Goal: Task Accomplishment & Management: Manage account settings

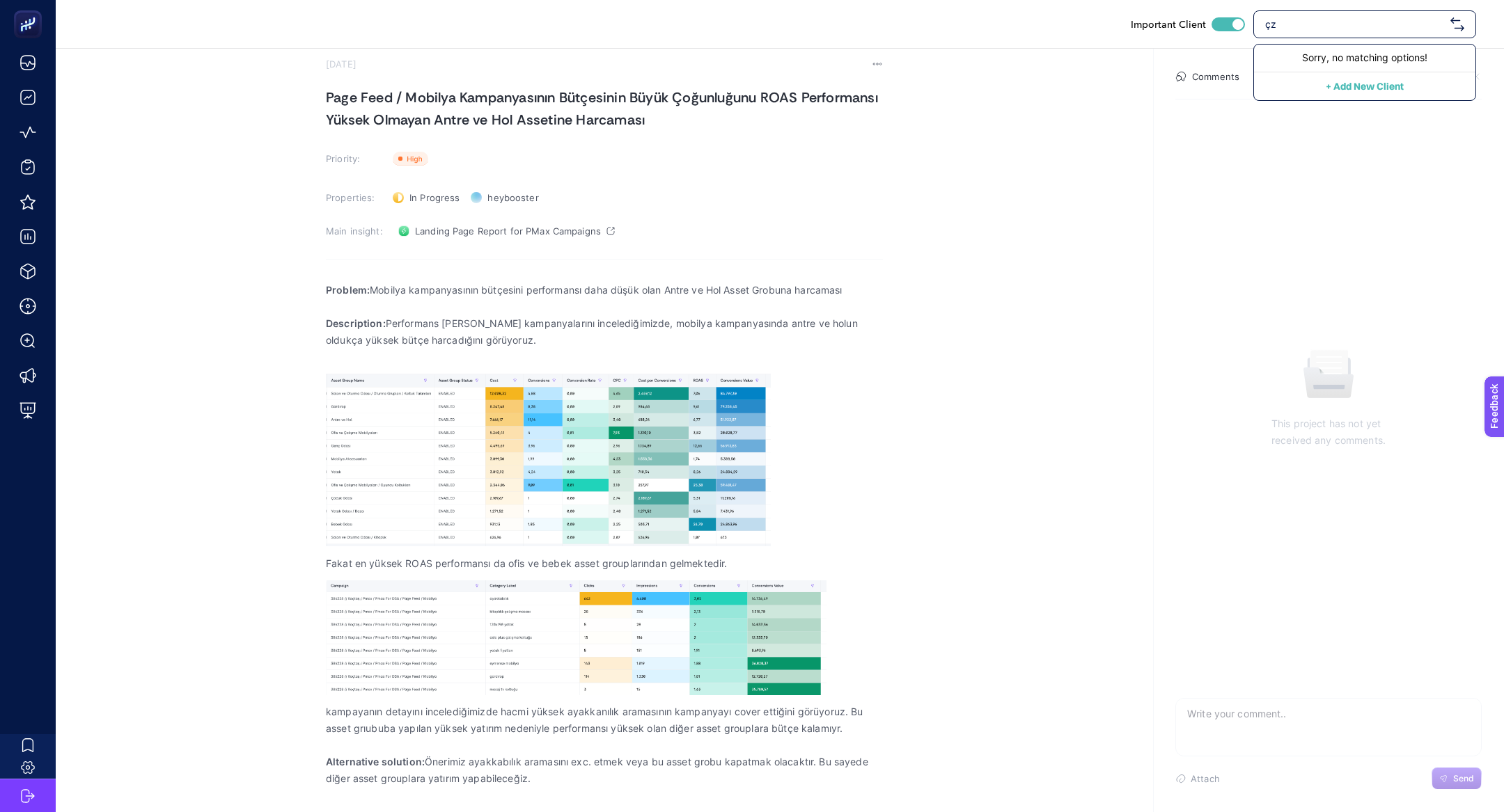
type input "ç"
type input "öz"
click at [1343, 135] on span "Özdilekteyim - ADV" at bounding box center [1310, 141] width 89 height 14
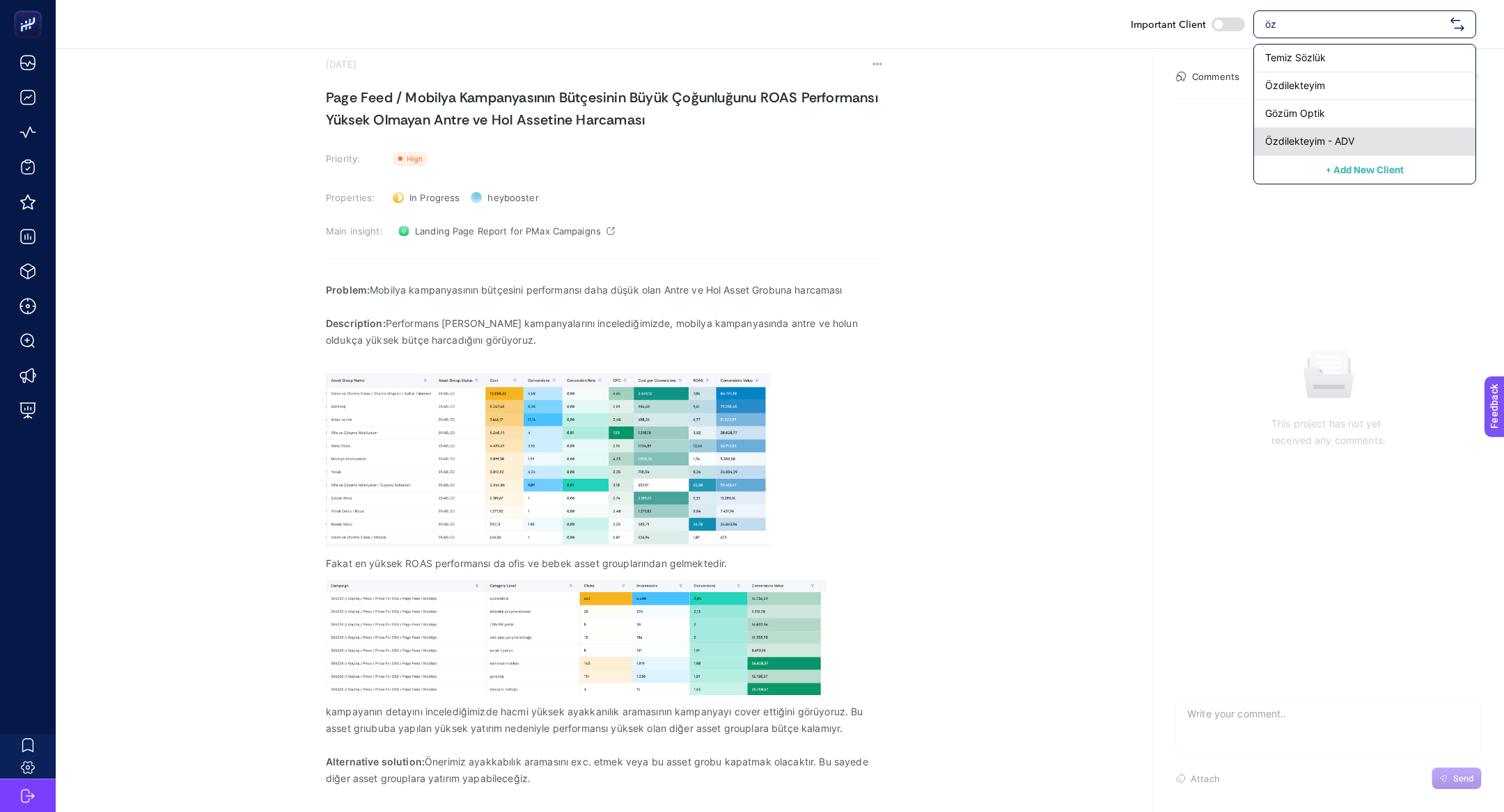
checkbox input "false"
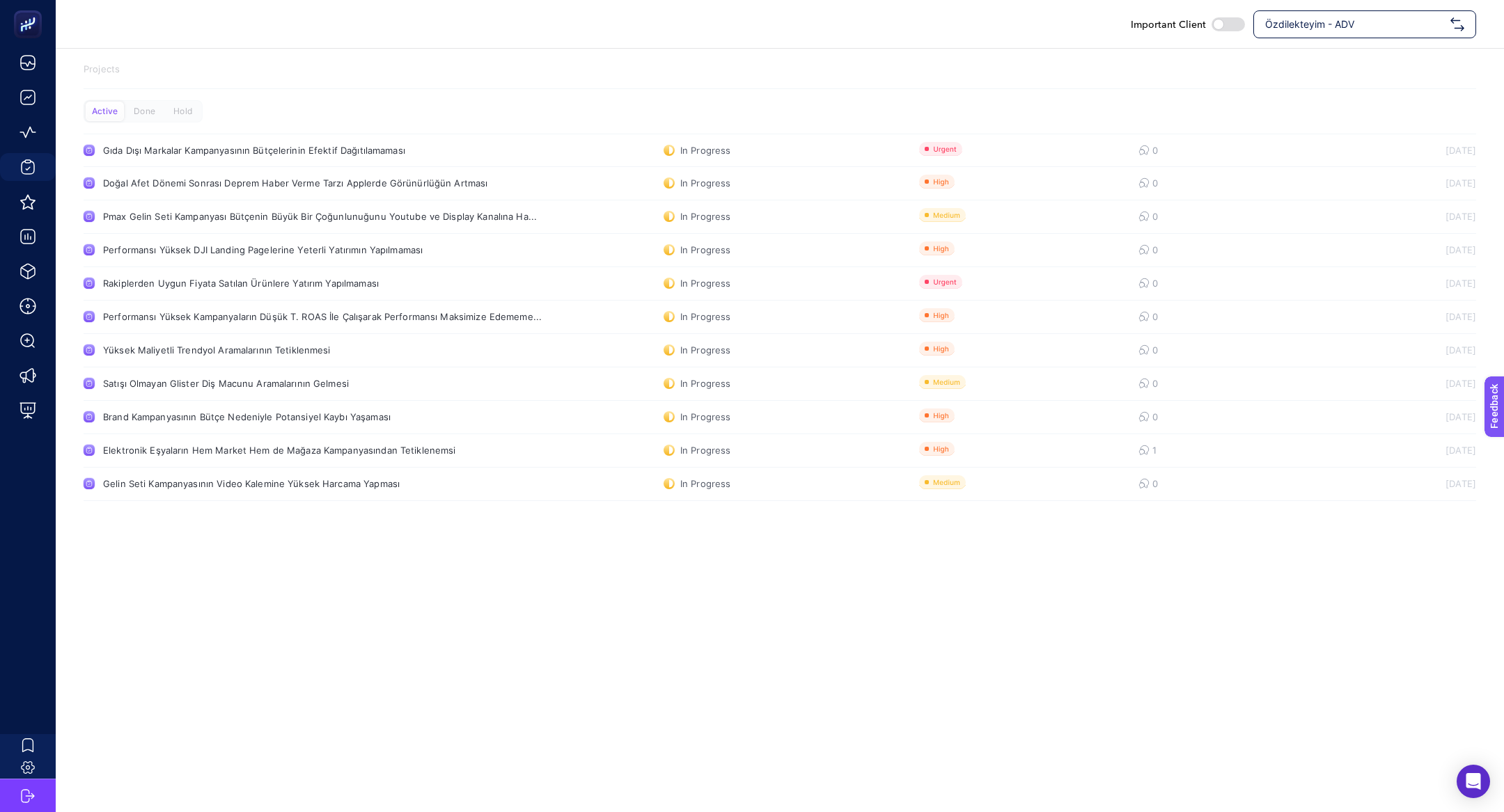
click at [1292, 29] on span "Özdilekteyim - ADV" at bounding box center [1355, 24] width 179 height 14
type input "arcel"
click at [1347, 55] on div "[DOMAIN_NAME]" at bounding box center [1365, 58] width 221 height 28
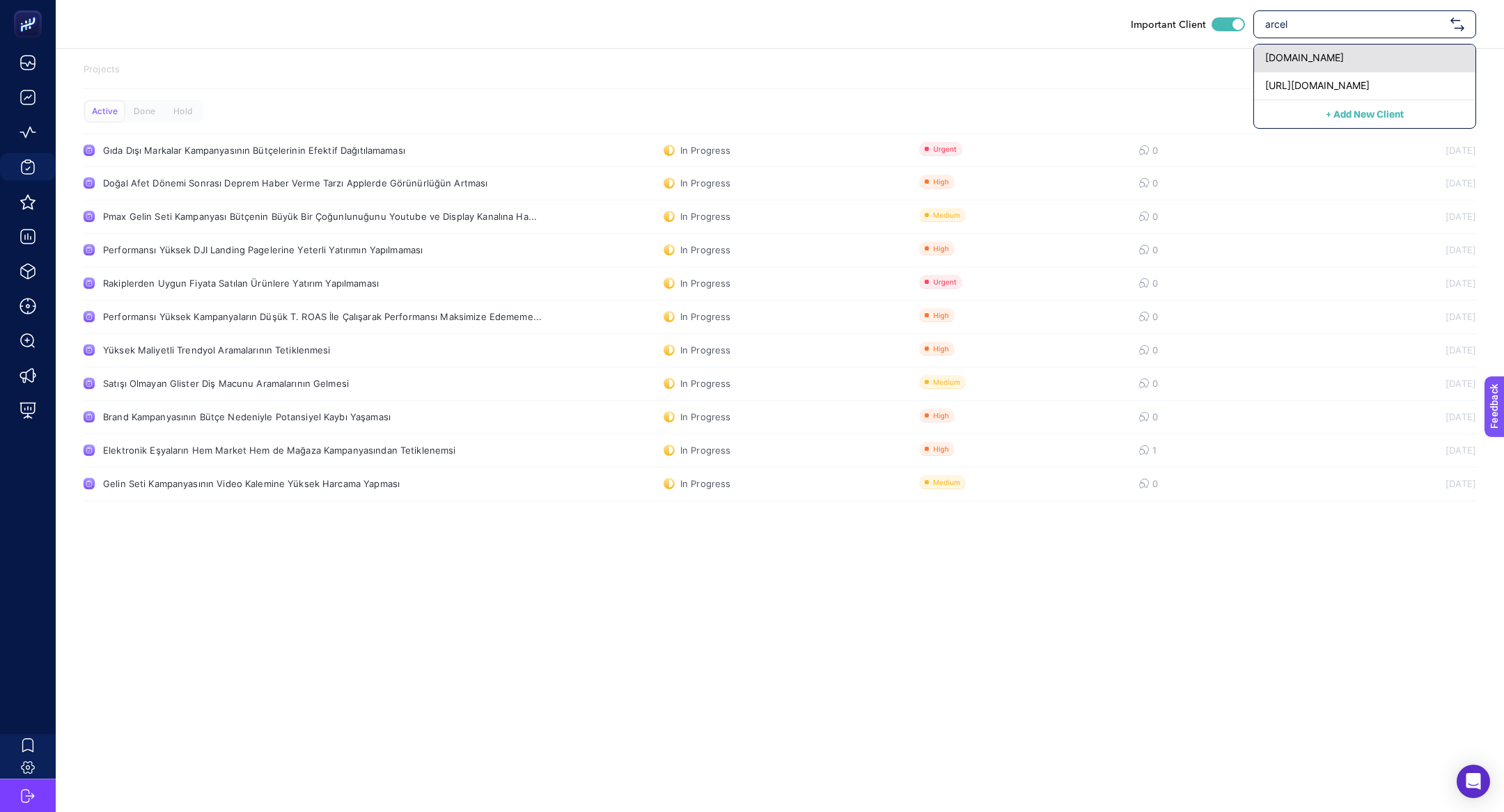
checkbox input "true"
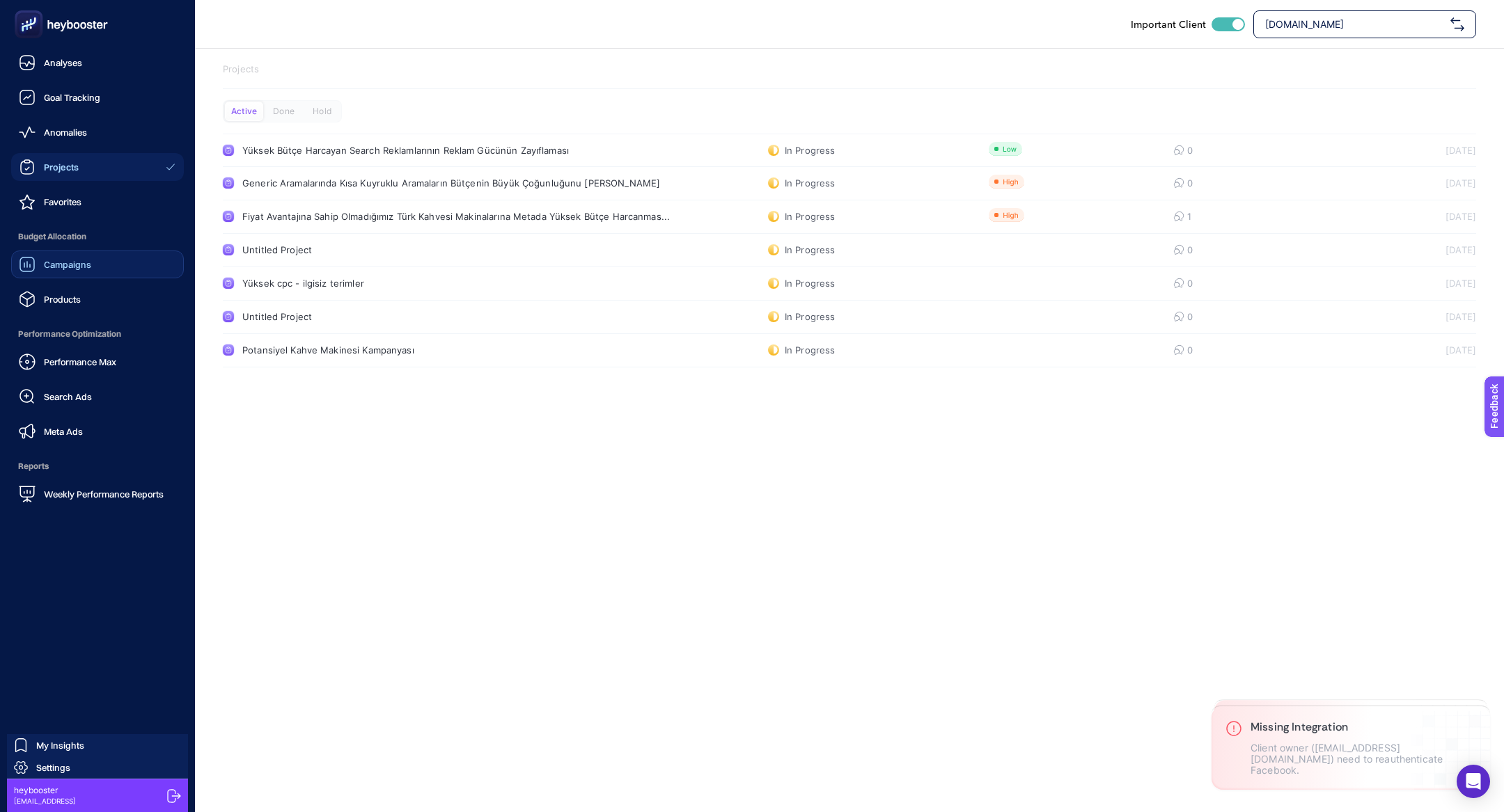
click at [64, 260] on span "Campaigns" at bounding box center [67, 264] width 47 height 11
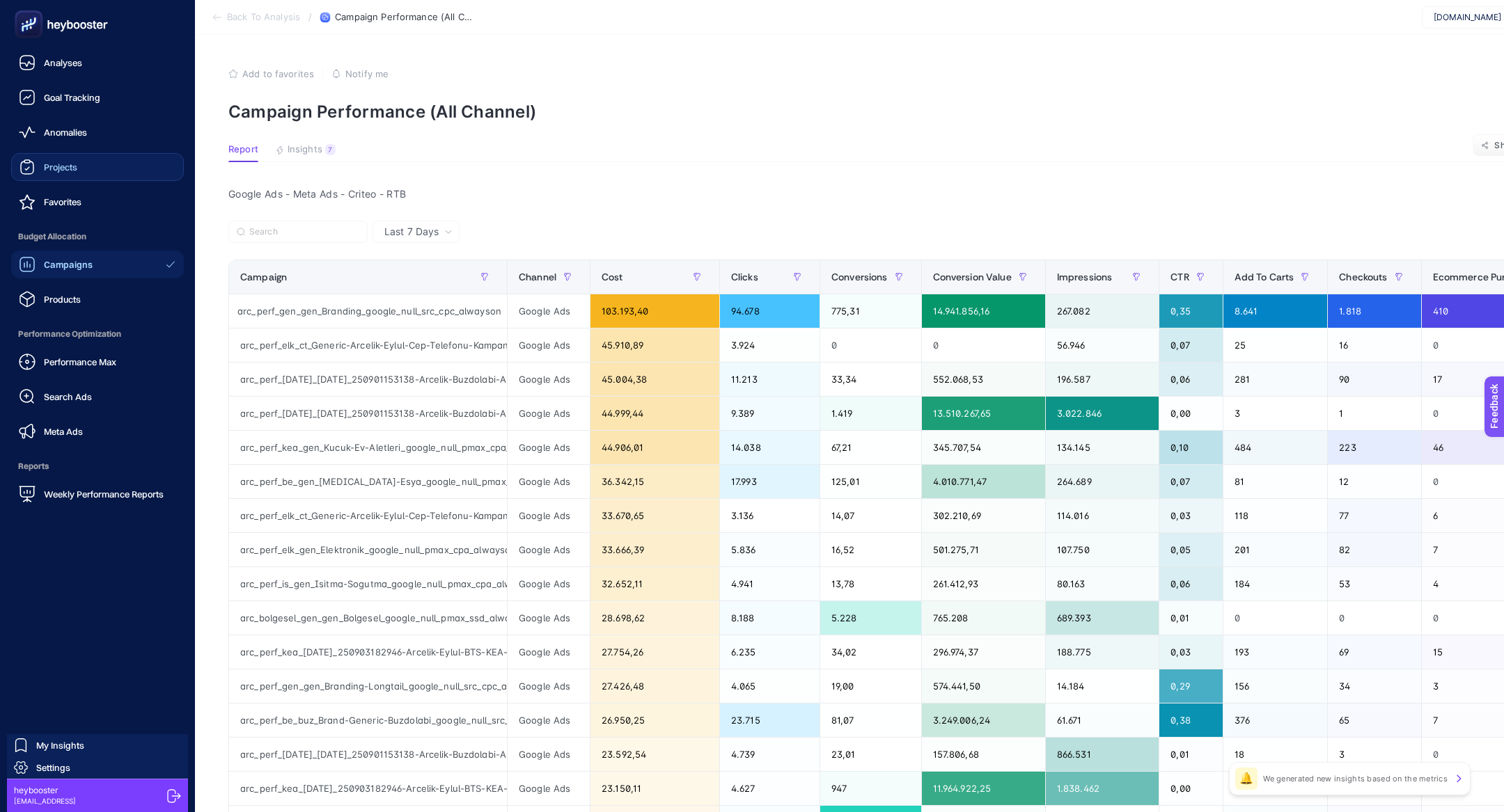
click at [85, 169] on link "Projects" at bounding box center [97, 167] width 173 height 28
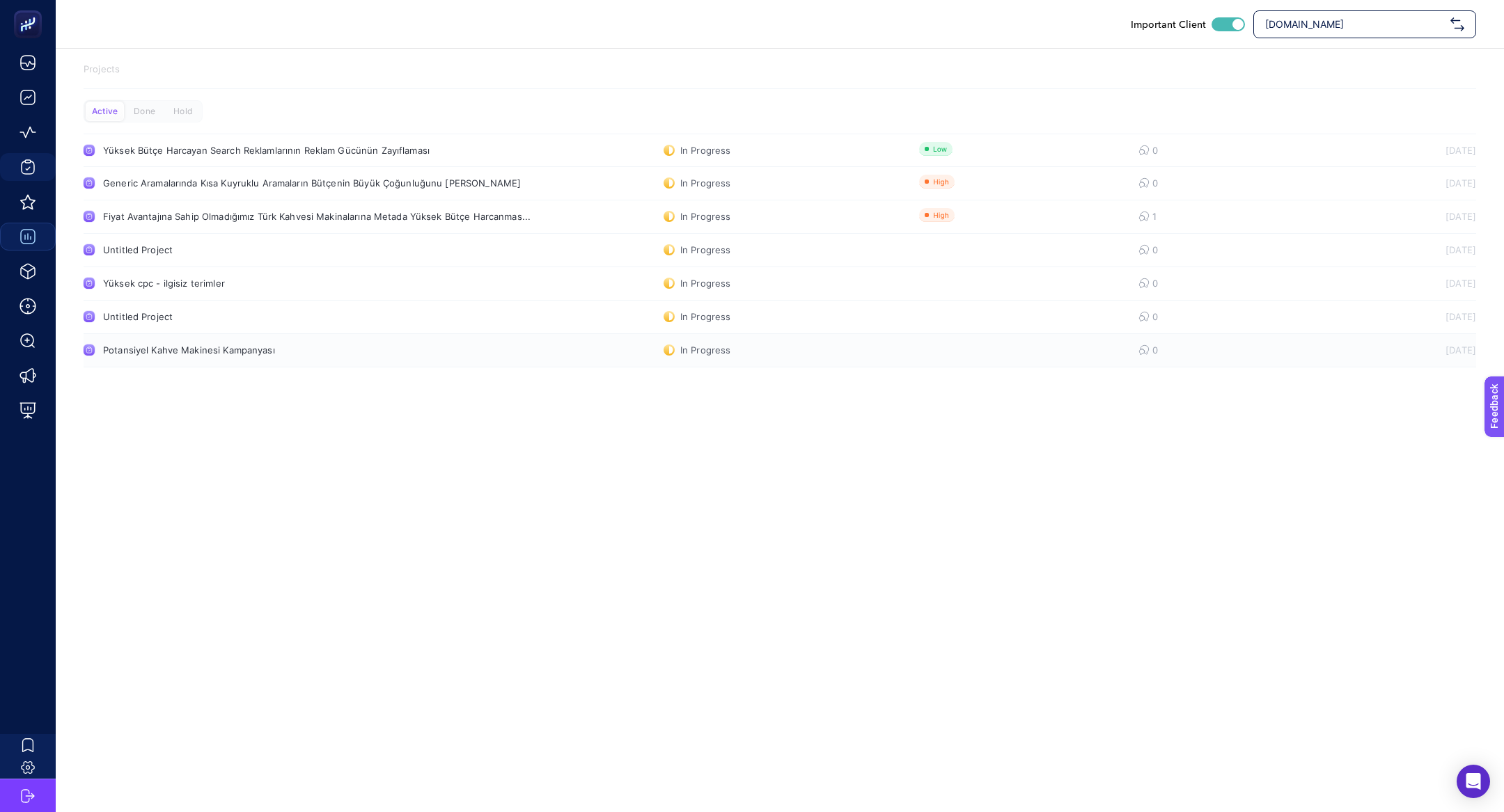
click at [216, 352] on div "Potansiyel Kahve Makinesi Kampanyası" at bounding box center [264, 349] width 322 height 11
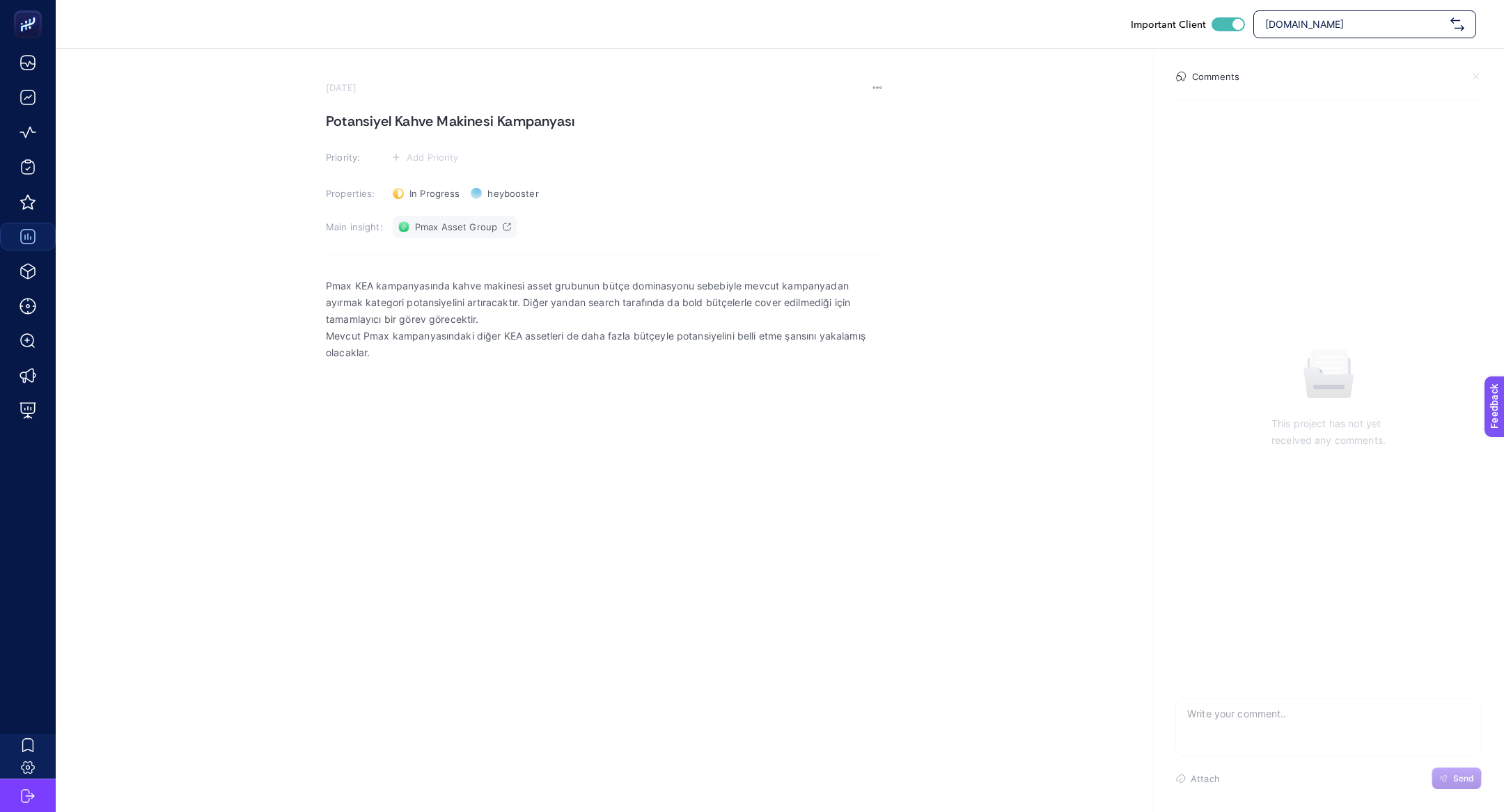
click at [427, 226] on span "Pmax Asset Group" at bounding box center [456, 226] width 82 height 11
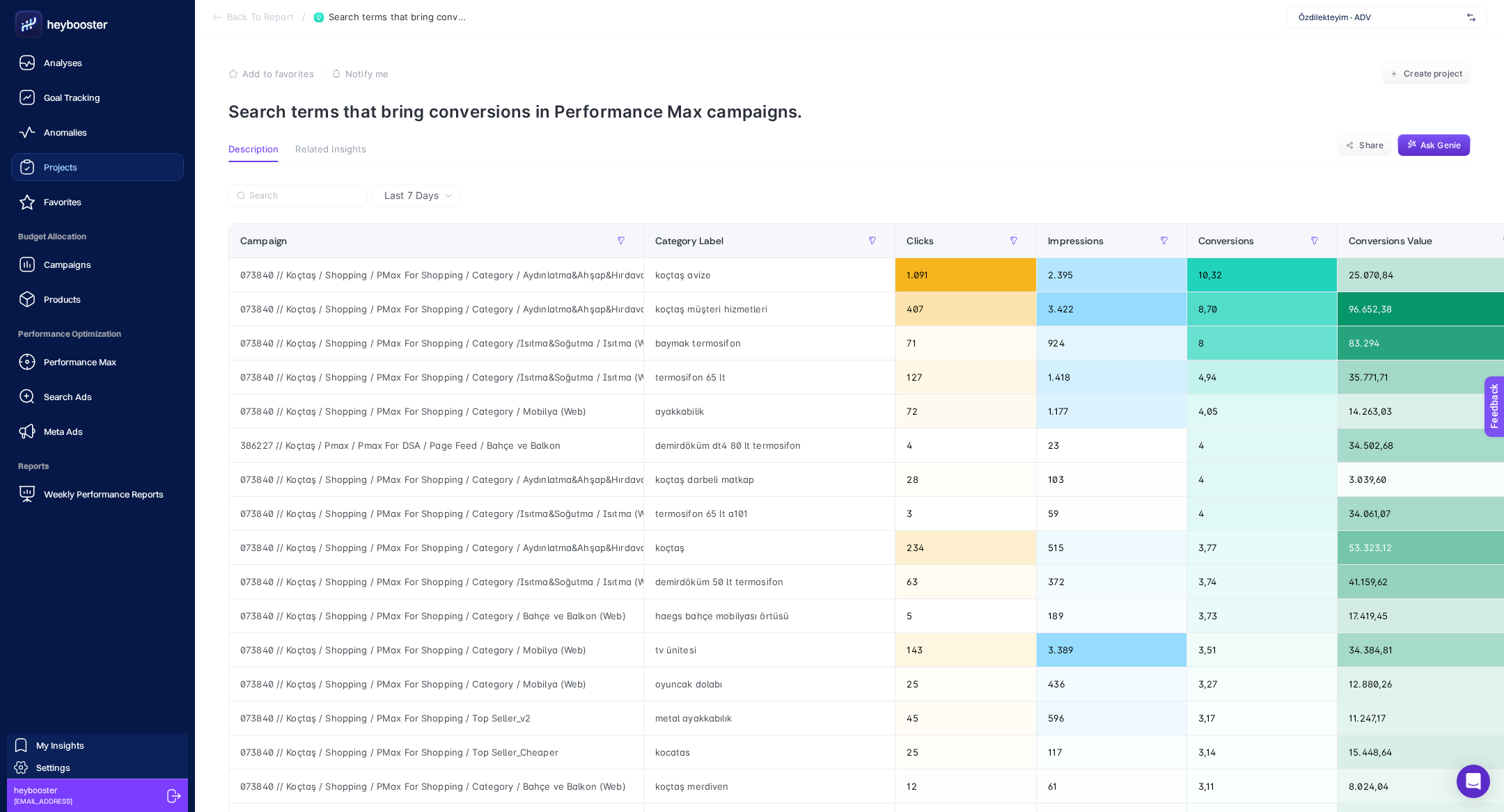
click at [64, 160] on div "Projects" at bounding box center [48, 167] width 59 height 17
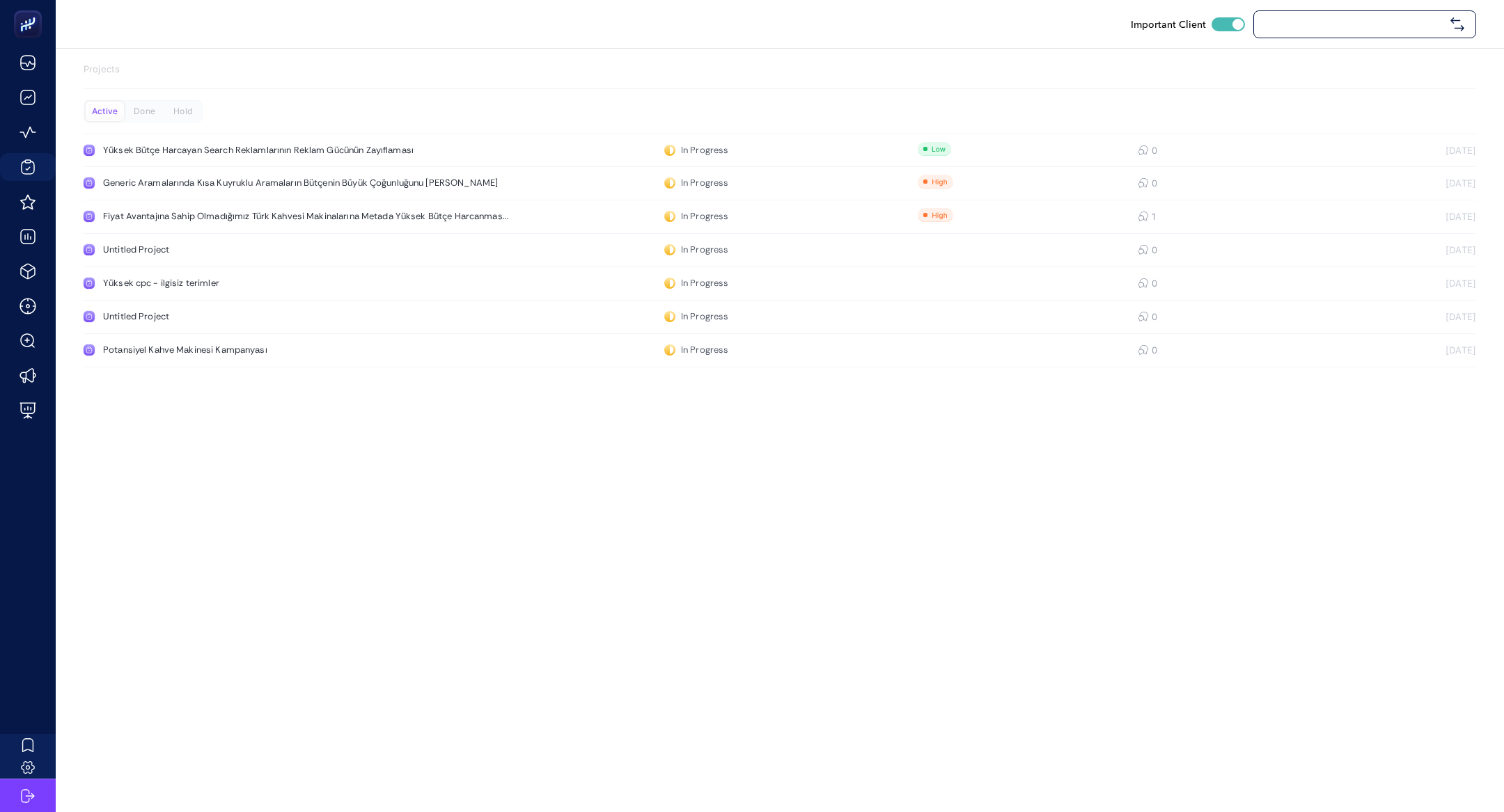
checkbox input "true"
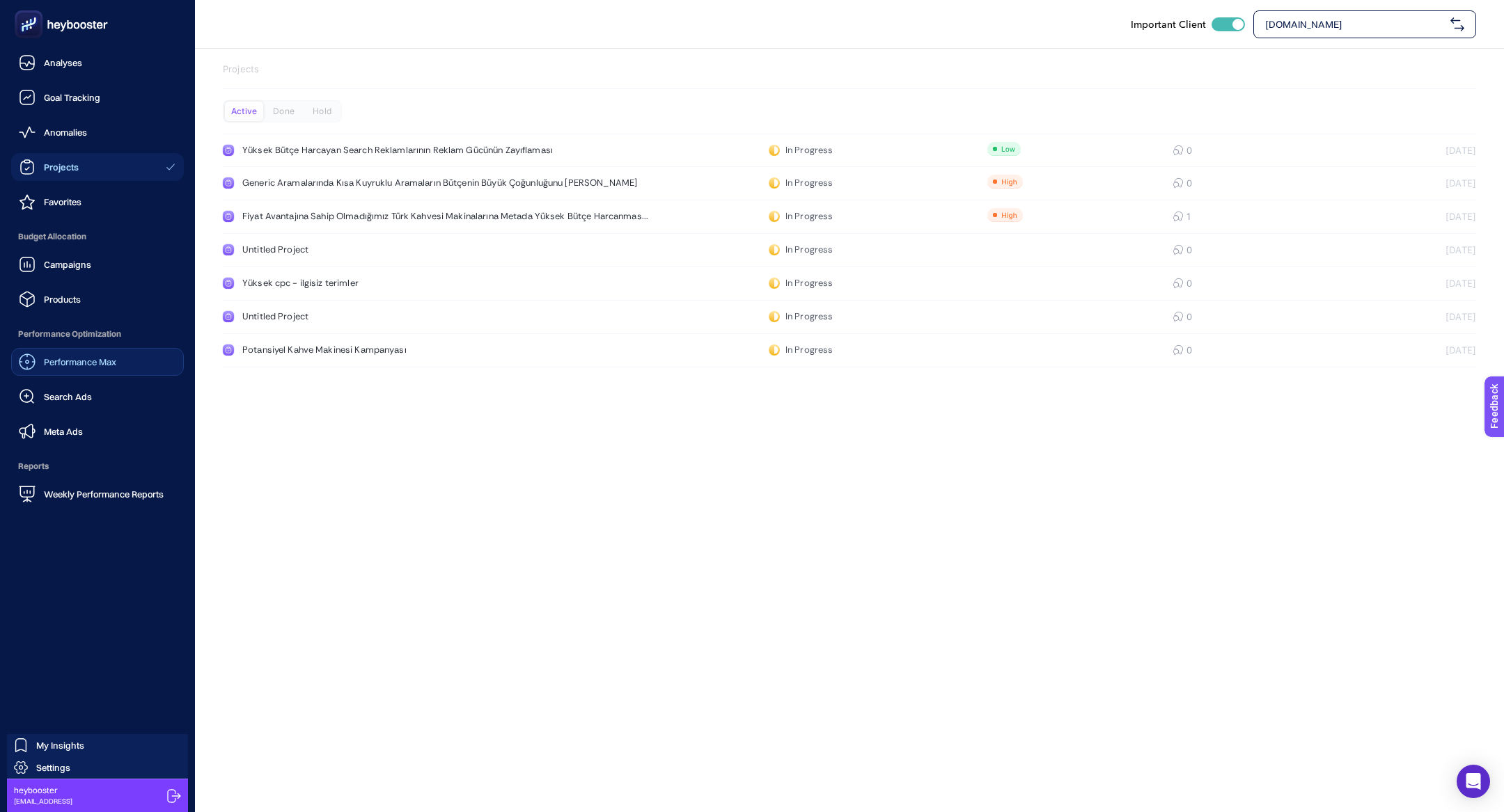
click at [92, 371] on link "Performance Max" at bounding box center [97, 361] width 173 height 28
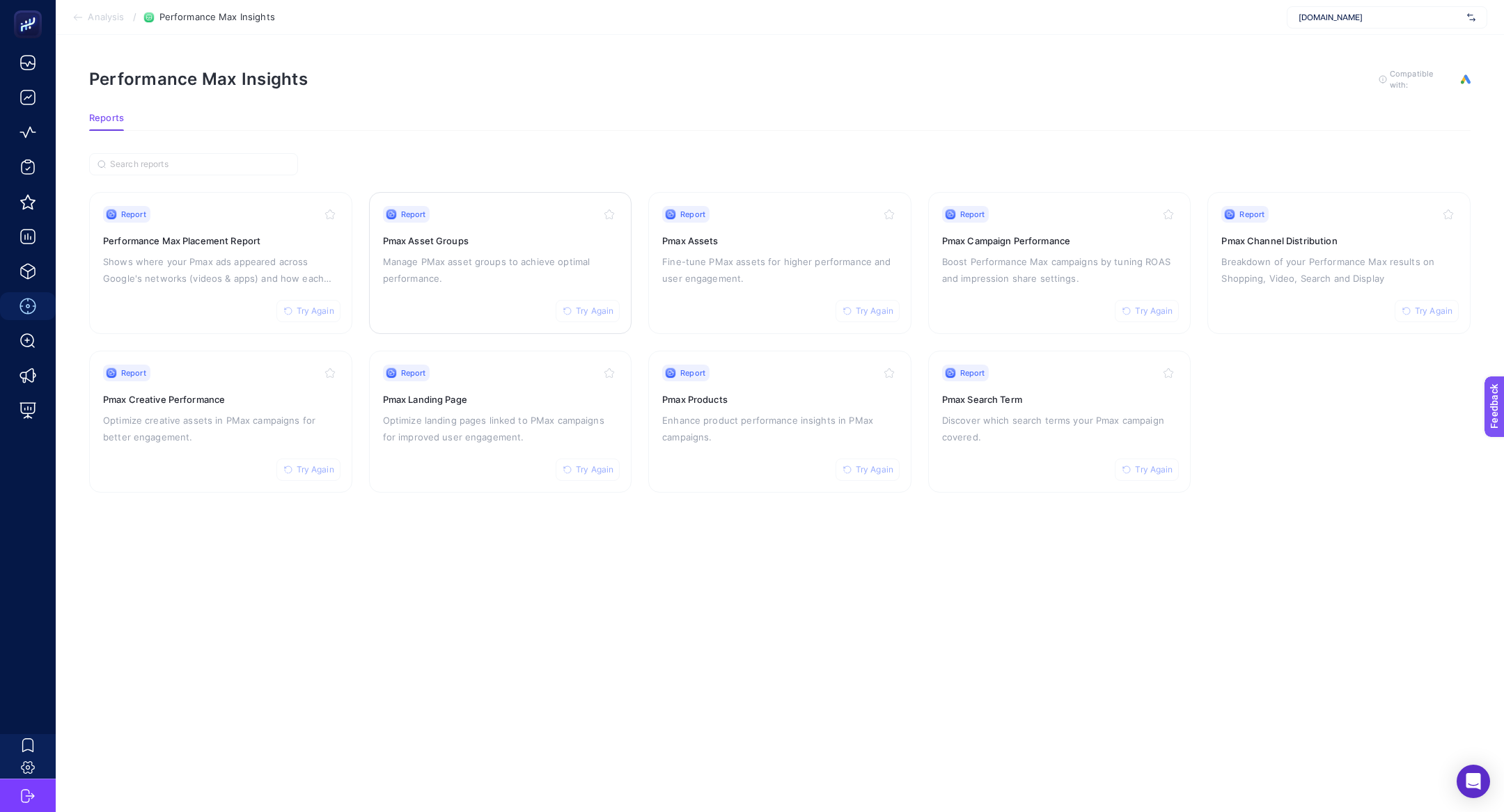
click at [555, 257] on p "Manage PMax asset groups to achieve optimal performance." at bounding box center [500, 270] width 236 height 34
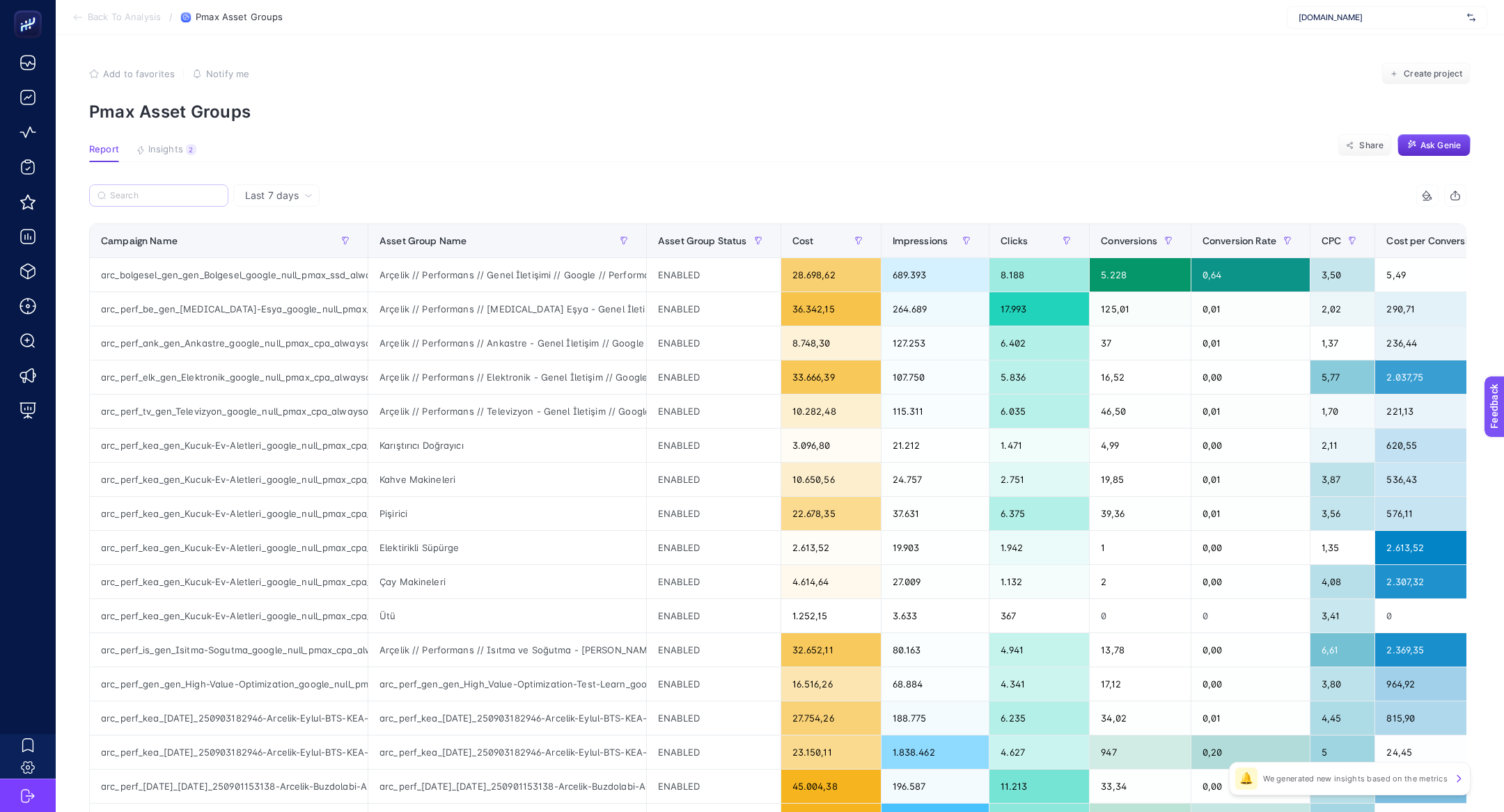
click at [120, 186] on label at bounding box center [158, 195] width 139 height 23
click at [120, 191] on input "Search" at bounding box center [164, 196] width 110 height 10
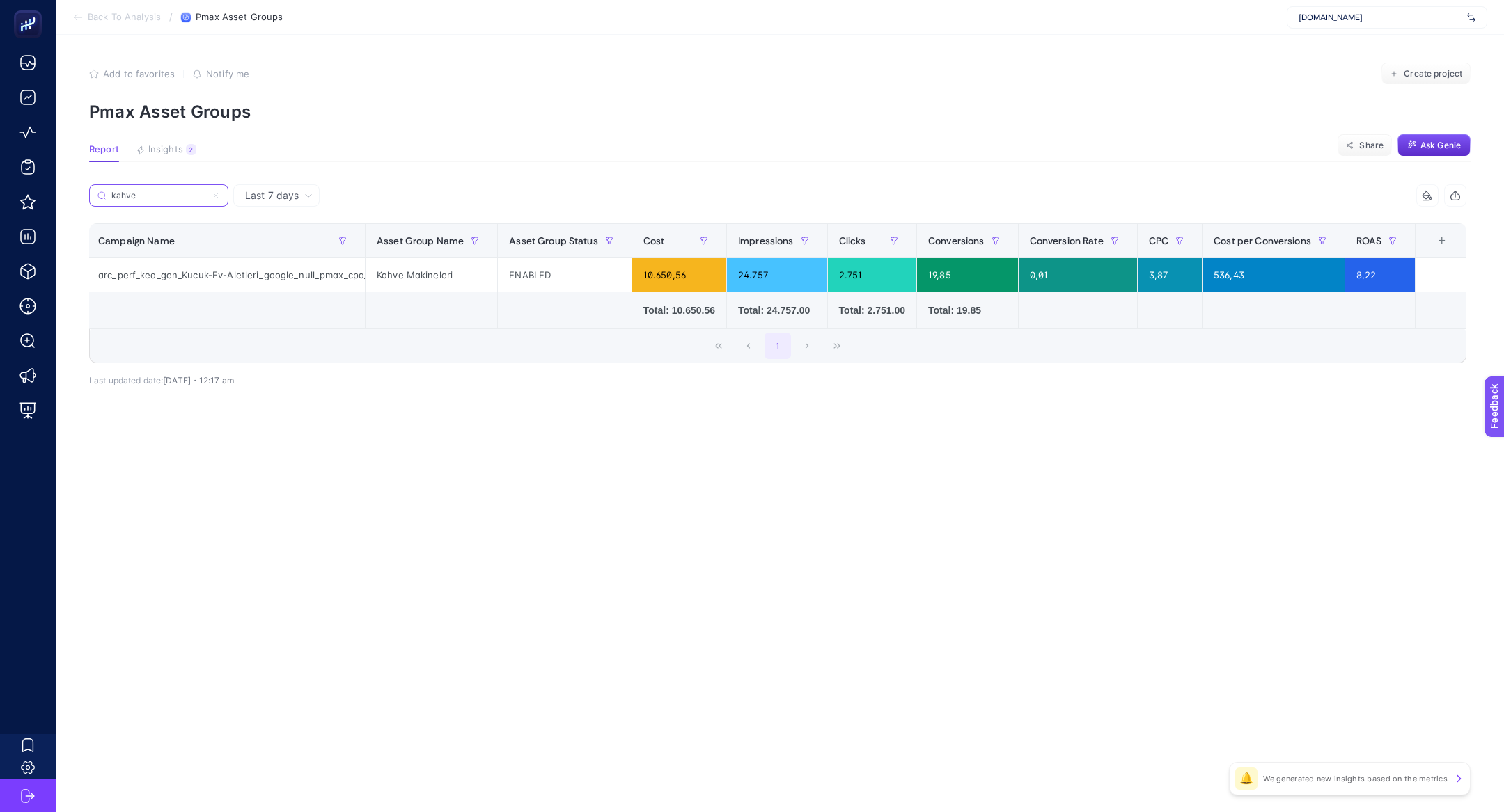
scroll to position [0, 53]
type input "kahve"
click at [267, 273] on div "arc_perf_kea_gen_Kucuk-Ev-Aletleri_google_null_pmax_cpa_alwayson" at bounding box center [226, 275] width 277 height 34
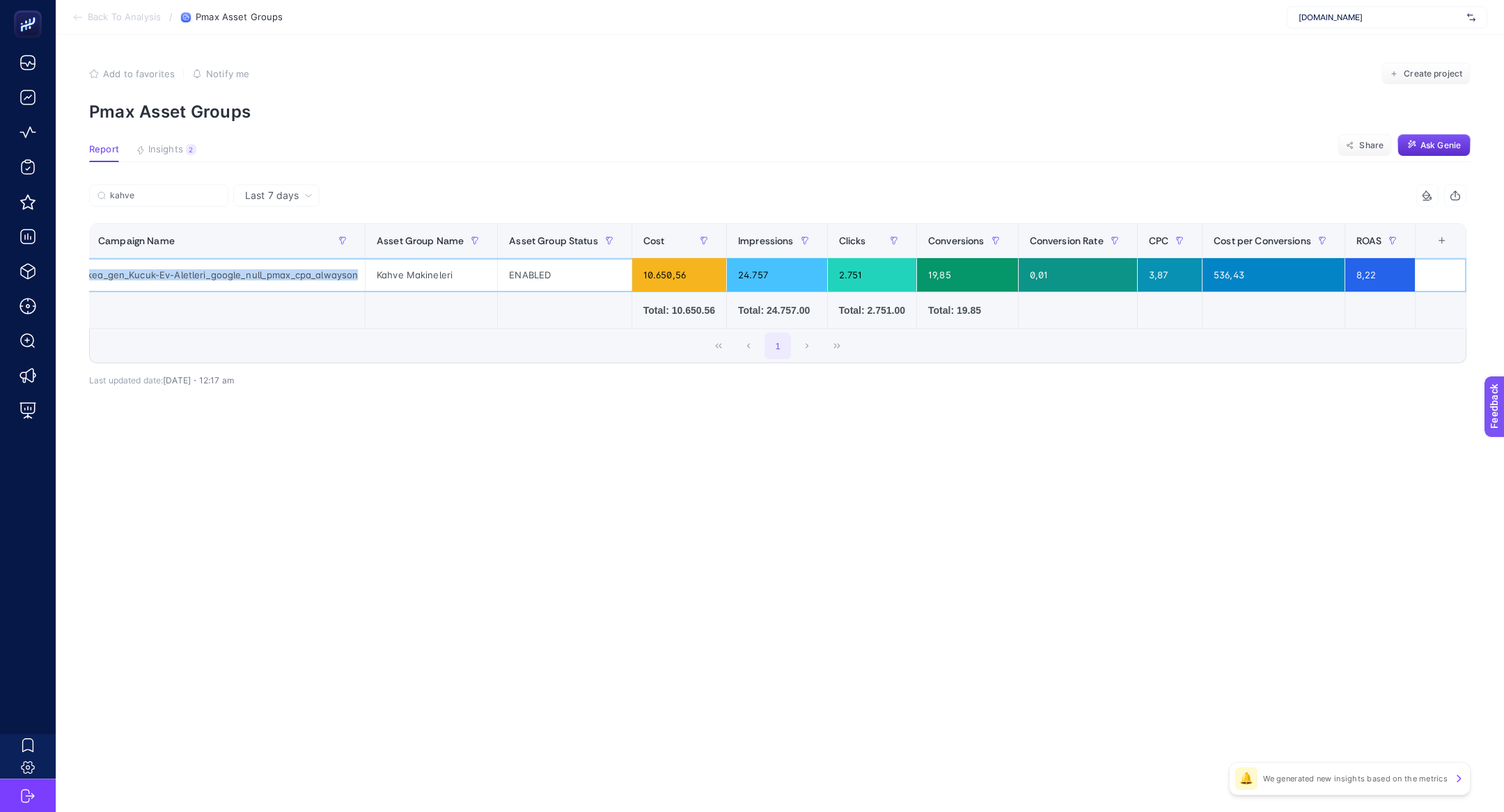
copy tr "arc_perf_kea_gen_Kucuk-Ev-Aletleri_google_null_pmax_cpa_alwayson"
click at [200, 203] on label "kahve" at bounding box center [158, 195] width 139 height 23
click at [200, 201] on input "kahve" at bounding box center [164, 196] width 110 height 10
click at [200, 203] on label "kahve" at bounding box center [158, 195] width 139 height 23
click at [200, 201] on input "kahve" at bounding box center [158, 196] width 95 height 10
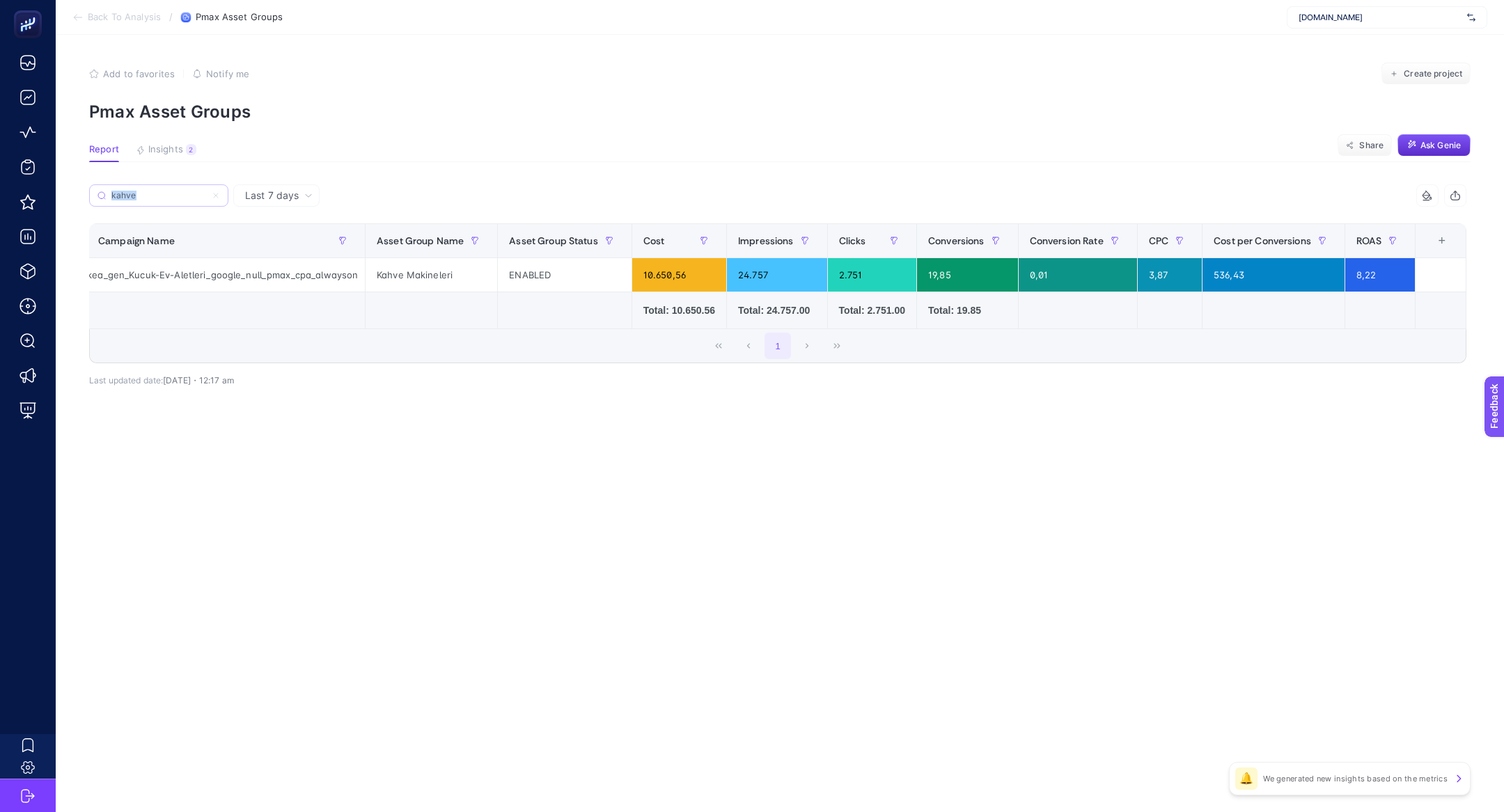
click at [200, 203] on label "kahve" at bounding box center [158, 195] width 139 height 23
click at [200, 201] on input "kahve" at bounding box center [158, 196] width 95 height 10
click at [218, 195] on icon at bounding box center [216, 195] width 8 height 8
click at [206, 195] on input "kahve" at bounding box center [158, 196] width 95 height 10
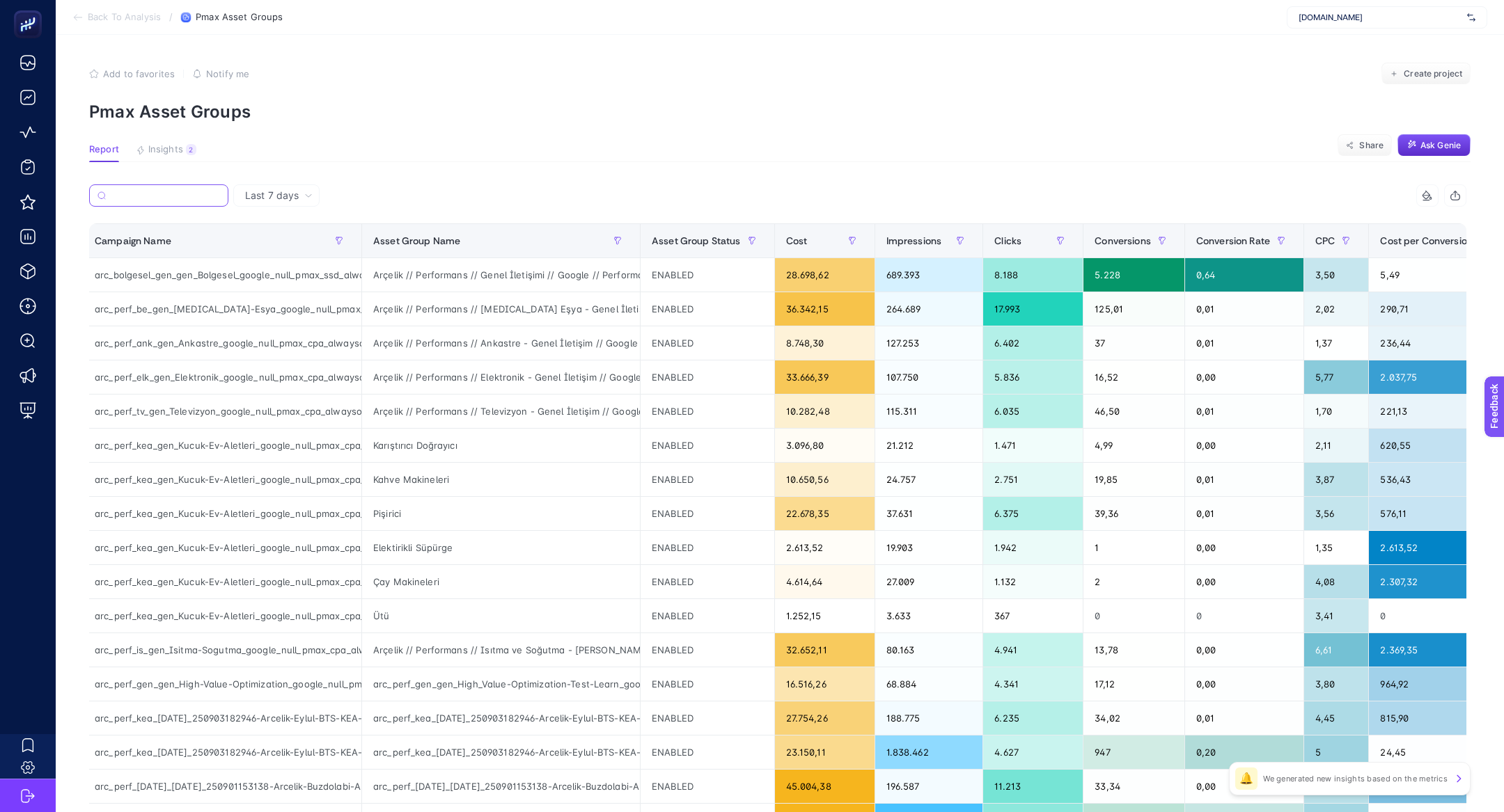
paste input "arc_perf_kea_gen_Kucuk-Ev-Aletleri_google_null_pmax_cpa_alwayson"
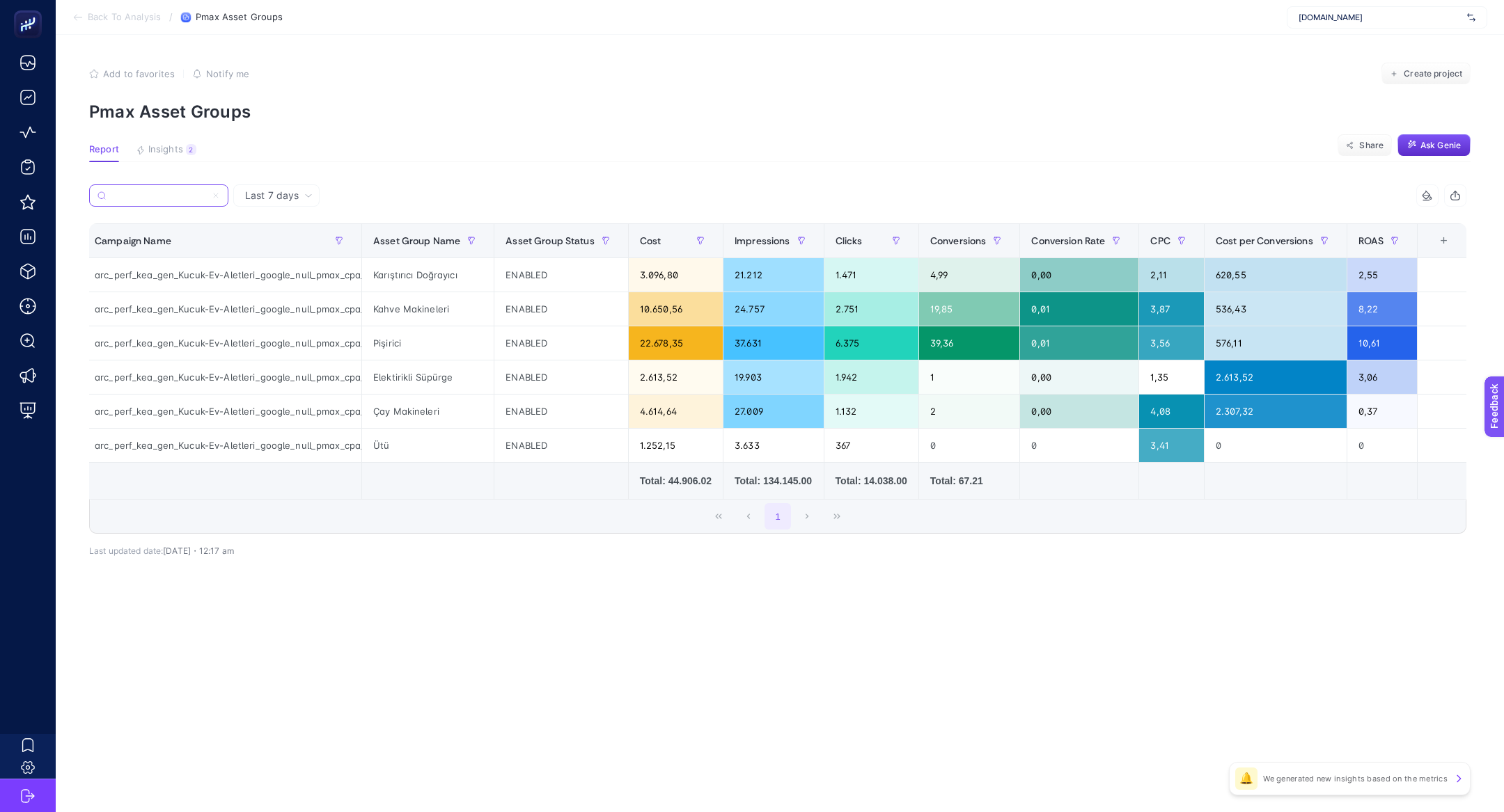
type input "arc_perf_kea_gen_Kucuk-Ev-Aletleri_google_null_pmax_cpa_alwayson"
click at [1429, 194] on icon at bounding box center [1427, 195] width 11 height 11
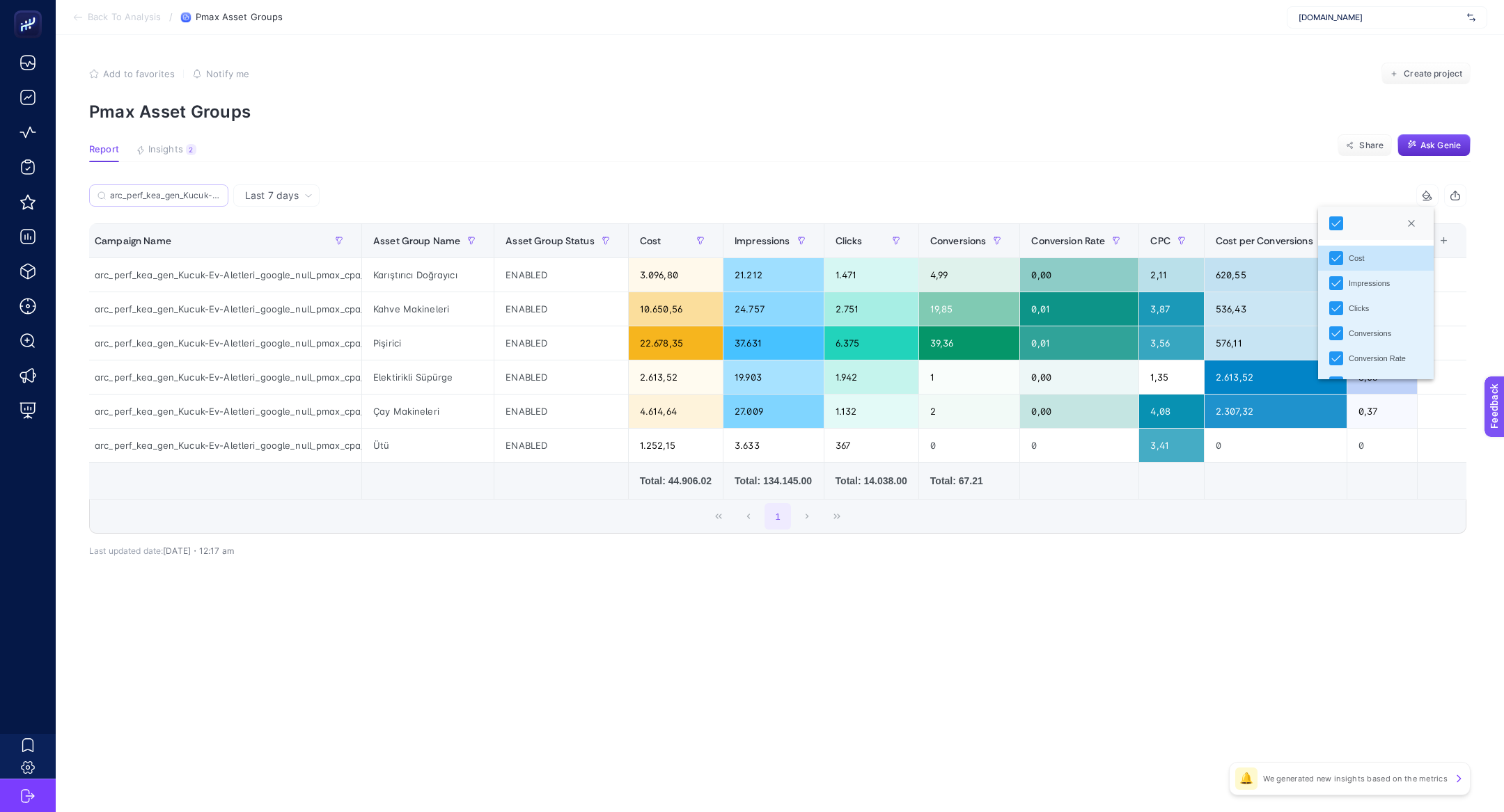
scroll to position [72, 0]
click at [1286, 620] on article "Add to favorites false Notify me Create project Pmax Asset Groups Report Insigh…" at bounding box center [780, 424] width 1449 height 778
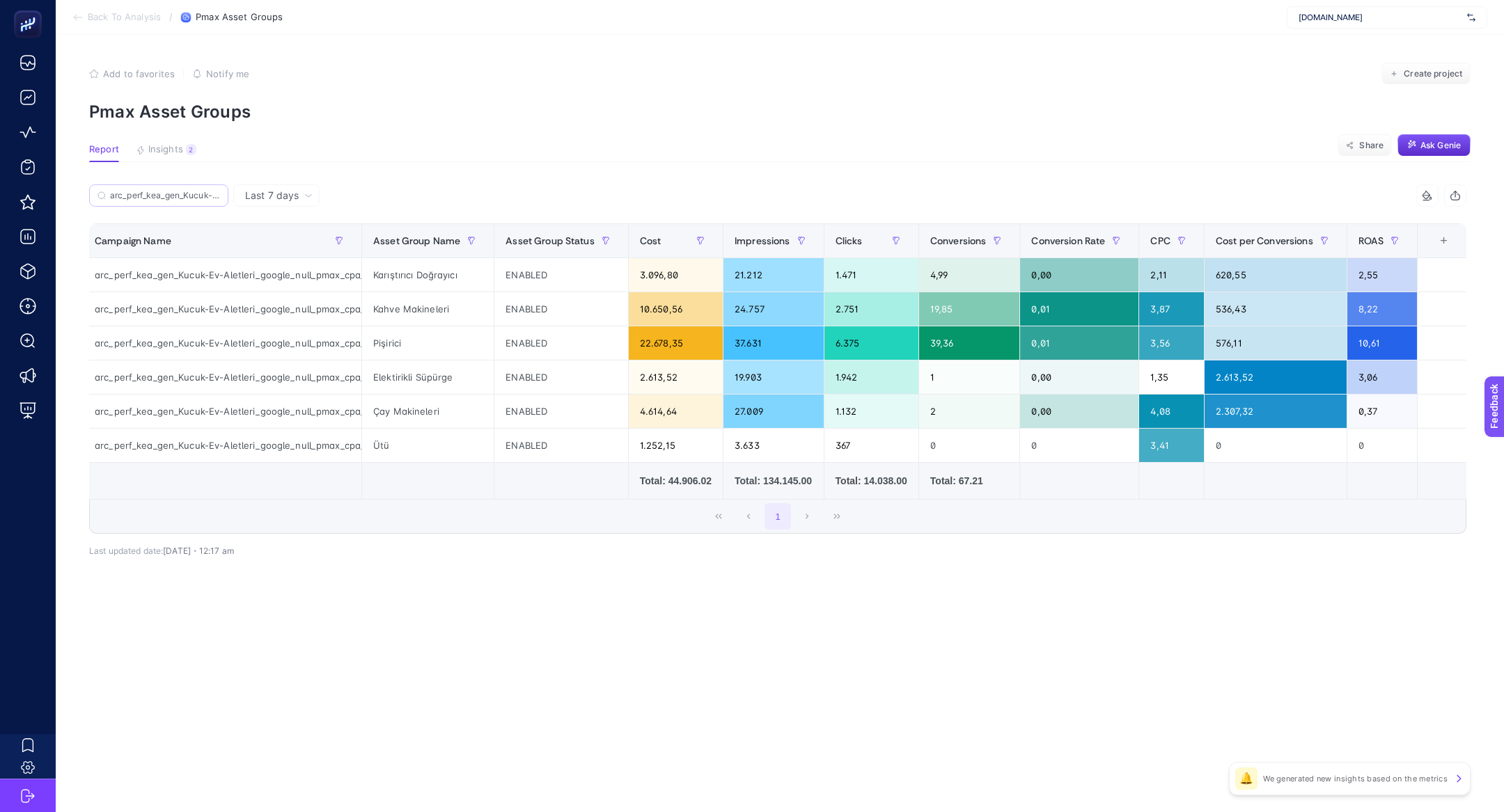
click at [1443, 232] on th "11 items selected +" at bounding box center [1443, 240] width 51 height 34
click at [1450, 235] on div "+" at bounding box center [1444, 240] width 27 height 11
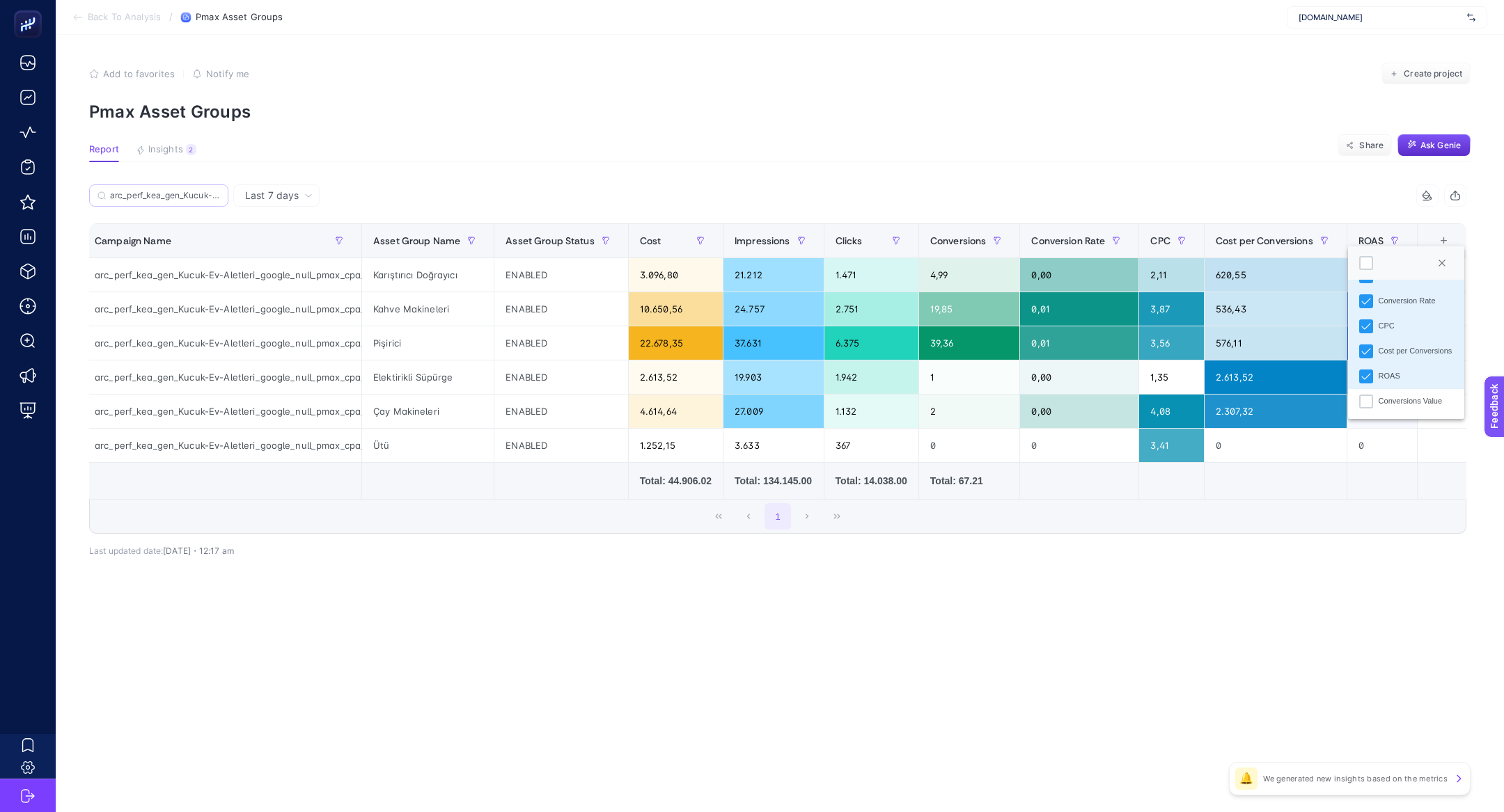
scroll to position [272, 0]
click at [1390, 303] on div "Conversions Value" at bounding box center [1411, 301] width 64 height 12
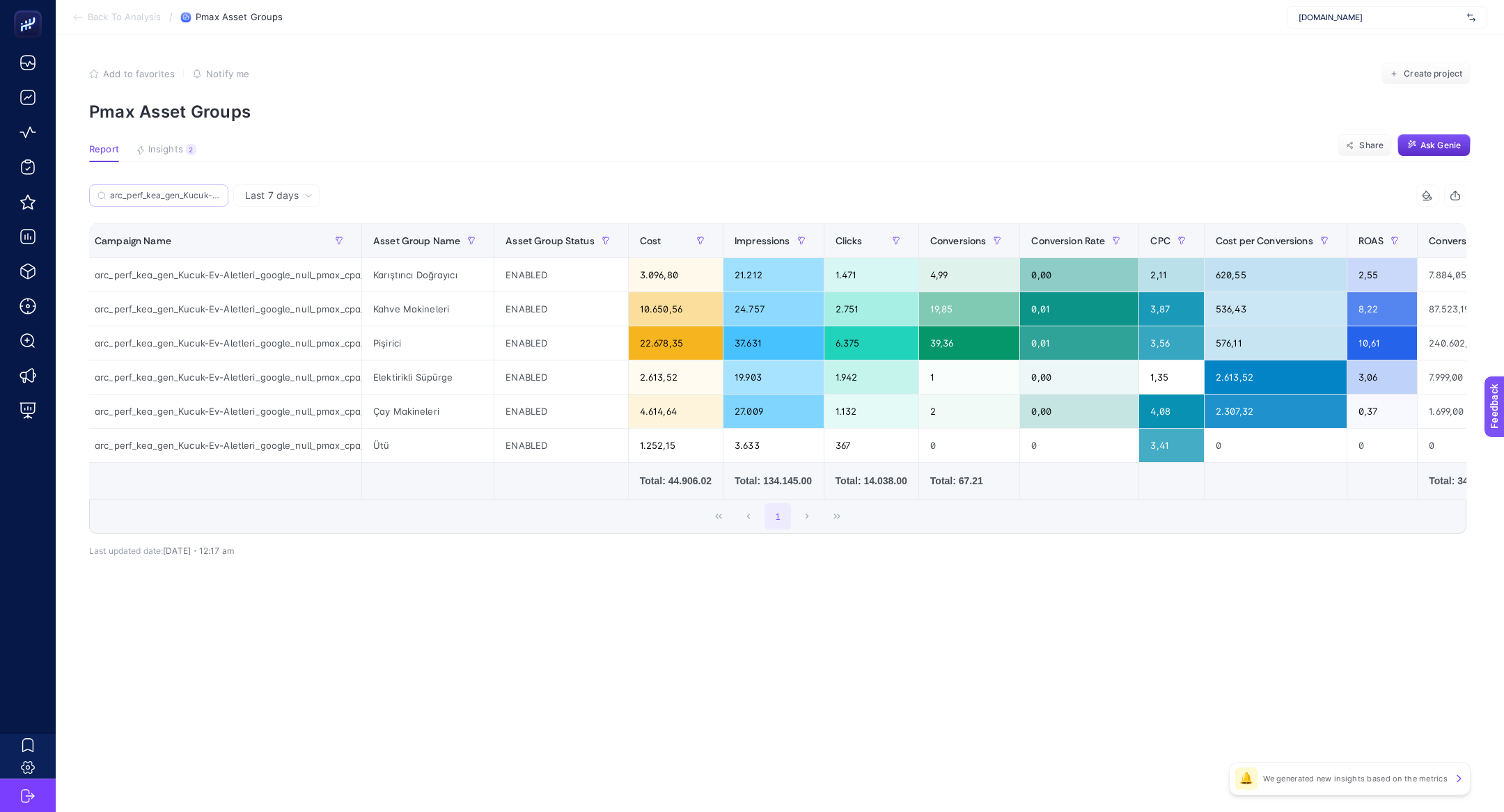
click at [1421, 191] on div at bounding box center [1428, 195] width 27 height 11
click at [1335, 224] on div at bounding box center [1336, 223] width 14 height 14
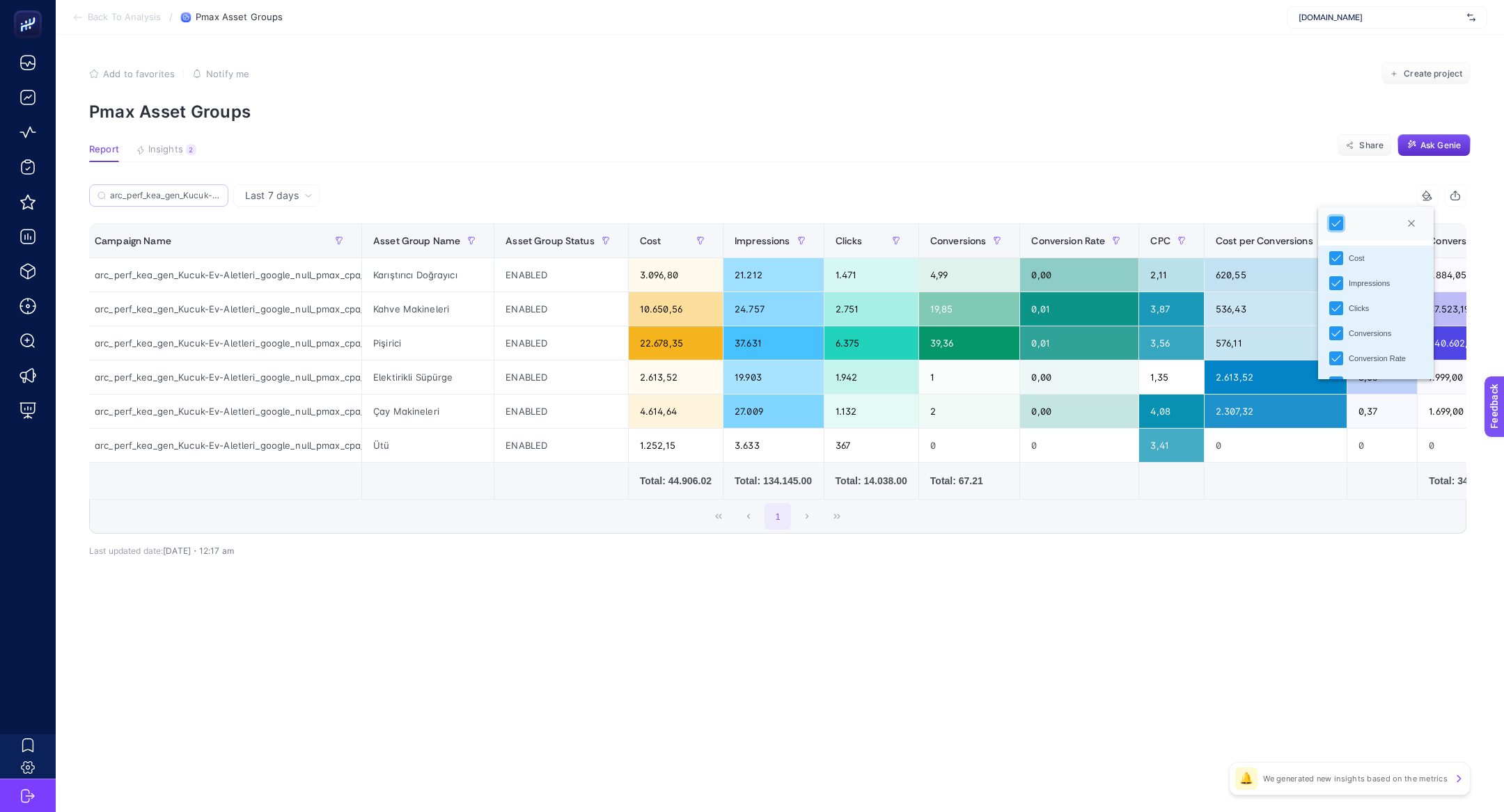
click at [1059, 136] on article "Add to favorites false Notify me Create project Pmax Asset Groups Report Insigh…" at bounding box center [780, 424] width 1449 height 778
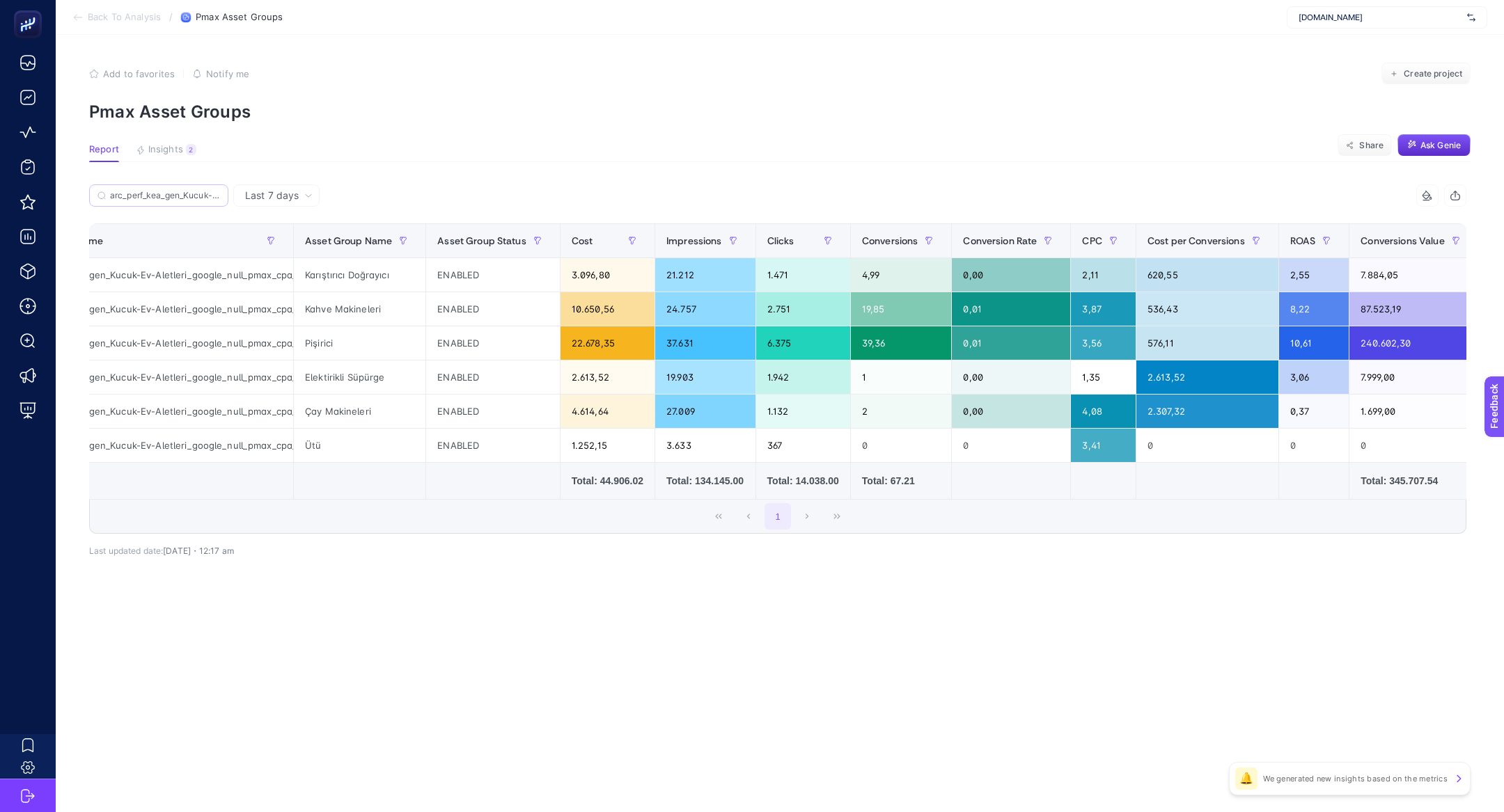
scroll to position [0, 76]
click at [542, 314] on div "ENABLED" at bounding box center [490, 309] width 133 height 34
click at [433, 334] on div "ENABLED" at bounding box center [490, 344] width 133 height 34
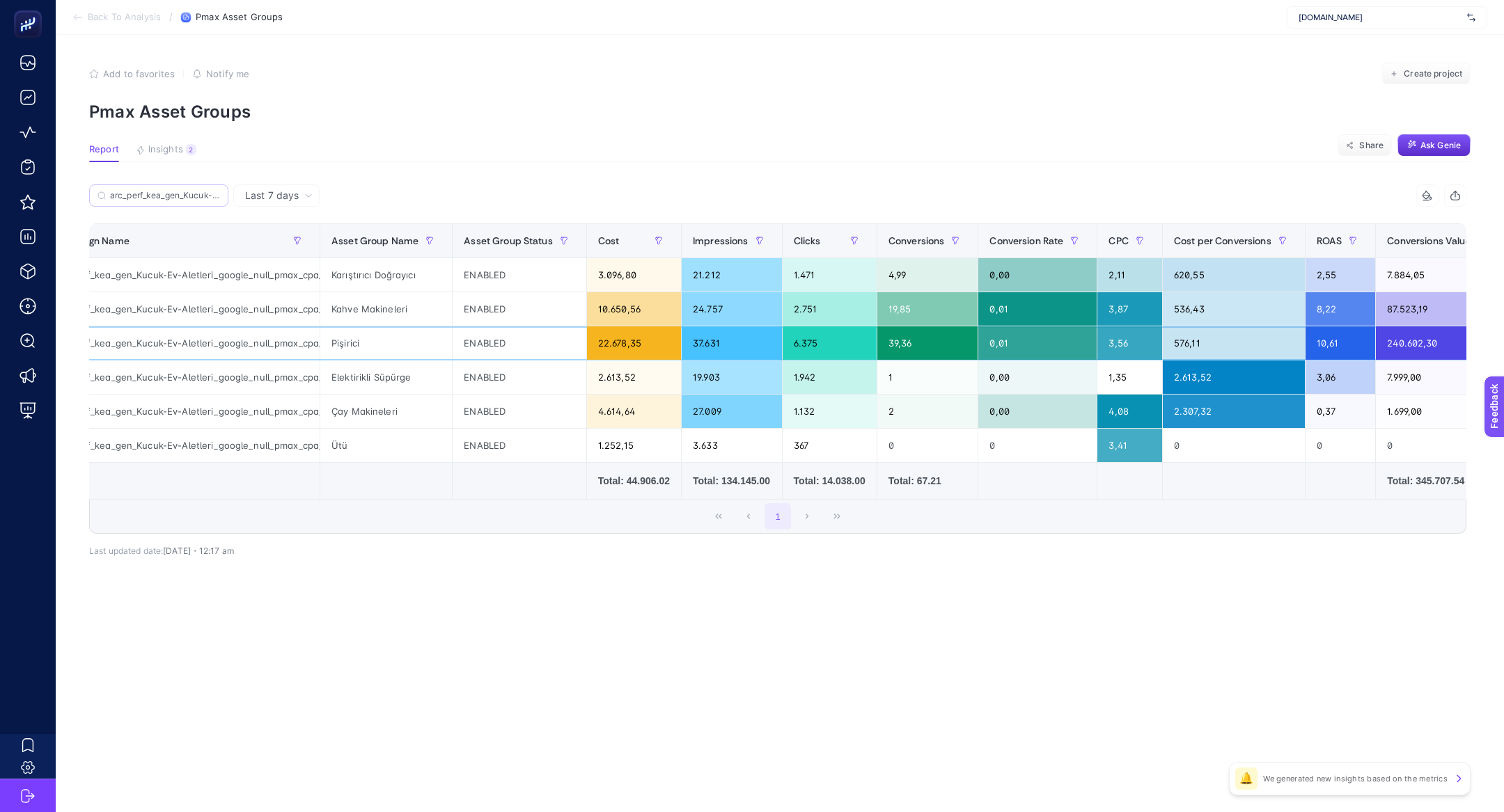
scroll to position [0, 44]
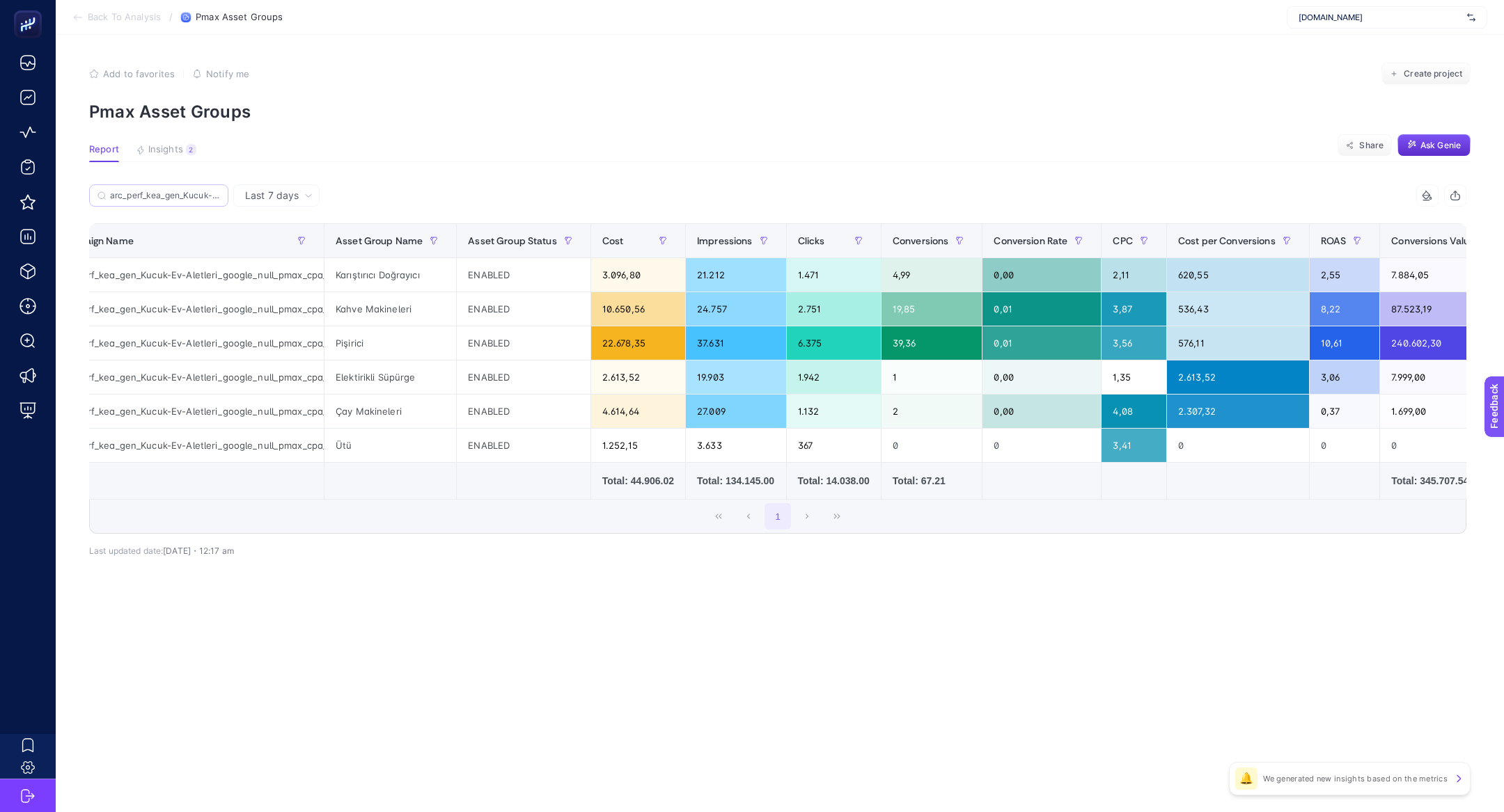
click at [281, 185] on div "Last 7 days" at bounding box center [276, 195] width 86 height 23
click at [299, 244] on li "Last 30 days" at bounding box center [276, 250] width 78 height 25
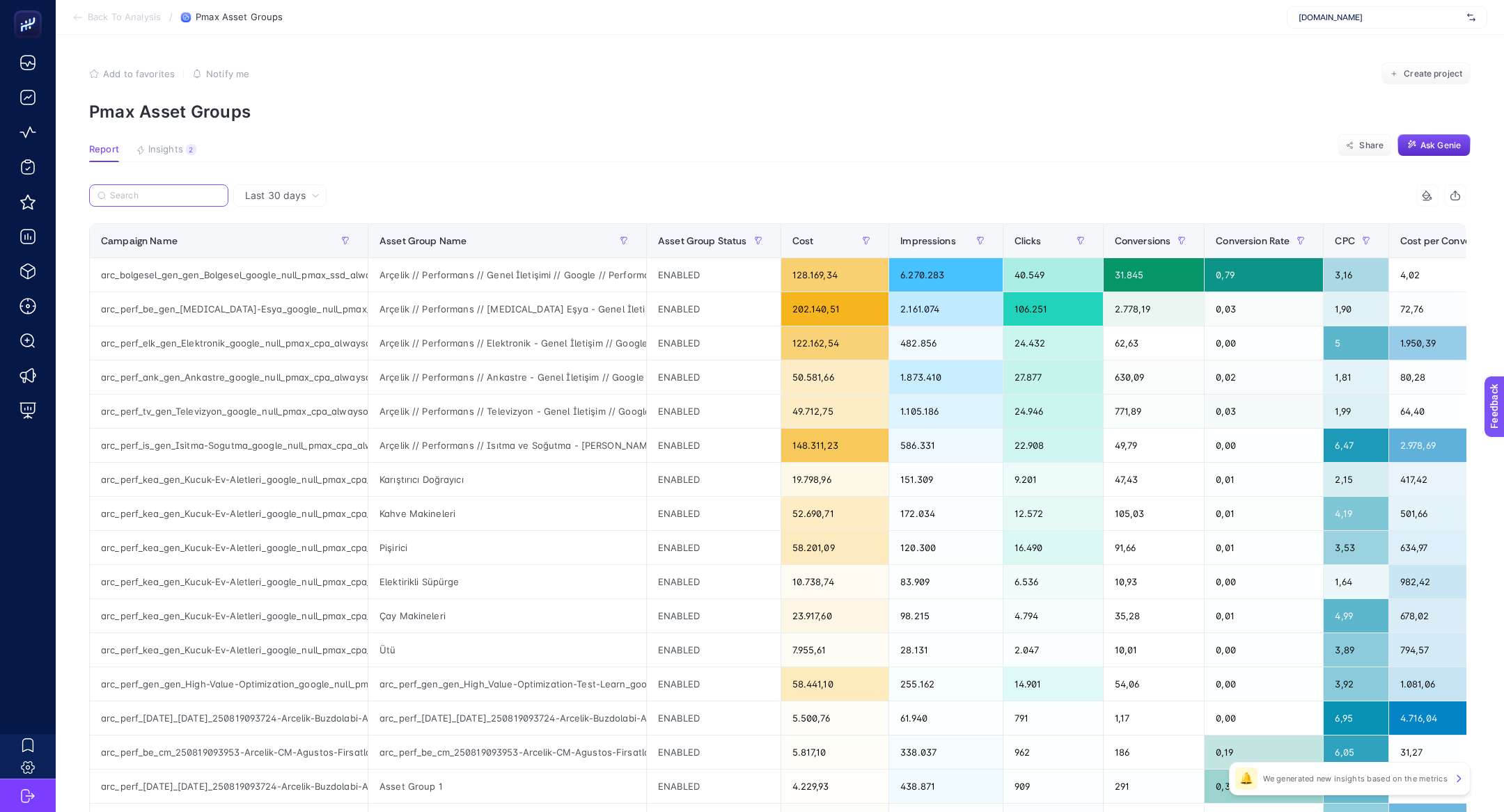
click at [187, 196] on input "Search" at bounding box center [164, 196] width 110 height 10
paste input "arc_perf_kea_gen_Kucuk-Ev-Aletleri_google_null_pmax_cpa_alwayson"
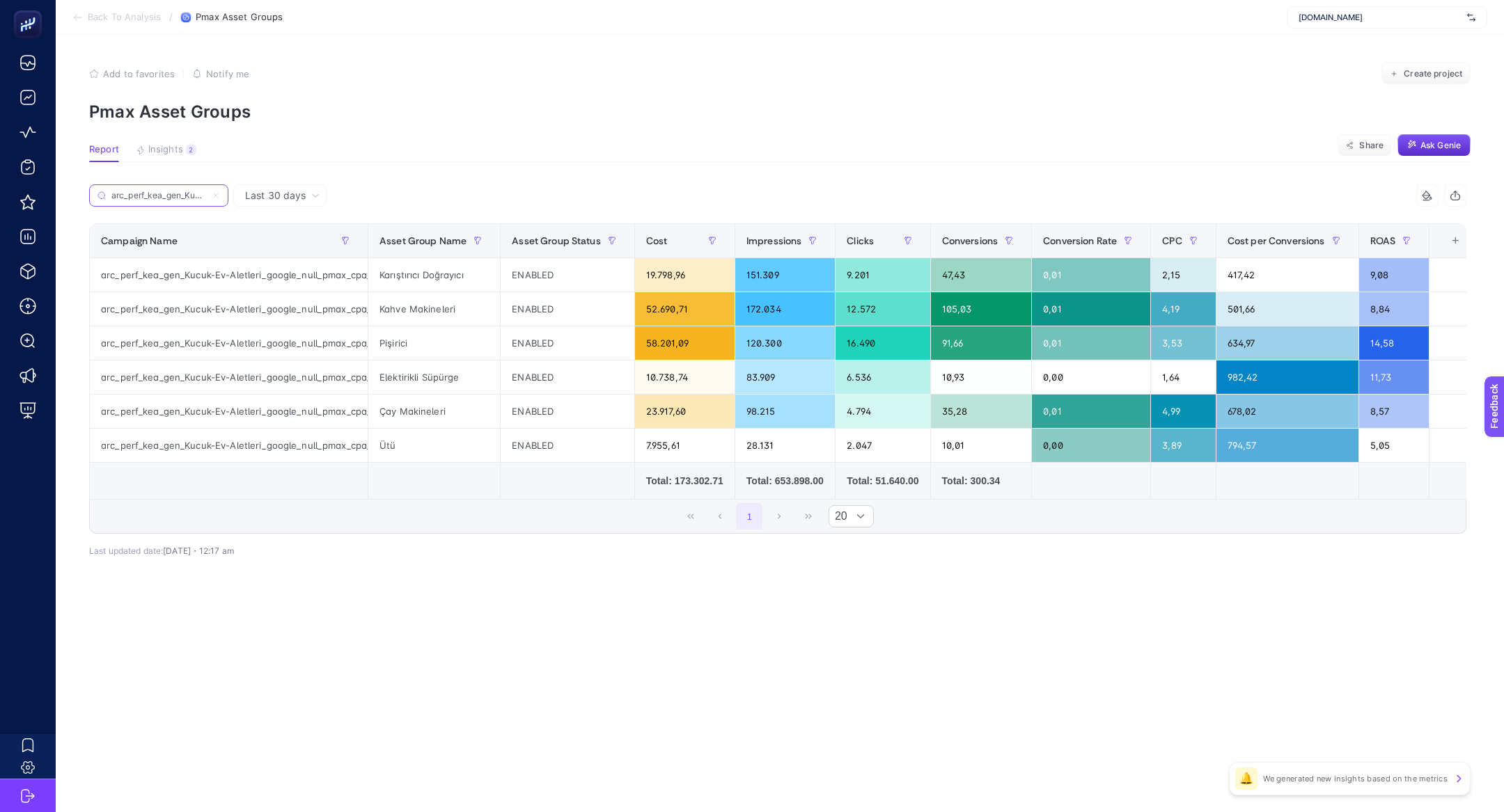
scroll to position [0, 185]
type input "arc_perf_kea_gen_Kucuk-Ev-Aletleri_google_null_pmax_cpa_alwayson"
click at [1457, 236] on div "+" at bounding box center [1455, 240] width 27 height 11
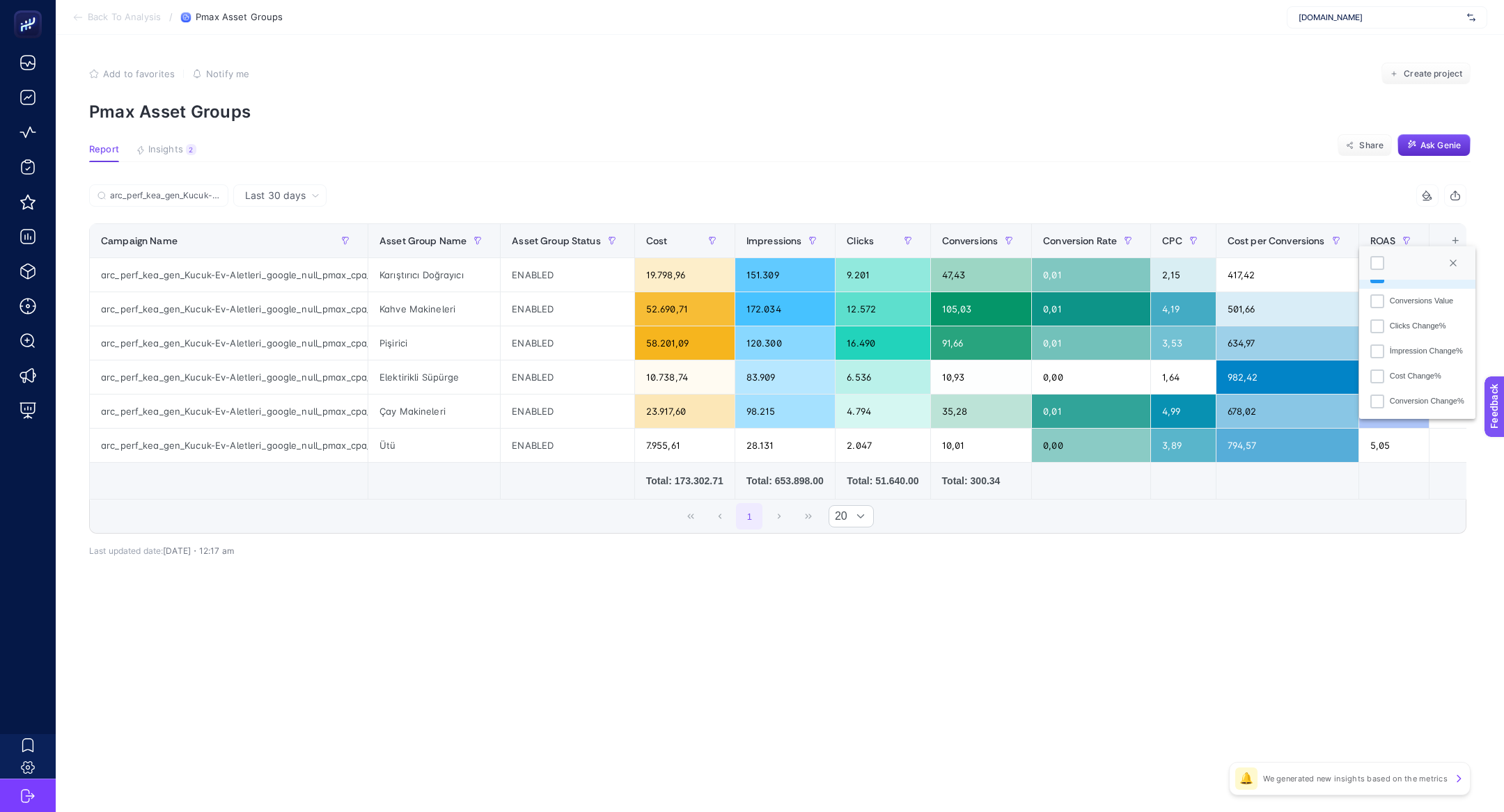
scroll to position [257, 0]
click at [1429, 318] on div "Conversions Value" at bounding box center [1422, 316] width 64 height 12
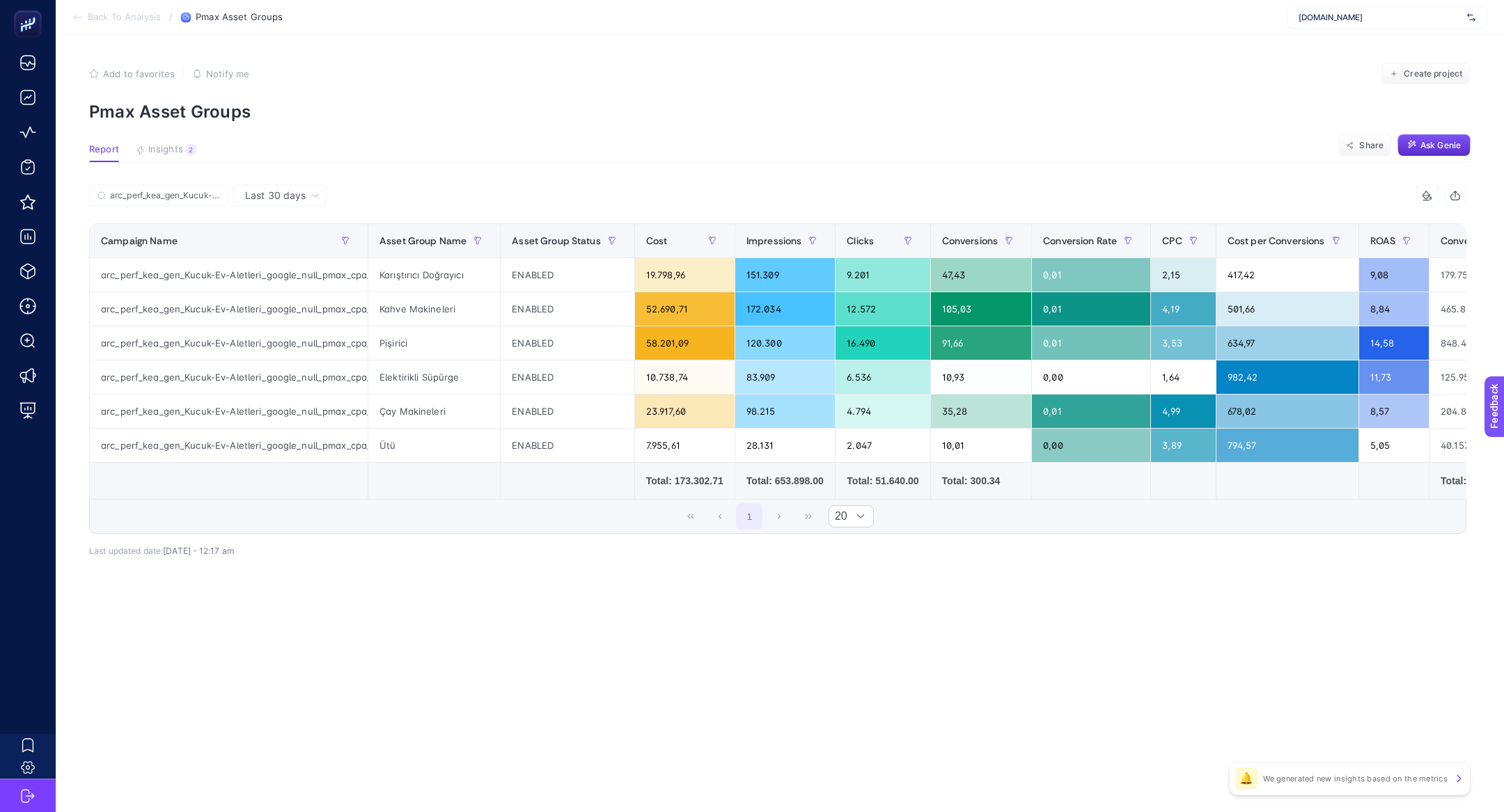
click at [1431, 194] on icon at bounding box center [1427, 195] width 11 height 11
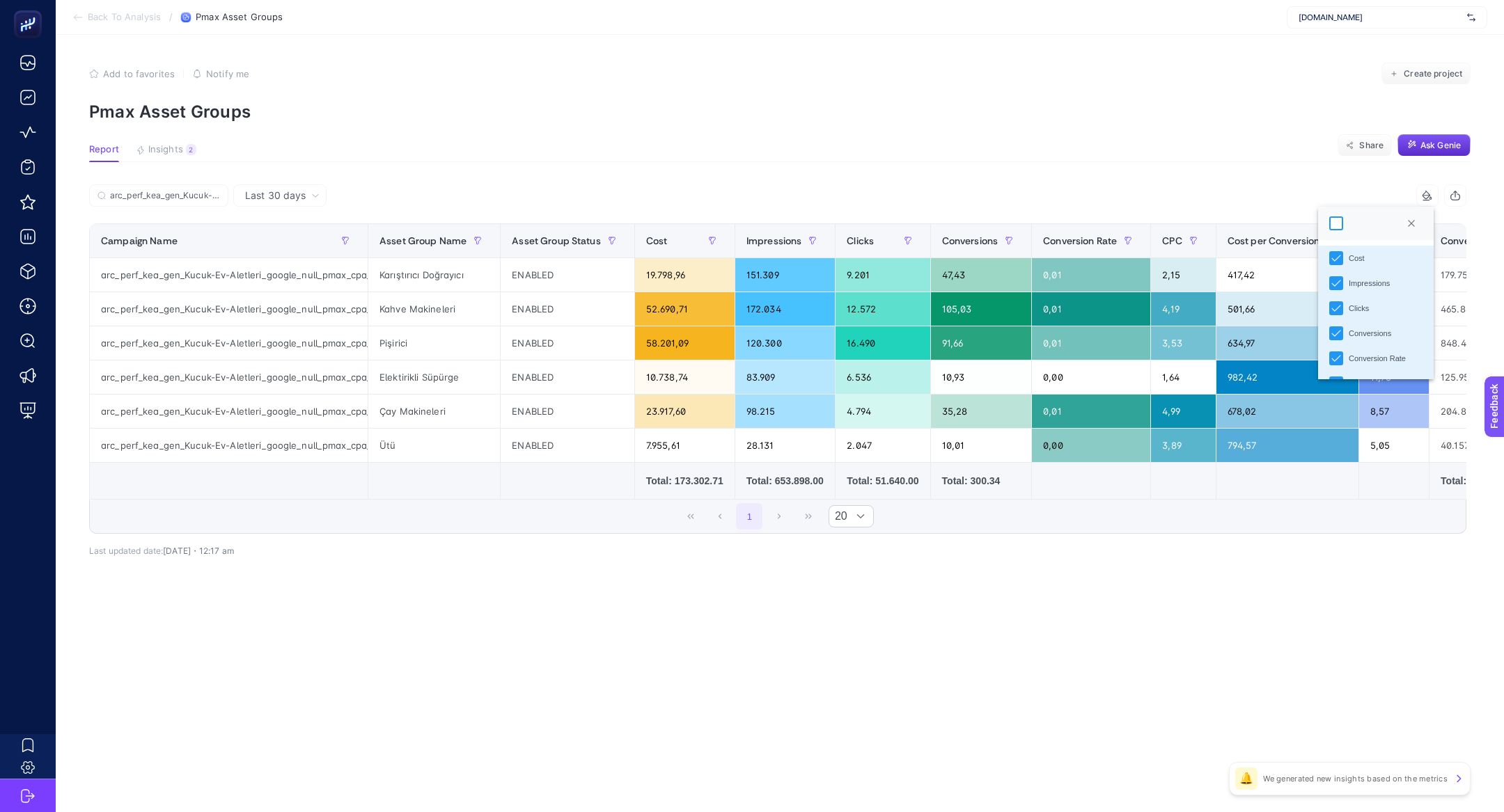
click at [1335, 225] on div at bounding box center [1336, 223] width 14 height 14
click at [1178, 172] on article "Add to favorites false Notify me Create project Pmax Asset Groups Report Insigh…" at bounding box center [780, 424] width 1449 height 778
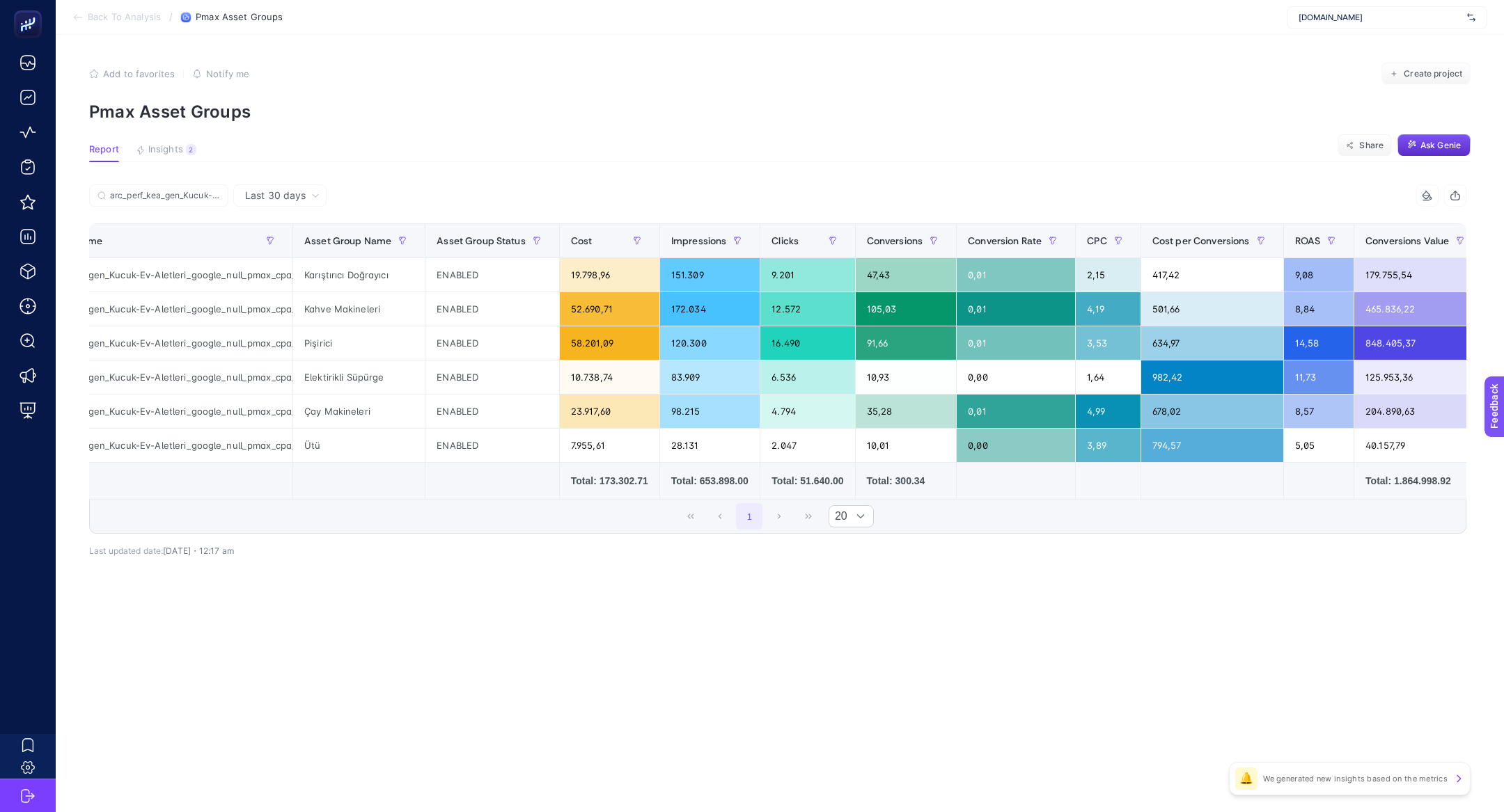
scroll to position [0, 53]
click at [1418, 76] on span "Create project" at bounding box center [1434, 73] width 59 height 11
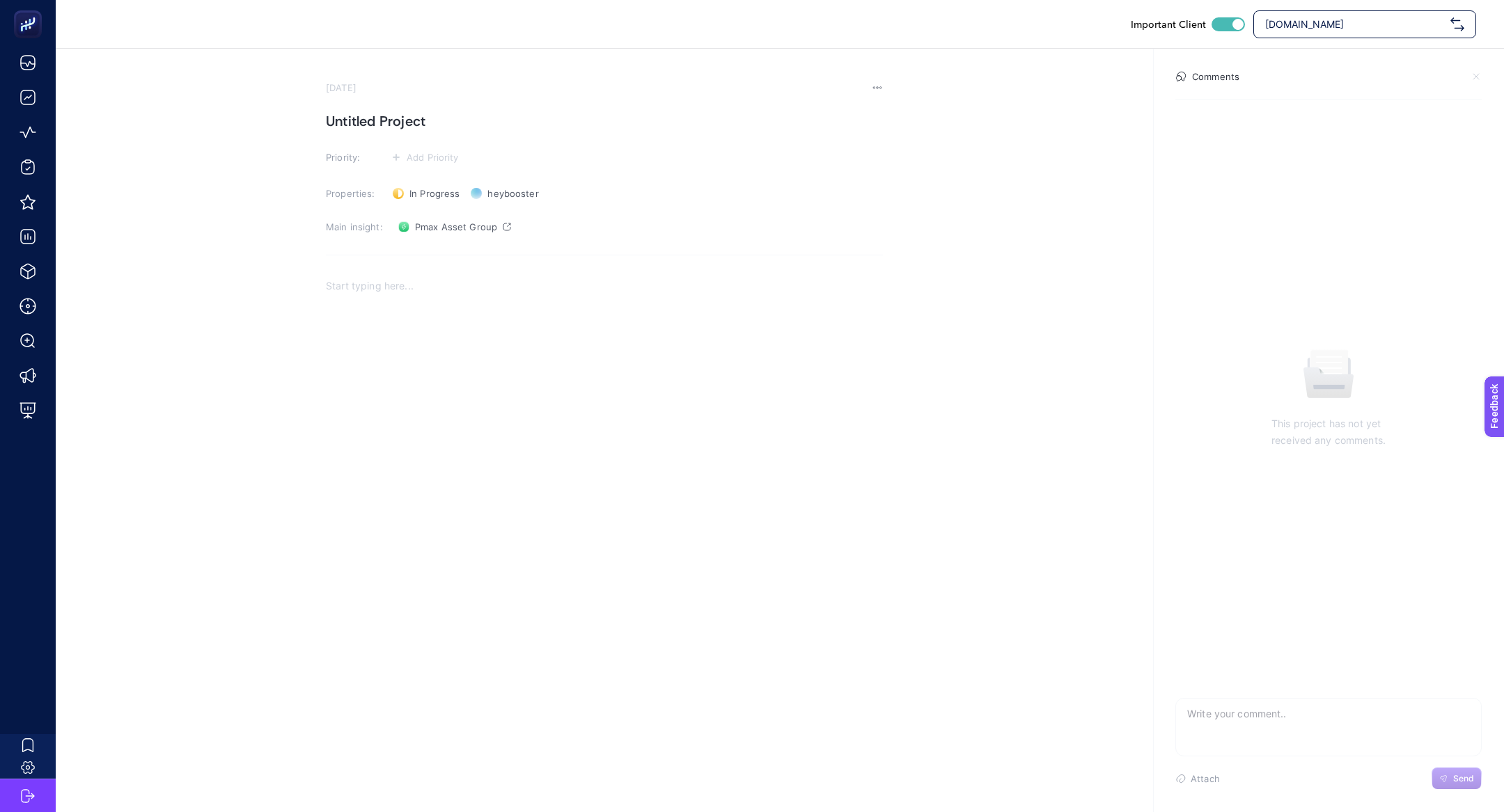
click at [417, 303] on div "Rich Text Editor. Editing area: main" at bounding box center [604, 408] width 558 height 278
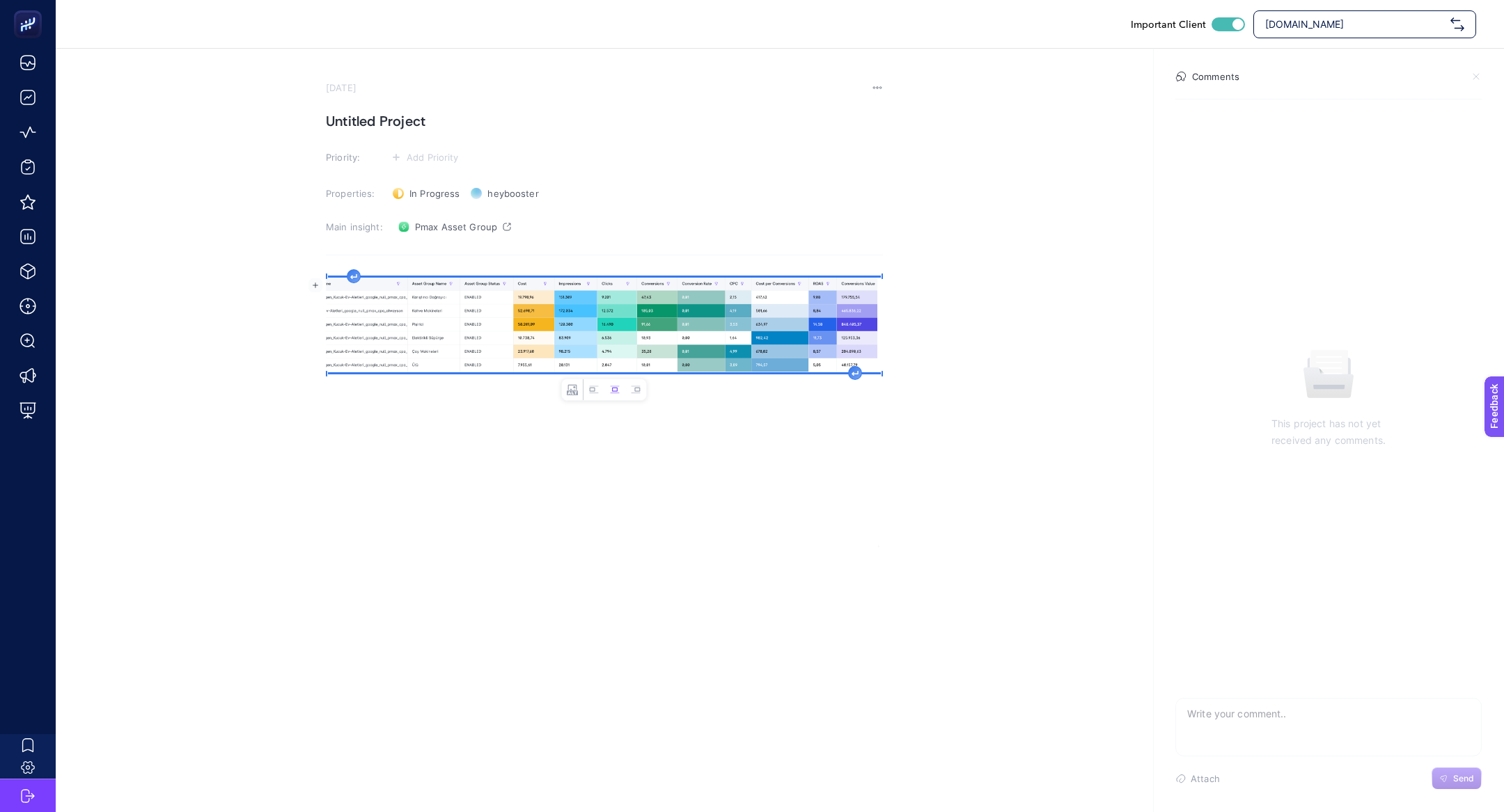
click at [393, 111] on h1 "Untitled Project" at bounding box center [604, 121] width 558 height 23
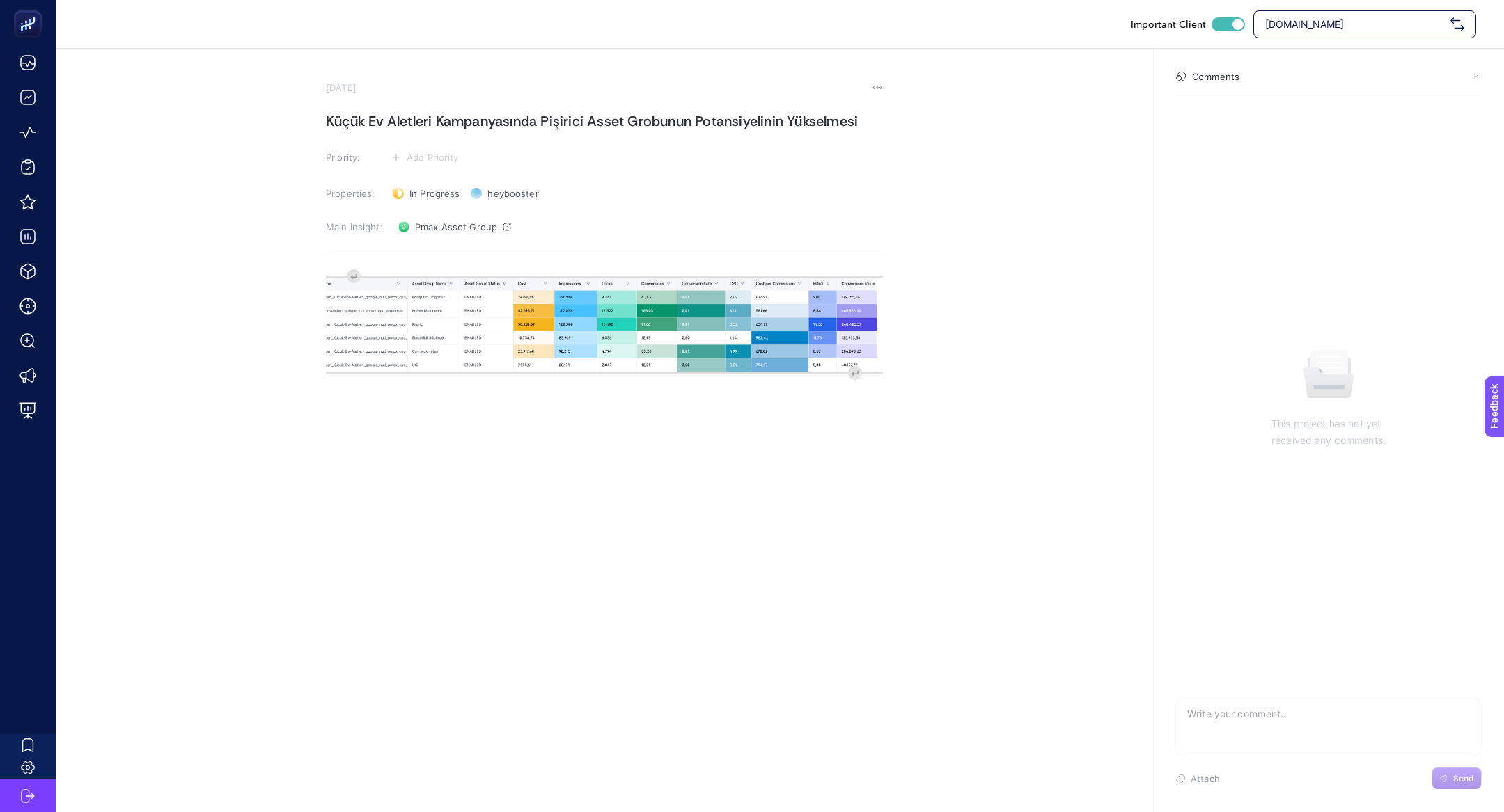
click at [428, 146] on section "October 1, 2025 Küçük Ev Aletleri Kampanyasında Pişirici Asset Grobunun Potansi…" at bounding box center [604, 314] width 558 height 465
click at [428, 153] on span "Add Priority" at bounding box center [433, 157] width 52 height 11
click at [414, 200] on li at bounding box center [424, 209] width 68 height 25
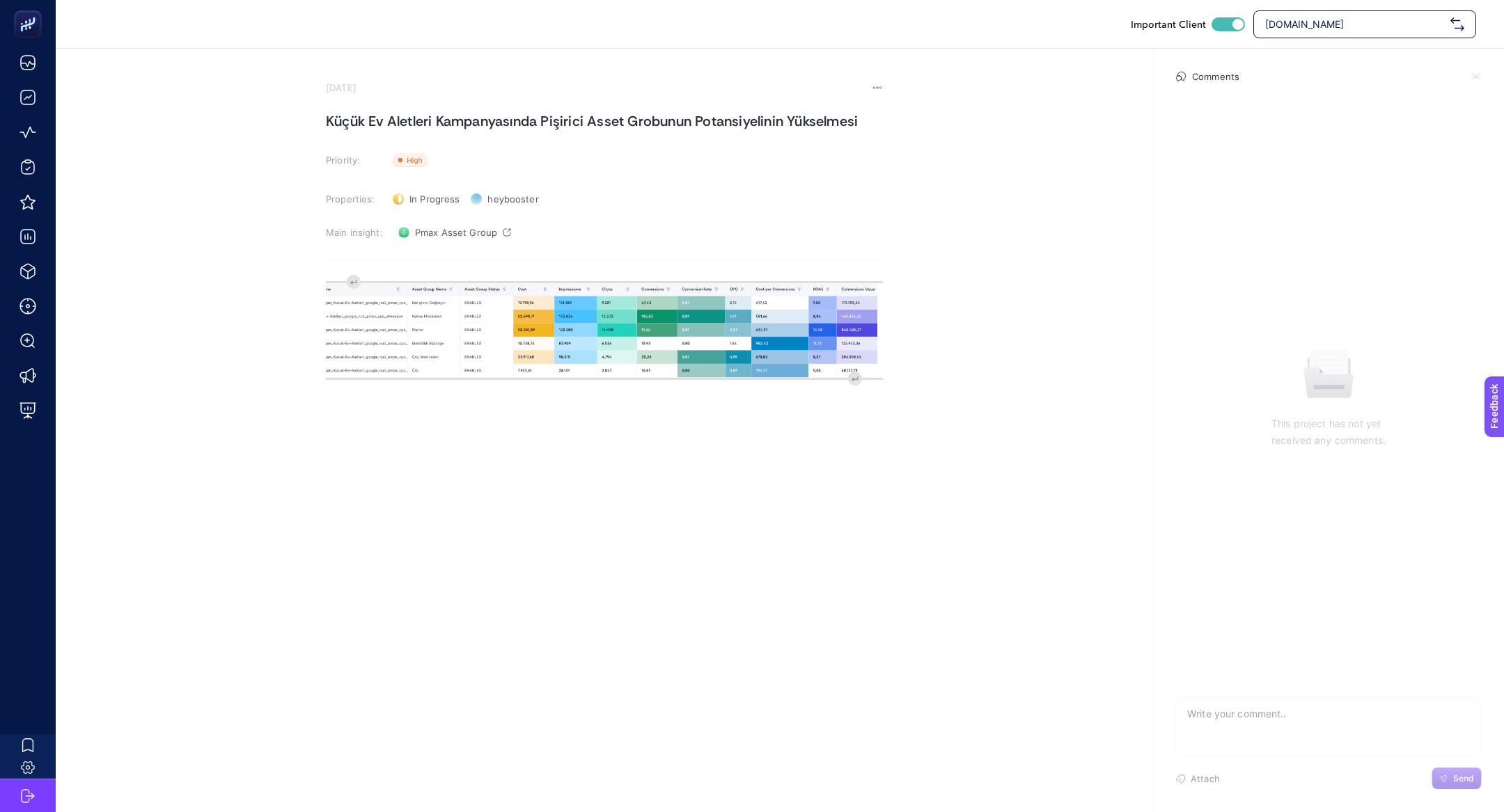
click at [1310, 29] on span "Arcelik.com.tr" at bounding box center [1355, 24] width 179 height 14
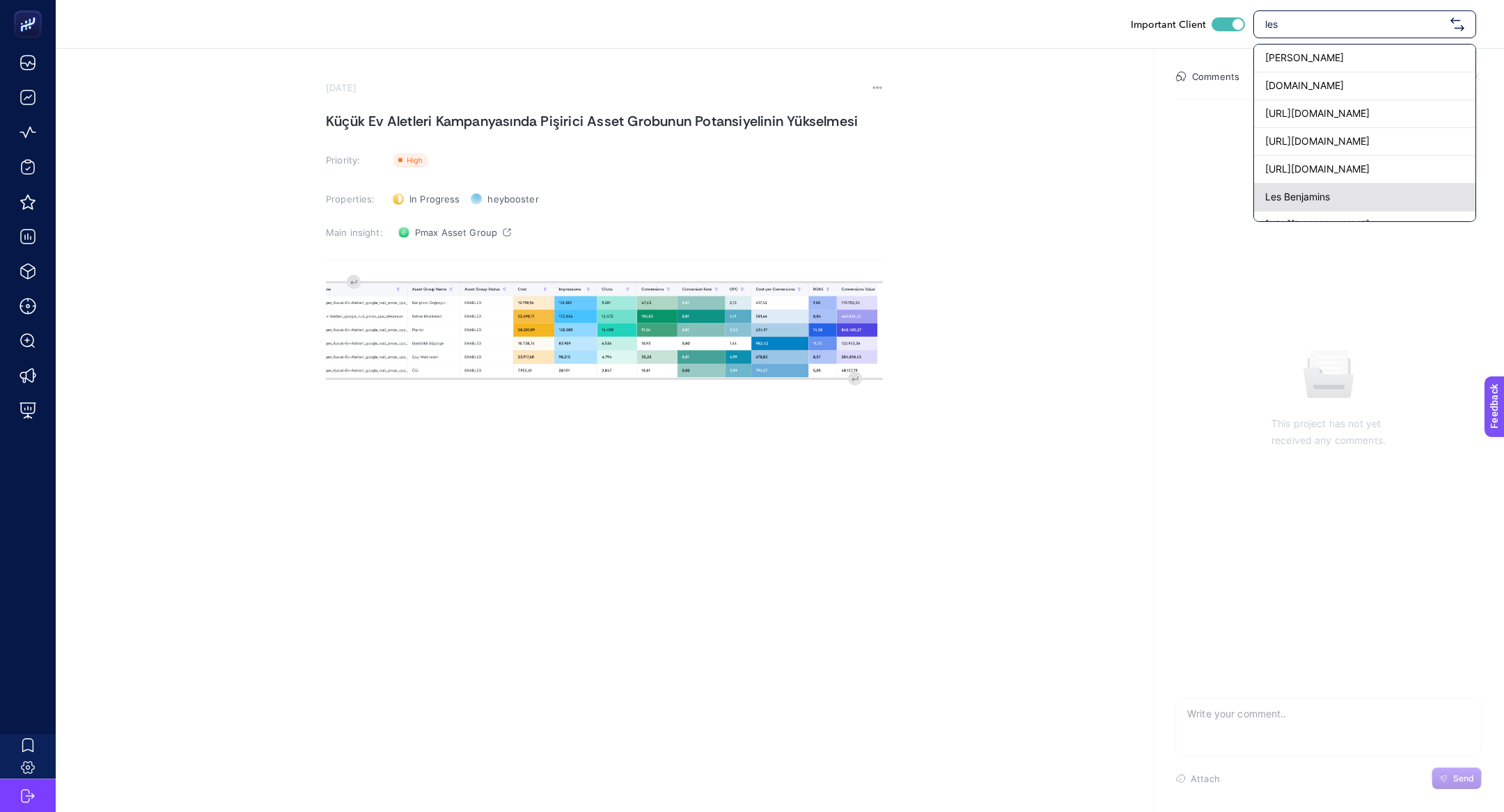
type input "les"
click at [1260, 189] on div "Les Benjamins" at bounding box center [1365, 197] width 221 height 28
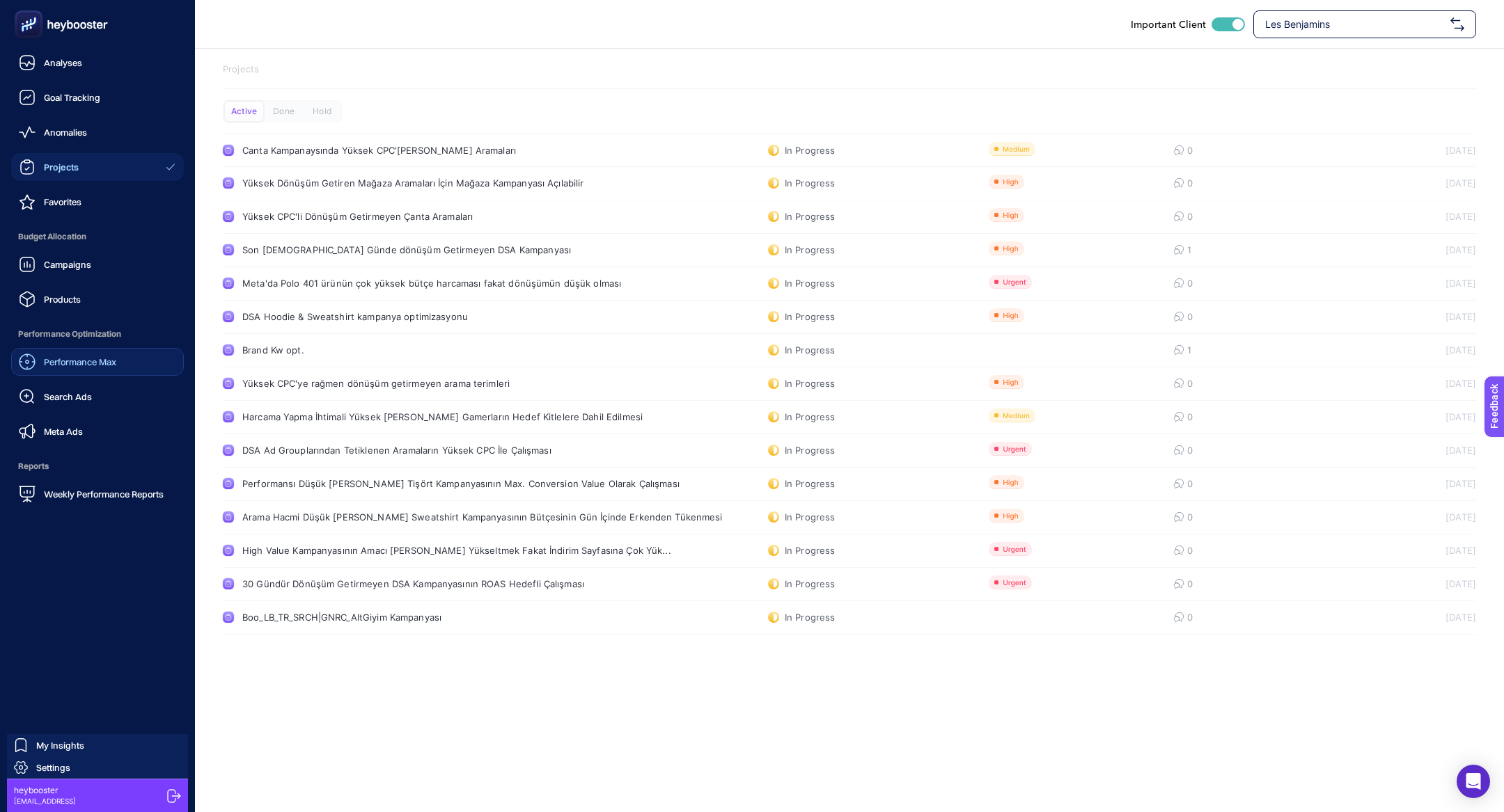
click at [75, 365] on span "Performance Max" at bounding box center [80, 361] width 72 height 11
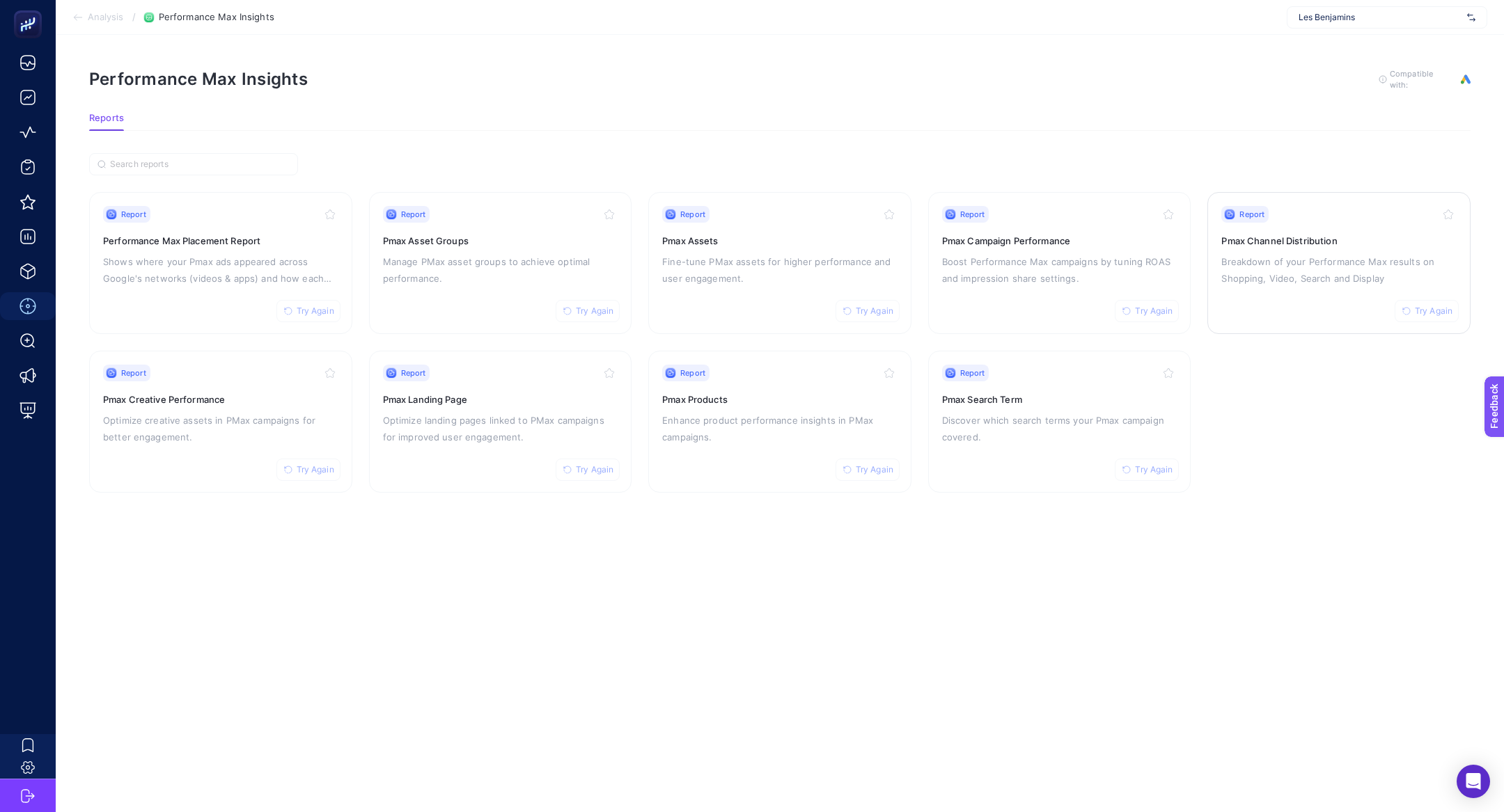
click at [1346, 206] on div "Report Try Again" at bounding box center [1339, 215] width 236 height 17
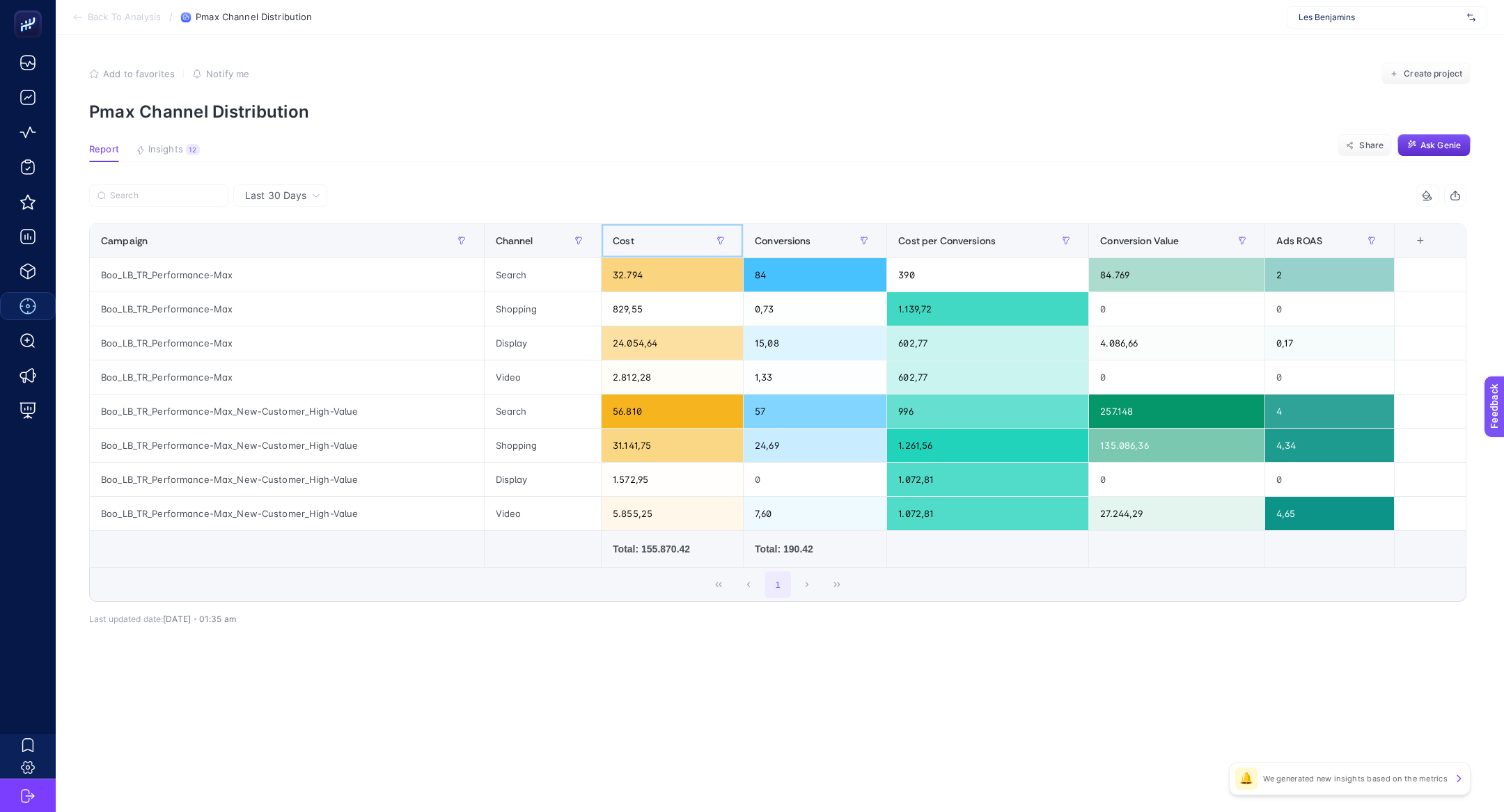
click at [632, 234] on div "Cost" at bounding box center [672, 240] width 119 height 23
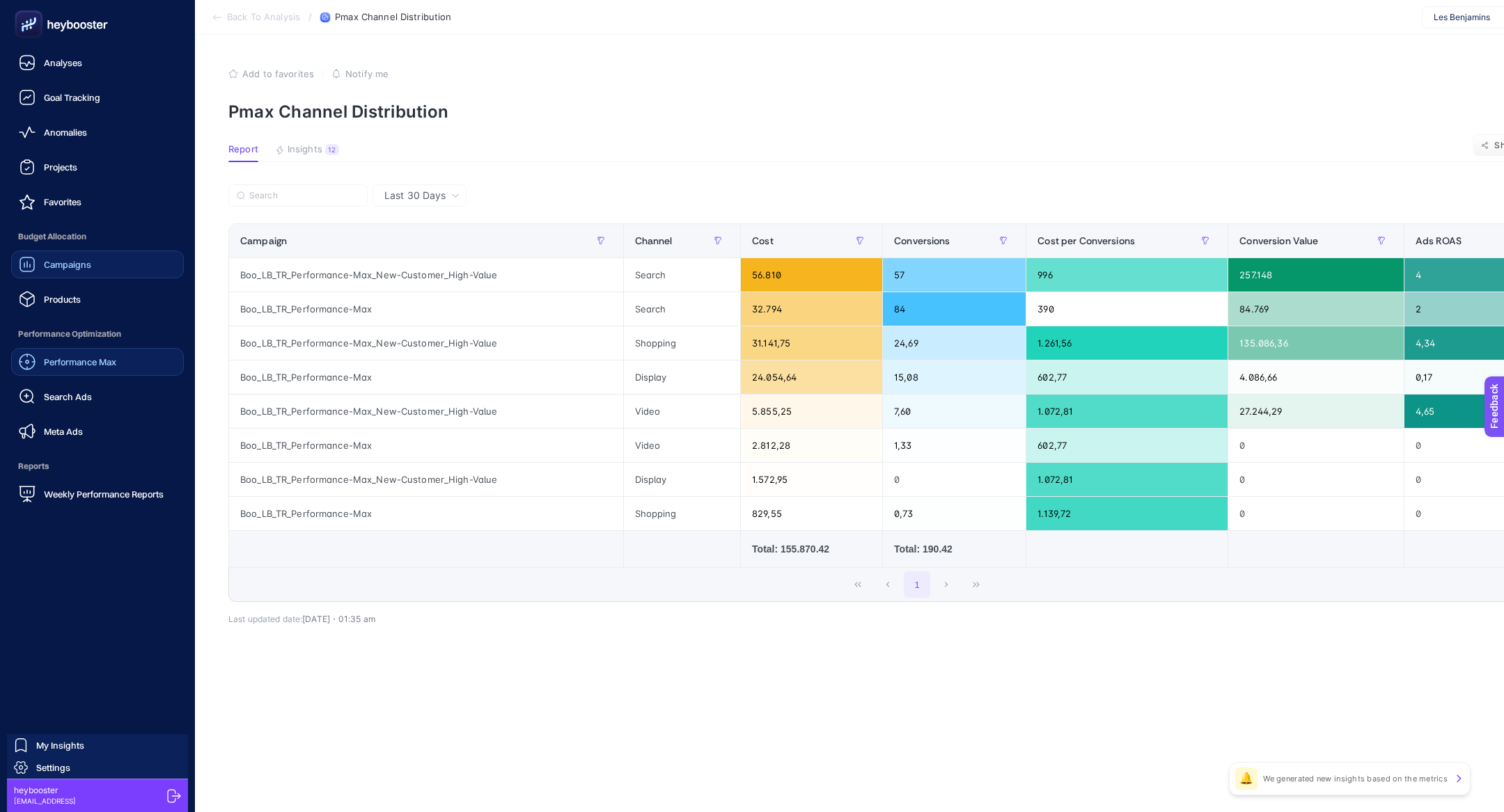
click at [56, 270] on div "Campaigns" at bounding box center [54, 265] width 72 height 17
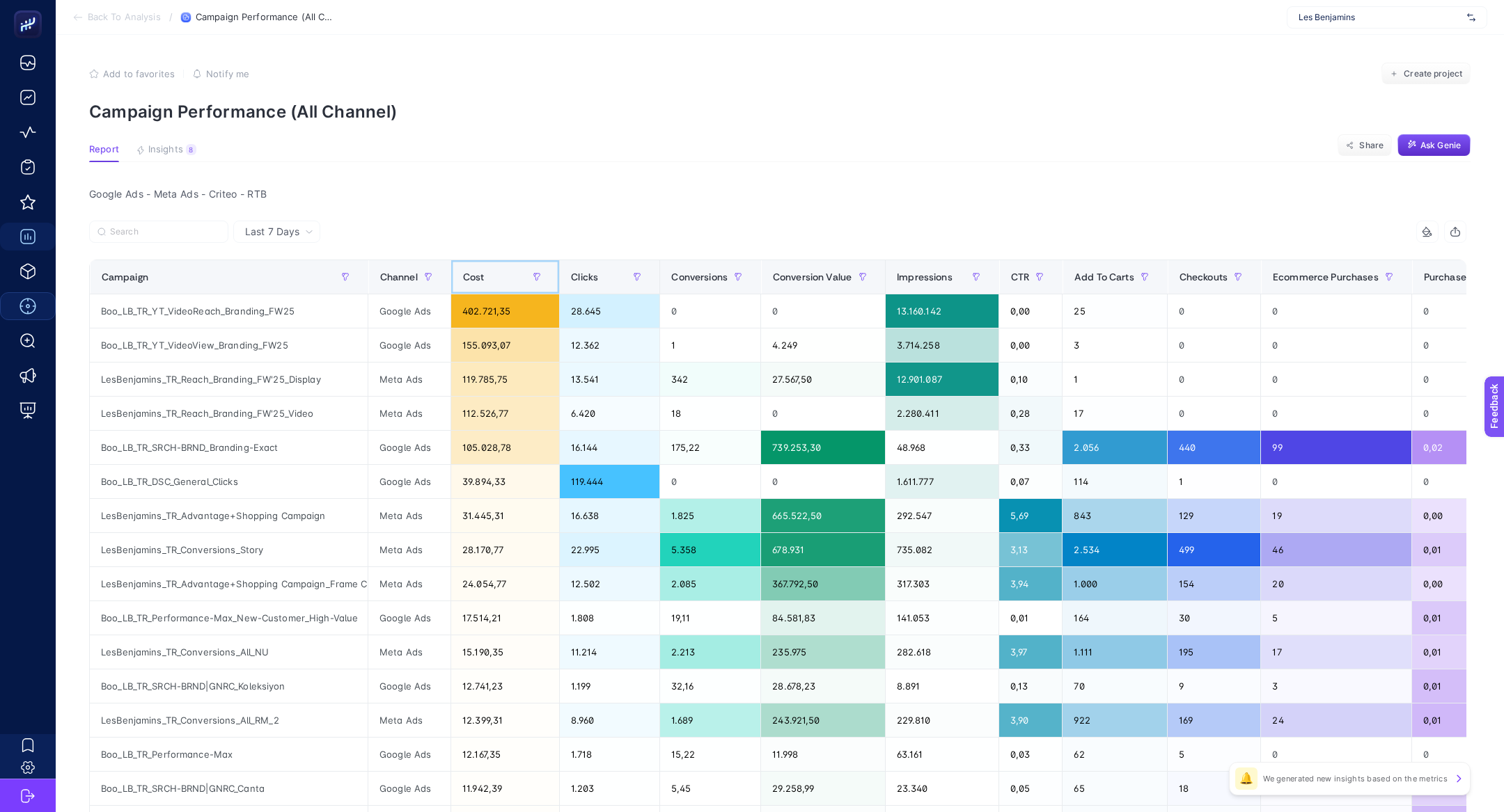
click at [490, 282] on div "Cost" at bounding box center [506, 277] width 86 height 23
click at [508, 399] on div "112.526,77" at bounding box center [505, 414] width 108 height 34
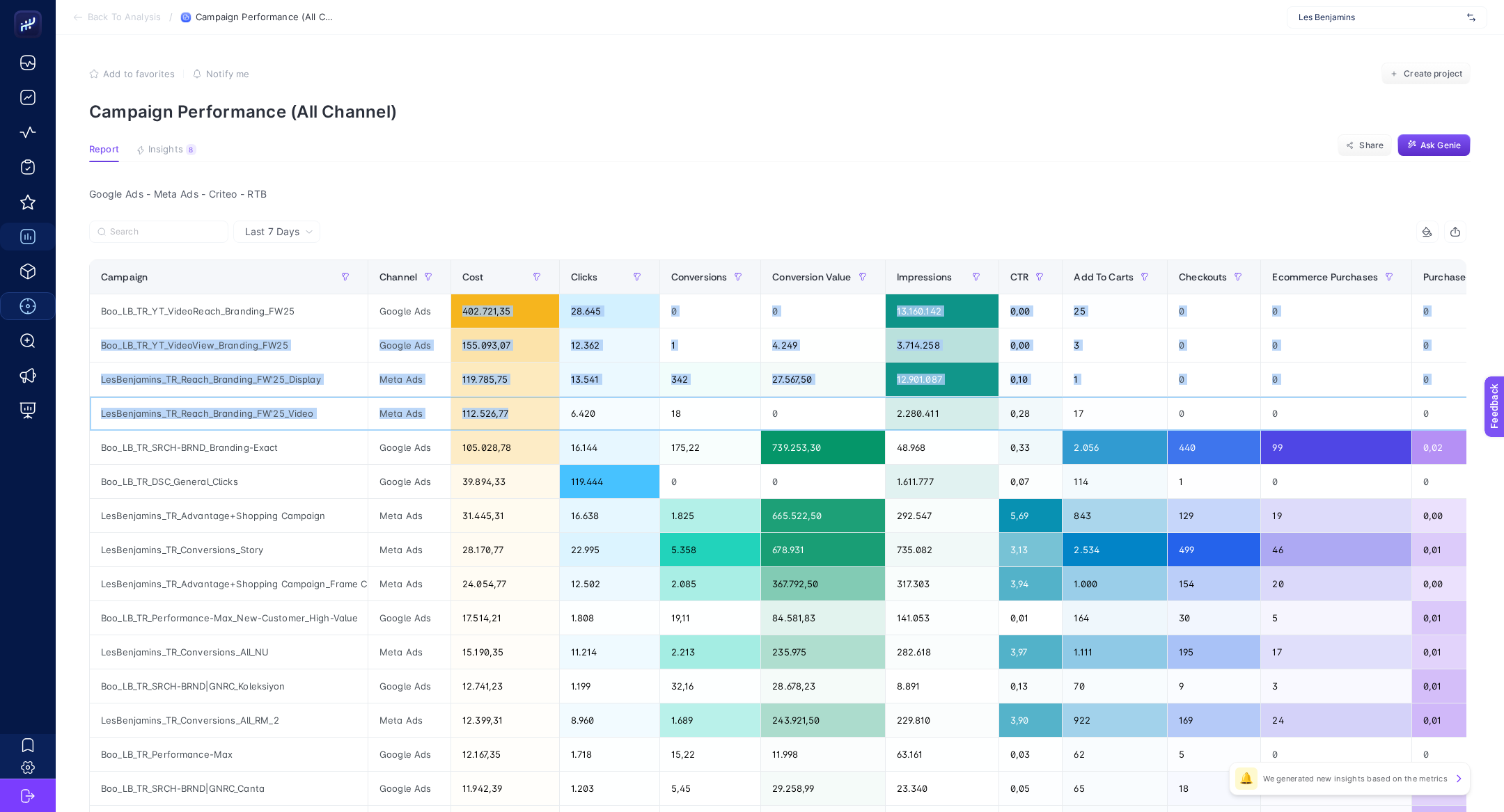
drag, startPoint x: 511, startPoint y: 411, endPoint x: 481, endPoint y: 297, distance: 117.9
click at [481, 297] on tbody "Boo_LB_TR_YT_VideoReach_Branding_FW25 Google Ads 402.721,35 28.645 0 0 13.160.1…" at bounding box center [1045, 635] width 1912 height 682
click at [242, 311] on div "Boo_LB_TR_YT_VideoReach_Branding_FW25" at bounding box center [228, 311] width 277 height 34
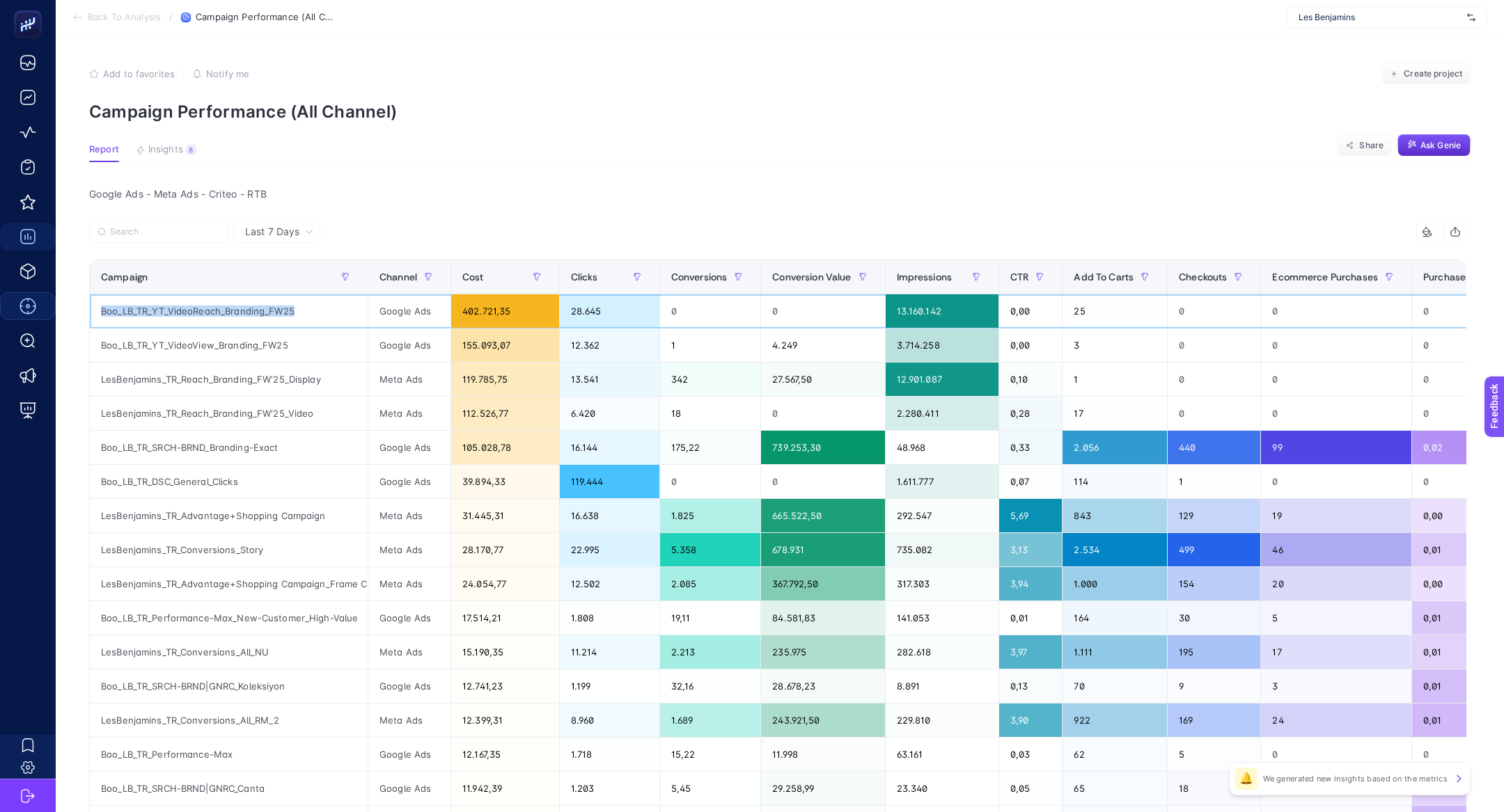
click at [242, 311] on div "Boo_LB_TR_YT_VideoReach_Branding_FW25" at bounding box center [228, 311] width 277 height 34
click at [245, 363] on div "LesBenjamins_TR_Reach_Branding_FW'25_Display" at bounding box center [228, 380] width 277 height 34
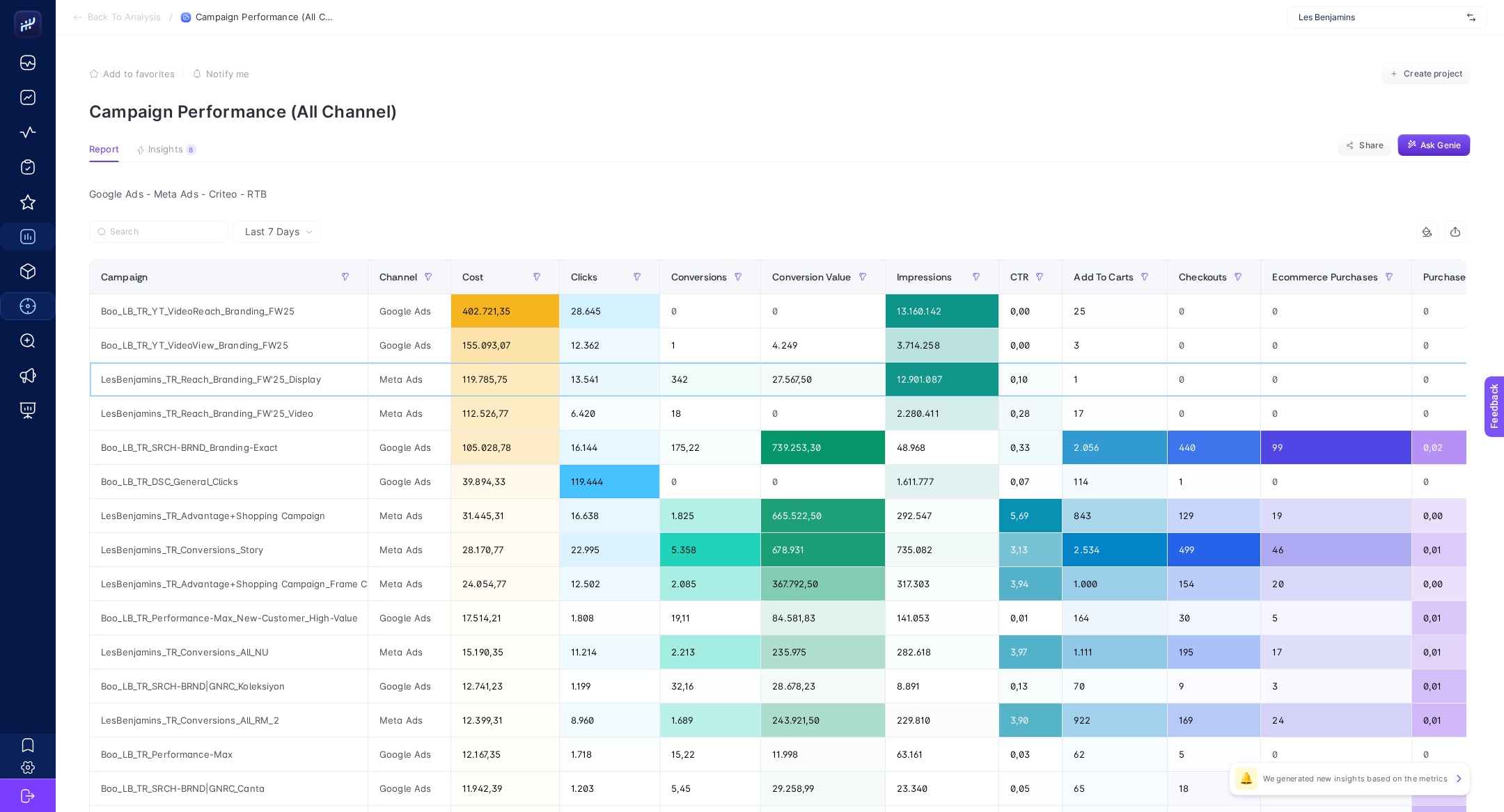
click at [245, 363] on div "LesBenjamins_TR_Reach_Branding_FW'25_Display" at bounding box center [228, 380] width 277 height 34
click at [1353, 29] on section "Back To Analysis / Campaign Performance (All Channel) Les Benjamins" at bounding box center [780, 18] width 1449 height 35
click at [1351, 20] on span "Les Benjamins" at bounding box center [1380, 17] width 163 height 11
type input "arce"
click at [1359, 92] on span "https://www.arcelik.com.tr/" at bounding box center [1343, 90] width 90 height 11
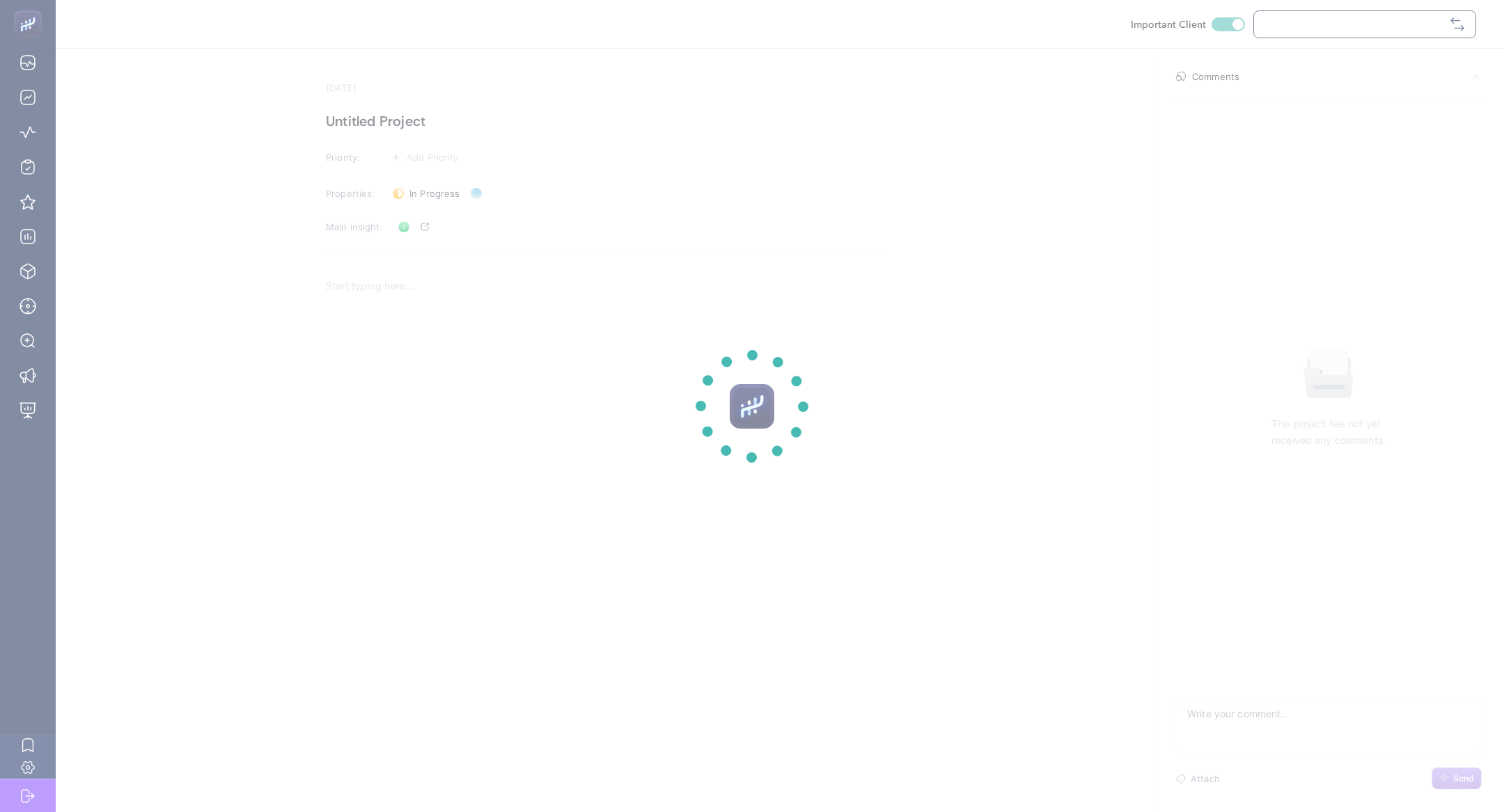
checkbox input "true"
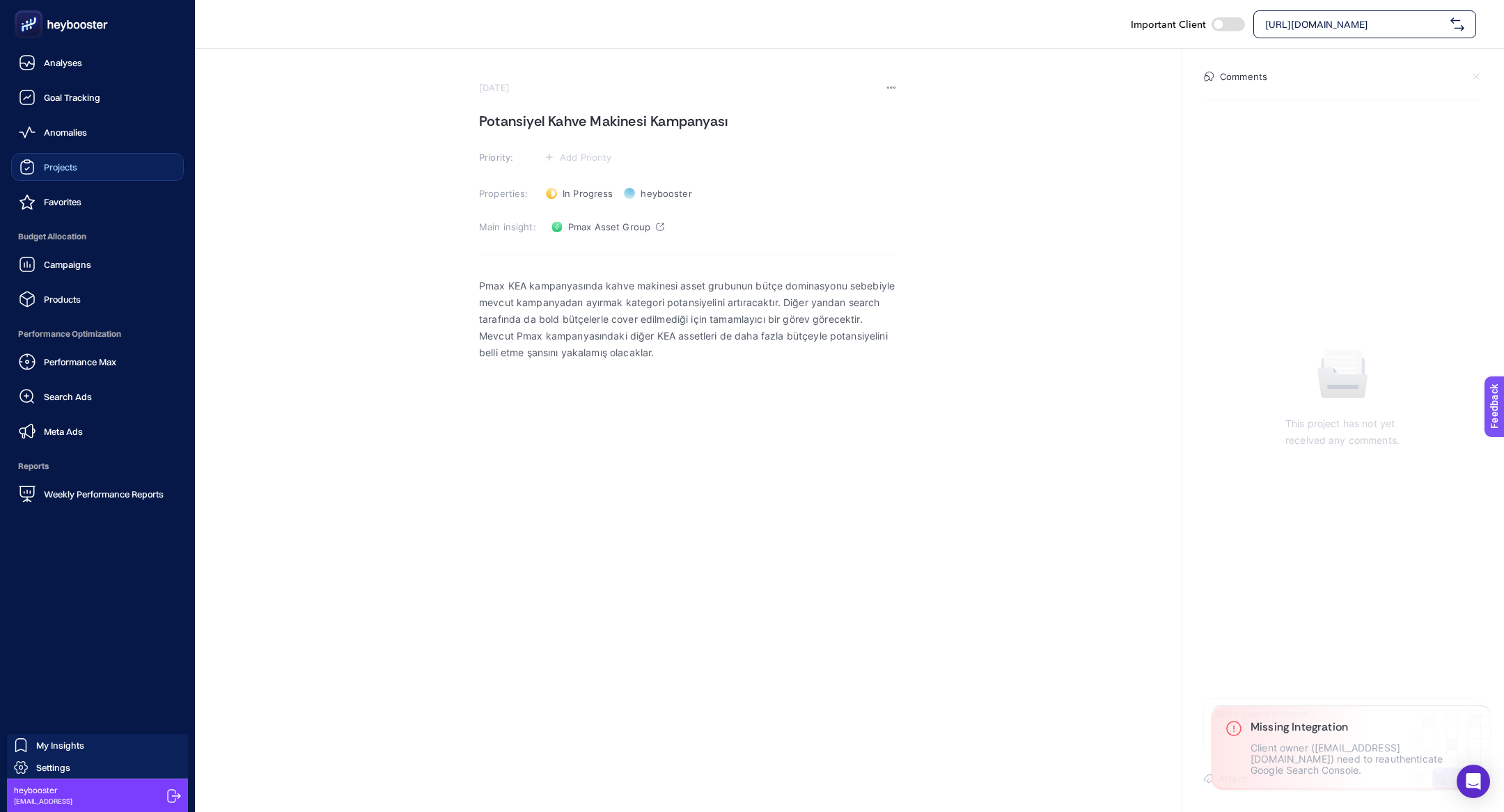
click at [59, 174] on div "Projects" at bounding box center [48, 167] width 59 height 17
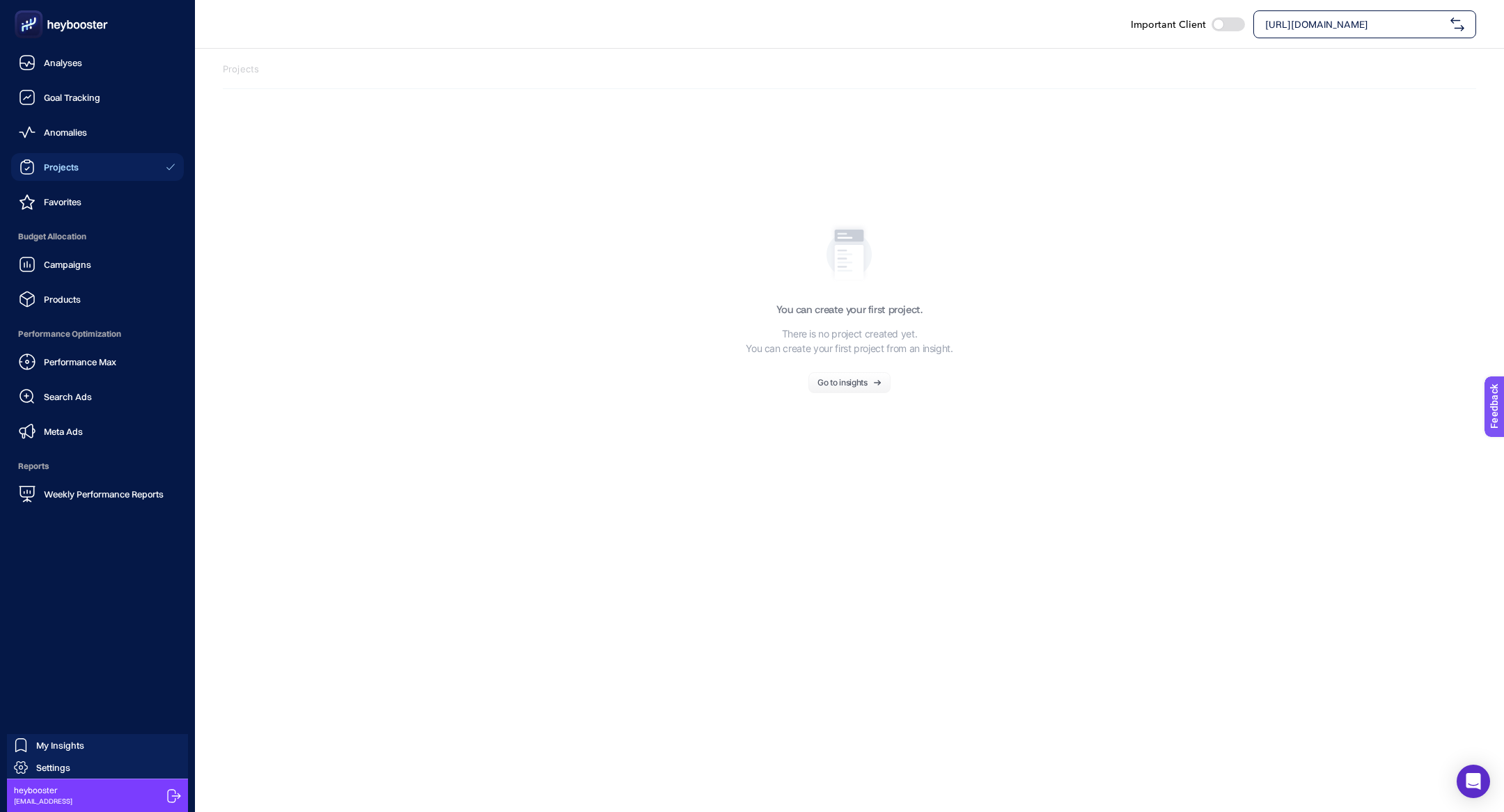
click at [90, 167] on link "Projects" at bounding box center [97, 167] width 173 height 28
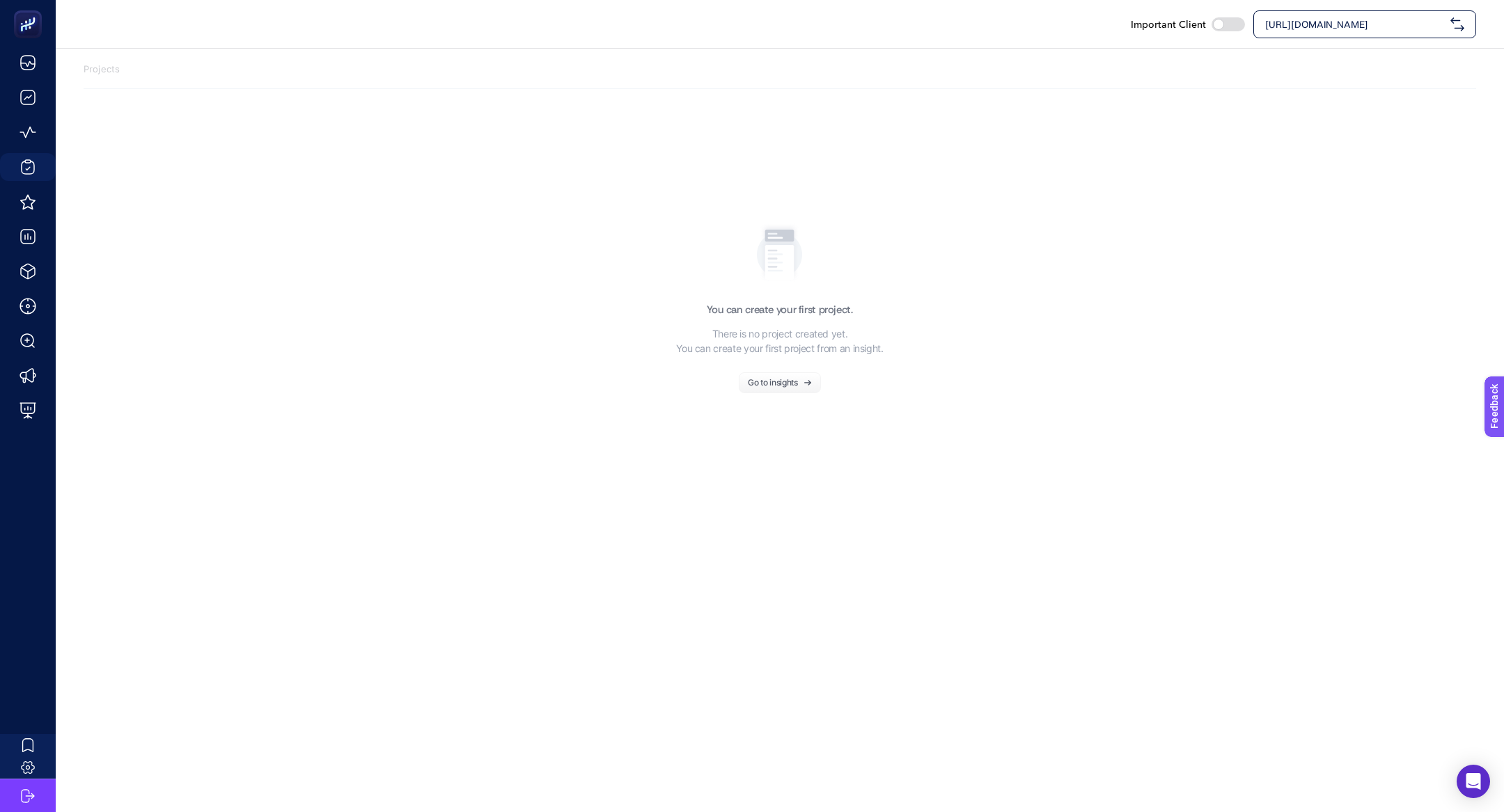
click at [1263, 21] on div "[URL][DOMAIN_NAME]" at bounding box center [1365, 23] width 223 height 28
type input "arcelik"
click at [1351, 60] on div "[DOMAIN_NAME]" at bounding box center [1365, 58] width 221 height 28
checkbox input "true"
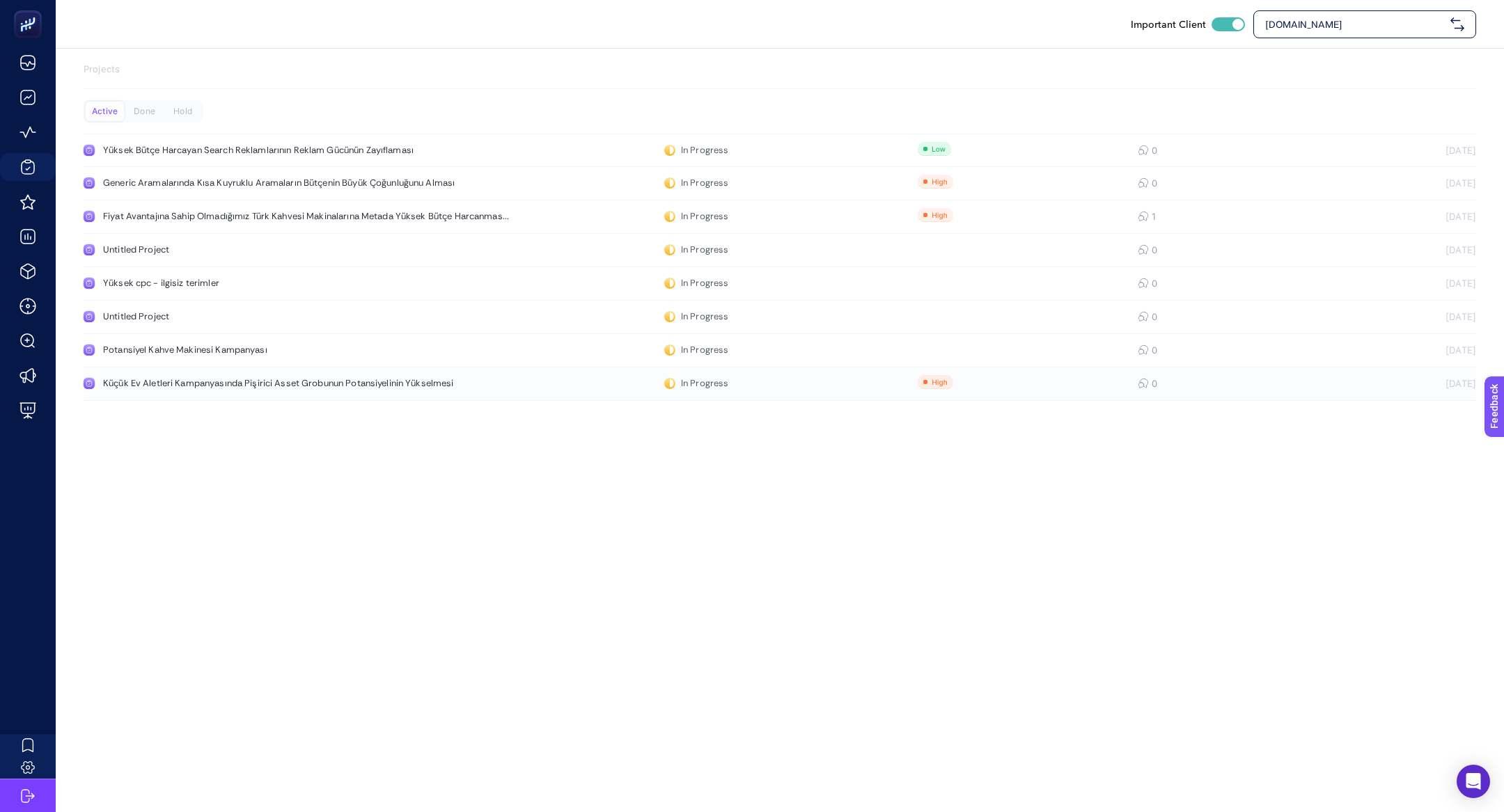
click at [235, 378] on div "Küçük Ev Aletleri Kampanyasında Pişirici Asset Grobunun Potansiyelinin Yükselme…" at bounding box center [278, 383] width 351 height 11
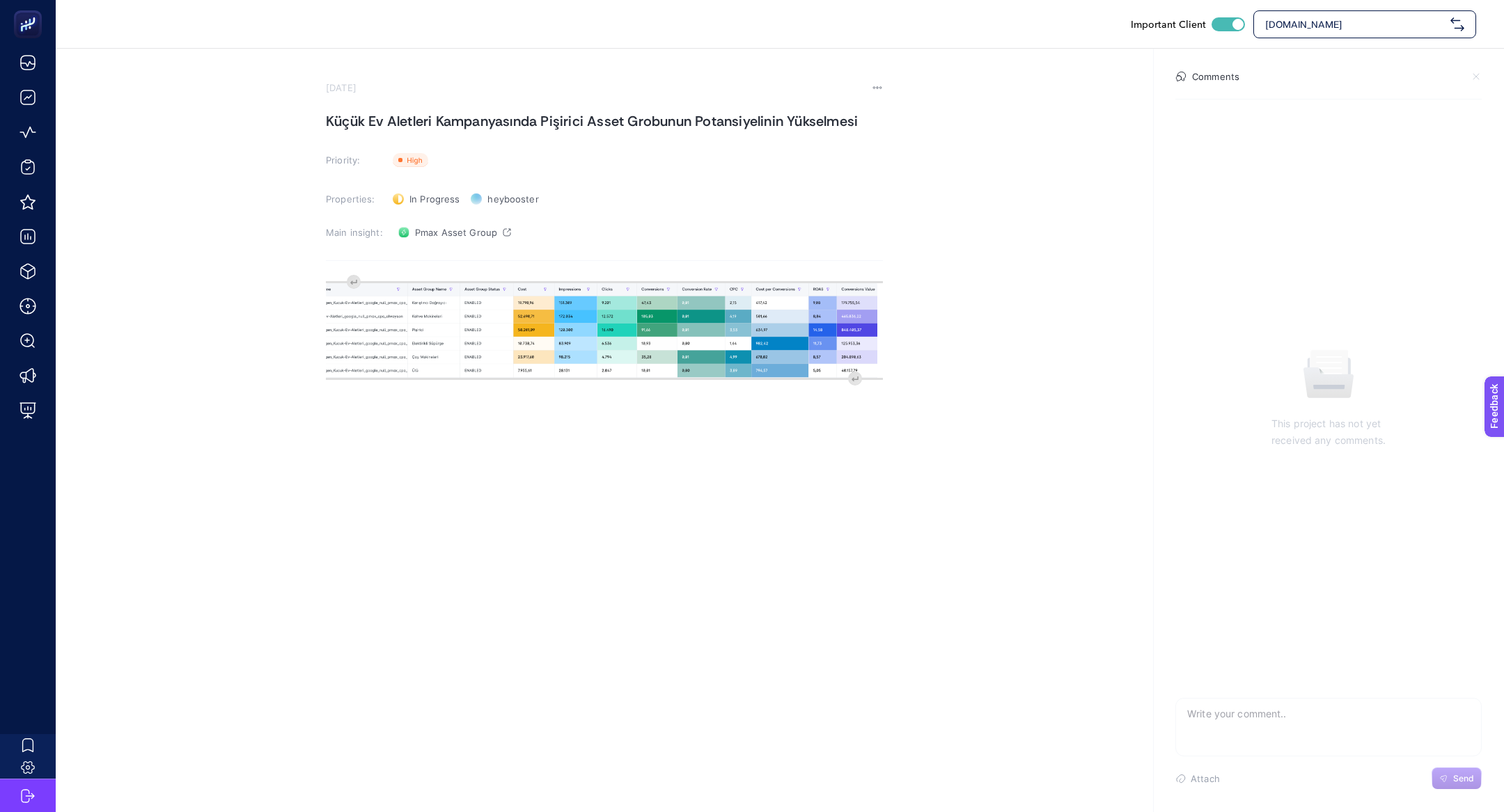
click at [355, 282] on div "Rich Text Editor. Editing area: main" at bounding box center [604, 413] width 558 height 278
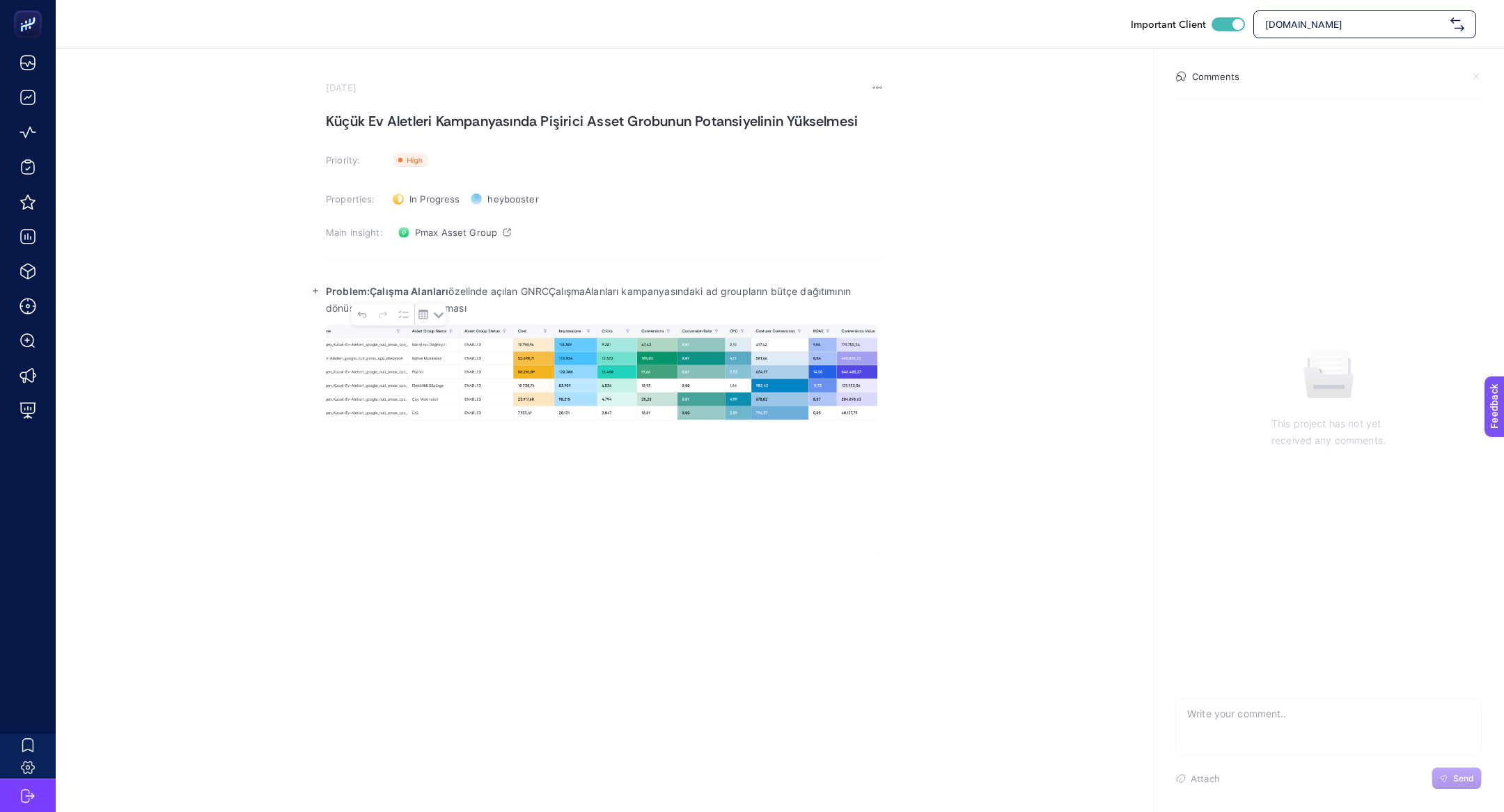
drag, startPoint x: 447, startPoint y: 296, endPoint x: 369, endPoint y: 296, distance: 78.0
click at [369, 296] on p "Problem:Çalışma Alanları özelinde açılan GNRCÇalışmaAlanları kampanyasındaki ad…" at bounding box center [604, 300] width 558 height 34
click at [534, 292] on p "Problem:Küçük Ev Aletleri özelinde açılan GNRCÇalışmaAlanları kampanyasındaki a…" at bounding box center [604, 300] width 558 height 34
drag, startPoint x: 454, startPoint y: 296, endPoint x: 370, endPoint y: 292, distance: 84.1
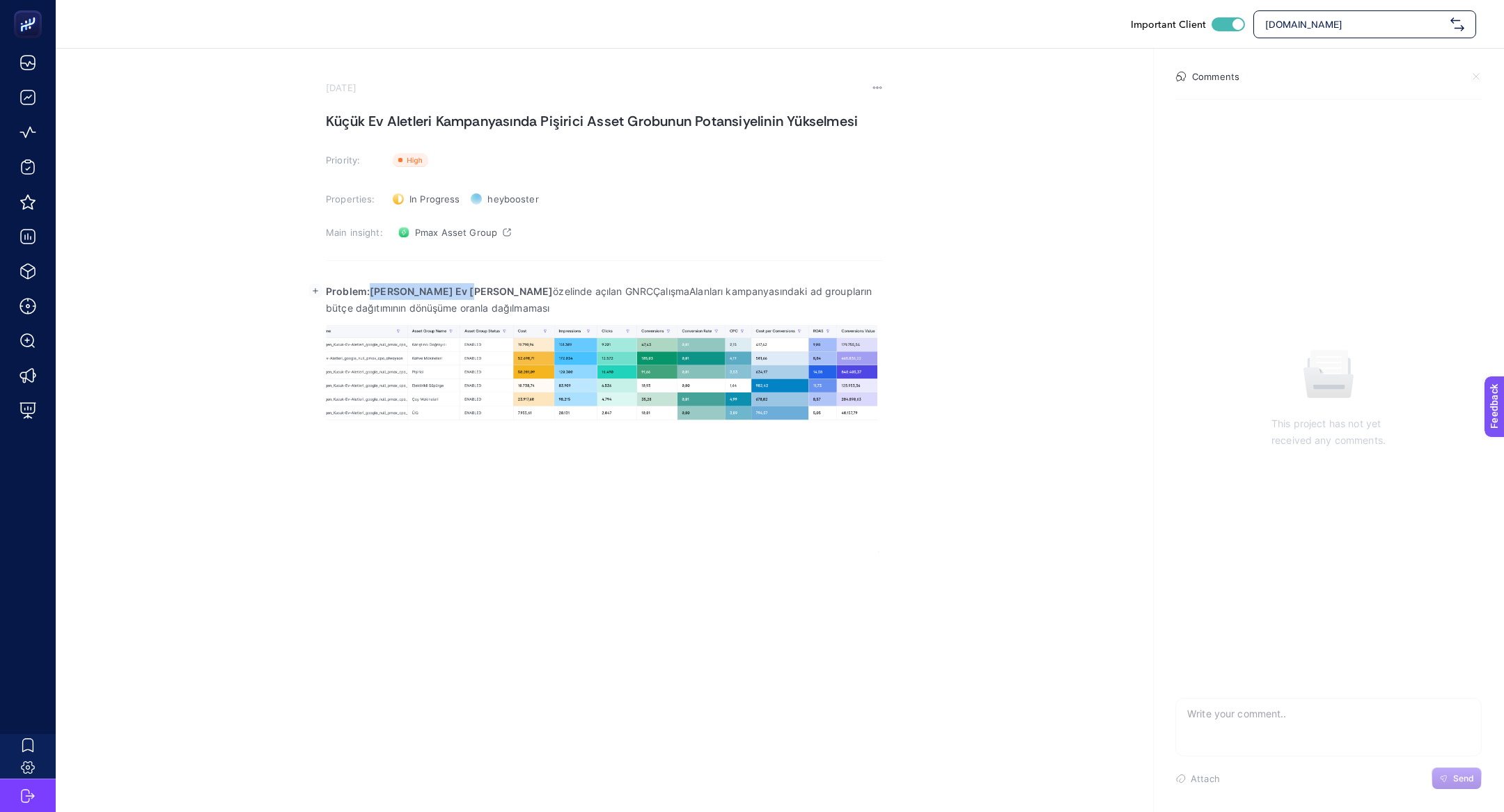
click at [370, 292] on p "Problem:Küçük Ev Aletleri özelinde açılan GNRCÇalışmaAlanları kampanyasındaki a…" at bounding box center [604, 300] width 558 height 34
copy strong "Küçük Ev Aletleri"
click at [550, 293] on p "Problem:Küçük Ev Aletleri özelinde açılan GNRCÇalışmaAlanları kampanyasındaki a…" at bounding box center [604, 300] width 558 height 34
click at [700, 292] on p "Problem:Küçük Ev Aletleri özelinde açılan Küçük Ev Aletleri kampanyasındaki ad …" at bounding box center [604, 300] width 558 height 34
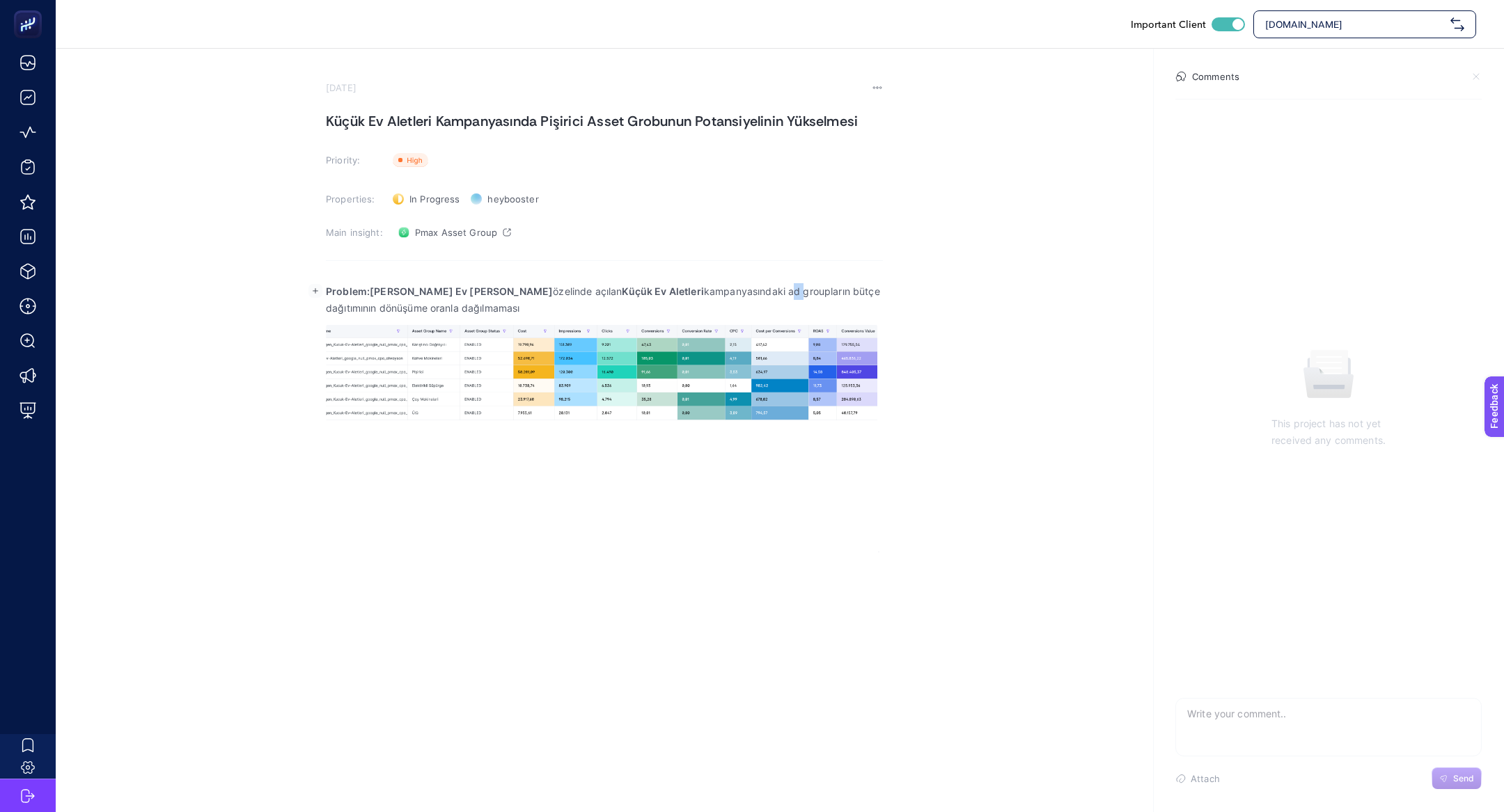
click at [700, 292] on p "Problem:Küçük Ev Aletleri özelinde açılan Küçük Ev Aletleri kampanyasındaki ad …" at bounding box center [604, 300] width 558 height 34
click at [692, 303] on p "Problem:Küçük Ev Aletleri özelinde açılan Küçük Ev Aletleri kampanyasındaki ass…" at bounding box center [604, 300] width 558 height 34
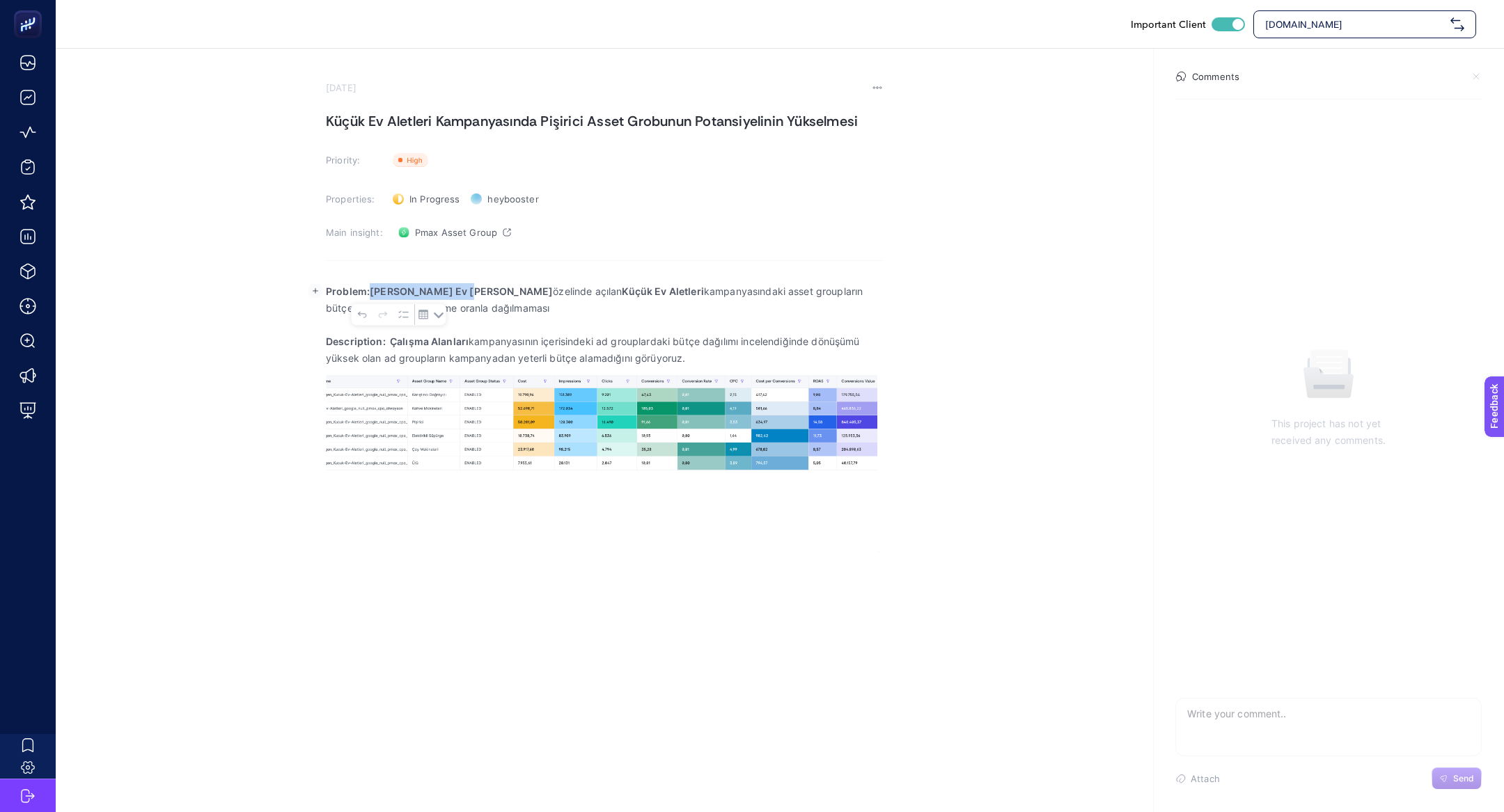
drag, startPoint x: 454, startPoint y: 293, endPoint x: 371, endPoint y: 292, distance: 83.0
click at [371, 292] on p "Problem:Küçük Ev Aletleri özelinde açılan Küçük Ev Aletleri kampanyasındaki ass…" at bounding box center [604, 300] width 558 height 34
copy strong "Küçük Ev Aletleri"
drag, startPoint x: 469, startPoint y: 346, endPoint x: 390, endPoint y: 344, distance: 79.0
click at [390, 344] on p "Description: Çalışma Alanları kampanyasının içerisindeki ad grouplardaki bütçe …" at bounding box center [604, 350] width 558 height 34
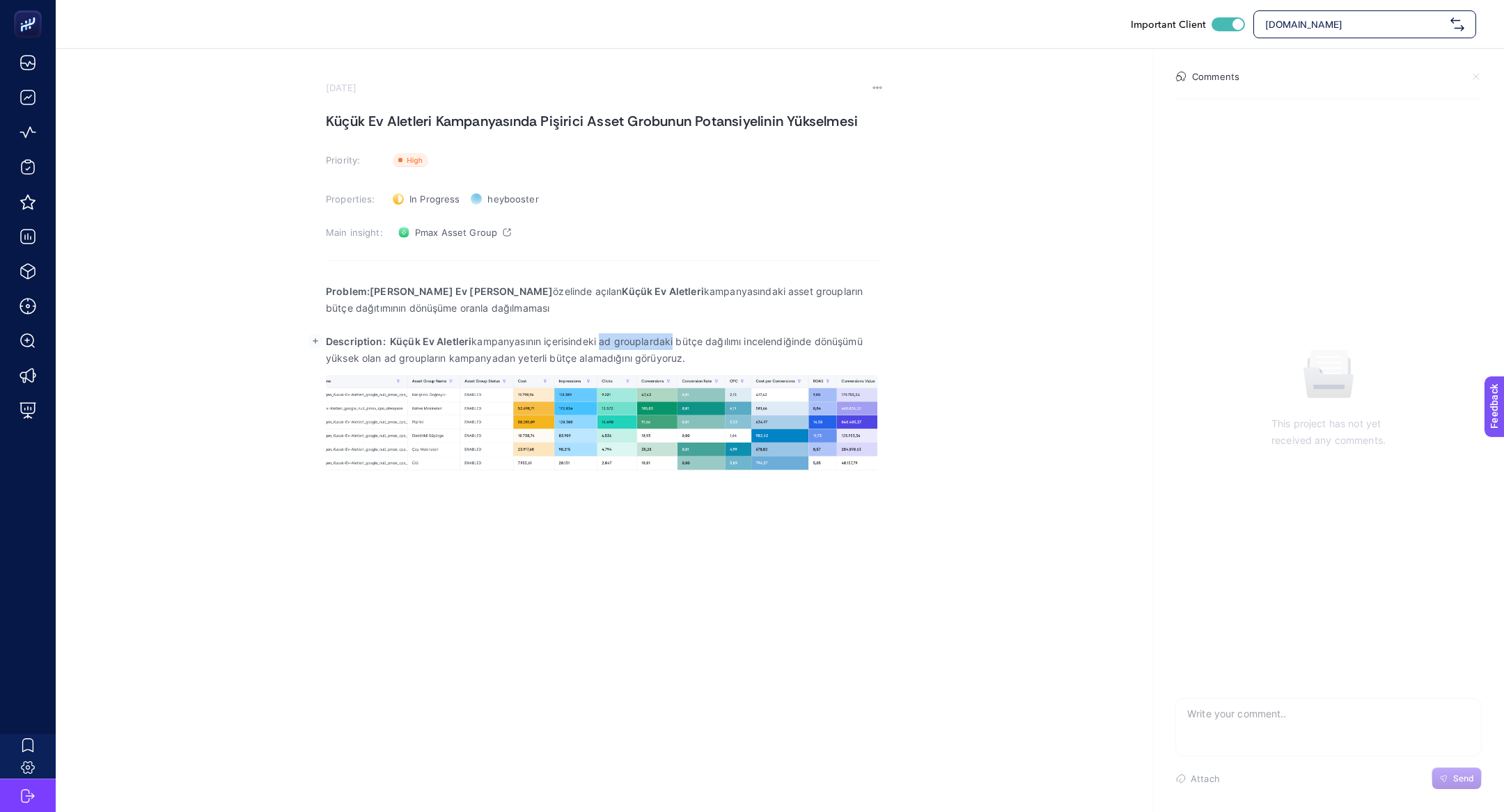
drag, startPoint x: 604, startPoint y: 341, endPoint x: 675, endPoint y: 344, distance: 71.1
click at [675, 344] on p "Description: Küçük Ev Aletleri kampanyasının içerisindeki ad grouplardaki bütçe…" at bounding box center [604, 350] width 558 height 34
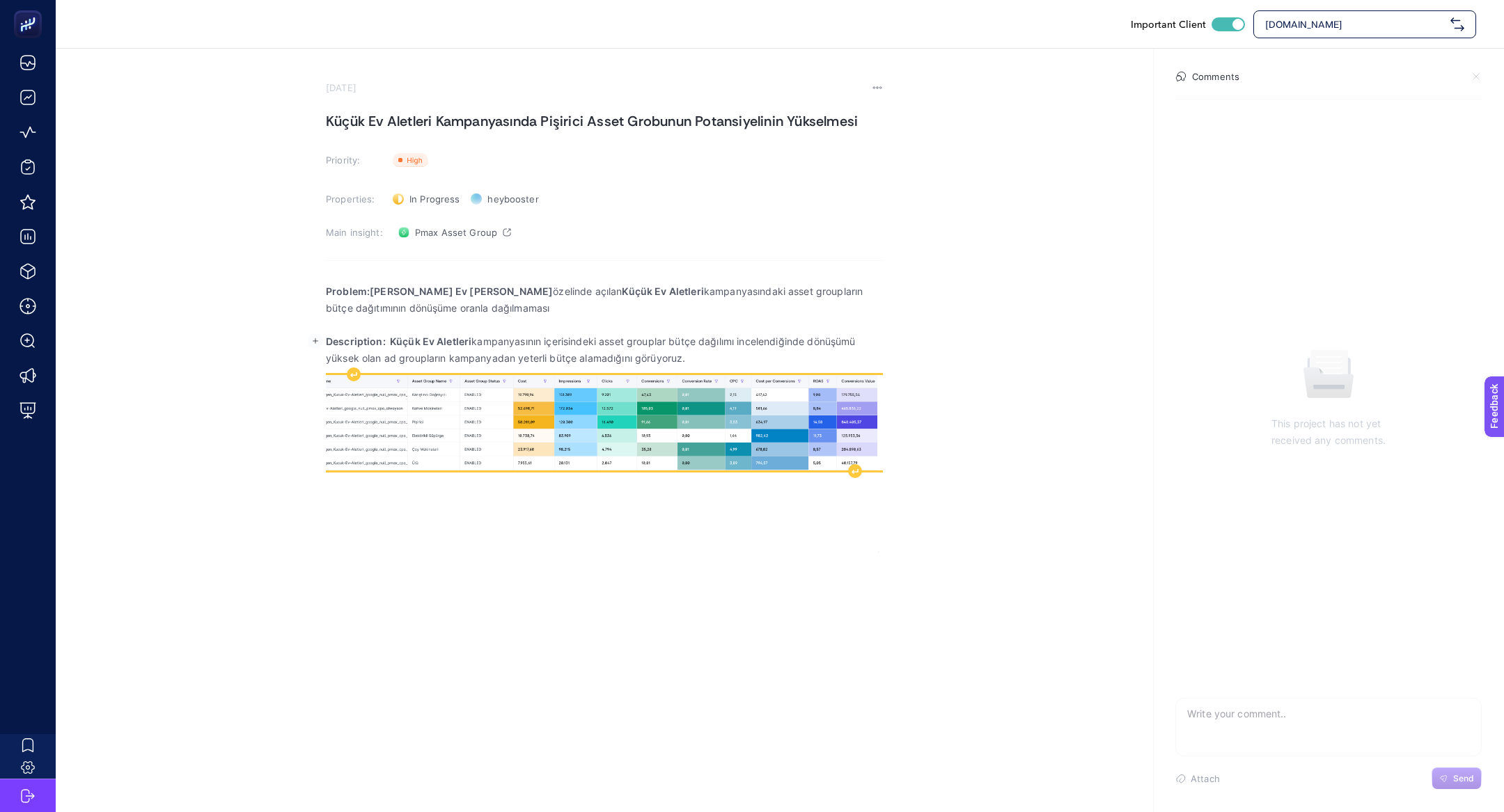
click at [692, 418] on img "Rich Text Editor. Editing area: main" at bounding box center [604, 422] width 558 height 95
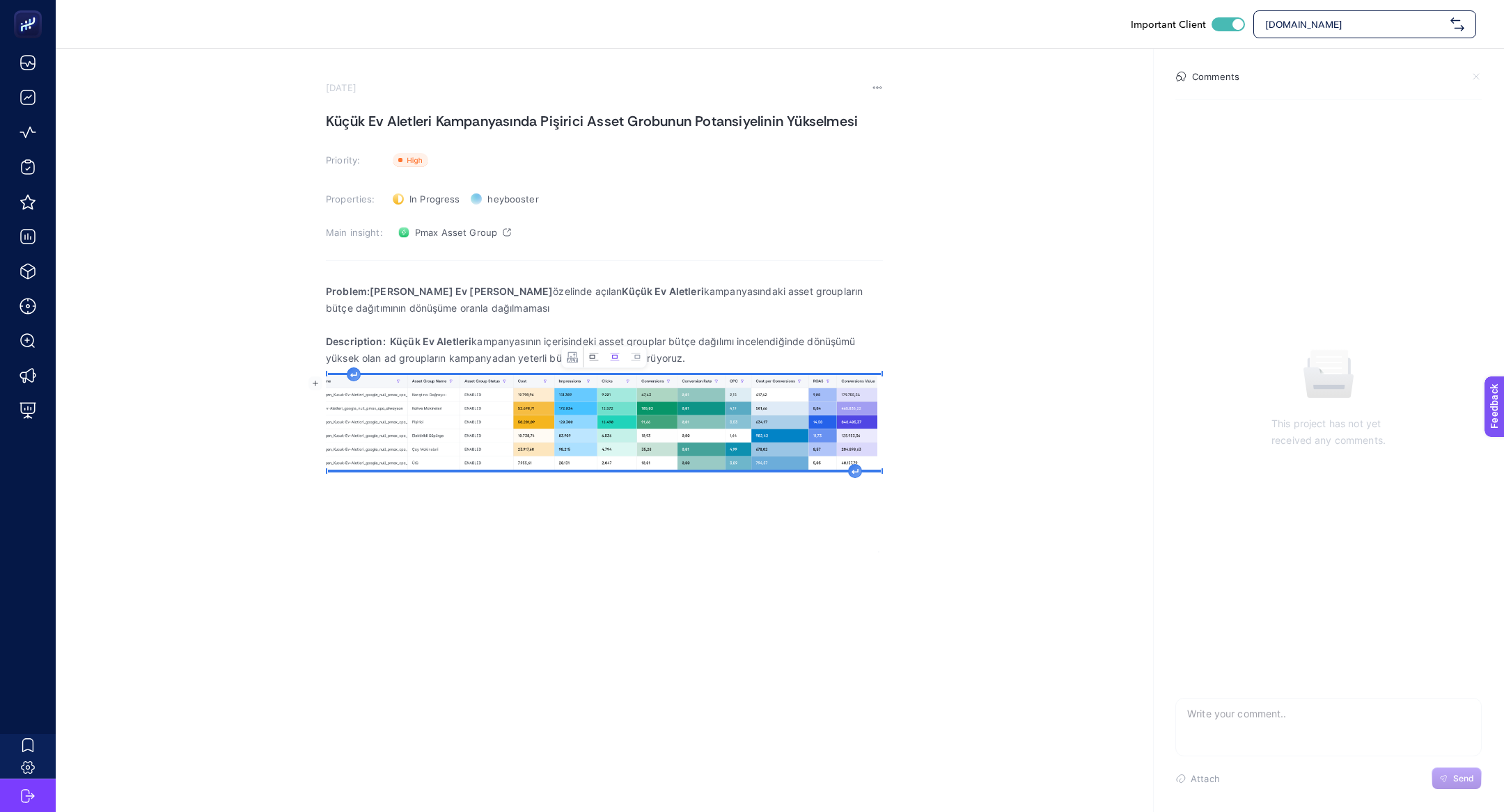
click at [586, 356] on button "Left aligned image" at bounding box center [594, 357] width 21 height 21
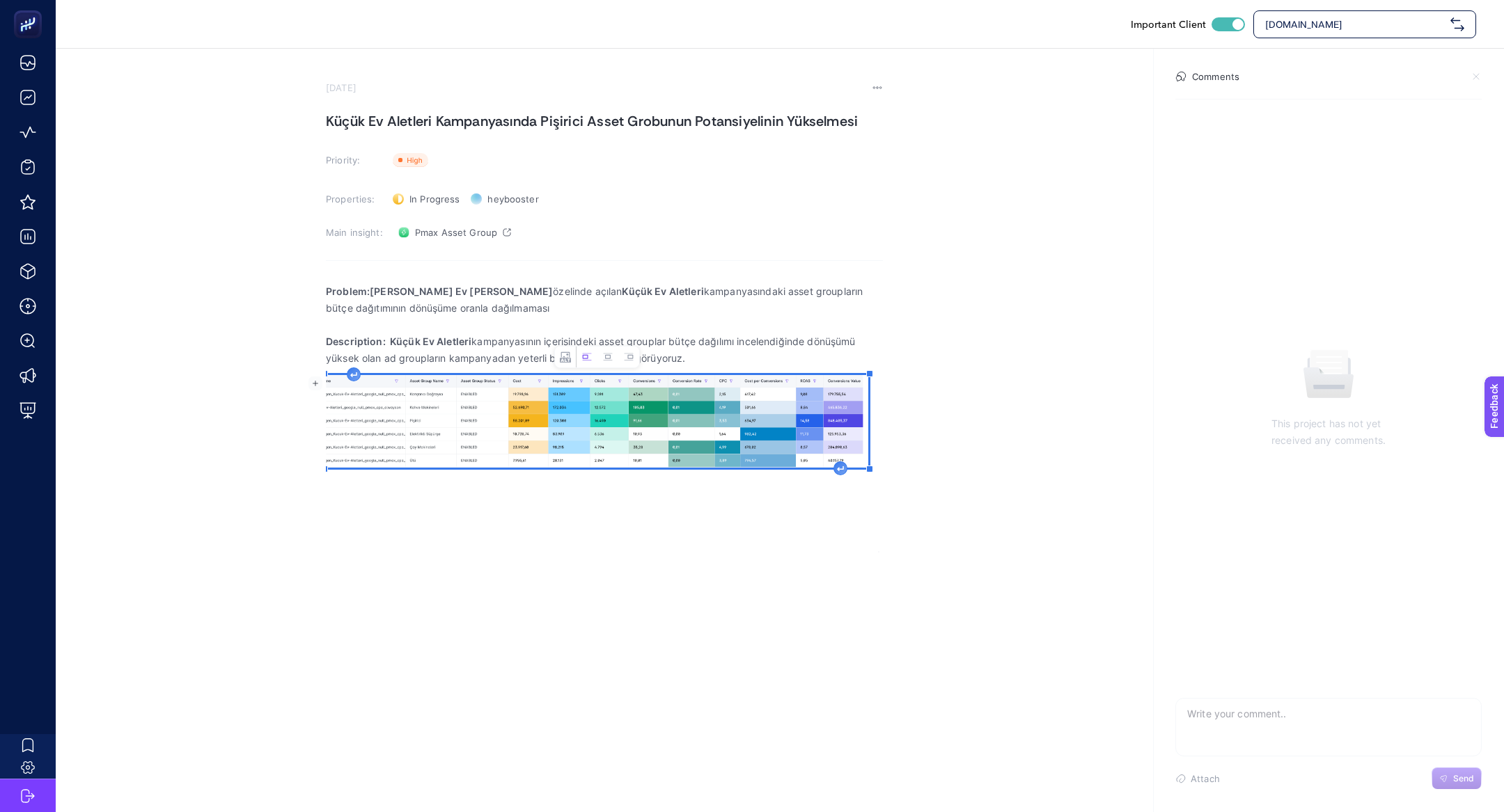
click at [843, 472] on div "Rich Text Editor. Editing area: main" at bounding box center [840, 468] width 14 height 14
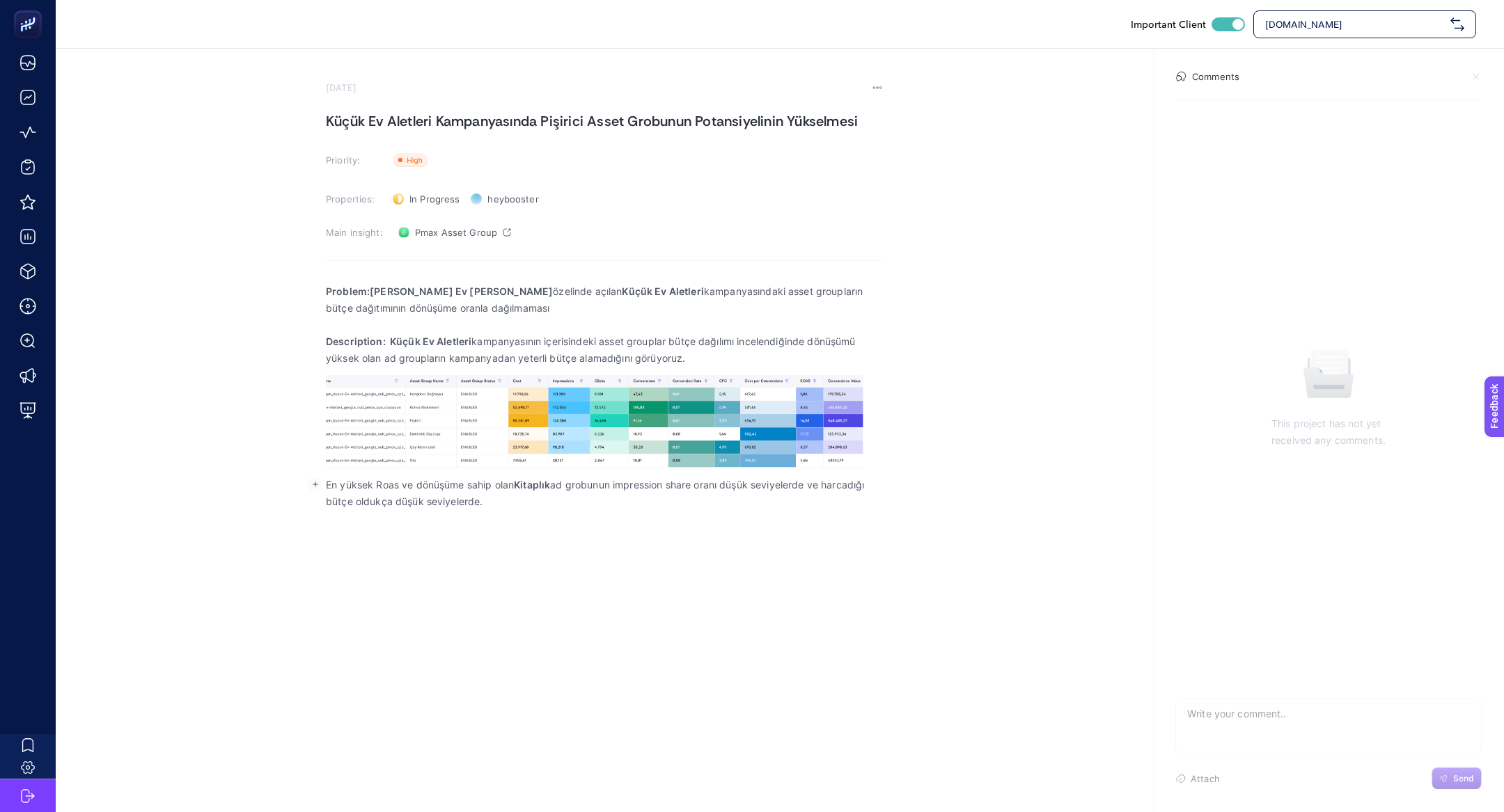
click at [548, 491] on p "En yüksek Roas ve dönüşüme sahip olan Kitaplık ad grobunun impression share ora…" at bounding box center [604, 494] width 558 height 34
click at [635, 519] on div "Problem:Küçük Ev Aletleri özelinde açılan Küçük Ev Aletleri kampanyasındaki ass…" at bounding box center [604, 413] width 558 height 278
drag, startPoint x: 548, startPoint y: 484, endPoint x: 590, endPoint y: 515, distance: 52.2
click at [590, 515] on div "Problem:Küçük Ev Aletleri özelinde açılan Küçük Ev Aletleri kampanyasındaki ass…" at bounding box center [604, 413] width 558 height 278
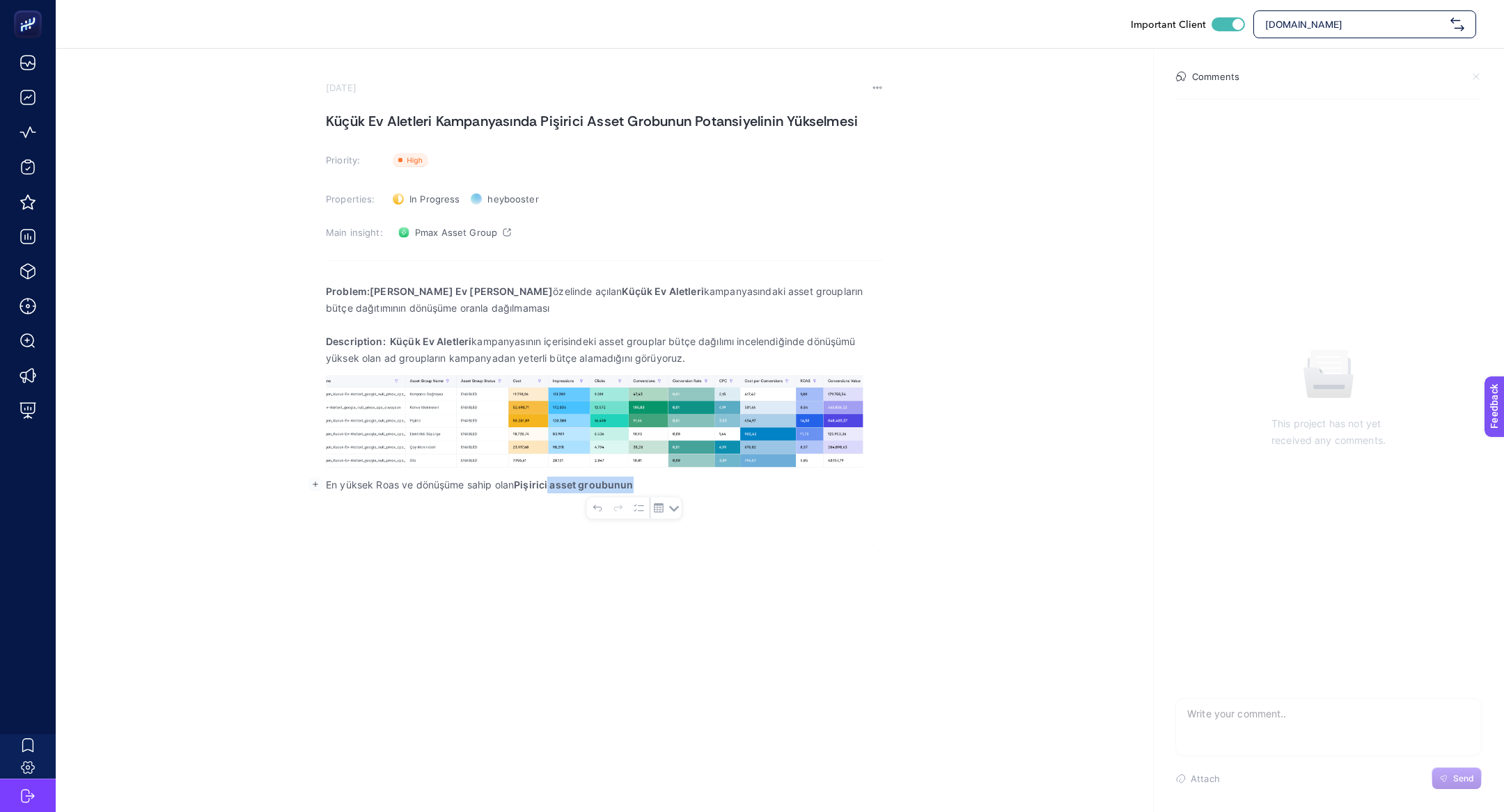
drag, startPoint x: 550, startPoint y: 484, endPoint x: 645, endPoint y: 489, distance: 95.1
click at [645, 489] on p "En yüksek Roas ve dönüşüme sahip olan Pişirici asset groubunun" at bounding box center [604, 485] width 558 height 17
click at [360, 489] on p "En yüksek Roas ve dönüşüme sahip olan Pişirici asset groubunun" at bounding box center [604, 485] width 558 height 17
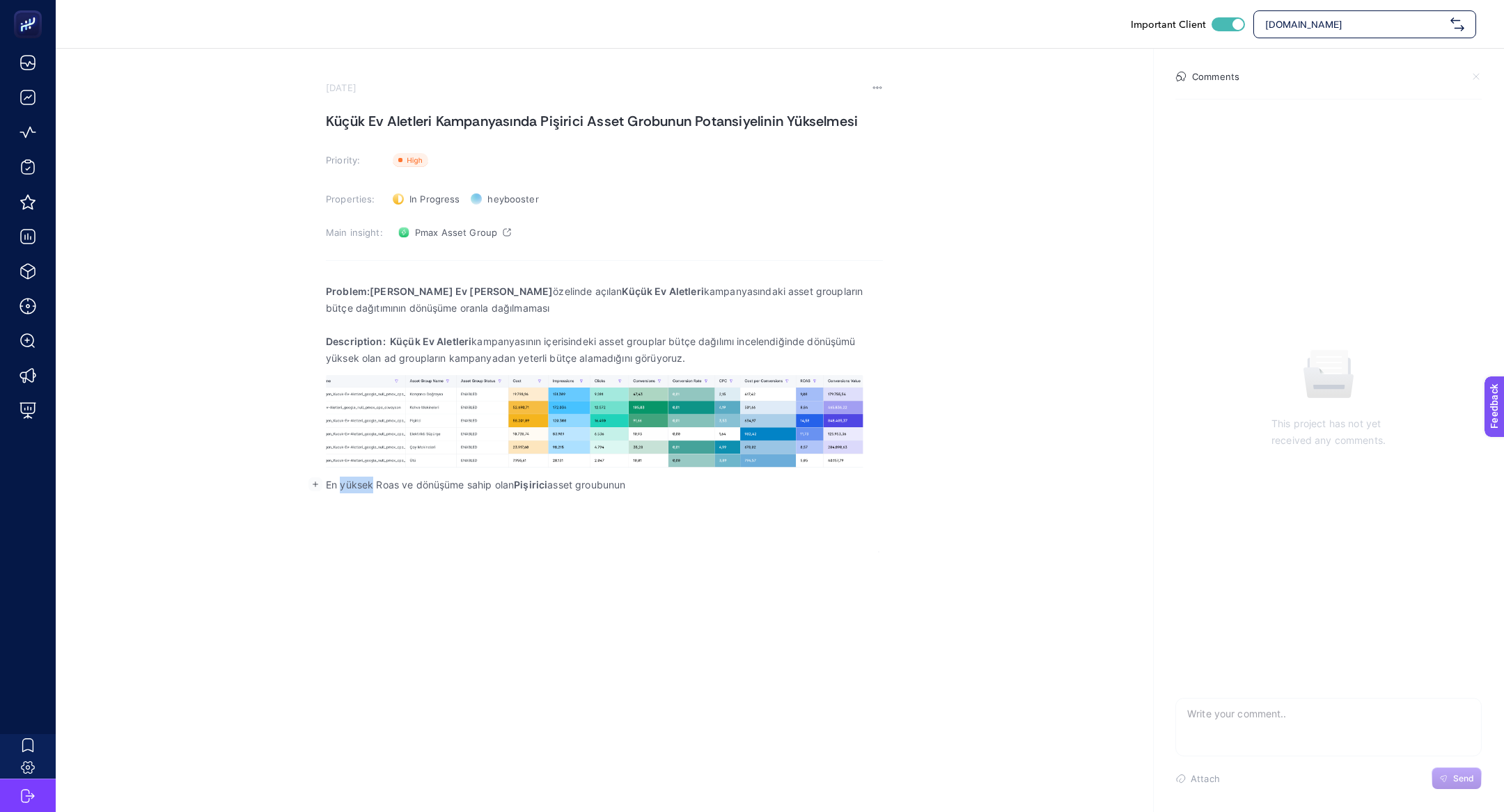
click at [360, 489] on p "En yüksek Roas ve dönüşüme sahip olan Pişirici asset groubunun" at bounding box center [604, 485] width 558 height 17
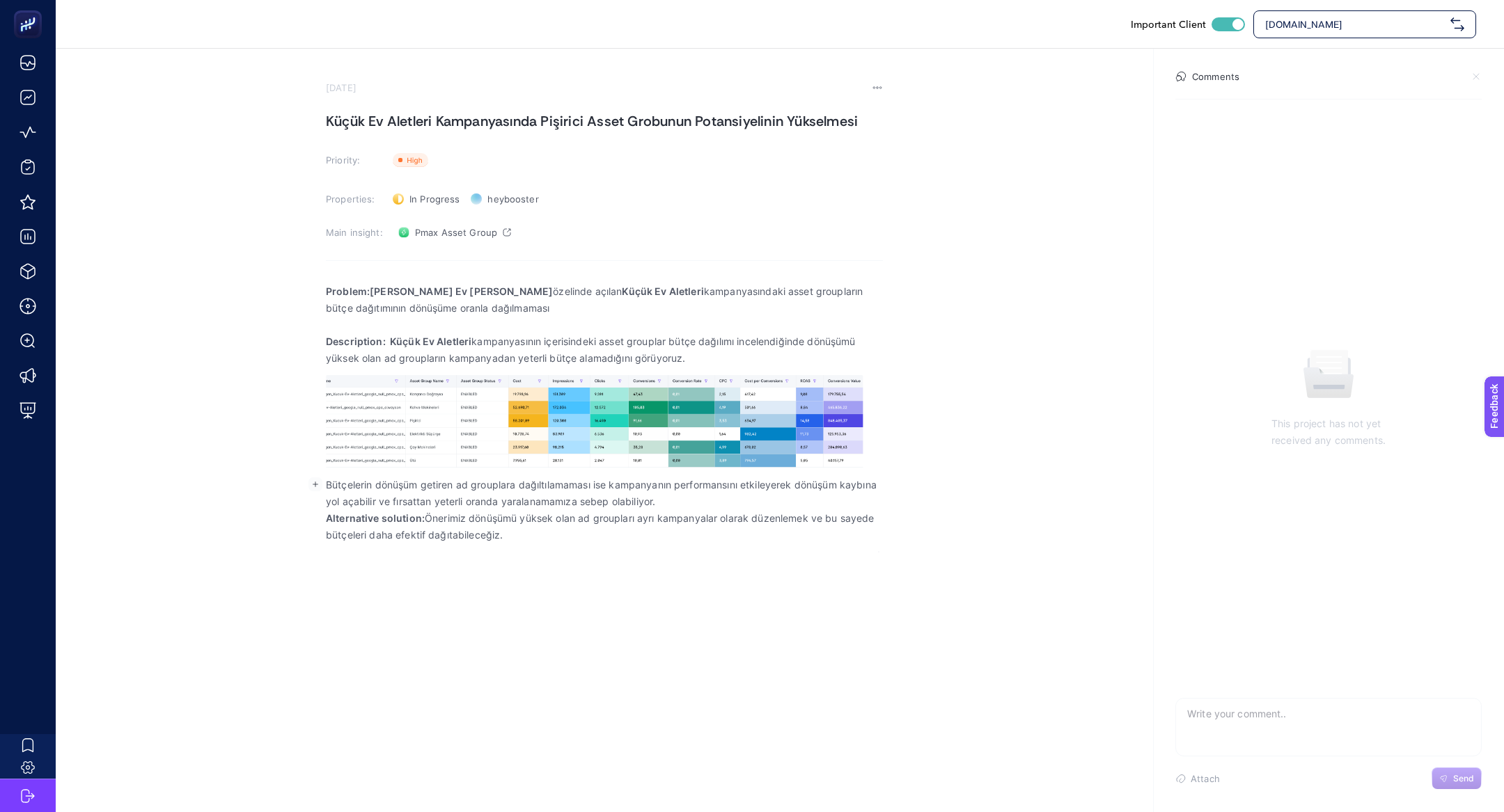
click at [472, 483] on p "Bütçelerin dönüşüm getiren ad grouplara dağıltılamaması ise kampanyanın perform…" at bounding box center [604, 494] width 558 height 34
click at [465, 482] on p "Bütçelerin dönüşüm getiren ad grouplara dağıltılamaması ise kampanyanın perform…" at bounding box center [604, 494] width 558 height 34
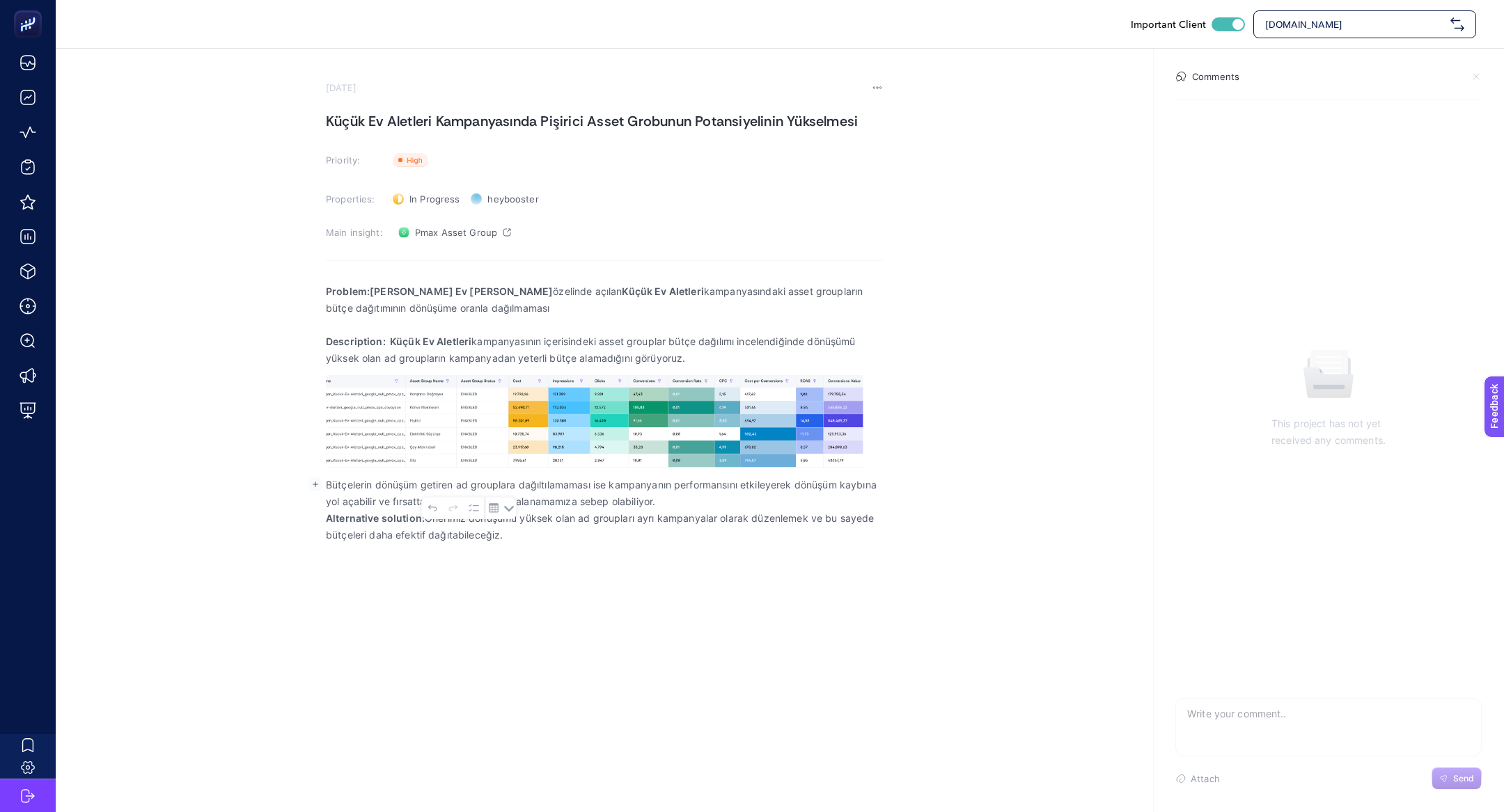
click at [632, 504] on p "Bütçelerin dönüşüm getiren ad grouplara dağıltılamaması ise kampanyanın perform…" at bounding box center [604, 494] width 558 height 34
click at [670, 508] on p "Bütçelerin dönüşüm getiren ad grouplara dağıltılamaması ise kampanyanın perform…" at bounding box center [604, 494] width 558 height 34
click at [340, 488] on p "Bütçelerin dönüşüm getiren ad grouplara dağıltılamaması ise kampanyanın perform…" at bounding box center [604, 494] width 558 height 34
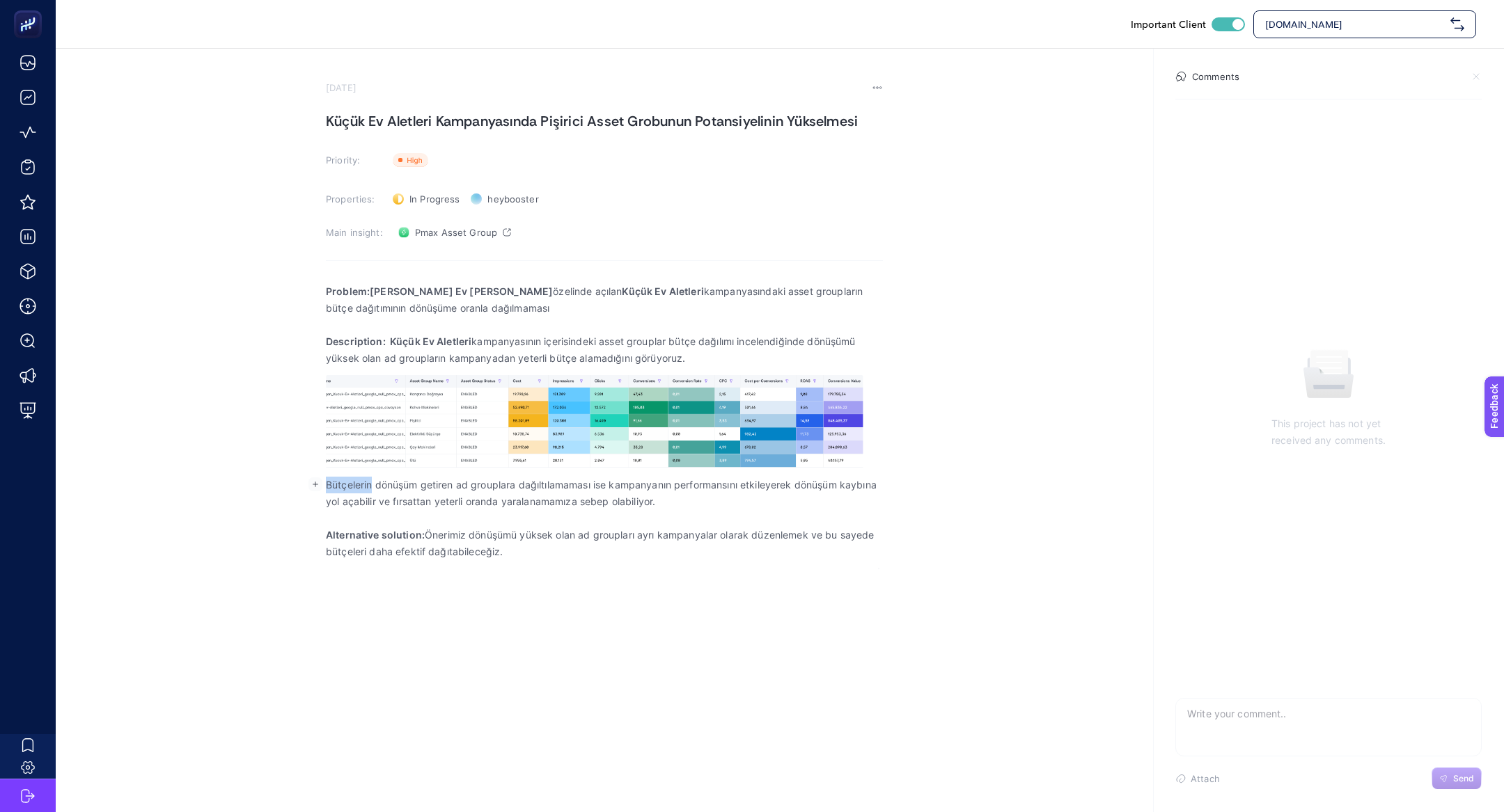
click at [340, 488] on p "Bütçelerin dönüşüm getiren ad grouplara dağıltılamaması ise kampanyanın perform…" at bounding box center [604, 494] width 558 height 34
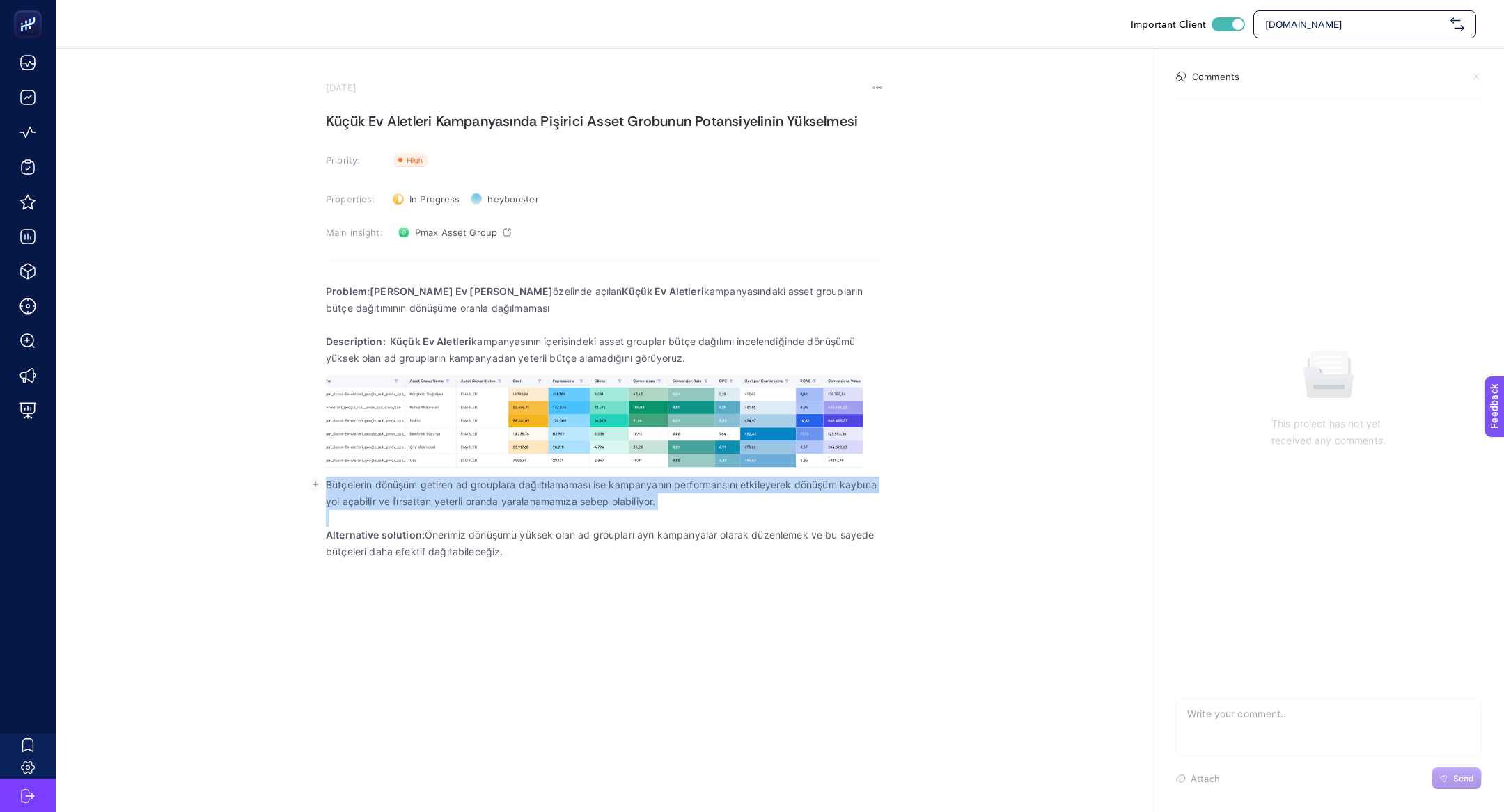
click at [340, 488] on p "Bütçelerin dönüşüm getiren ad grouplara dağıltılamaması ise kampanyanın perform…" at bounding box center [604, 494] width 558 height 34
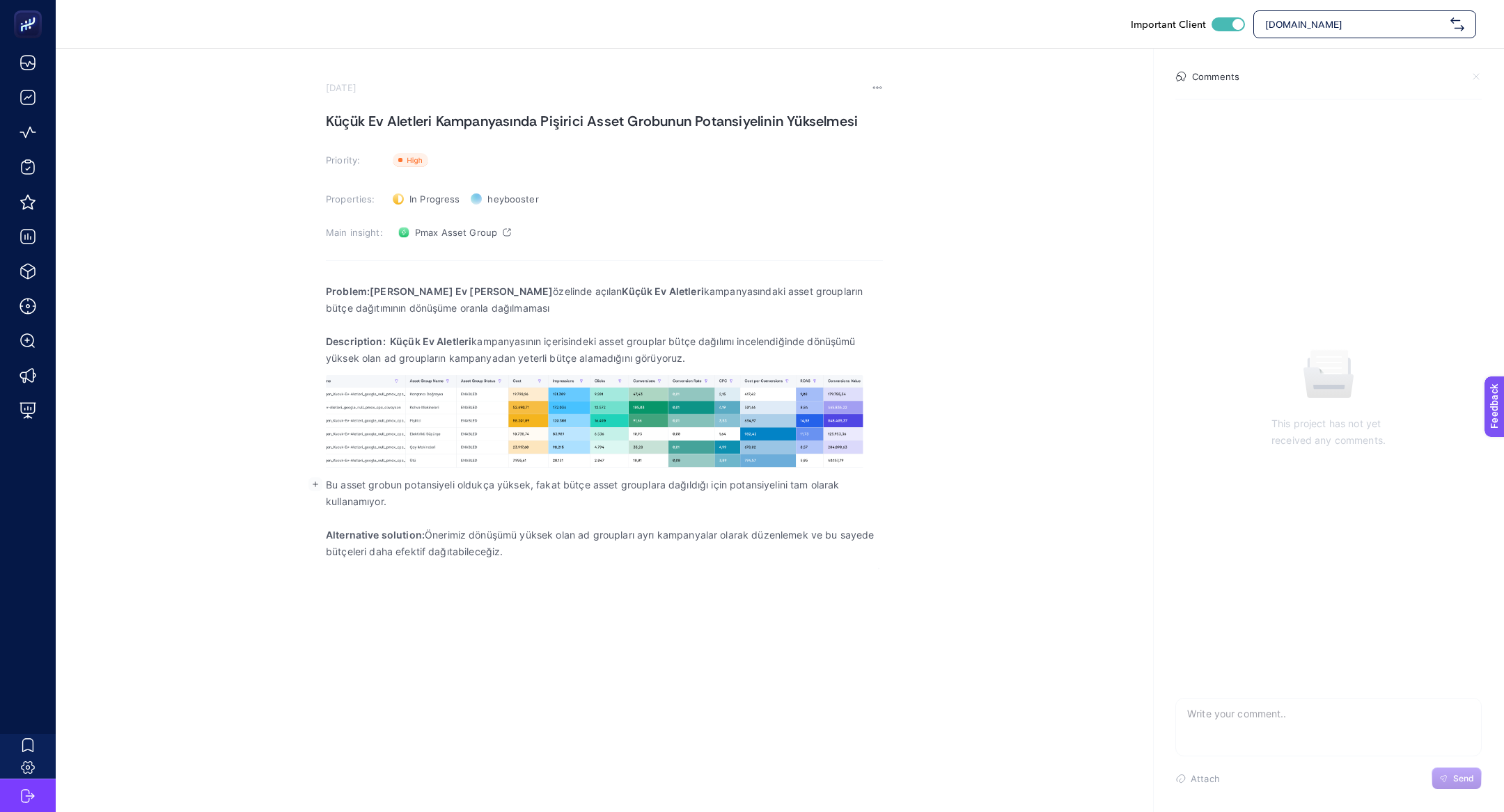
click at [582, 538] on p "Alternative solution: Önerimiz dönüşümü yüksek olan ad groupları ayrı kampanyal…" at bounding box center [604, 544] width 558 height 34
click at [642, 561] on div "Problem:Küçük Ev [PERSON_NAME] özelinde açılan Küçük Ev Aletleri kampanyasındak…" at bounding box center [604, 421] width 558 height 294
click at [512, 127] on h1 "Küçük Ev Aletleri Kampanyasında Pişirici Asset Grobunun Potansiyelinin Yükselme…" at bounding box center [604, 121] width 558 height 23
click at [512, 128] on h1 "Küçük Ev Aletleri Kampanyasında Pişirici Asset Grobunun Potansiyelinin Yükselme…" at bounding box center [604, 121] width 558 height 23
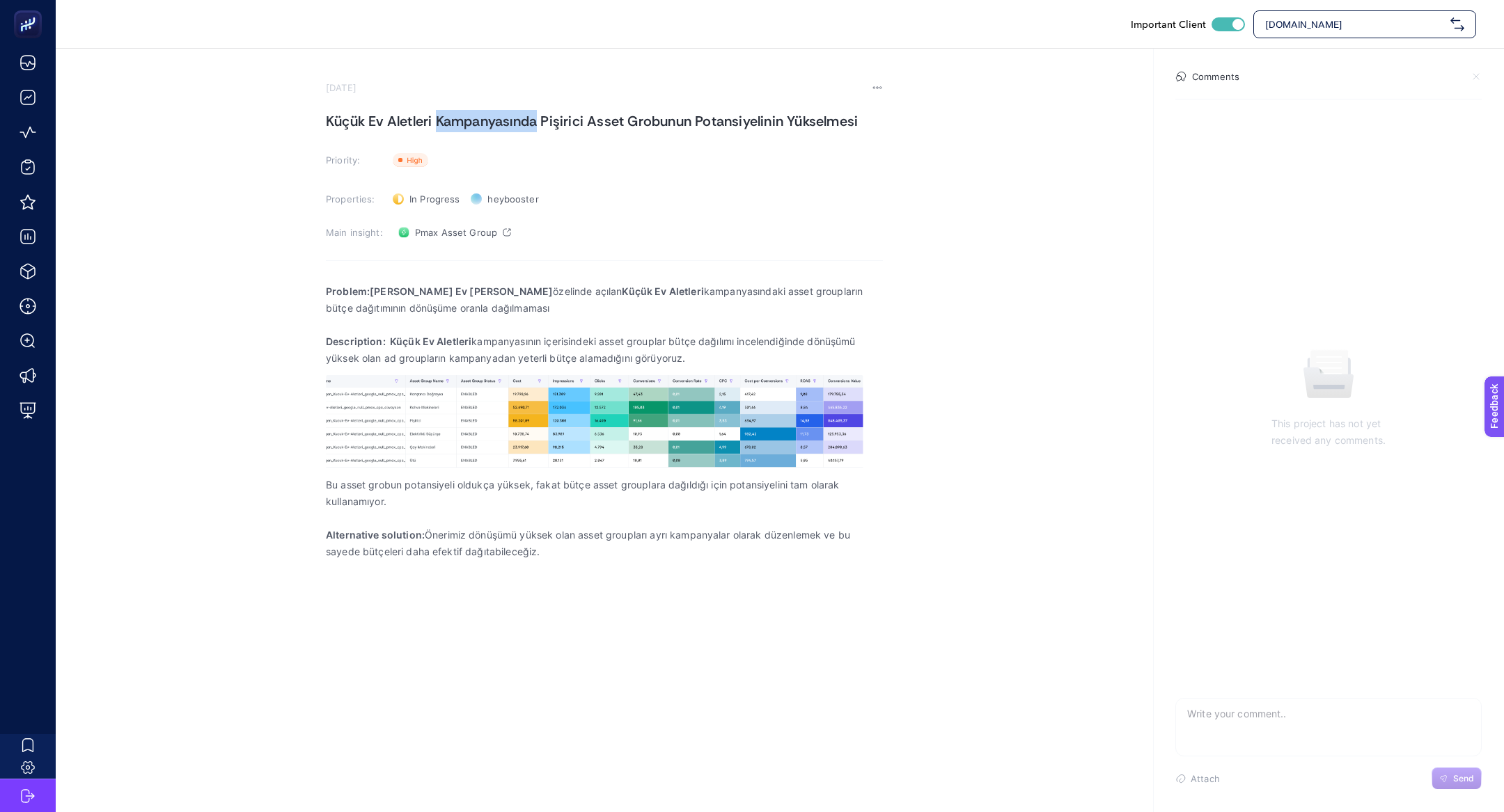
click at [512, 128] on h1 "Küçük Ev Aletleri Kampanyasında Pişirici Asset Grobunun Potansiyelinin Yükselme…" at bounding box center [604, 121] width 558 height 23
copy h1 "Küçük Ev Aletleri Kampanyasında Pişirici Asset Grobunun Potansiyelinin Yükselme…"
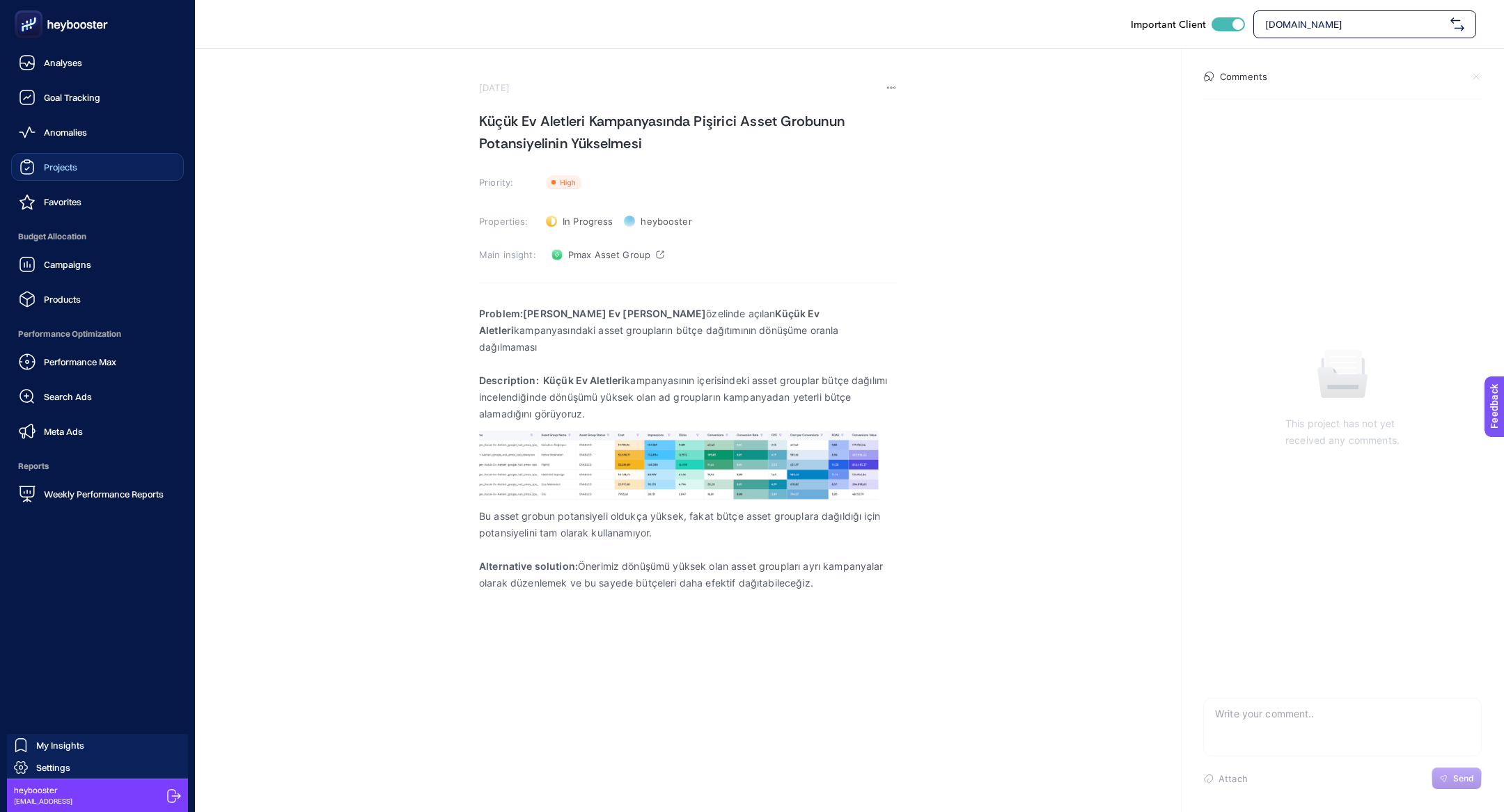
click at [57, 170] on span "Projects" at bounding box center [60, 167] width 34 height 11
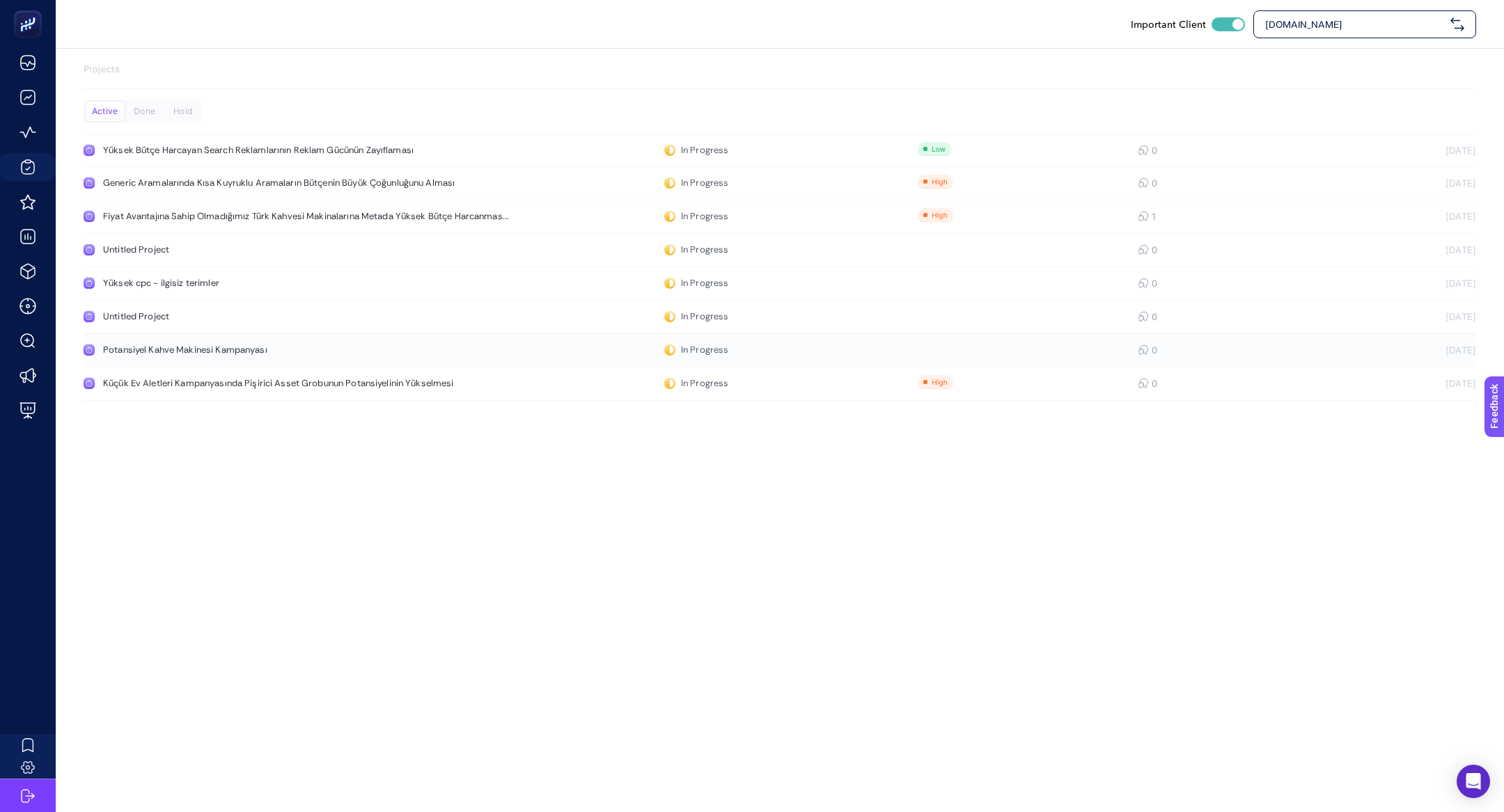
click at [343, 343] on link "Potansiyel Kahve Makinesi Kampanyası In Progress 0 24.09.2025" at bounding box center [780, 351] width 1392 height 34
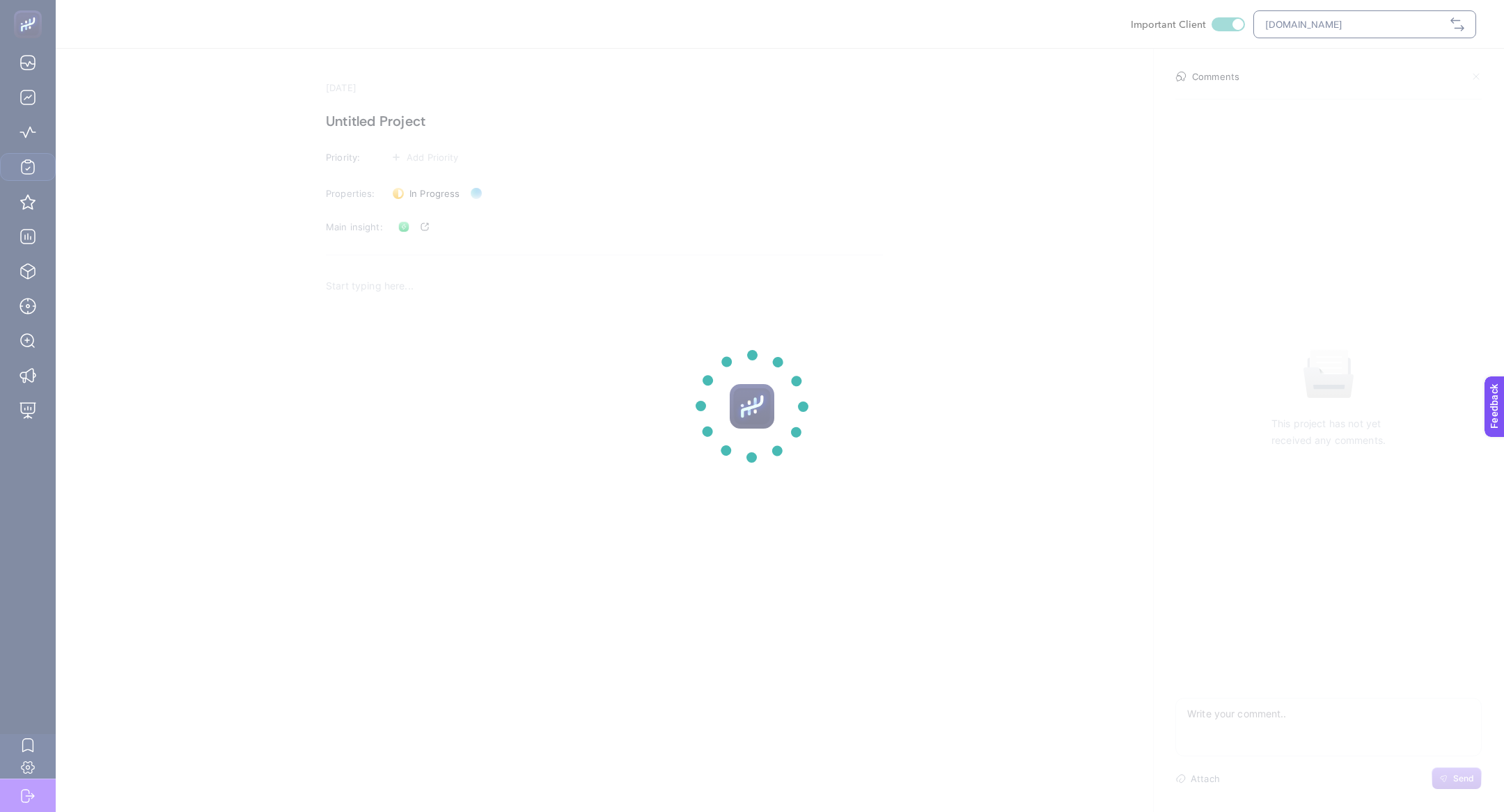
click at [438, 120] on section at bounding box center [752, 406] width 1504 height 812
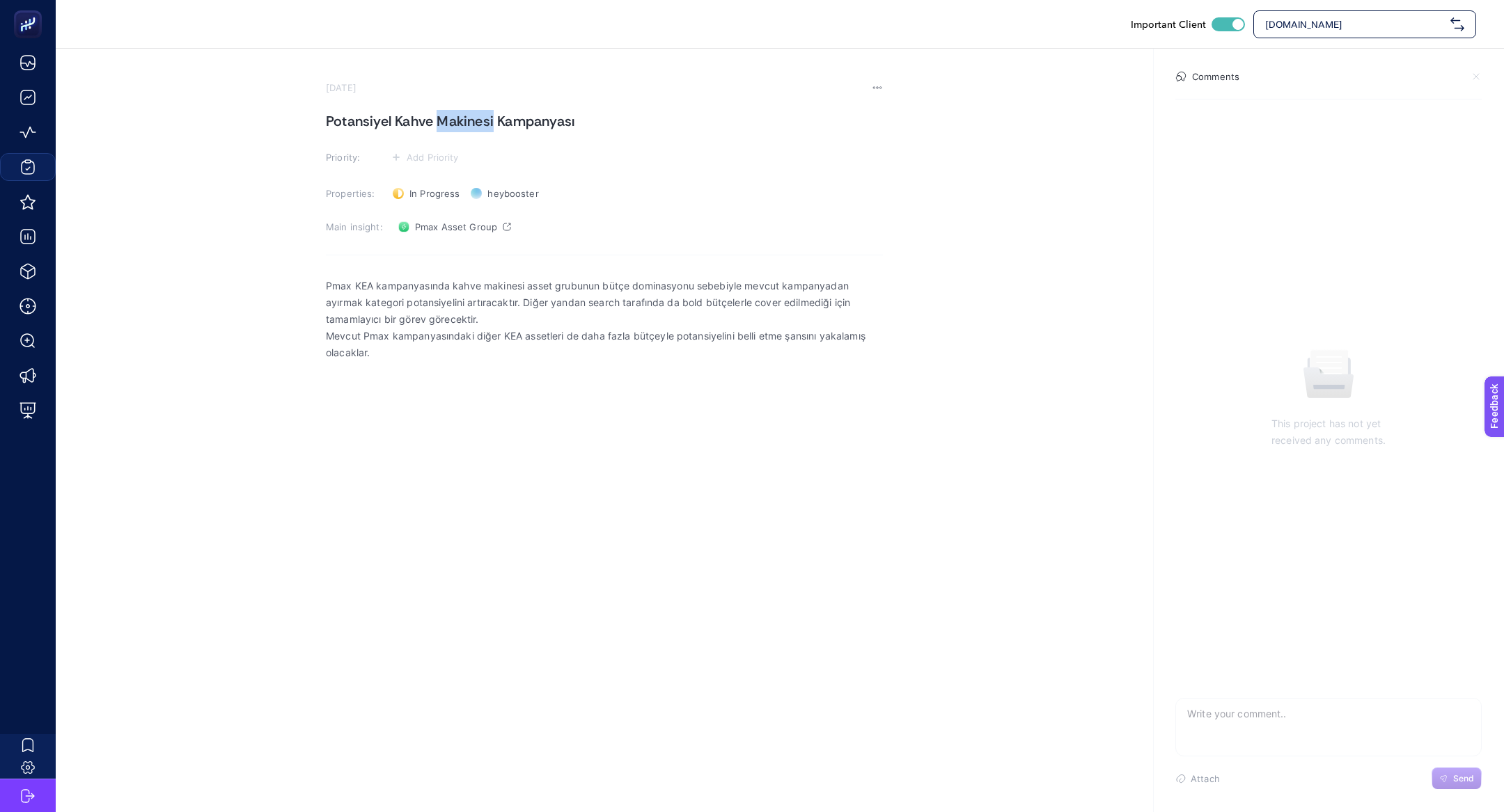
click at [438, 120] on h1 "Potansiyel Kahve Makinesi Kampanyası" at bounding box center [604, 121] width 558 height 23
click at [405, 163] on button "Add Priority" at bounding box center [425, 158] width 76 height 17
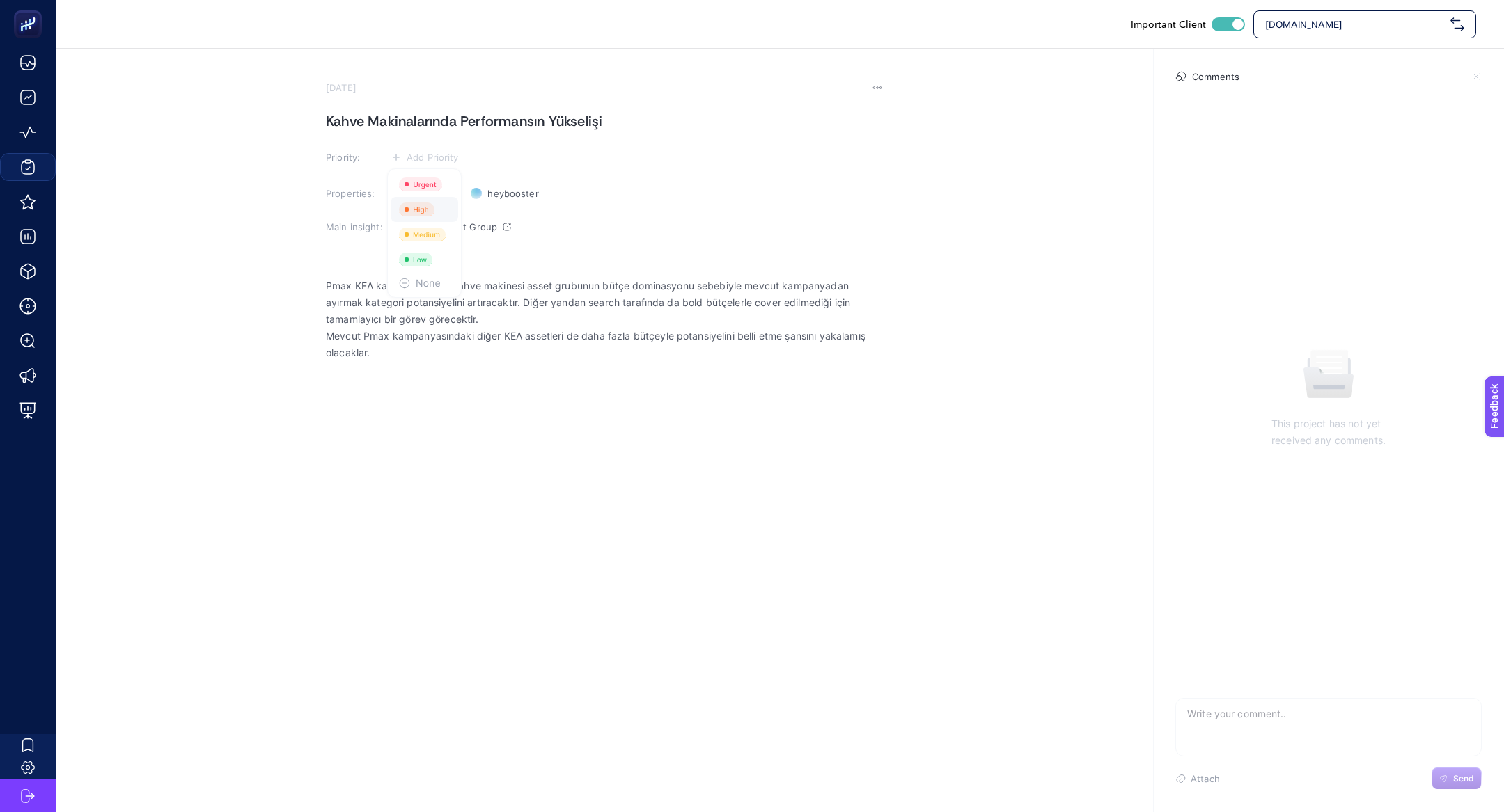
click at [445, 197] on li at bounding box center [424, 209] width 68 height 25
click at [328, 288] on p "Pmax KEA kampanyasında kahve makinesi asset grubunun bütçe dominasyonu sebebiyl…" at bounding box center [604, 308] width 558 height 50
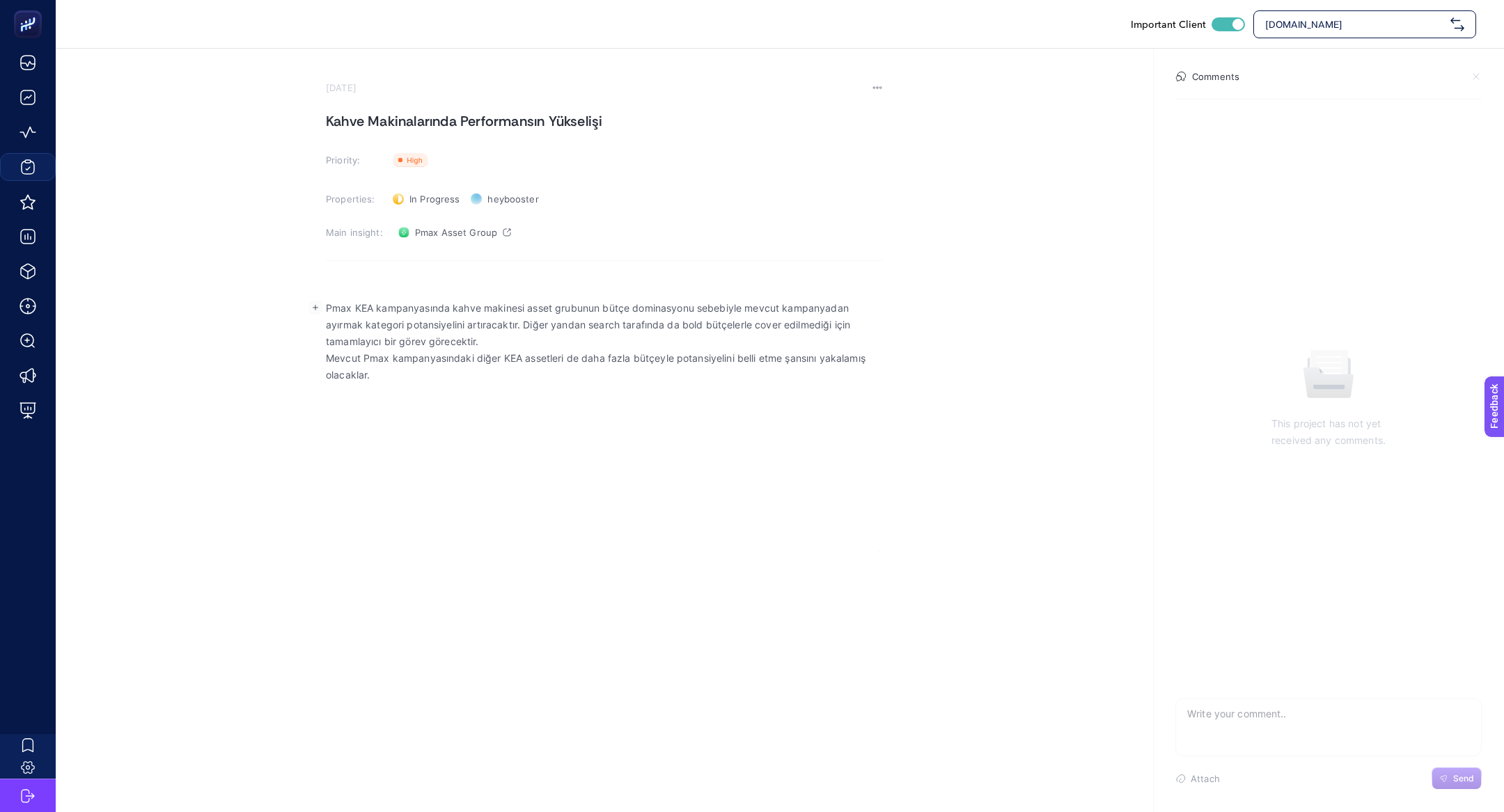
click at [340, 283] on p "Rich Text Editor. Editing area: main" at bounding box center [604, 292] width 558 height 17
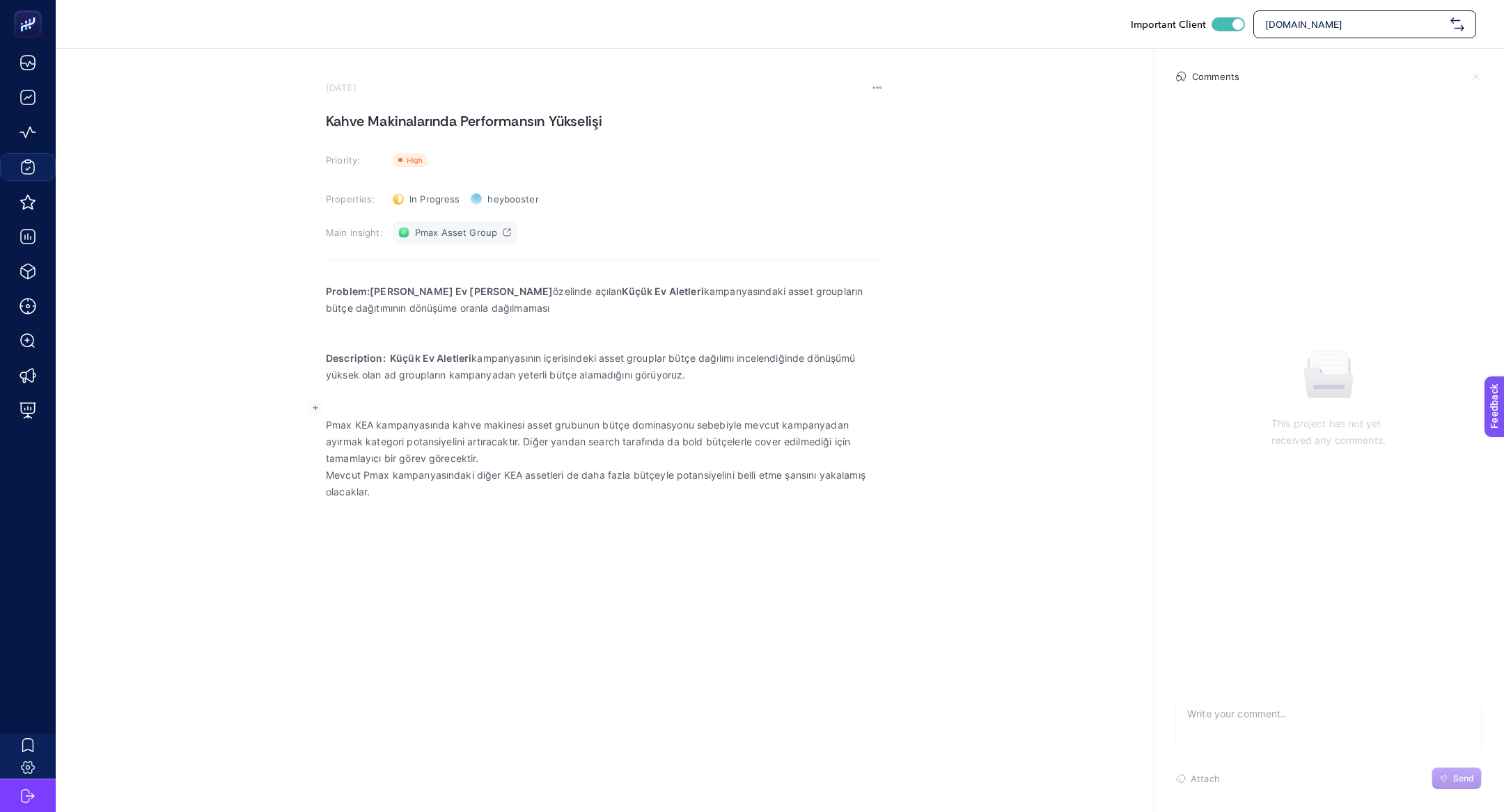
click at [479, 232] on span "Pmax Asset Group" at bounding box center [456, 232] width 82 height 11
click at [523, 396] on p "Rich Text Editor. Editing area: main" at bounding box center [604, 392] width 558 height 17
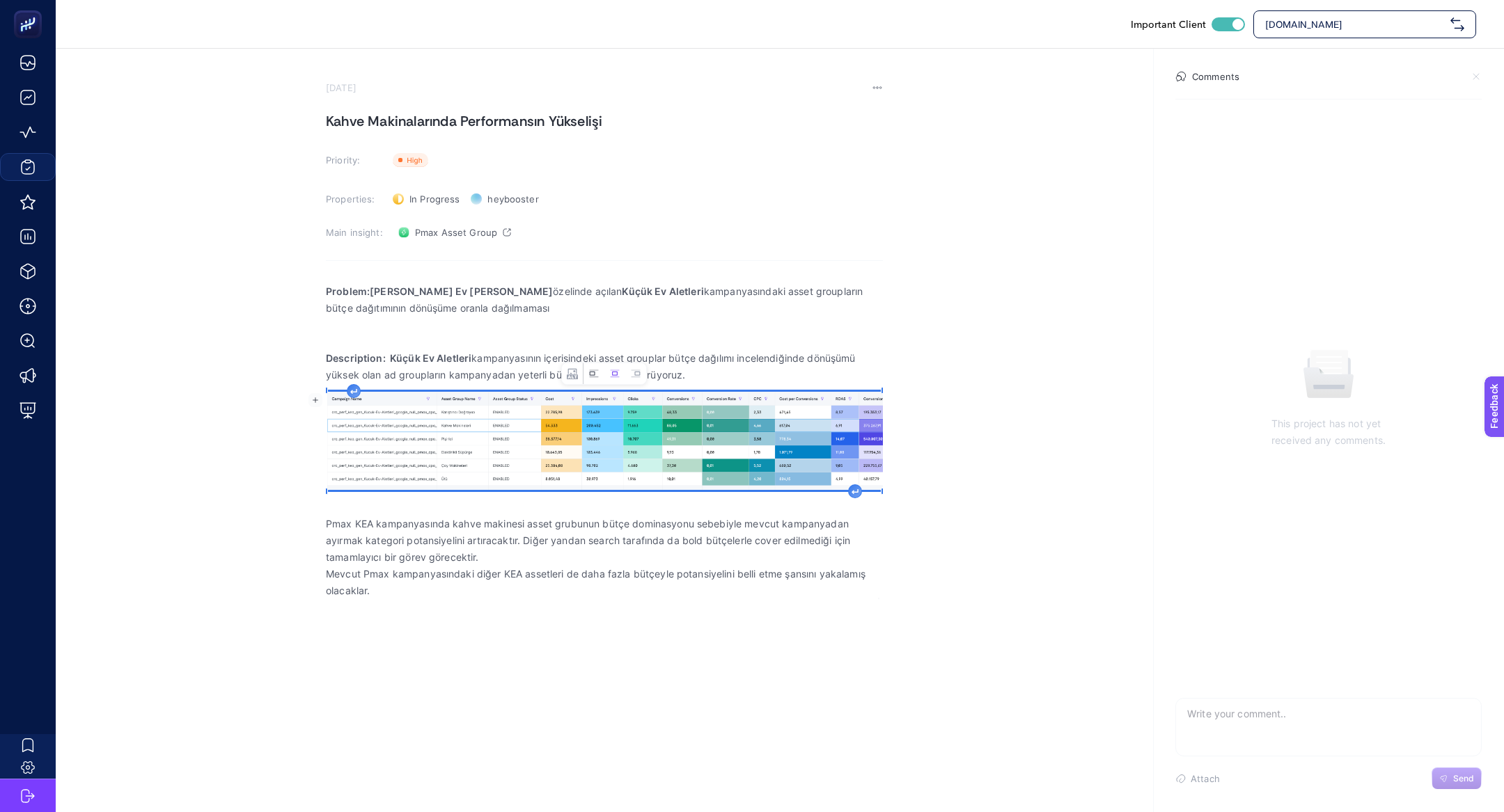
click at [594, 380] on button "Left aligned image" at bounding box center [594, 374] width 21 height 21
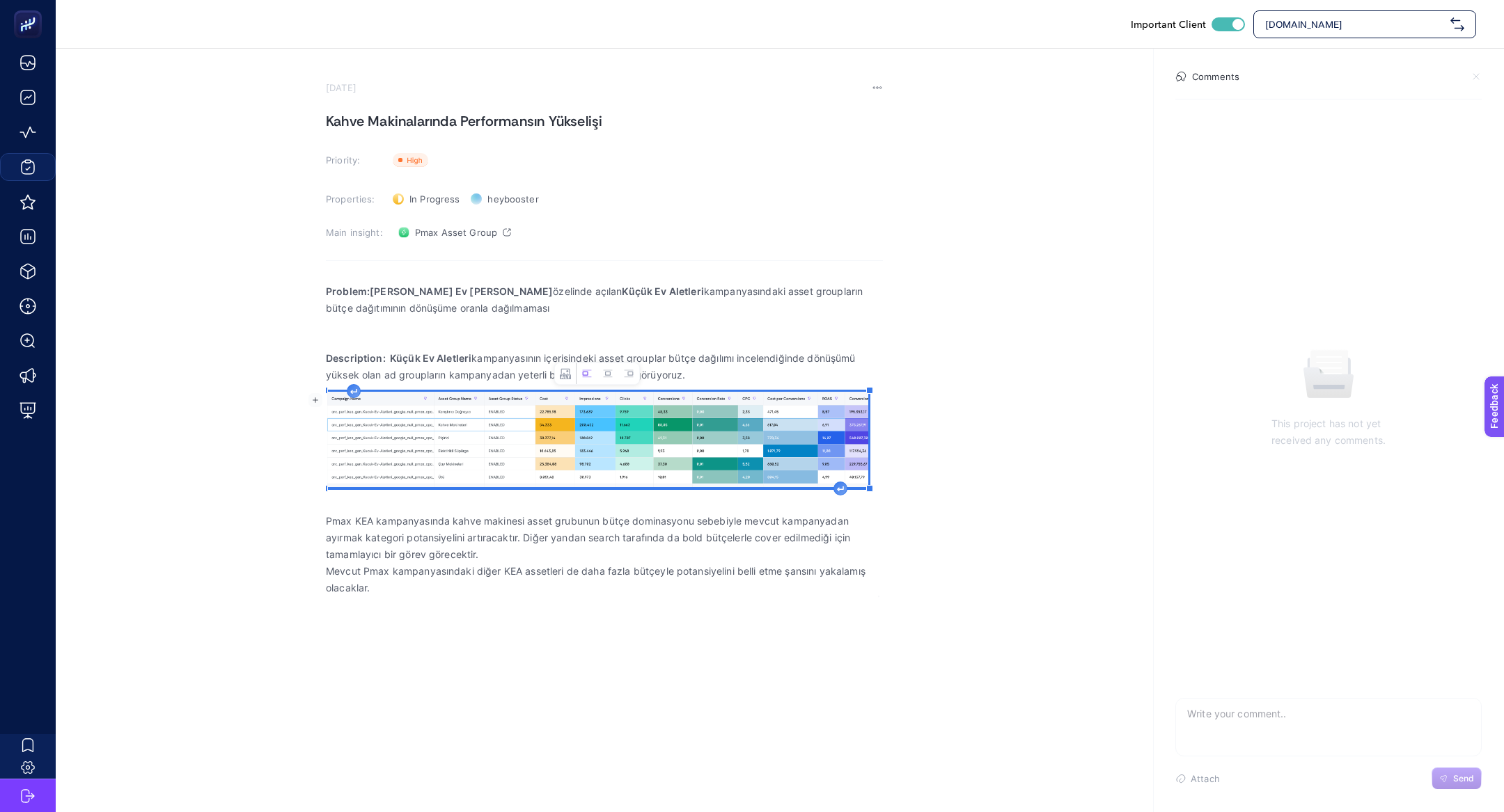
click at [842, 489] on icon "Rich Text Editor. Editing area: main" at bounding box center [840, 489] width 6 height 4
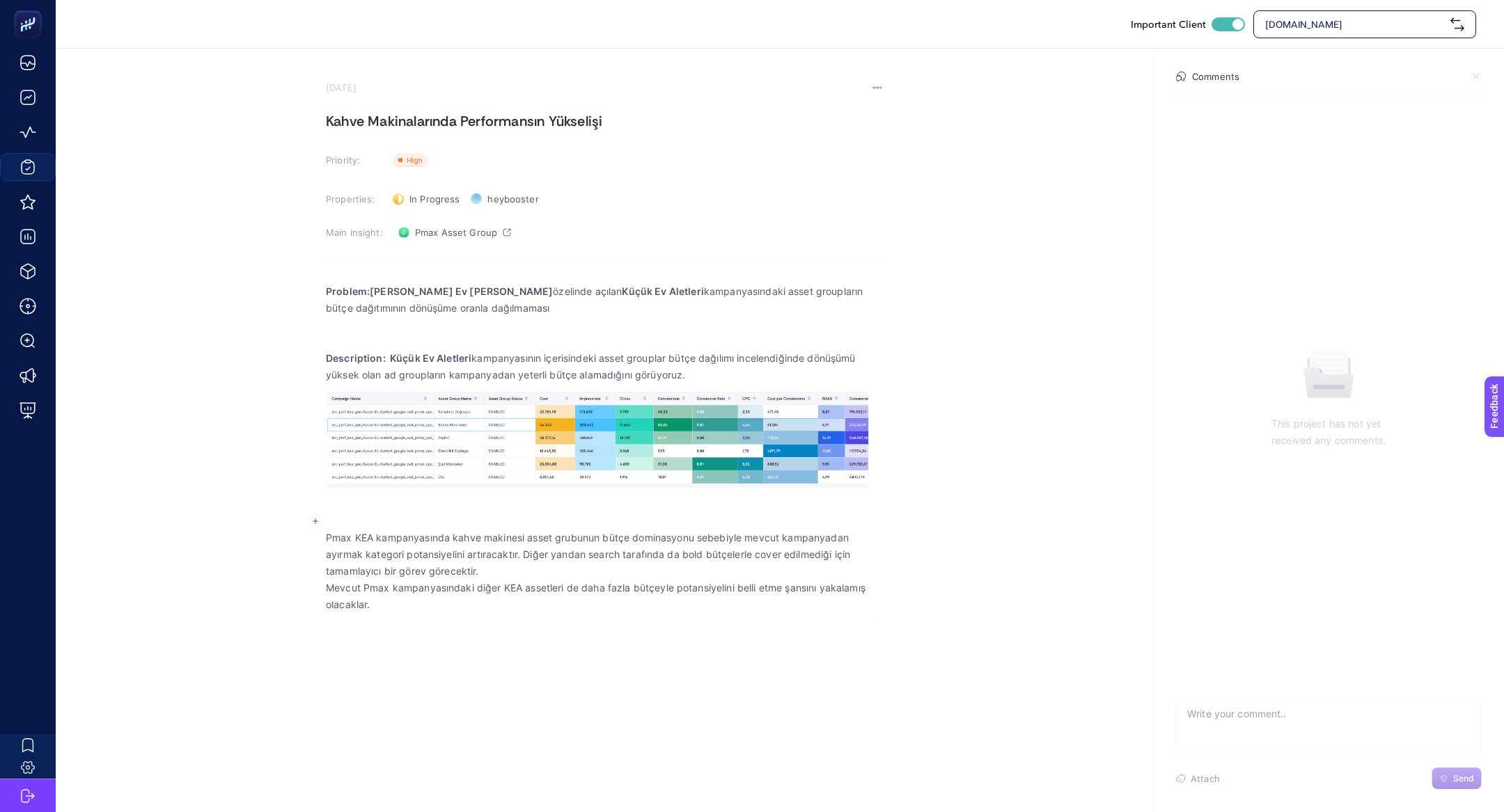
click at [438, 518] on p "Rich Text Editor. Editing area: main" at bounding box center [604, 521] width 558 height 17
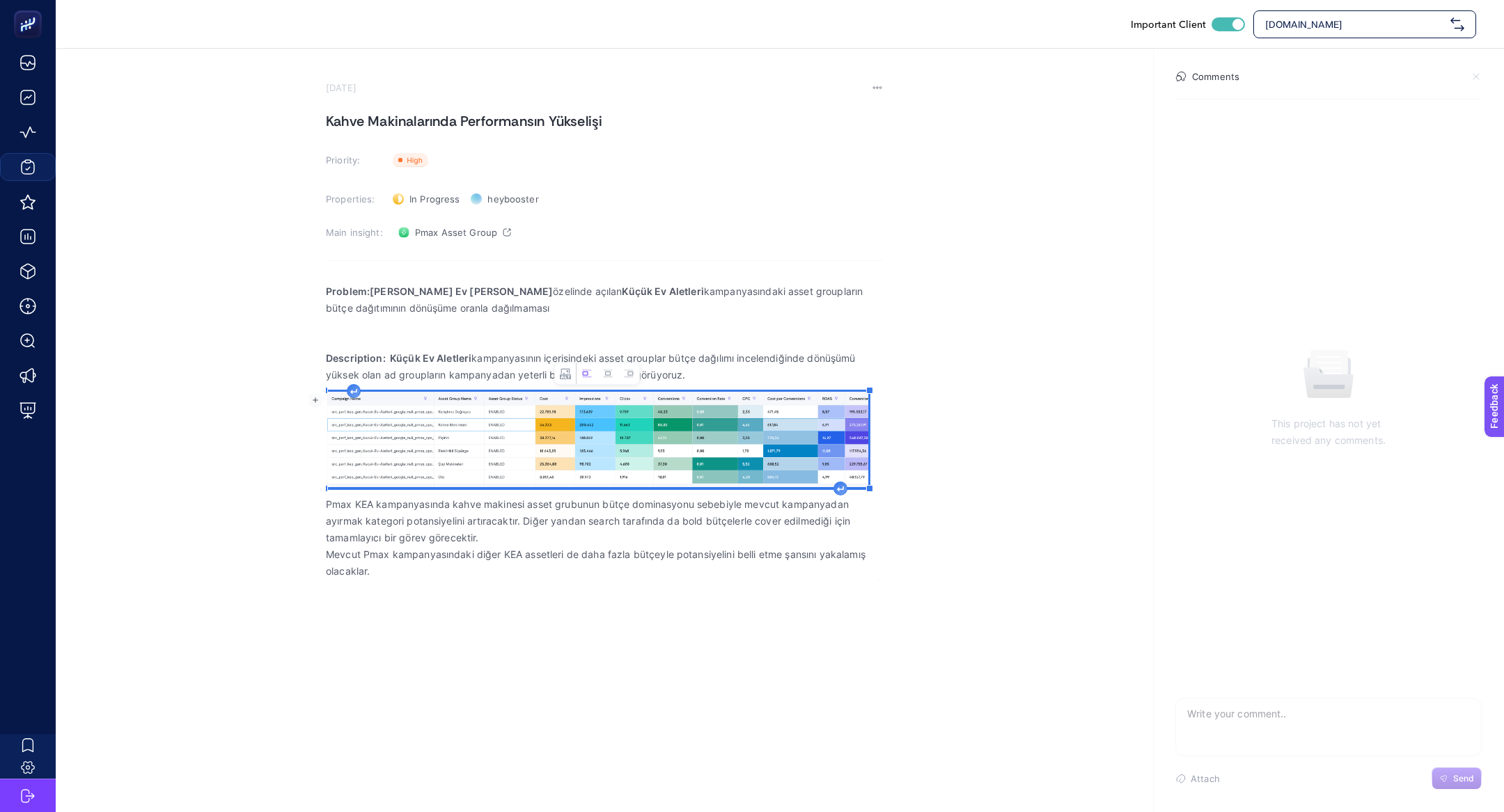
click at [517, 536] on p "Pmax KEA kampanyasında kahve makinesi asset grubunun bütçe dominasyonu sebebiyl…" at bounding box center [604, 521] width 558 height 50
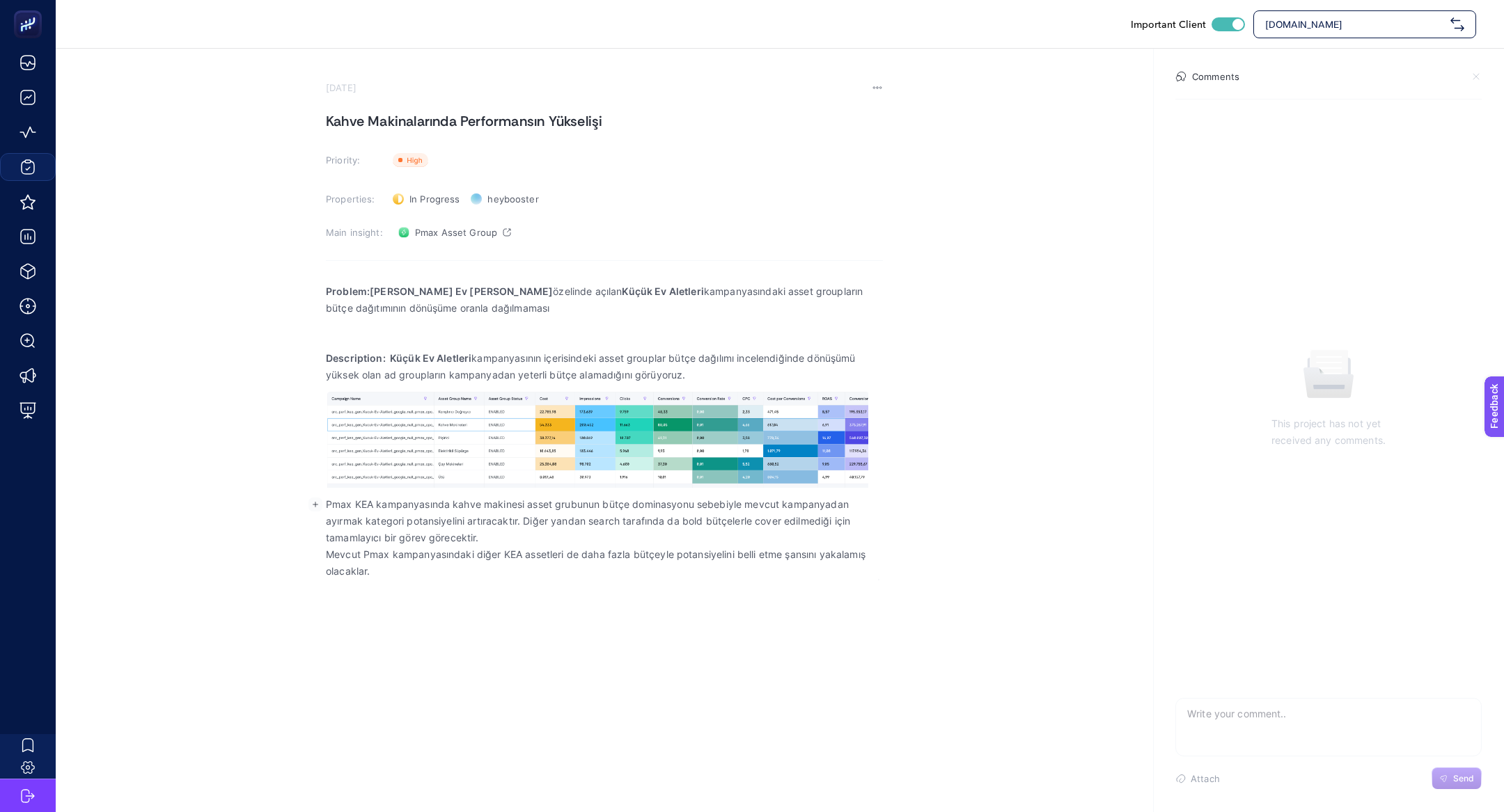
click at [473, 578] on p "Mevcut Pmax kampanyasındaki diğer KEA assetleri de daha fazla bütçeyle potansiy…" at bounding box center [604, 563] width 558 height 34
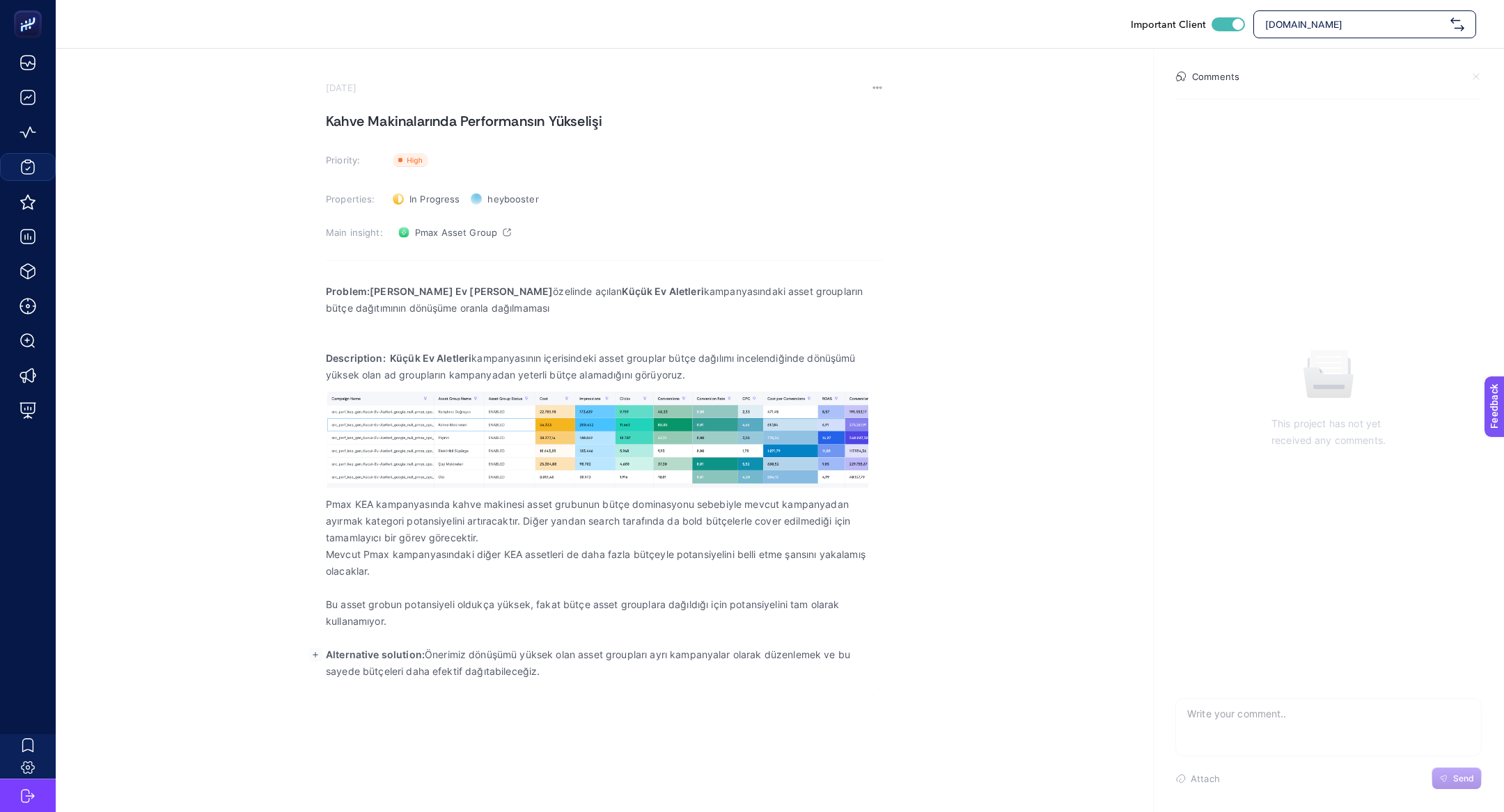
click at [488, 130] on h1 "Kahve Makinalarında Performansın Yükselişi" at bounding box center [604, 121] width 558 height 23
copy h1 "Kahve Makinalarında Performansın Yükselişi"
click at [496, 101] on section "September 24, 2025 Kahve Makinalarında Performansın Yükselişi Priority: Priorit…" at bounding box center [604, 385] width 558 height 607
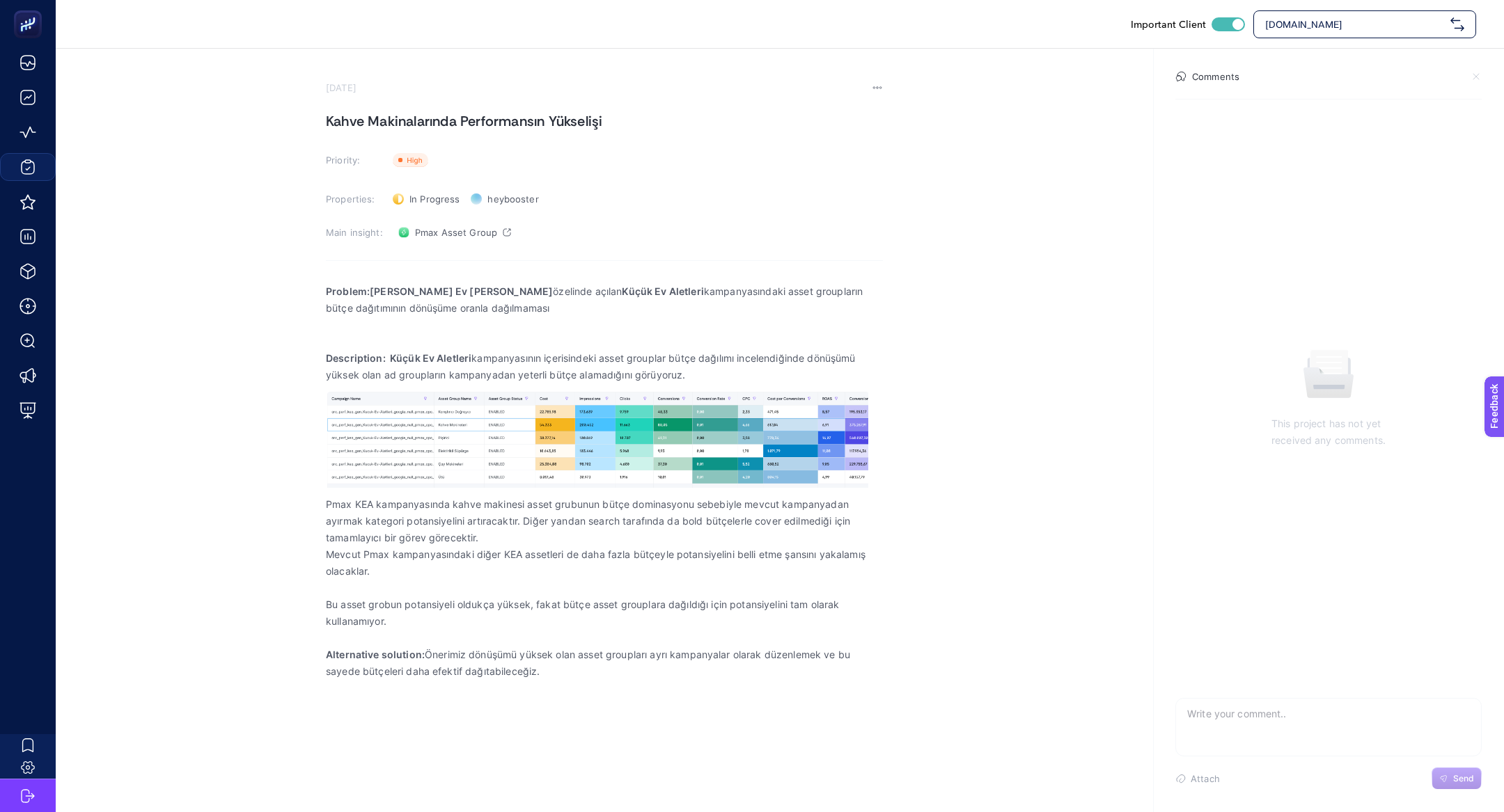
click at [496, 101] on section "September 24, 2025 Kahve Makinalarında Performansın Yükselişi Priority: Priorit…" at bounding box center [604, 385] width 558 height 607
click at [516, 116] on h1 "Kahve Makinalarında Performansın Yükselişi" at bounding box center [604, 121] width 558 height 23
copy h1 "Kahve Makinalarında Performansın Yükselişi"
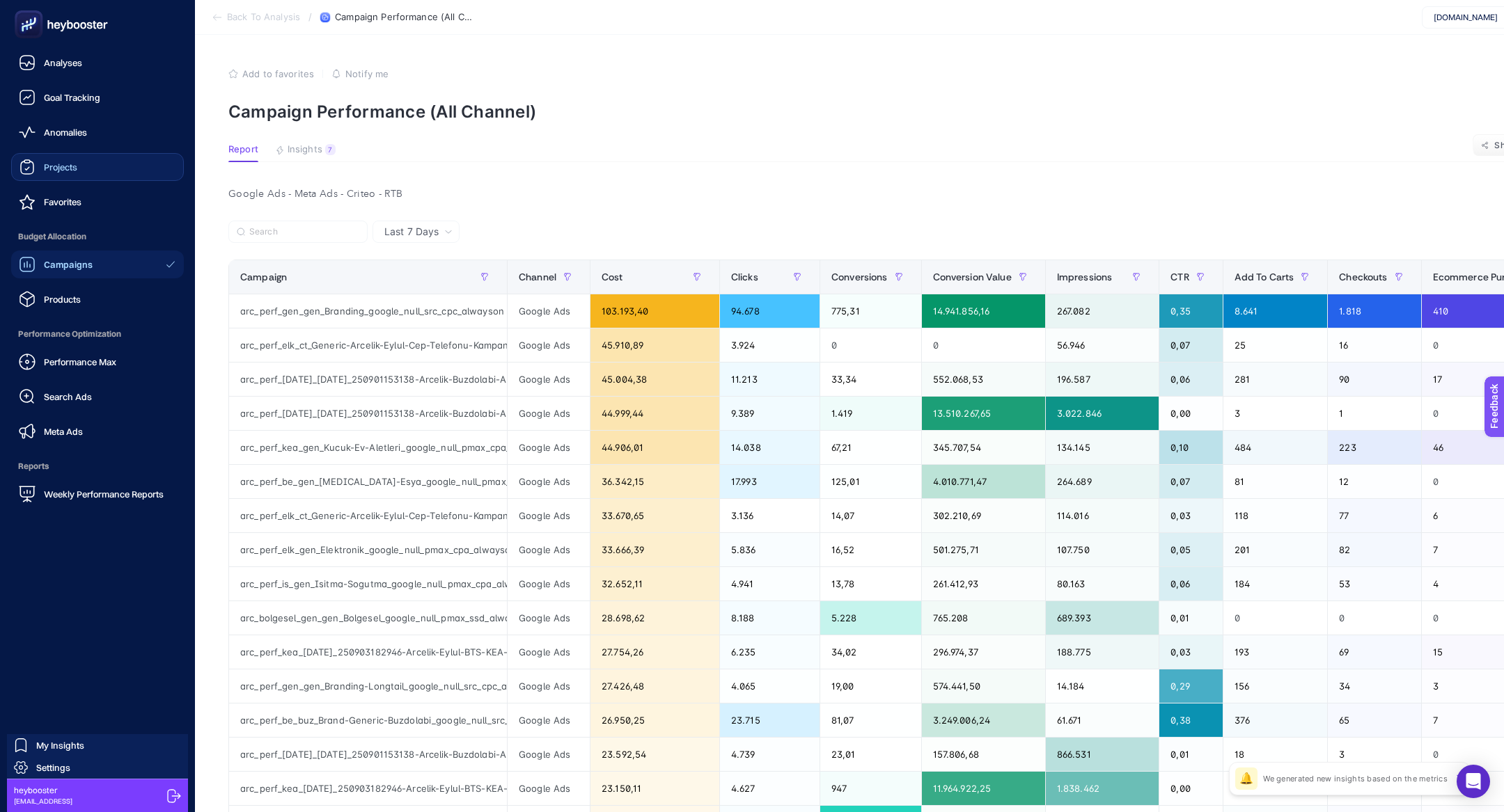
click at [64, 169] on span "Projects" at bounding box center [60, 167] width 34 height 11
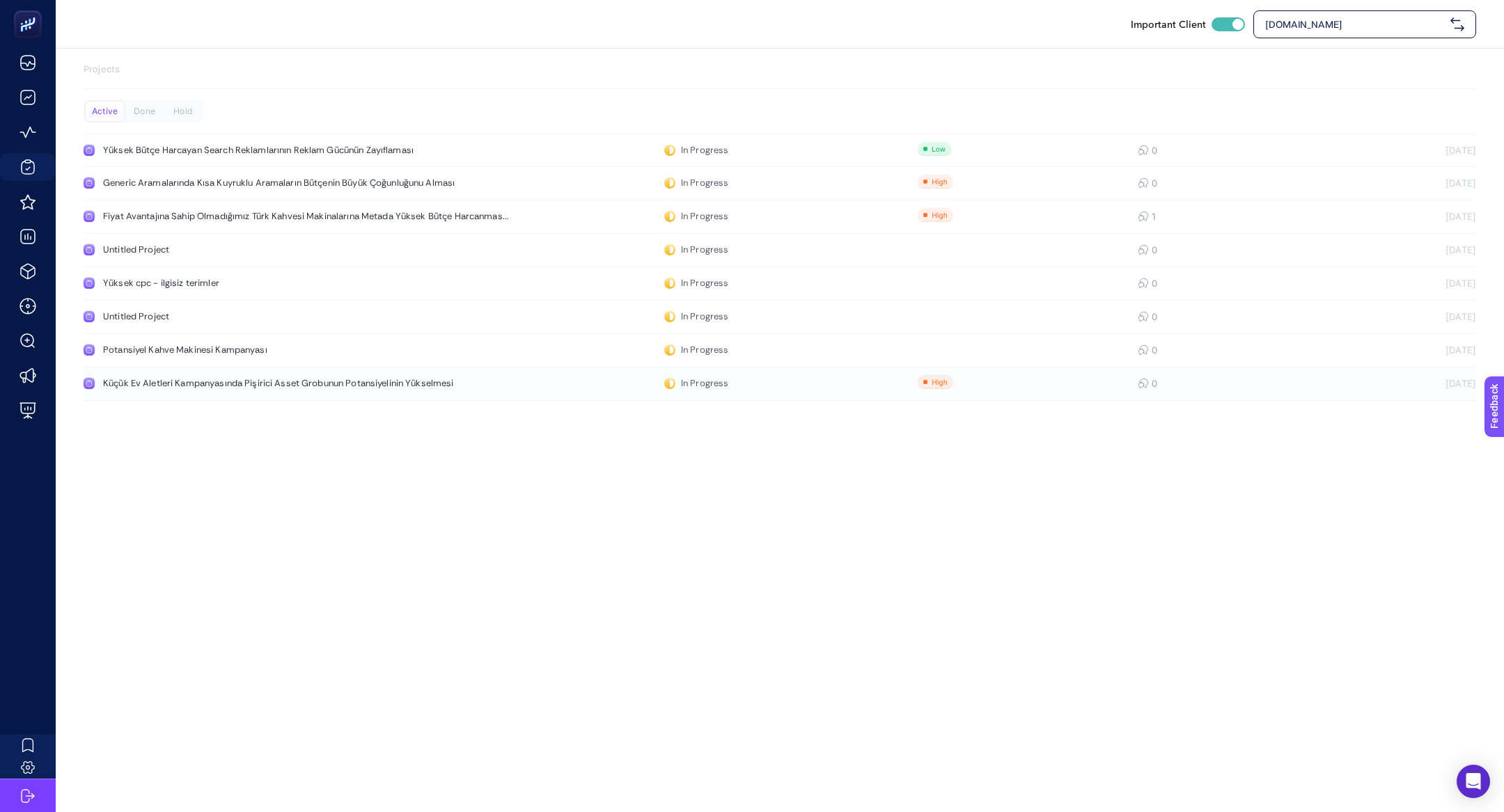
click at [314, 384] on div "Küçük Ev Aletleri Kampanyasında Pişirici Asset Grobunun Potansiyelinin Yükselme…" at bounding box center [278, 383] width 351 height 11
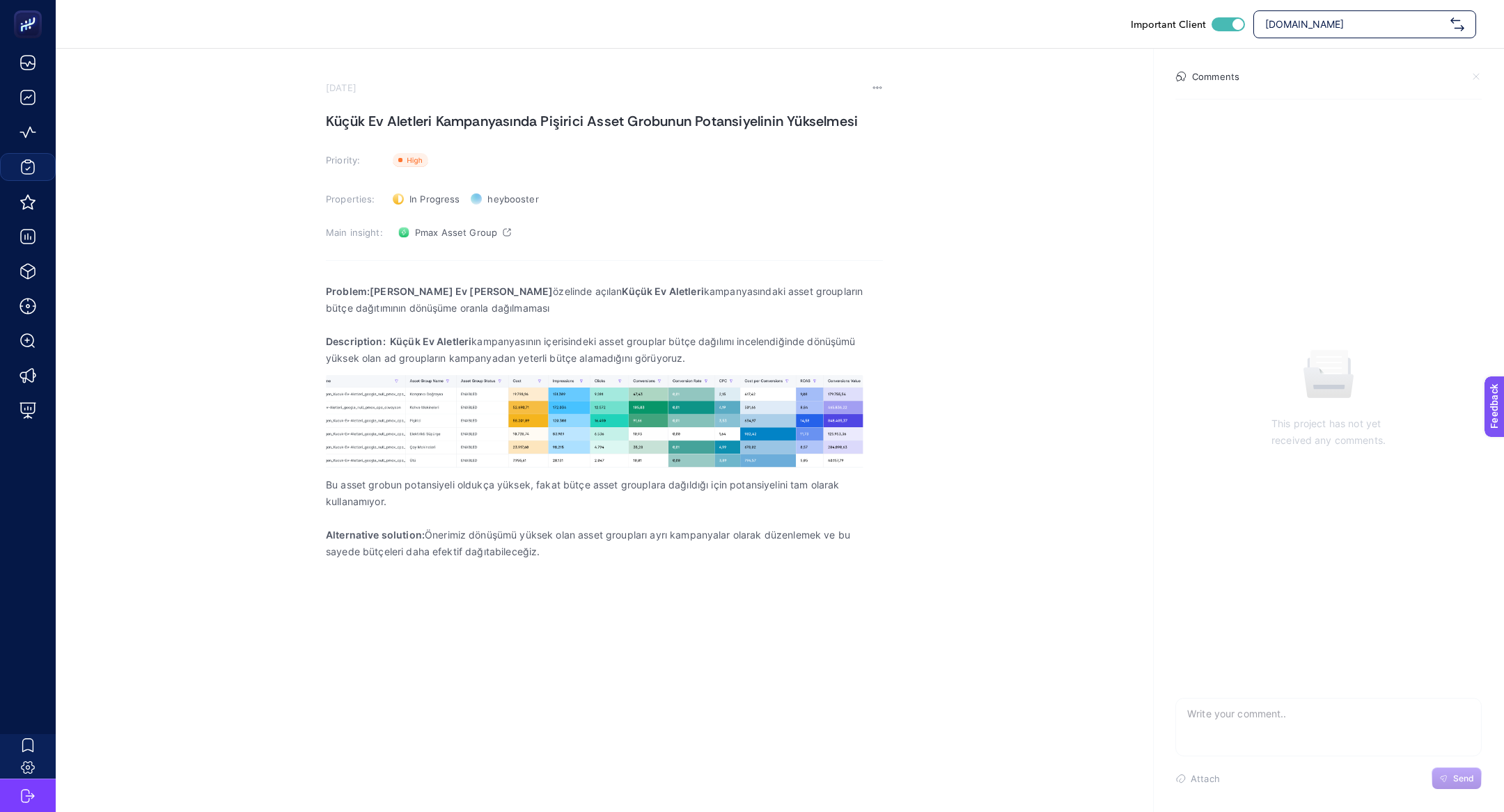
click at [414, 283] on p "Problem:Küçük Ev [PERSON_NAME] özelinde açılan Küçük Ev Aletleri kampanyasındak…" at bounding box center [604, 300] width 558 height 34
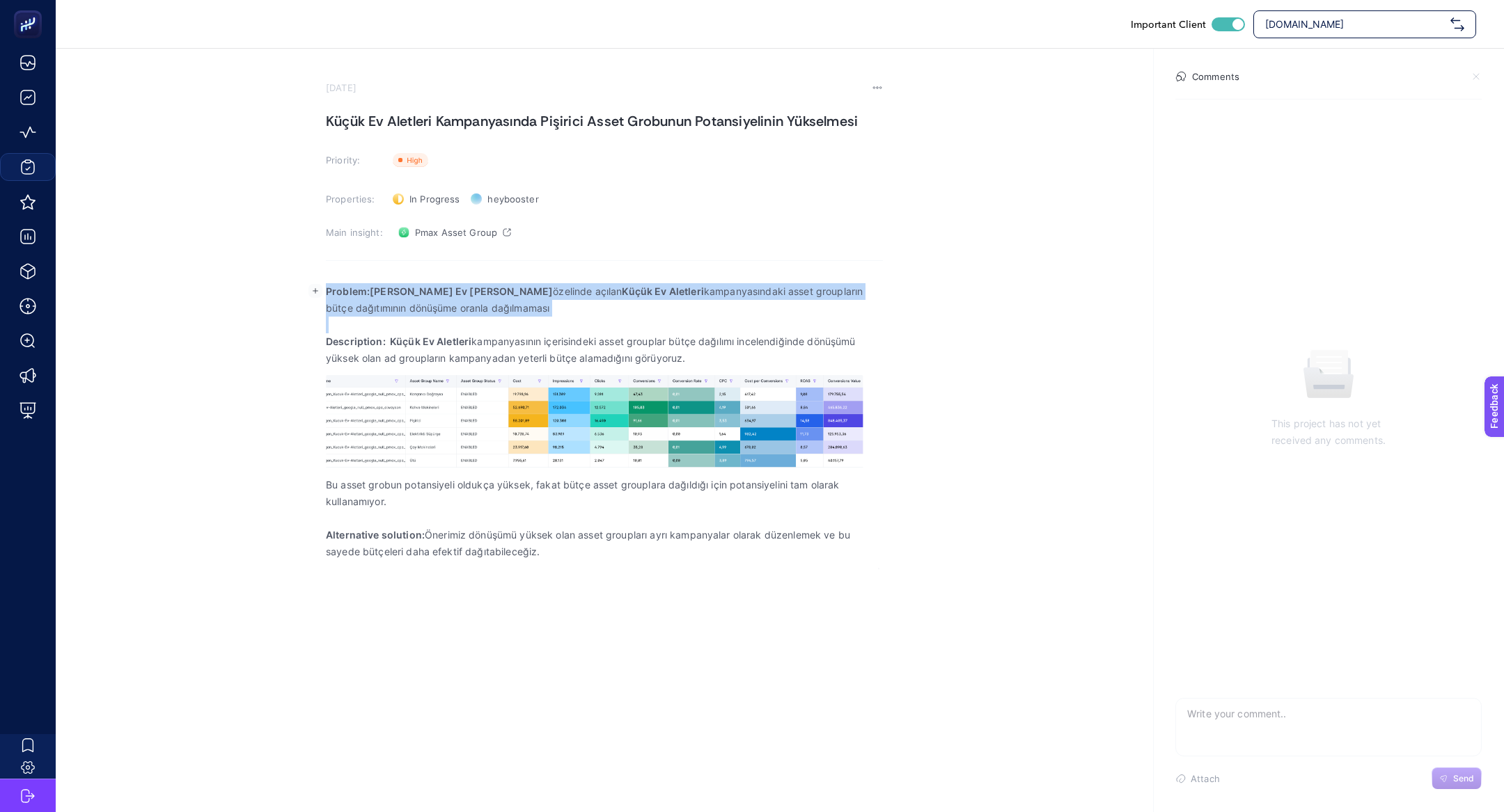
click at [414, 283] on p "Problem:Küçük Ev [PERSON_NAME] özelinde açılan Küçük Ev Aletleri kampanyasındak…" at bounding box center [604, 300] width 558 height 34
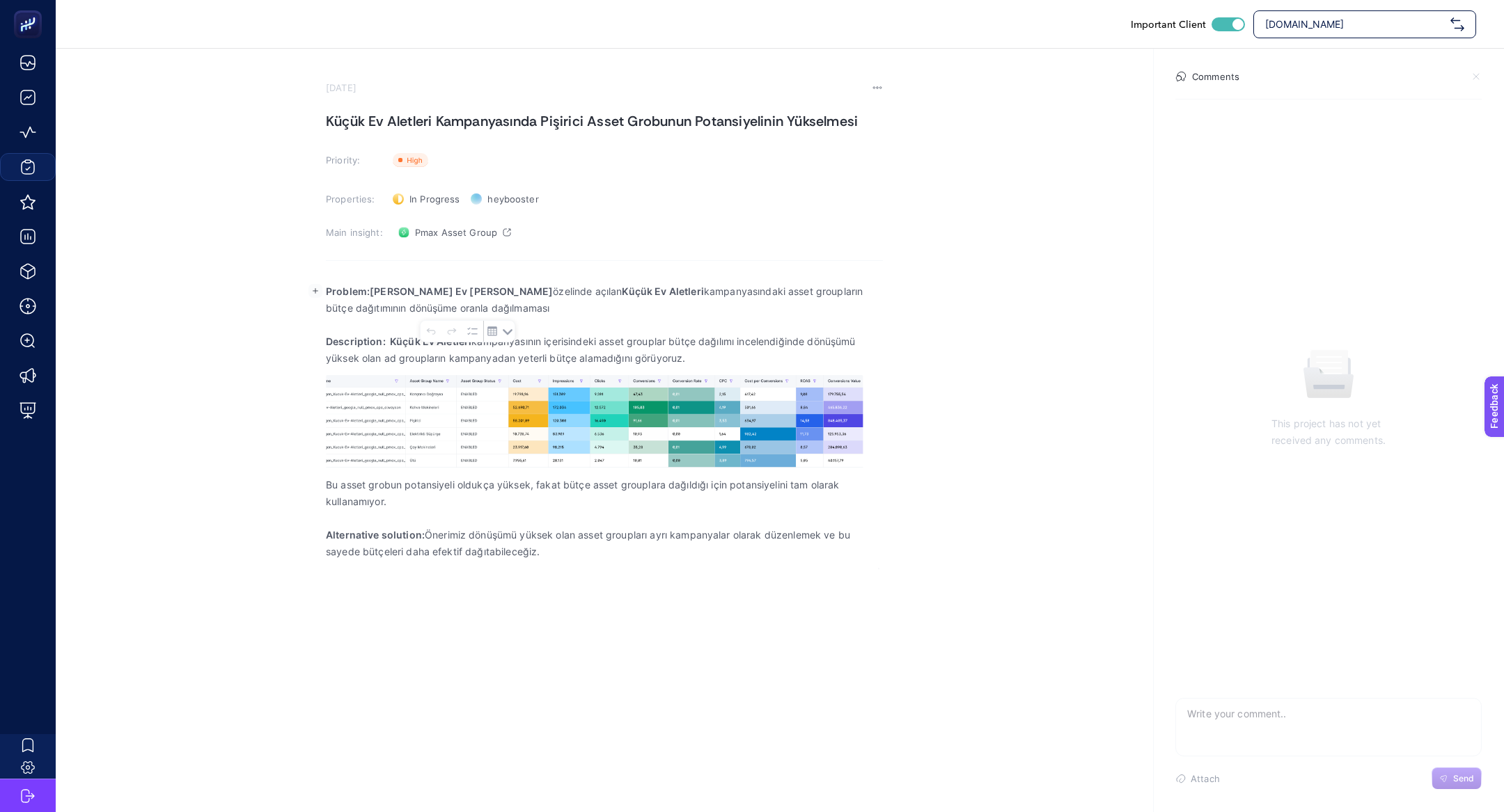
click at [346, 334] on p "Description: Küçük Ev Aletleri kampanyasının içerisindeki asset grouplar bütçe …" at bounding box center [604, 350] width 558 height 34
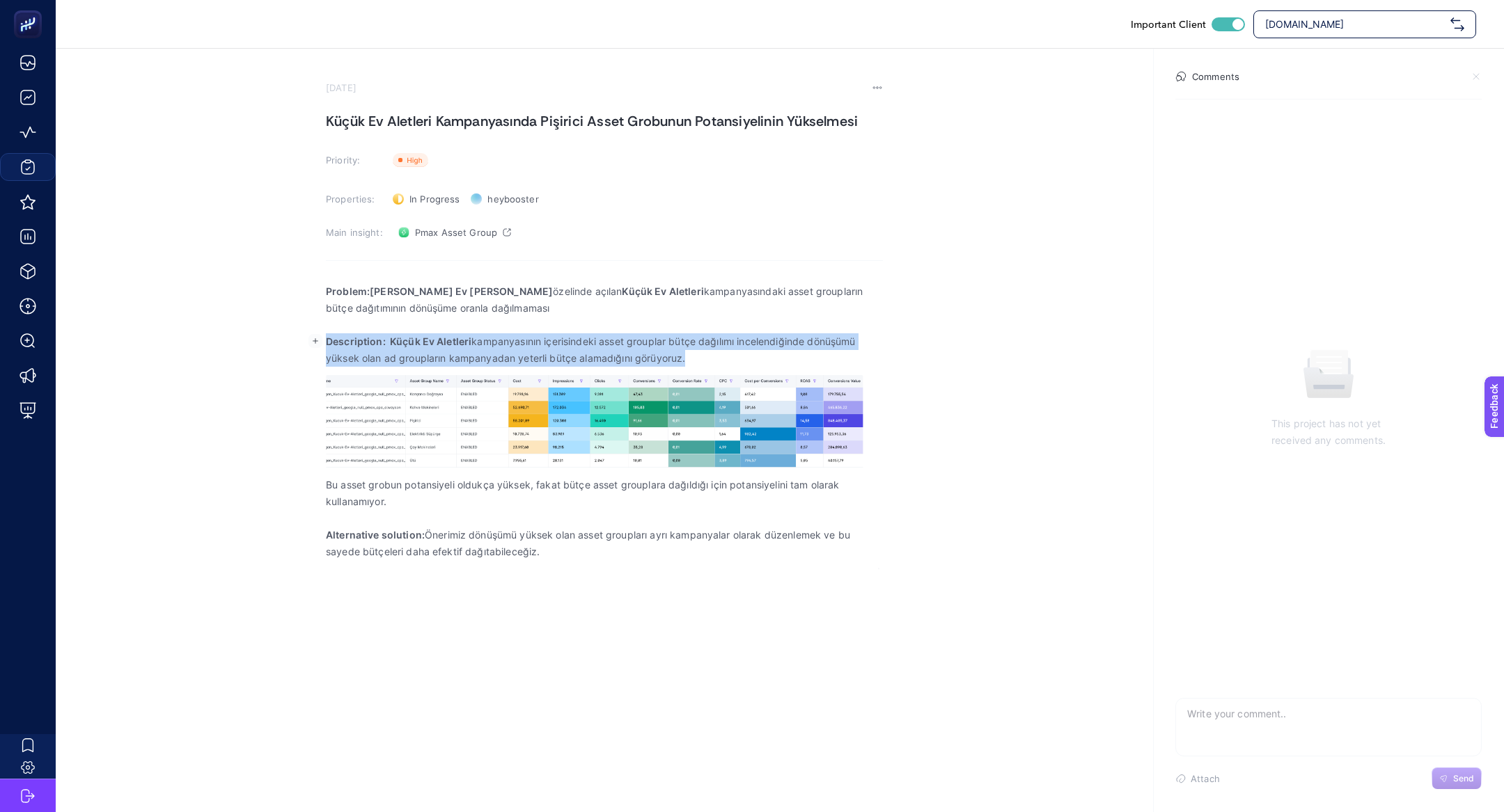
click at [346, 334] on p "Description: Küçük Ev Aletleri kampanyasının içerisindeki asset grouplar bütçe …" at bounding box center [604, 350] width 558 height 34
copy p "Description: Küçük Ev Aletleri kampanyasının içerisindeki asset grouplar bütçe …"
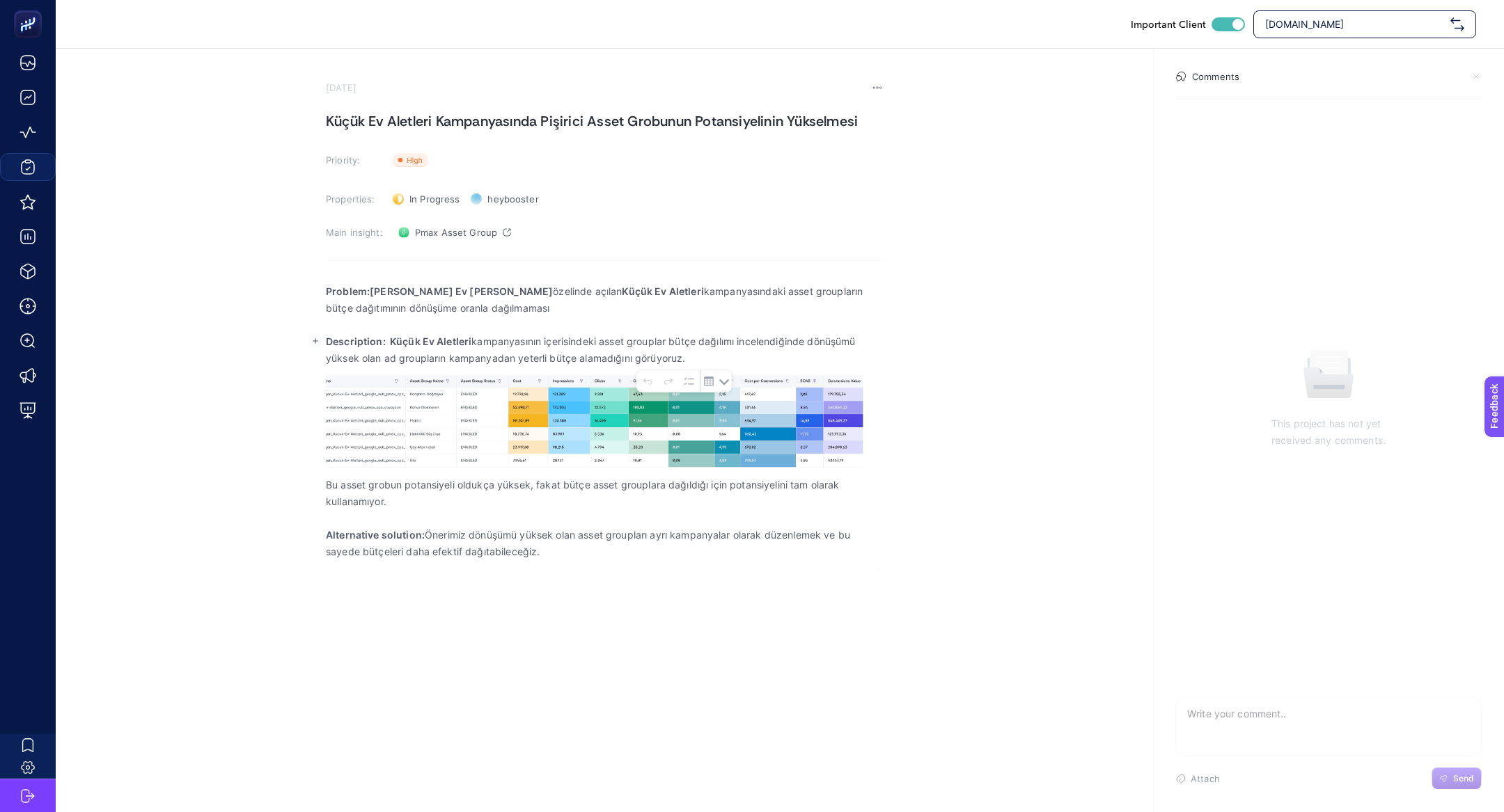
click at [380, 536] on strong "Alternative solution:" at bounding box center [376, 535] width 99 height 12
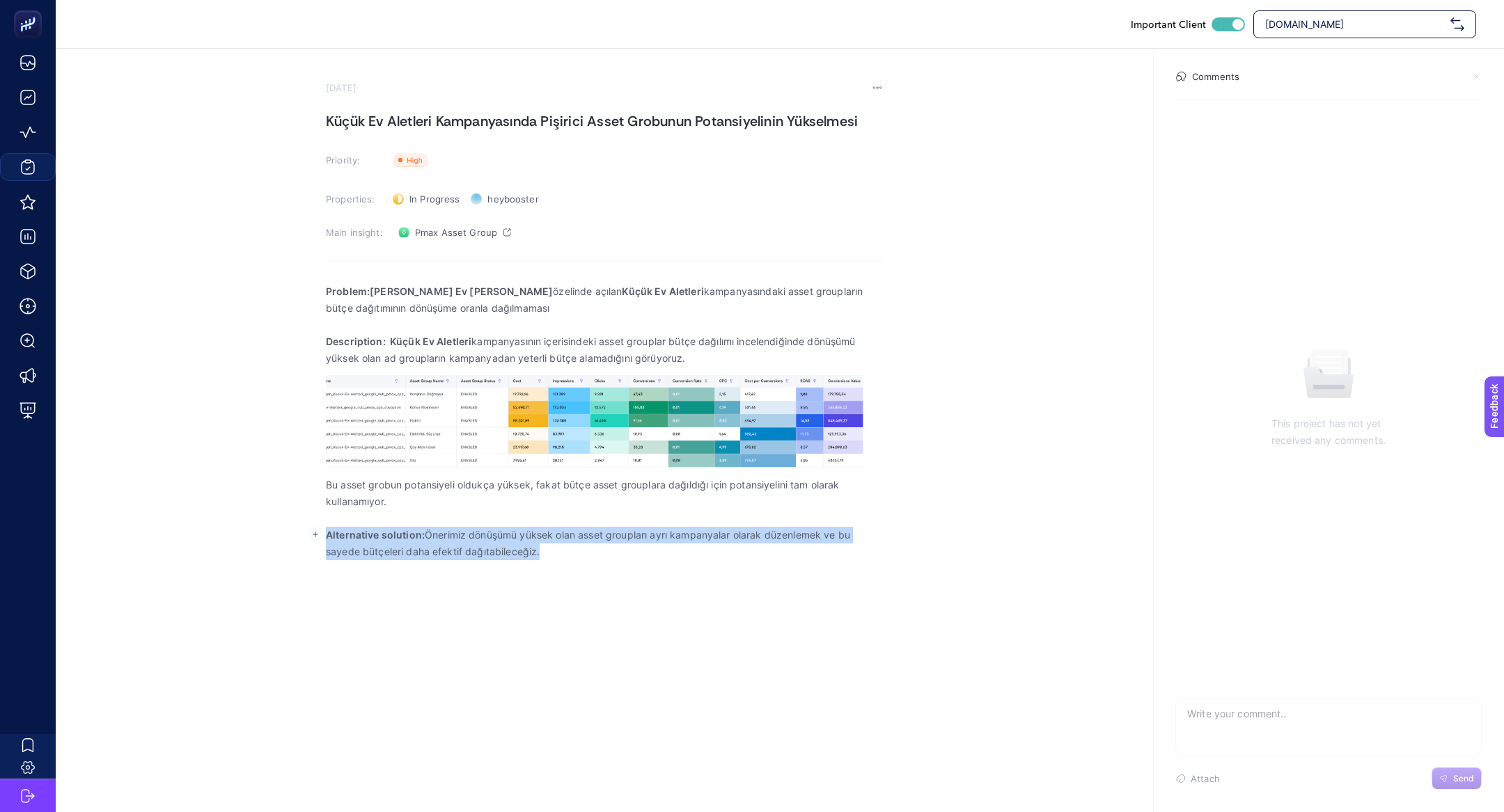
click at [380, 536] on strong "Alternative solution:" at bounding box center [376, 535] width 99 height 12
drag, startPoint x: 327, startPoint y: 481, endPoint x: 636, endPoint y: 578, distance: 323.9
click at [638, 579] on div "Important Client [DOMAIN_NAME] [DATE] Küçük Ev Aletleri Kampanyasında Pişirici …" at bounding box center [752, 406] width 1504 height 812
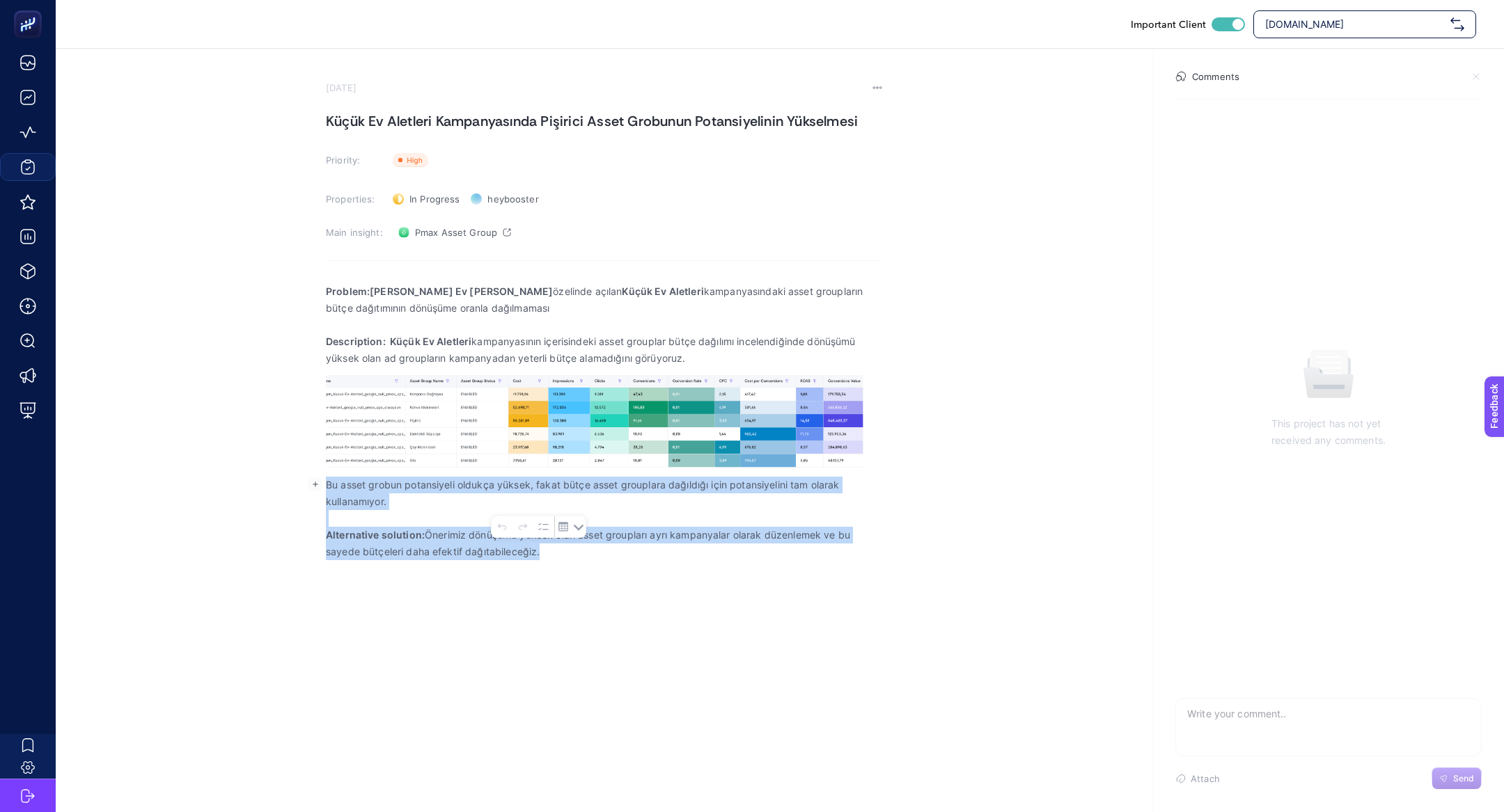
copy div "Bu asset grobun potansiyeli oldukça yüksek, fakat bütçe asset grouplara dağıldı…"
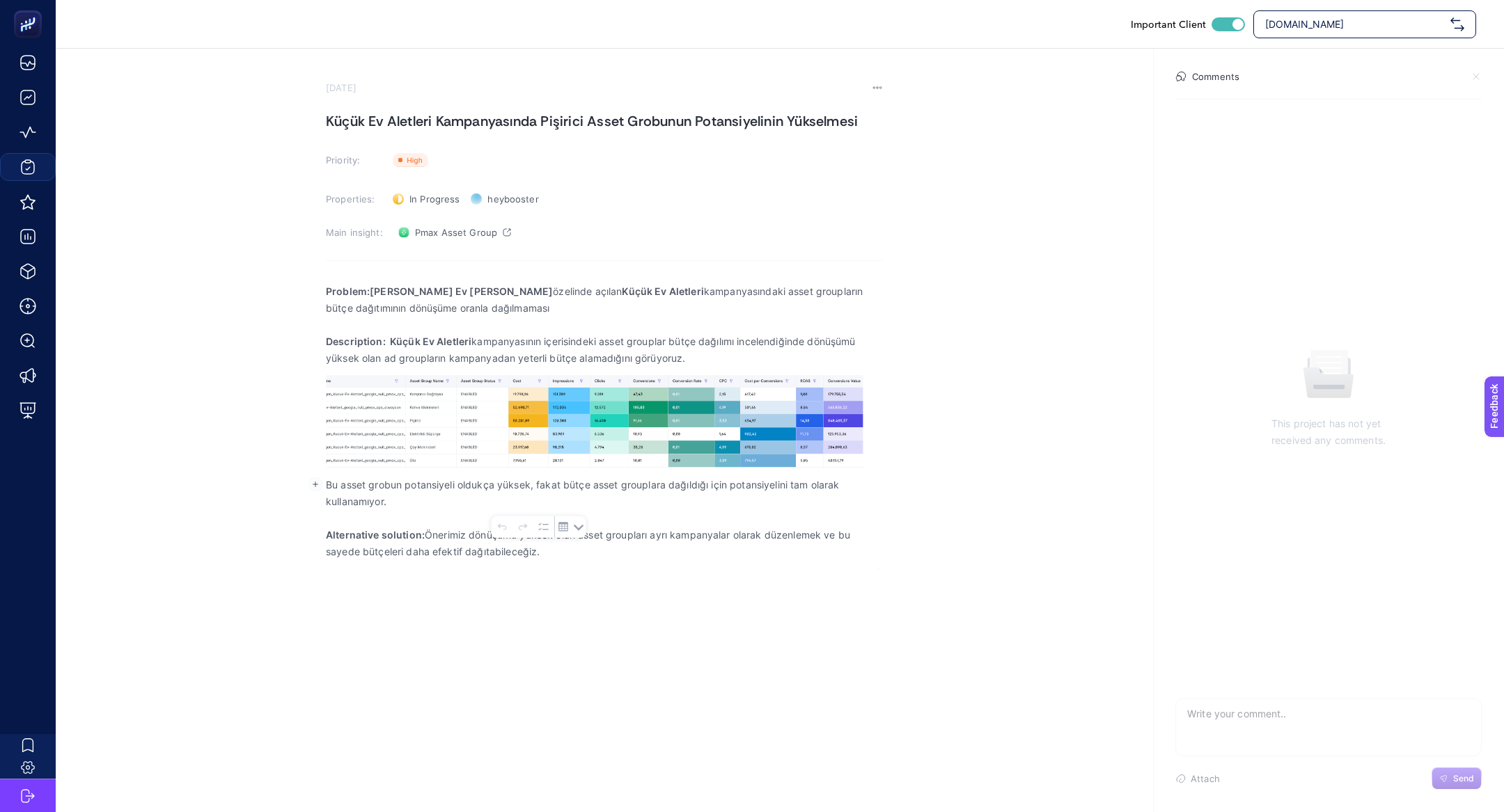
click at [1296, 28] on span "[DOMAIN_NAME]" at bounding box center [1355, 24] width 179 height 14
type input "o"
type input "özdi"
click at [1324, 87] on span "Özdilekteyim - ADV" at bounding box center [1310, 85] width 89 height 14
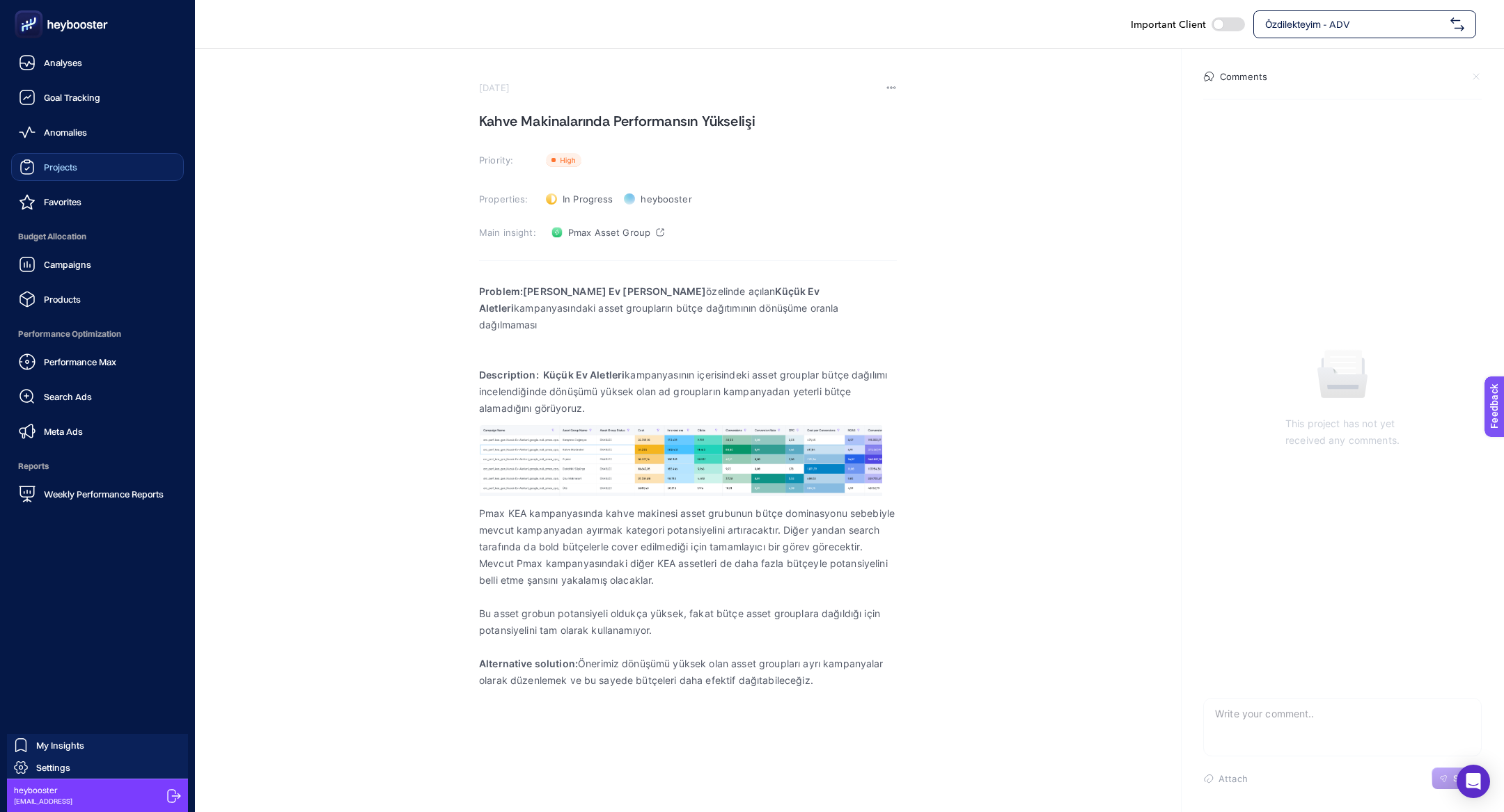
click at [59, 173] on div "Projects" at bounding box center [48, 167] width 59 height 17
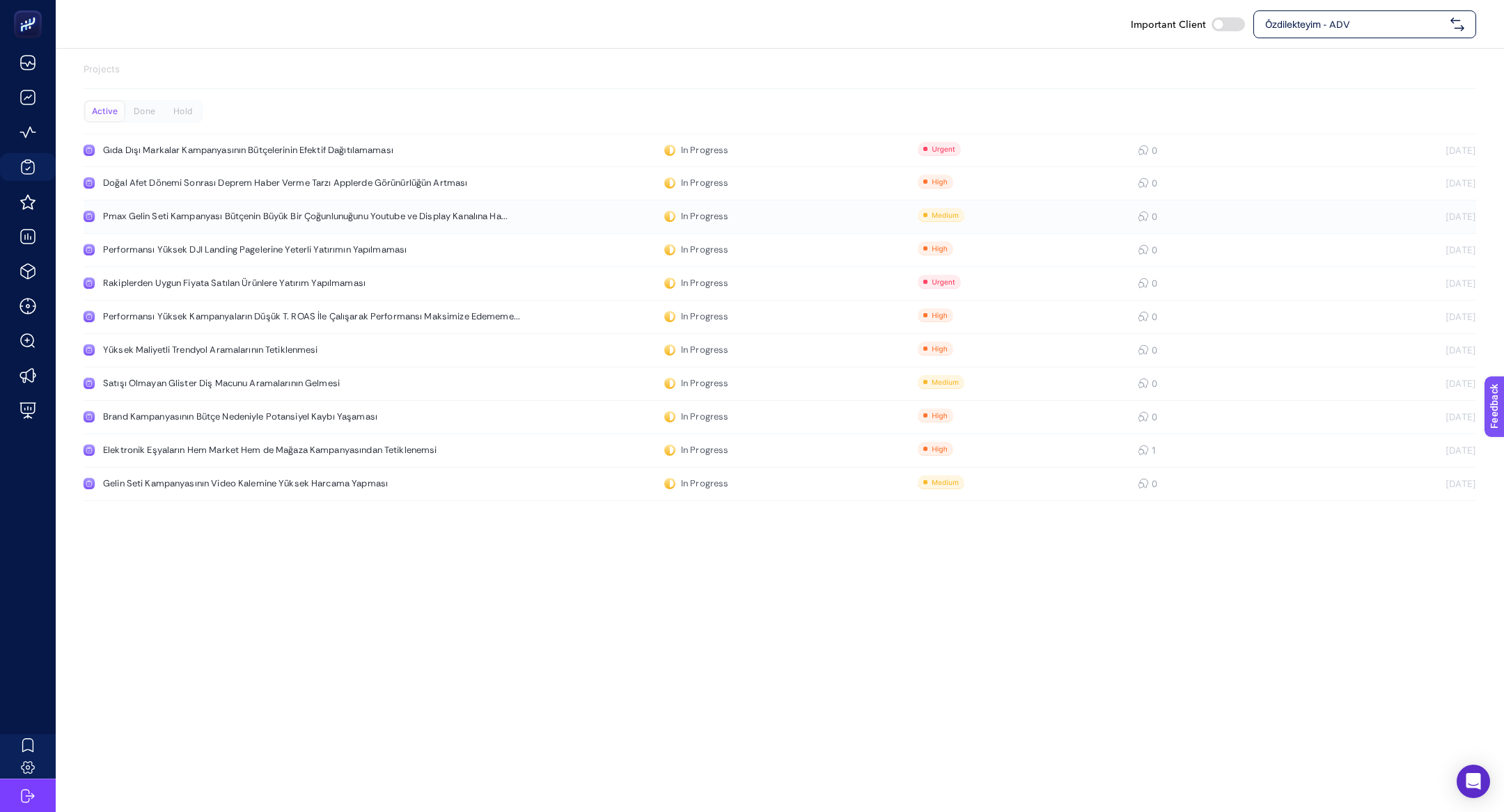
click at [364, 220] on div "Pmax Gelin Seti Kampanyası Bütçenin Büyük Bir Çoğunlunuğunu Youtube ve Display …" at bounding box center [305, 216] width 405 height 11
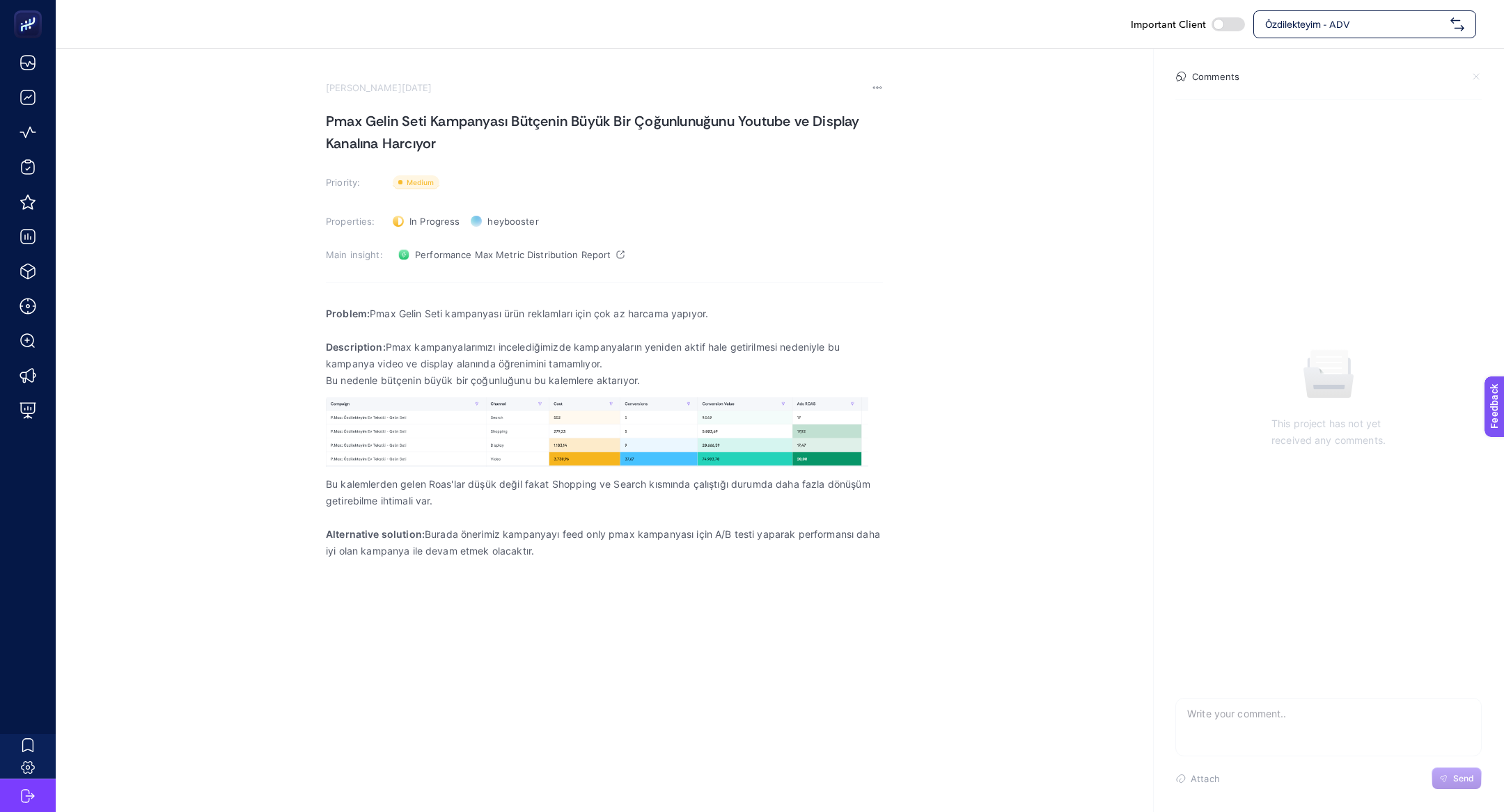
click at [887, 87] on section "[PERSON_NAME][DATE] Pmax Gelin Seti Kampanyası Bütçenin Büyük Bir Çoğunlunuğunu…" at bounding box center [780, 317] width 1449 height 536
click at [879, 88] on icon at bounding box center [880, 88] width 2 height 2
click at [866, 117] on li "Delete" at bounding box center [851, 107] width 64 height 28
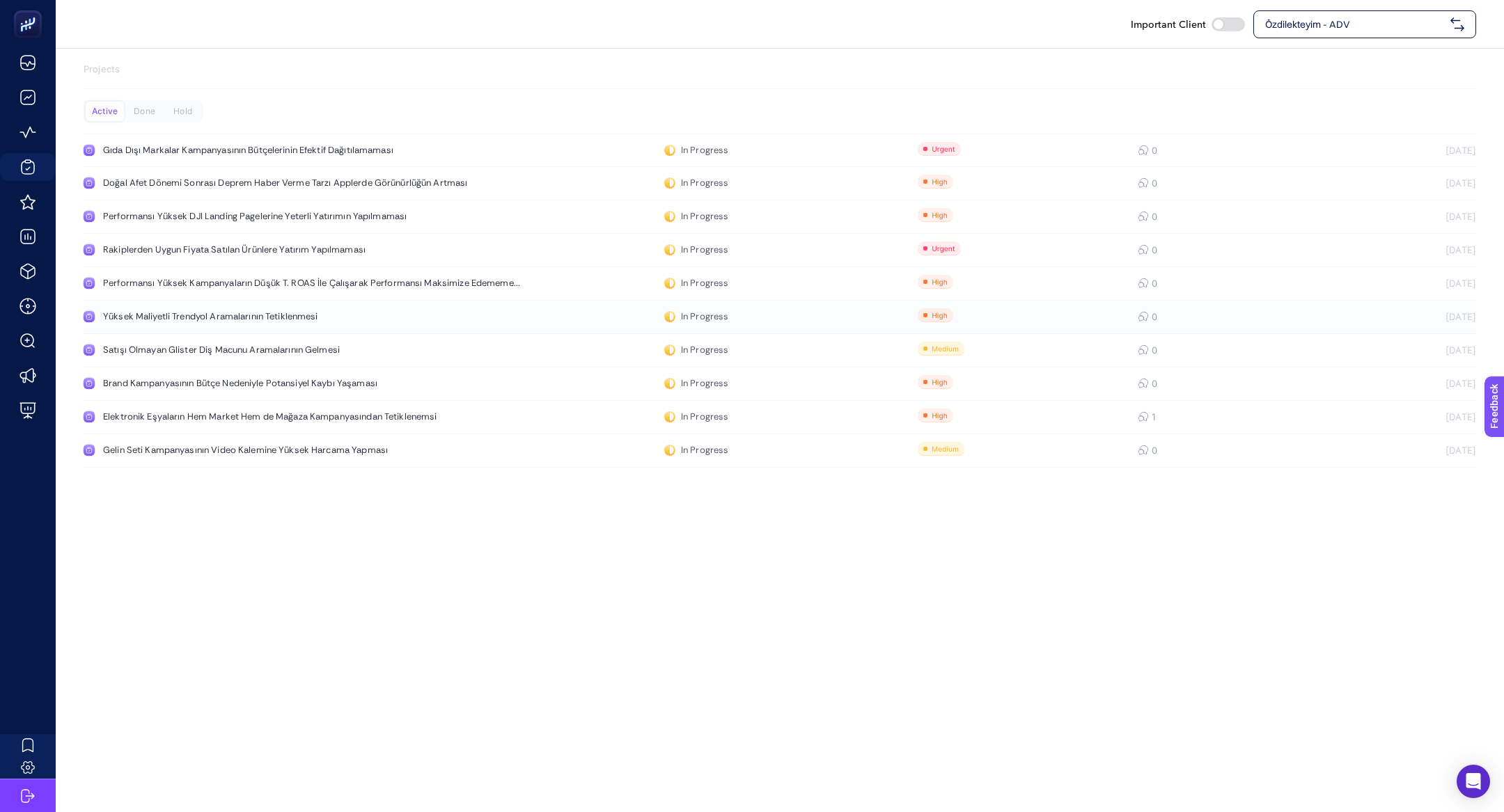
click at [340, 320] on div "Yüksek Maliyetli Trendyol Aramalarının Tetiklenmesi" at bounding box center [264, 316] width 322 height 11
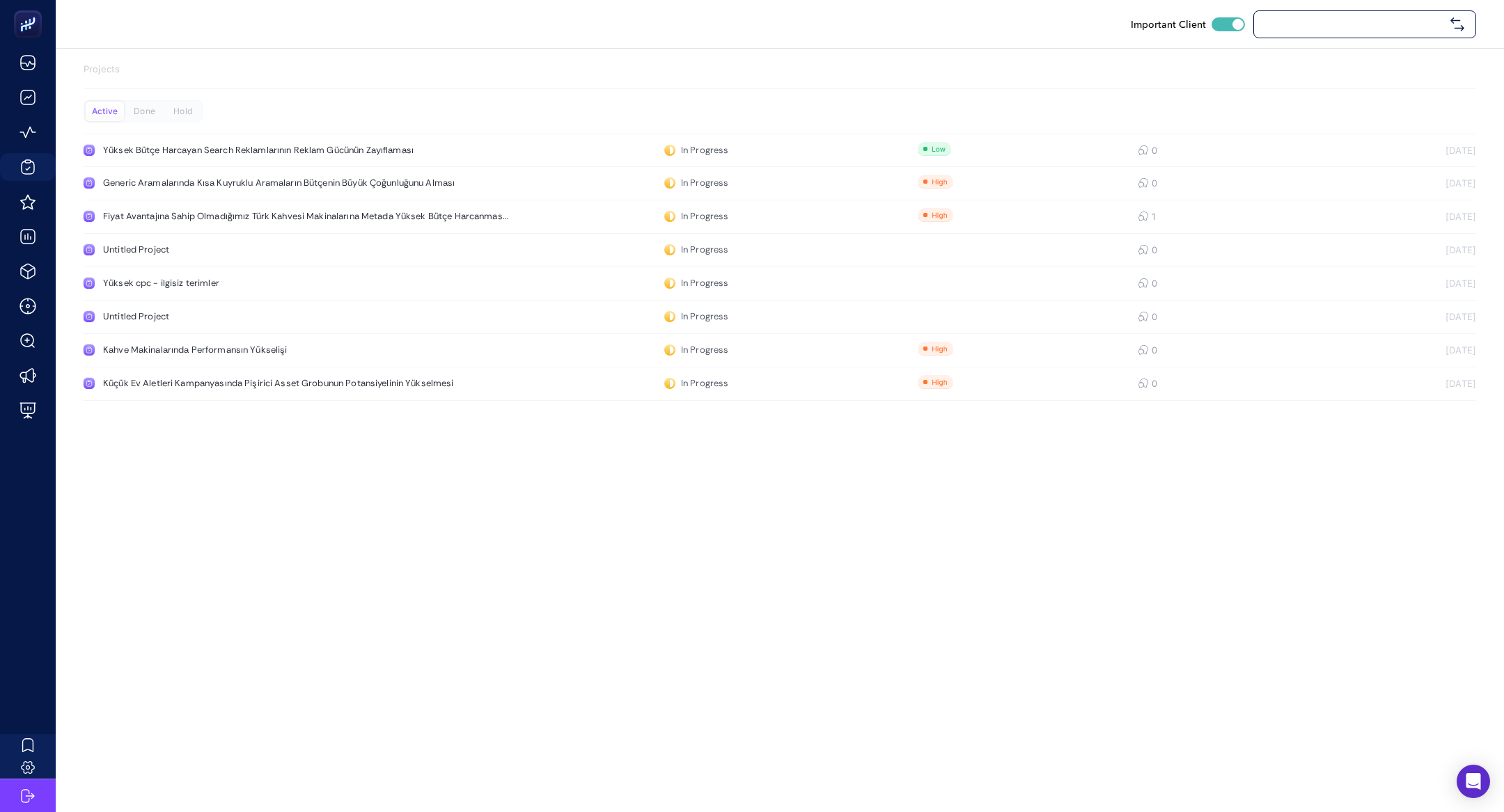
checkbox input "true"
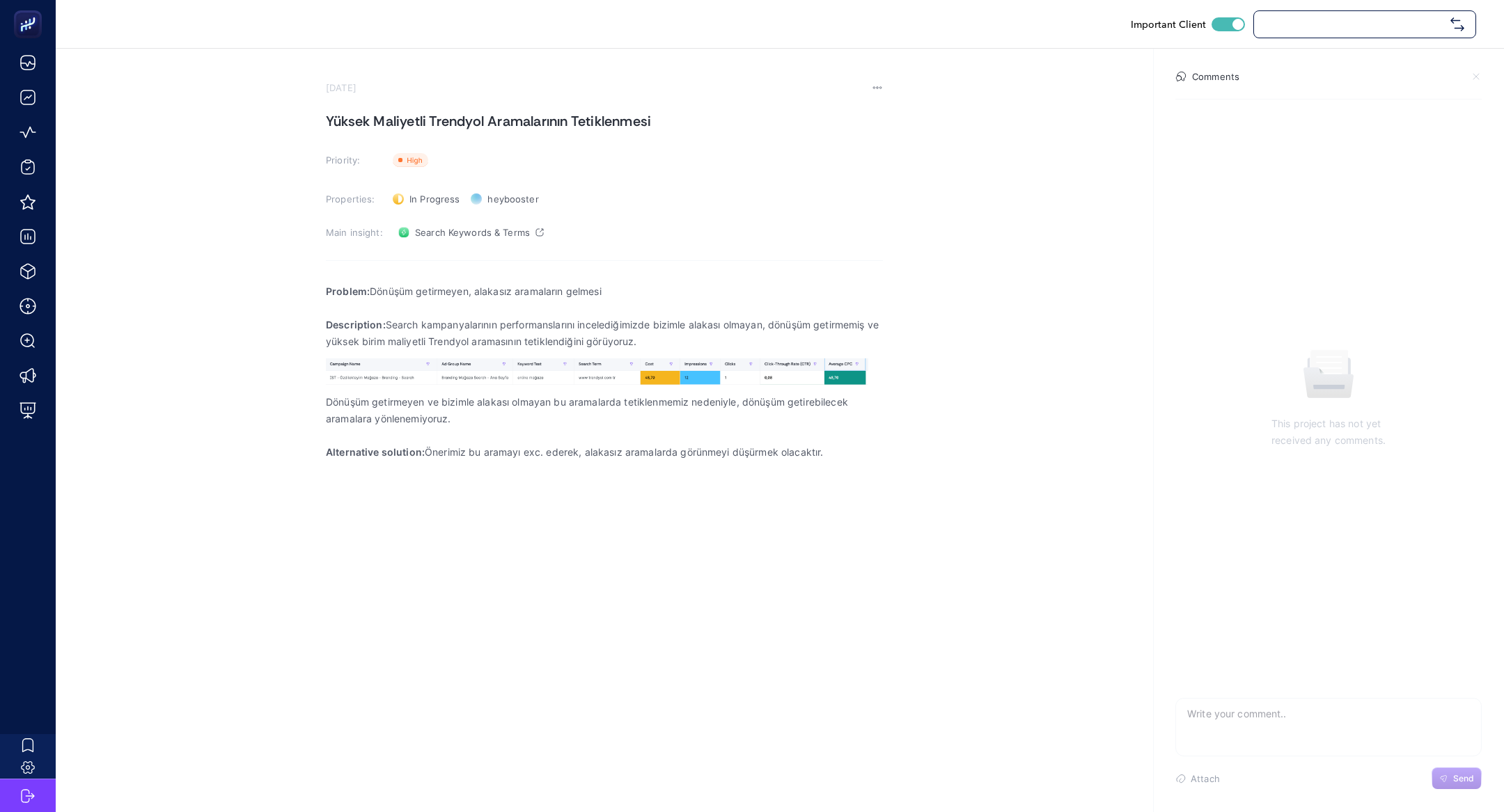
checkbox input "true"
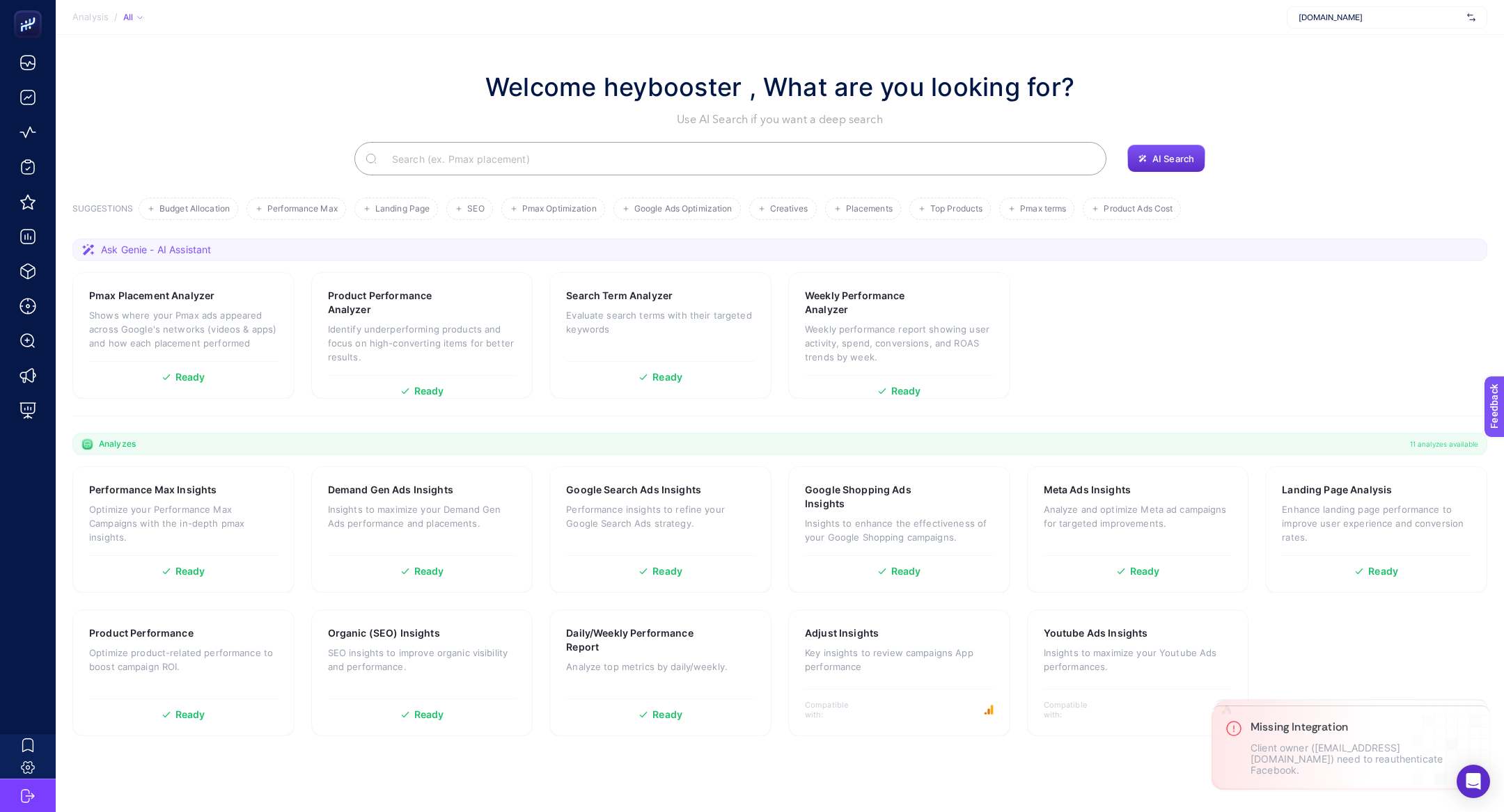
click at [1396, 14] on span "[DOMAIN_NAME]" at bounding box center [1380, 17] width 163 height 11
type input "özdi"
click at [1404, 64] on div "Özdilekteyim - ADV" at bounding box center [1387, 68] width 200 height 23
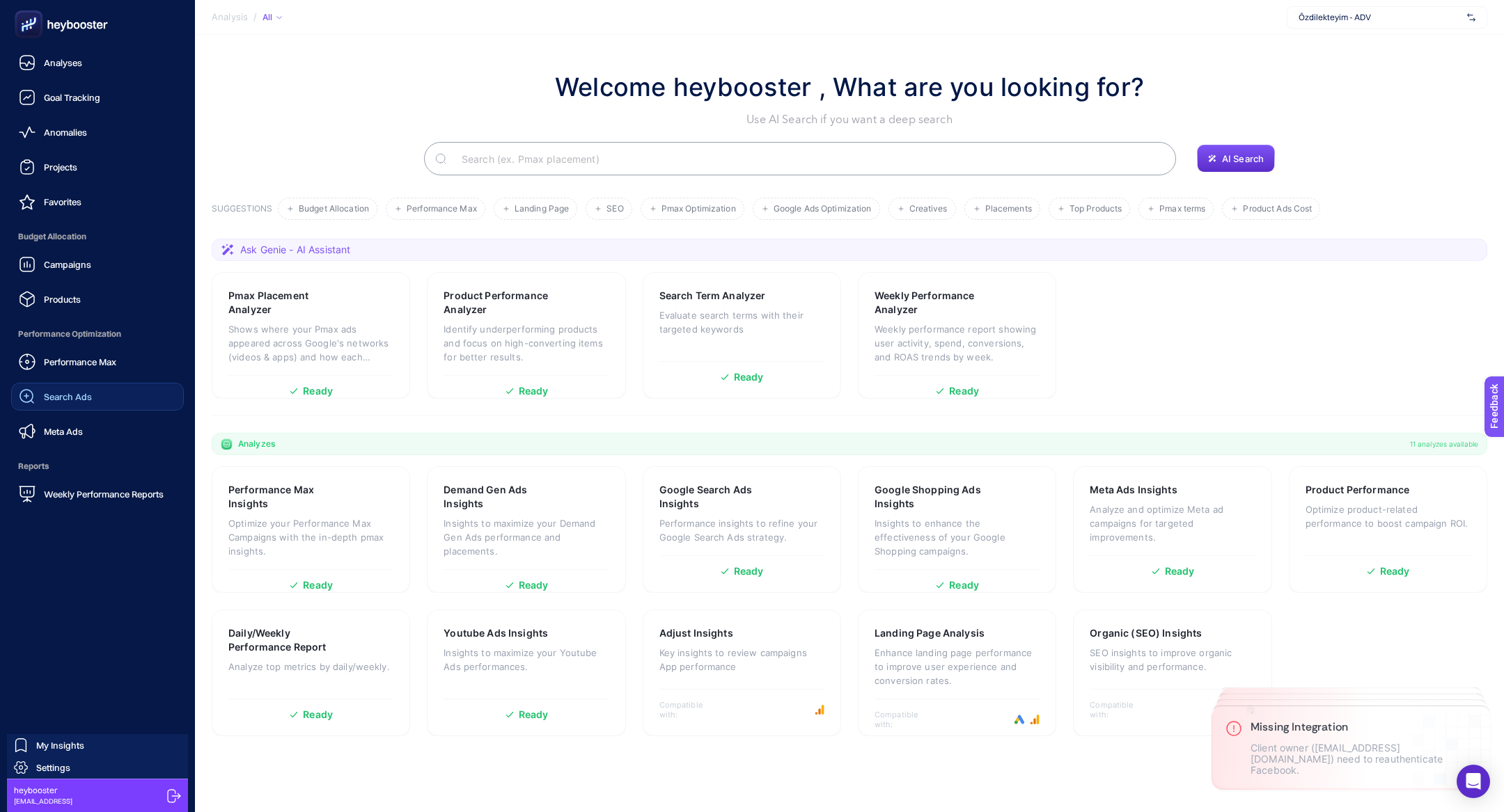
click at [89, 384] on link "Search Ads" at bounding box center [97, 396] width 173 height 28
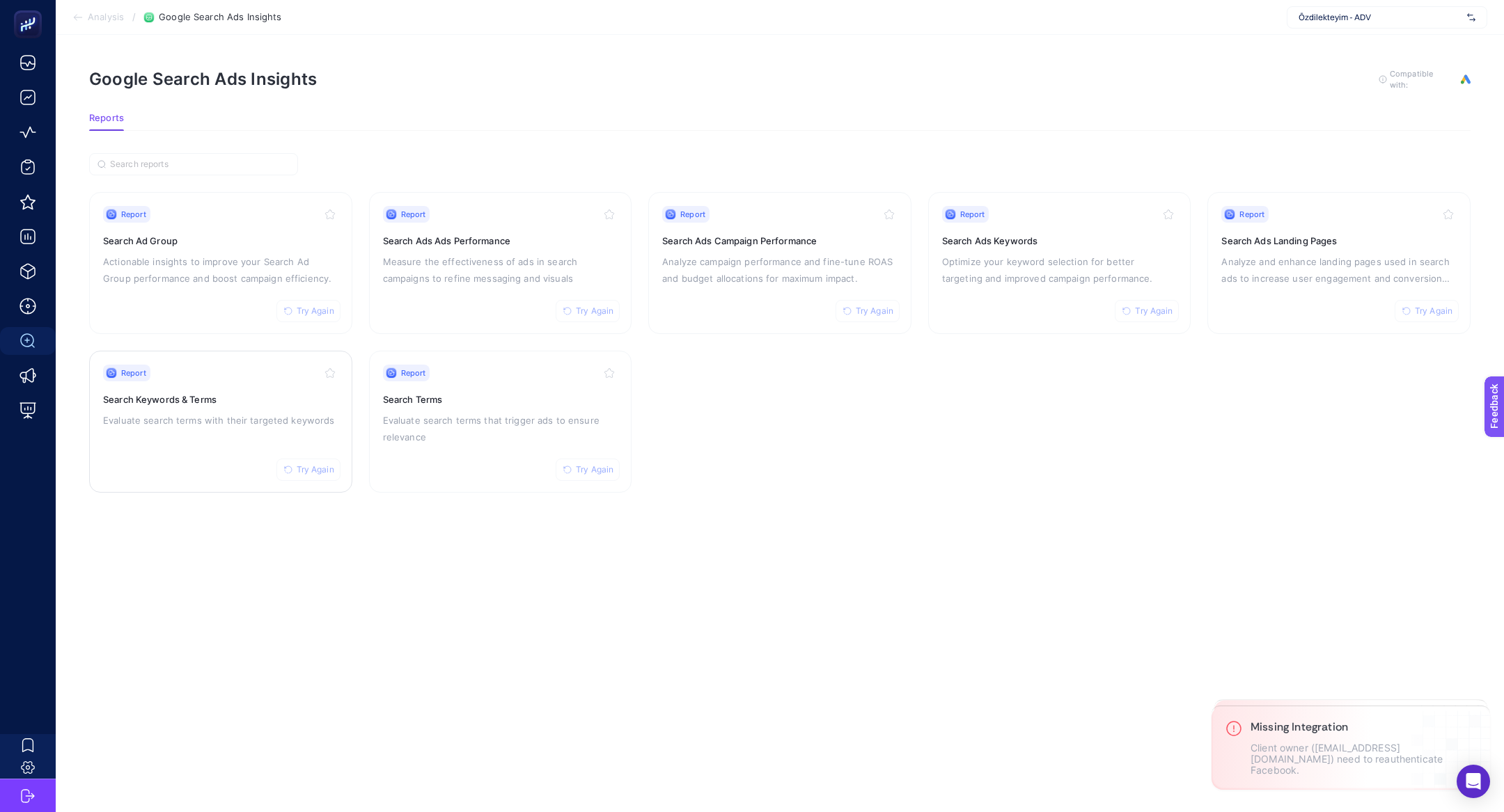
click at [305, 403] on h3 "Search Keywords & Terms" at bounding box center [220, 400] width 236 height 14
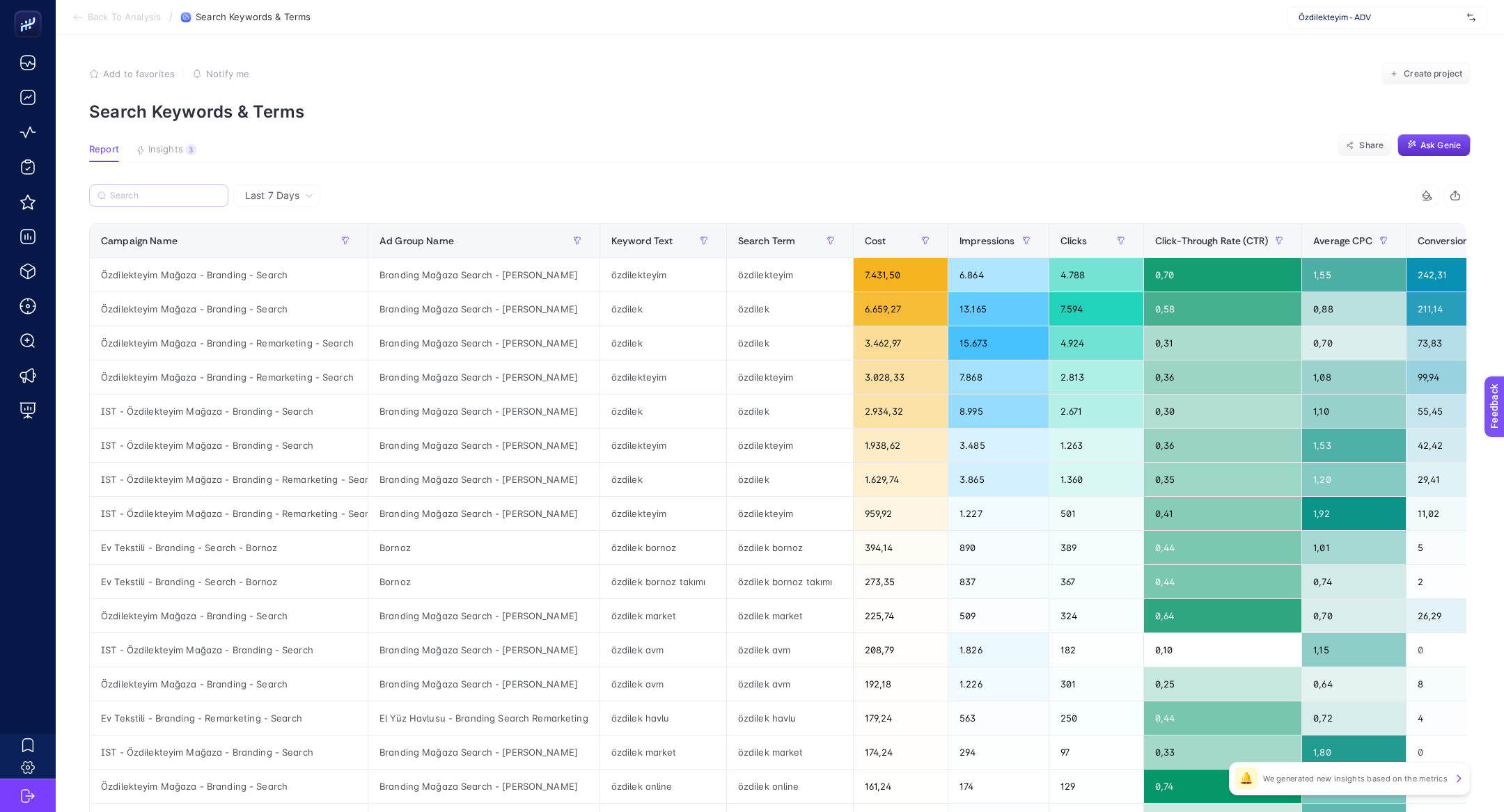
click at [171, 189] on label at bounding box center [158, 195] width 139 height 23
click at [171, 191] on input "Search" at bounding box center [164, 196] width 110 height 10
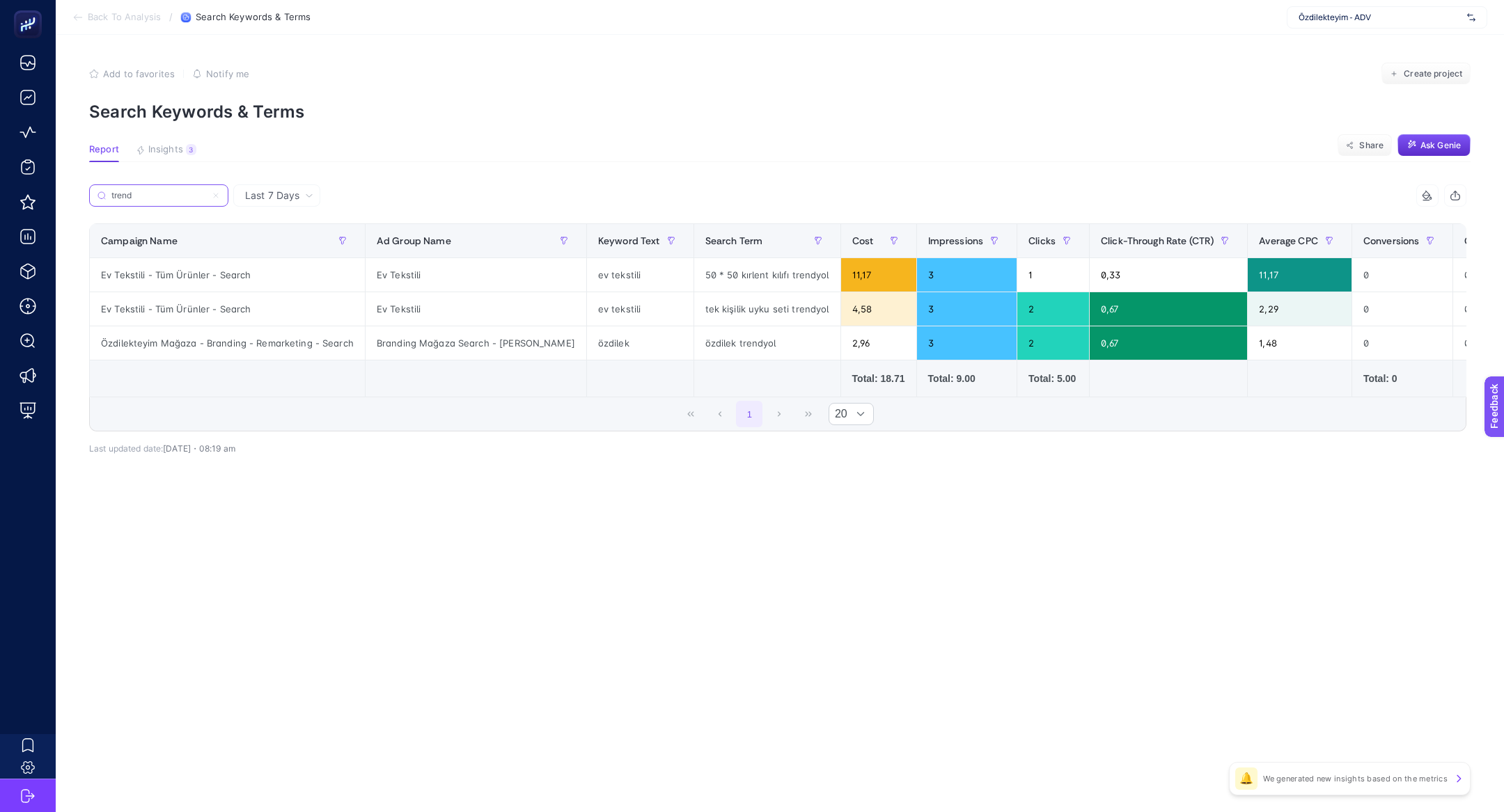
type input "trend"
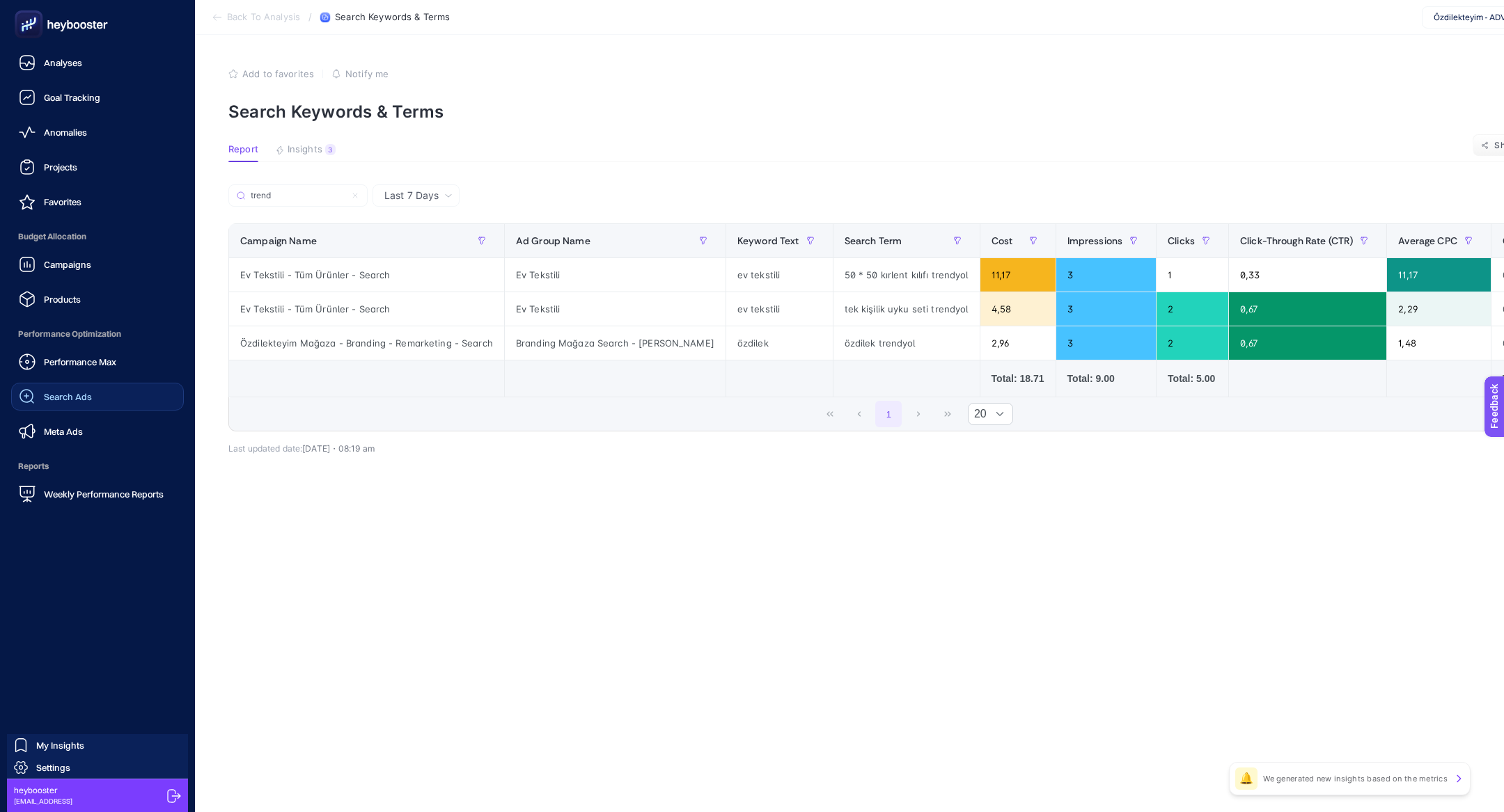
click at [130, 396] on link "Search Ads" at bounding box center [97, 396] width 173 height 28
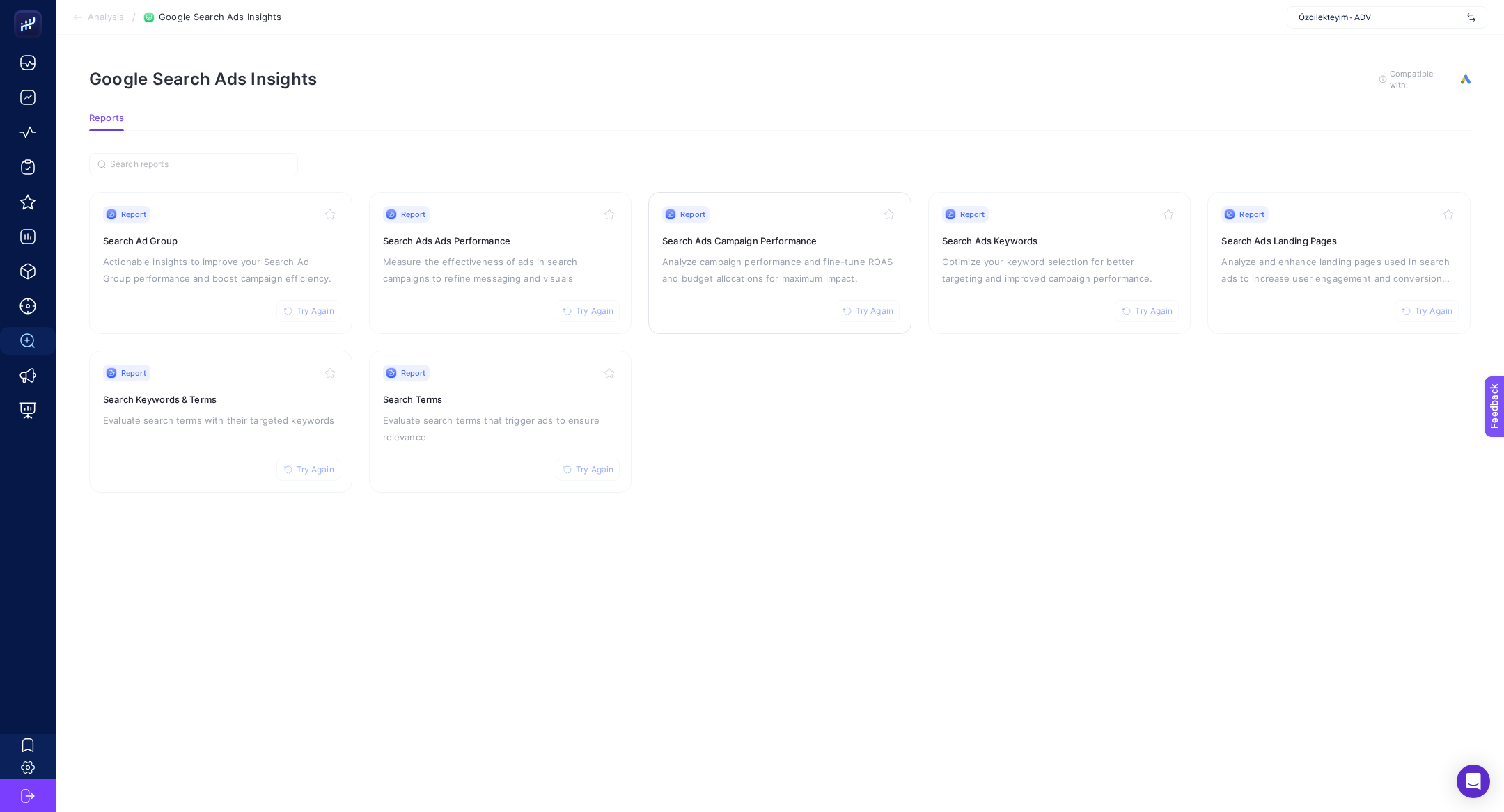
click at [752, 269] on p "Analyze campaign performance and fine-tune ROAS and budget allocations for maxi…" at bounding box center [780, 270] width 236 height 34
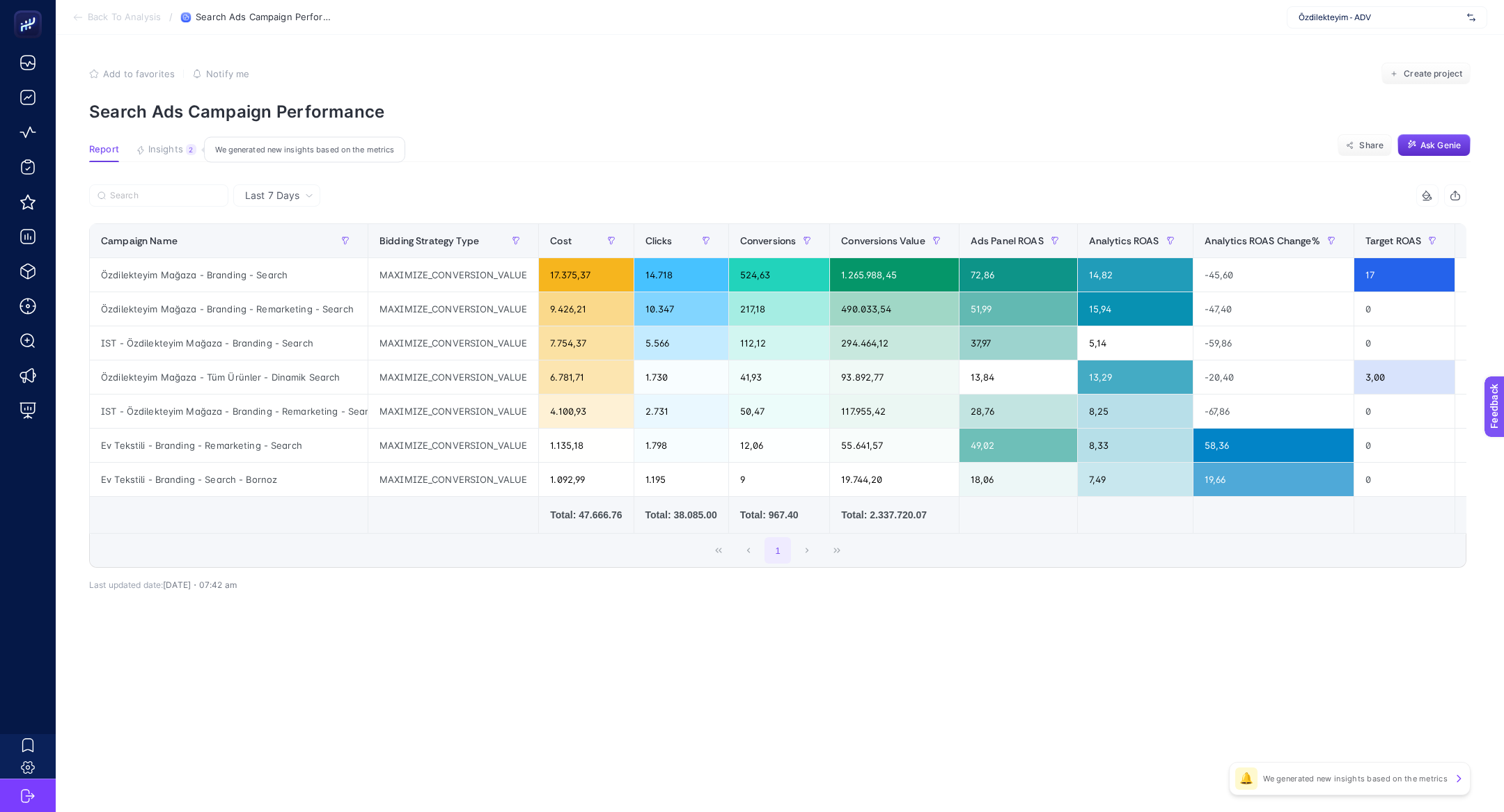
click at [175, 158] on button "Insights 2 We generated new insights based on the metrics" at bounding box center [166, 153] width 60 height 18
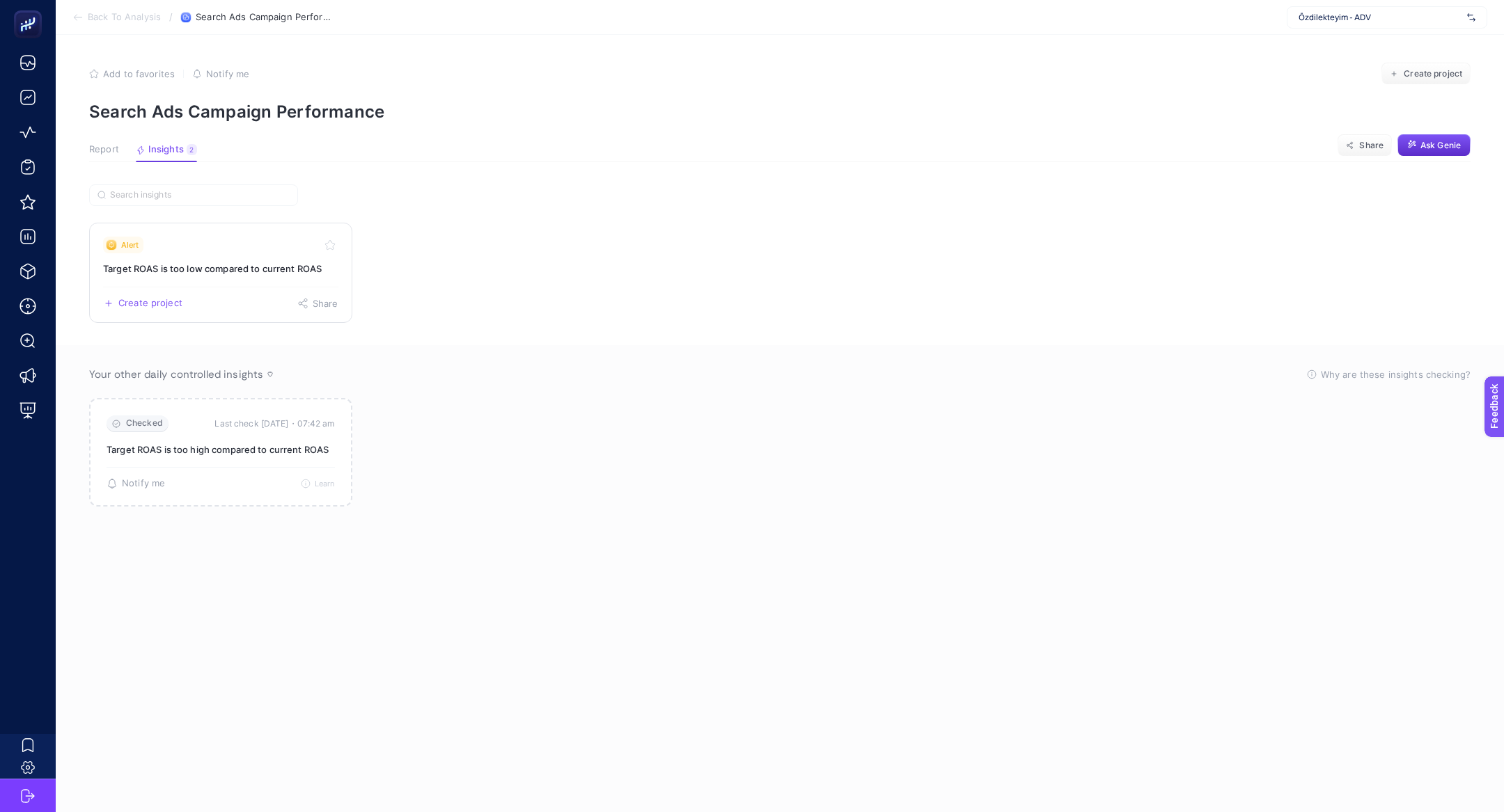
click at [190, 236] on div "Alert" at bounding box center [220, 245] width 236 height 17
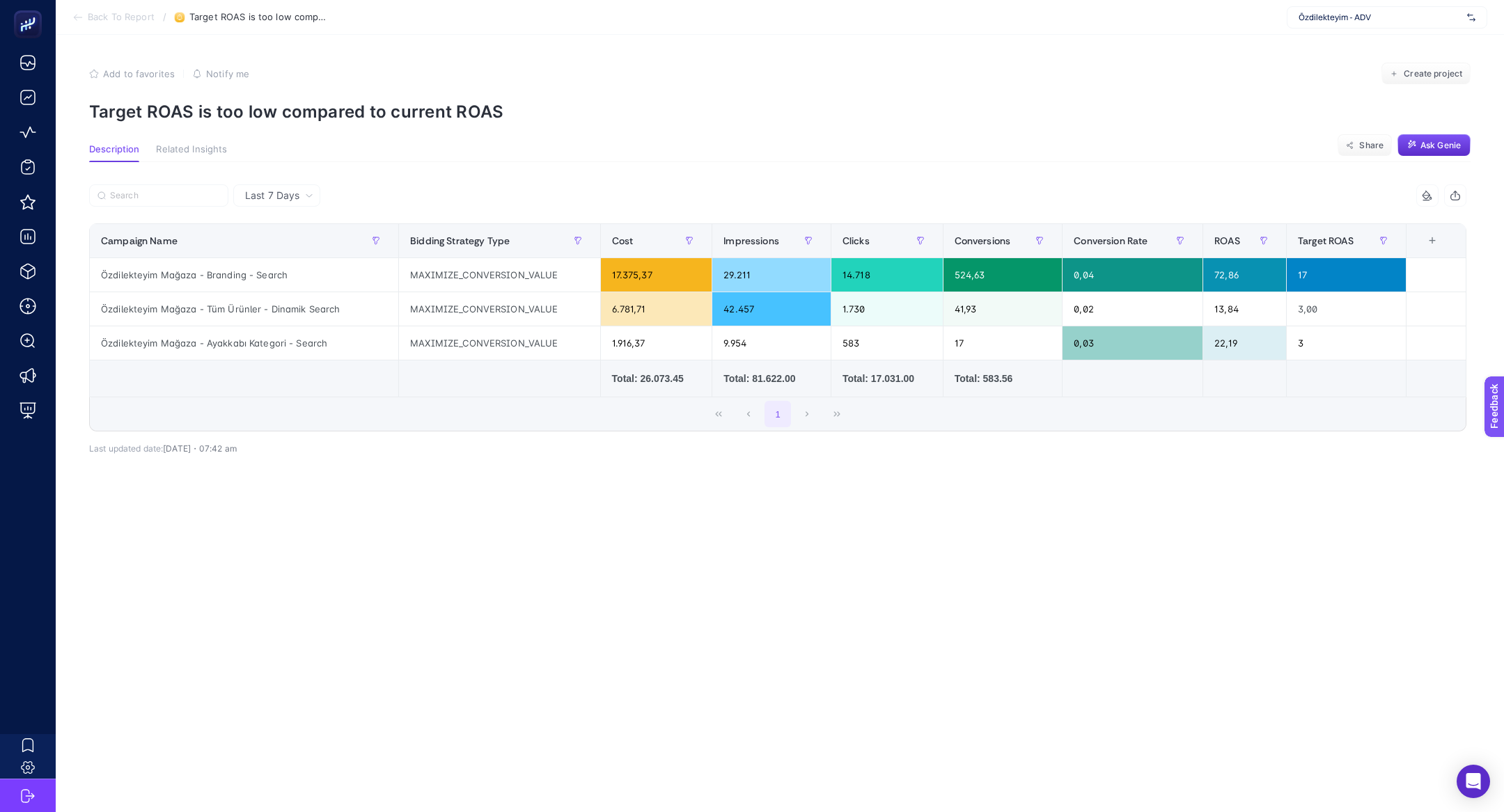
click at [291, 188] on div "Last 7 Days" at bounding box center [277, 195] width 87 height 23
click at [288, 246] on li "Last 30 Days" at bounding box center [277, 250] width 79 height 25
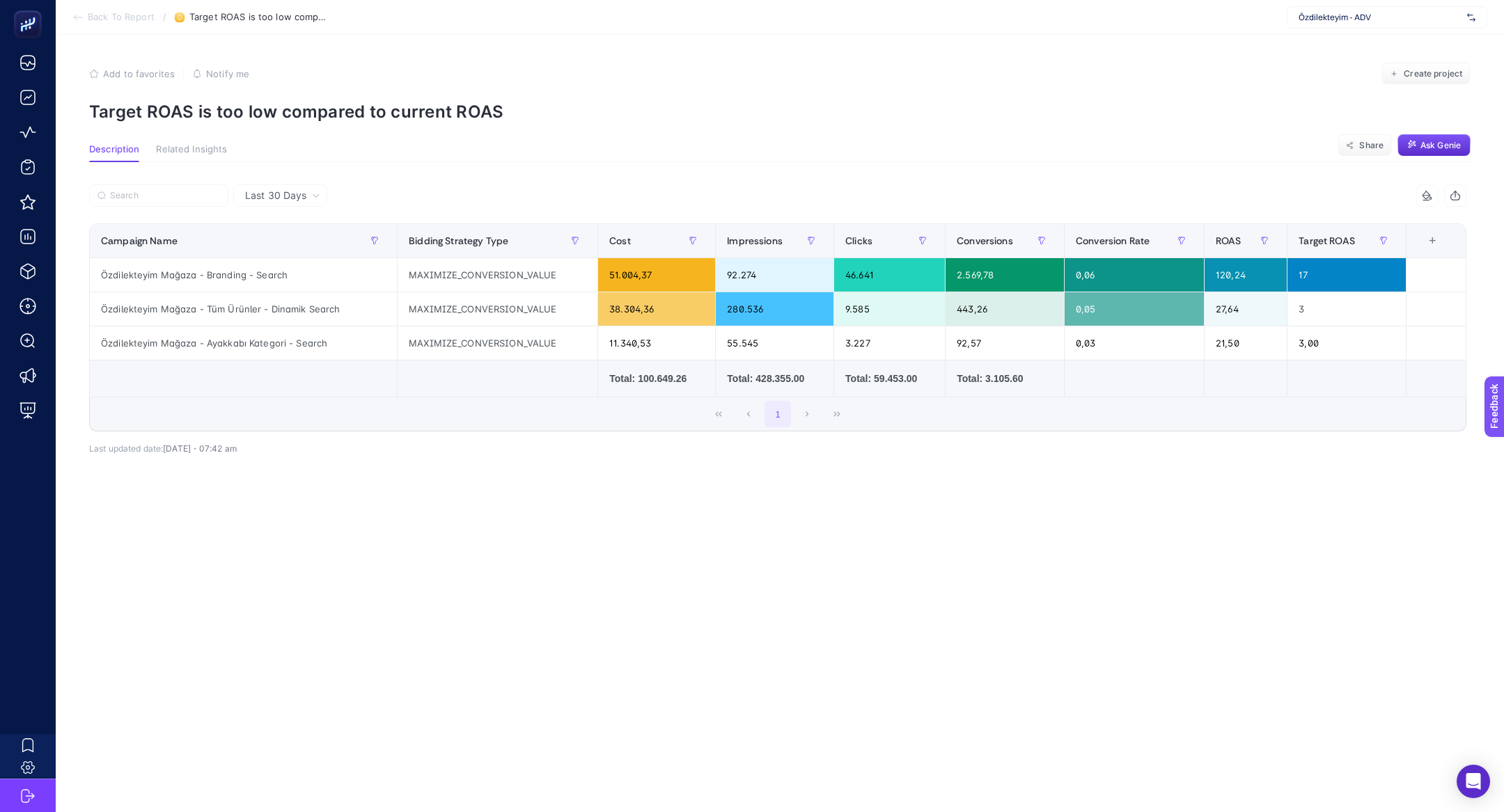
click at [573, 500] on div "Last 30 Days 7 items selected Campaign Name Bidding Strategy Type Cost Impressi…" at bounding box center [778, 355] width 1400 height 342
click at [1433, 83] on button "Create project" at bounding box center [1426, 74] width 89 height 23
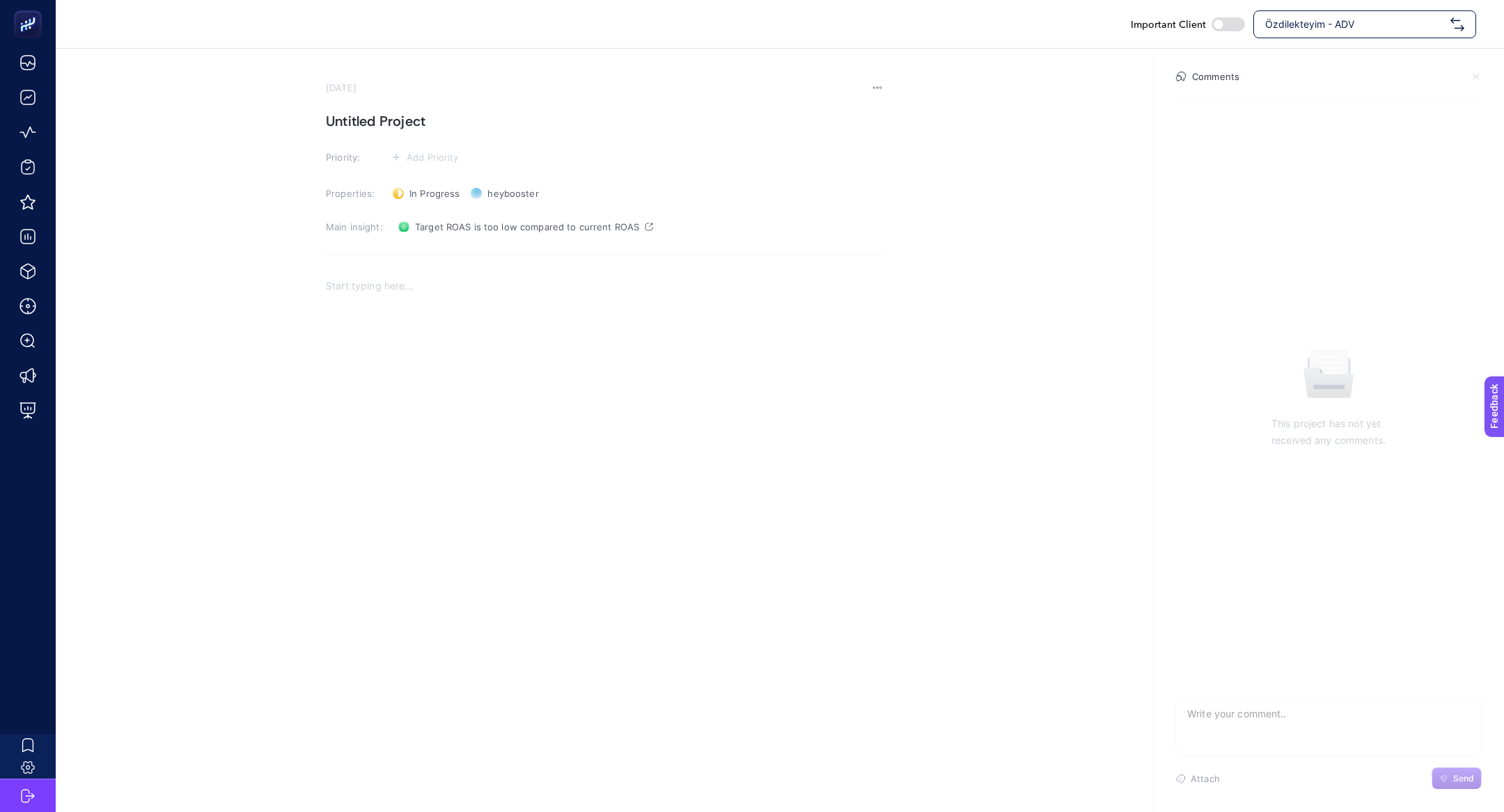
click at [436, 122] on h1 "Untitled Project" at bounding box center [604, 121] width 558 height 23
paste h1
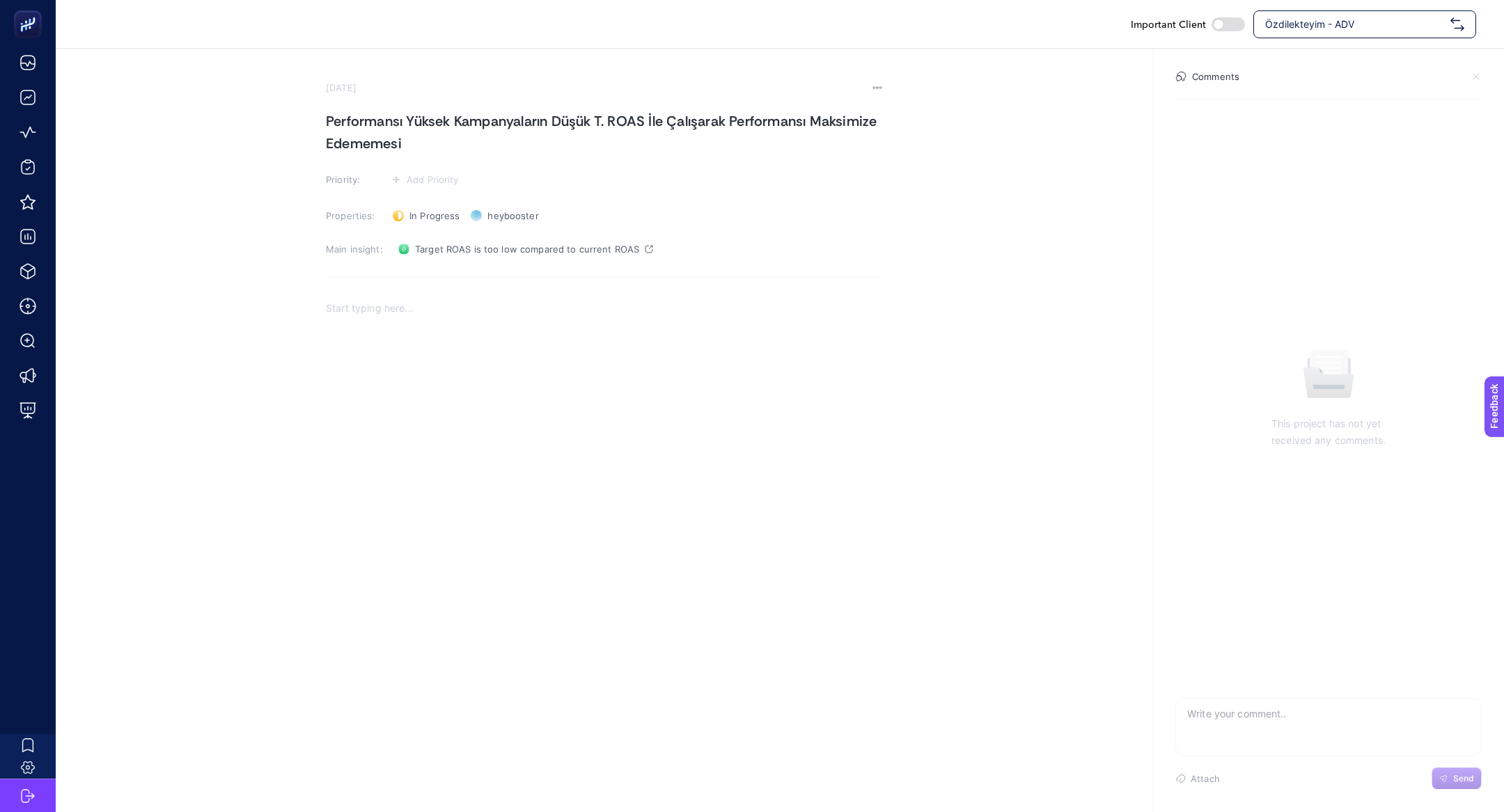
click at [544, 320] on div "Rich Text Editor. Editing area: main" at bounding box center [604, 430] width 558 height 278
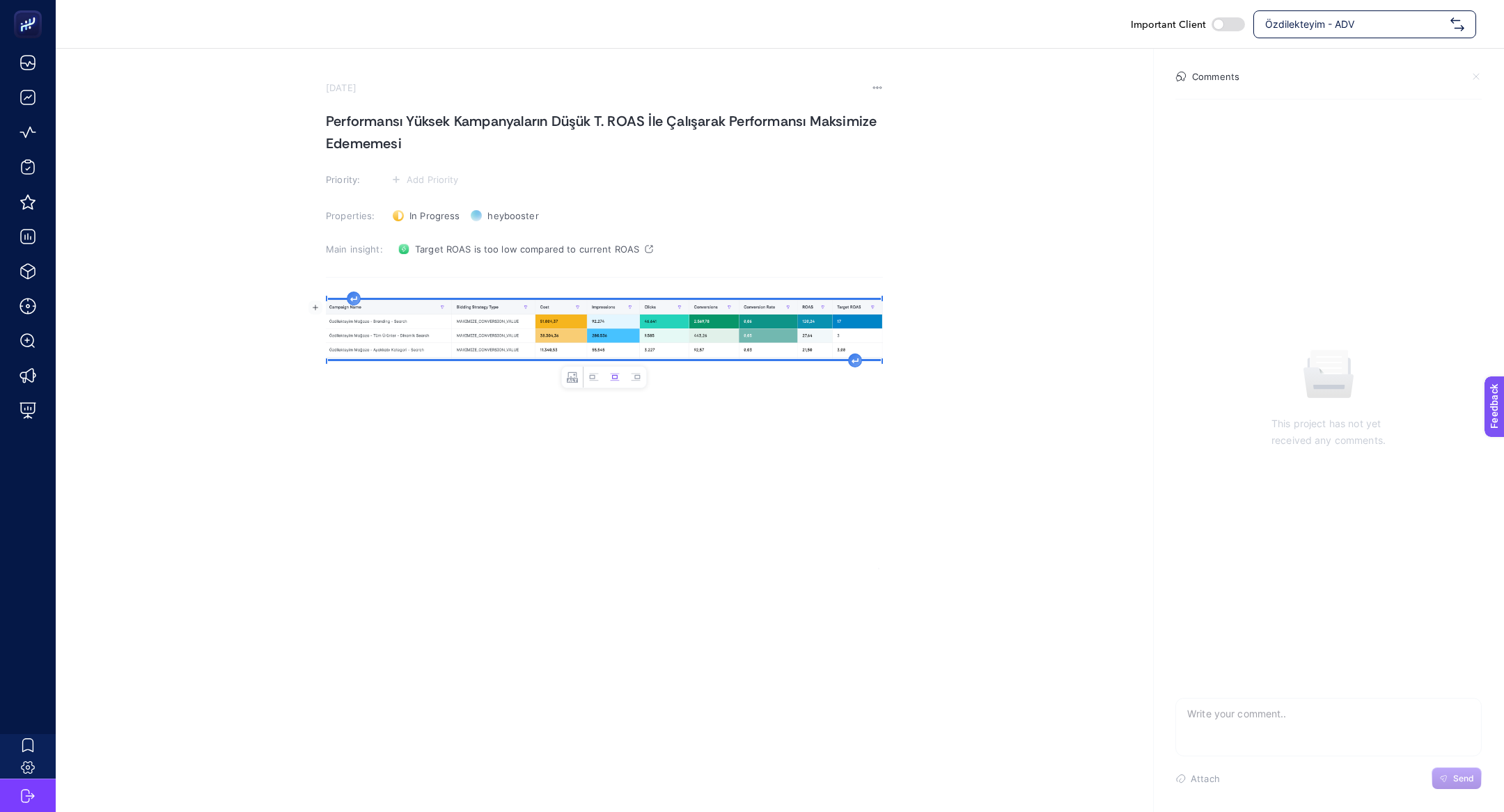
click at [344, 282] on section "October 1, 2025 Performansı Yüksek Kampanyaların Düşük T. ROAS İle Çalışarak Pe…" at bounding box center [604, 326] width 558 height 488
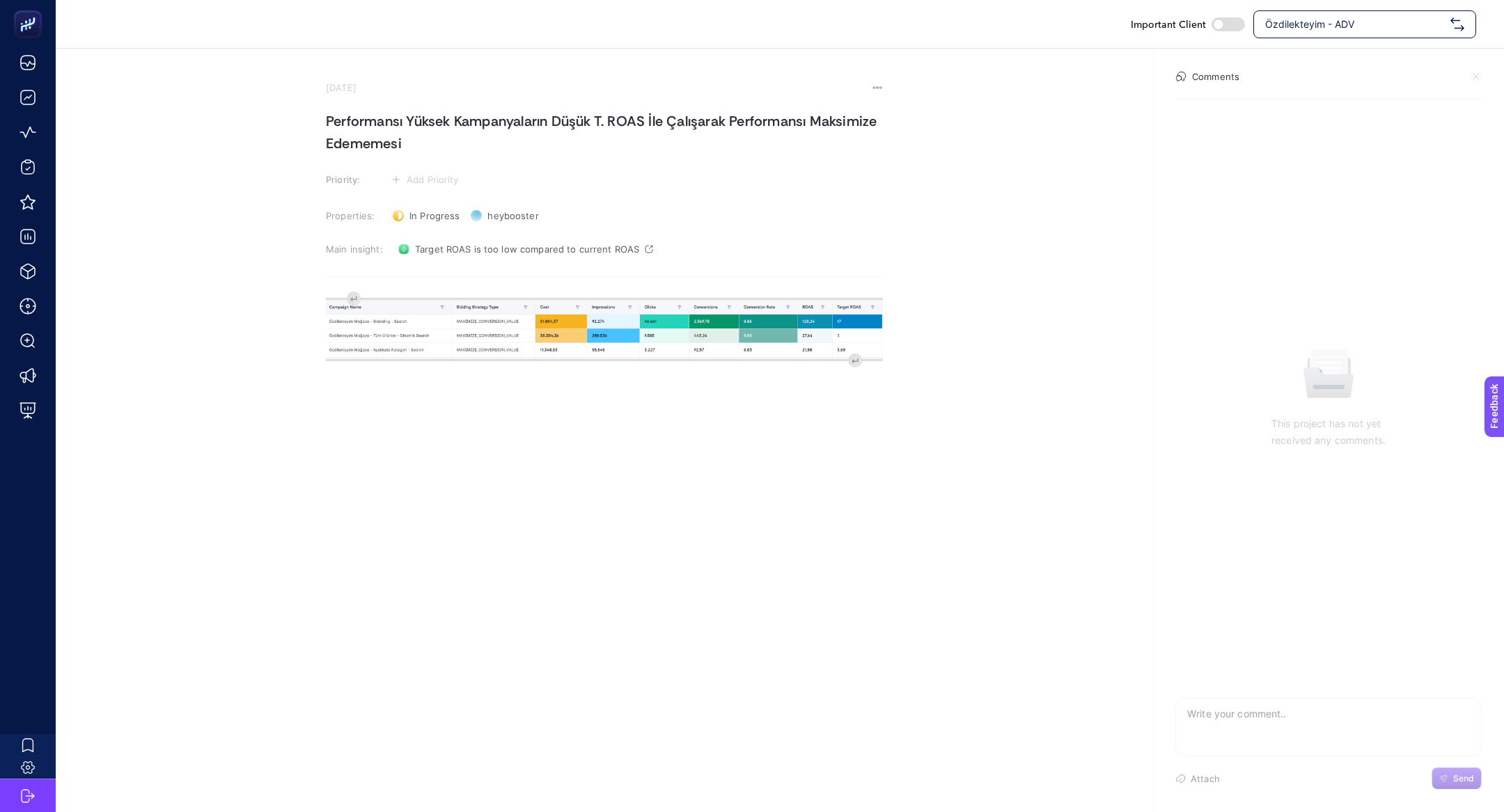
click at [350, 291] on div "image widget. Press Enter to type after or press Shift + Enter to type before t…" at bounding box center [604, 430] width 558 height 278
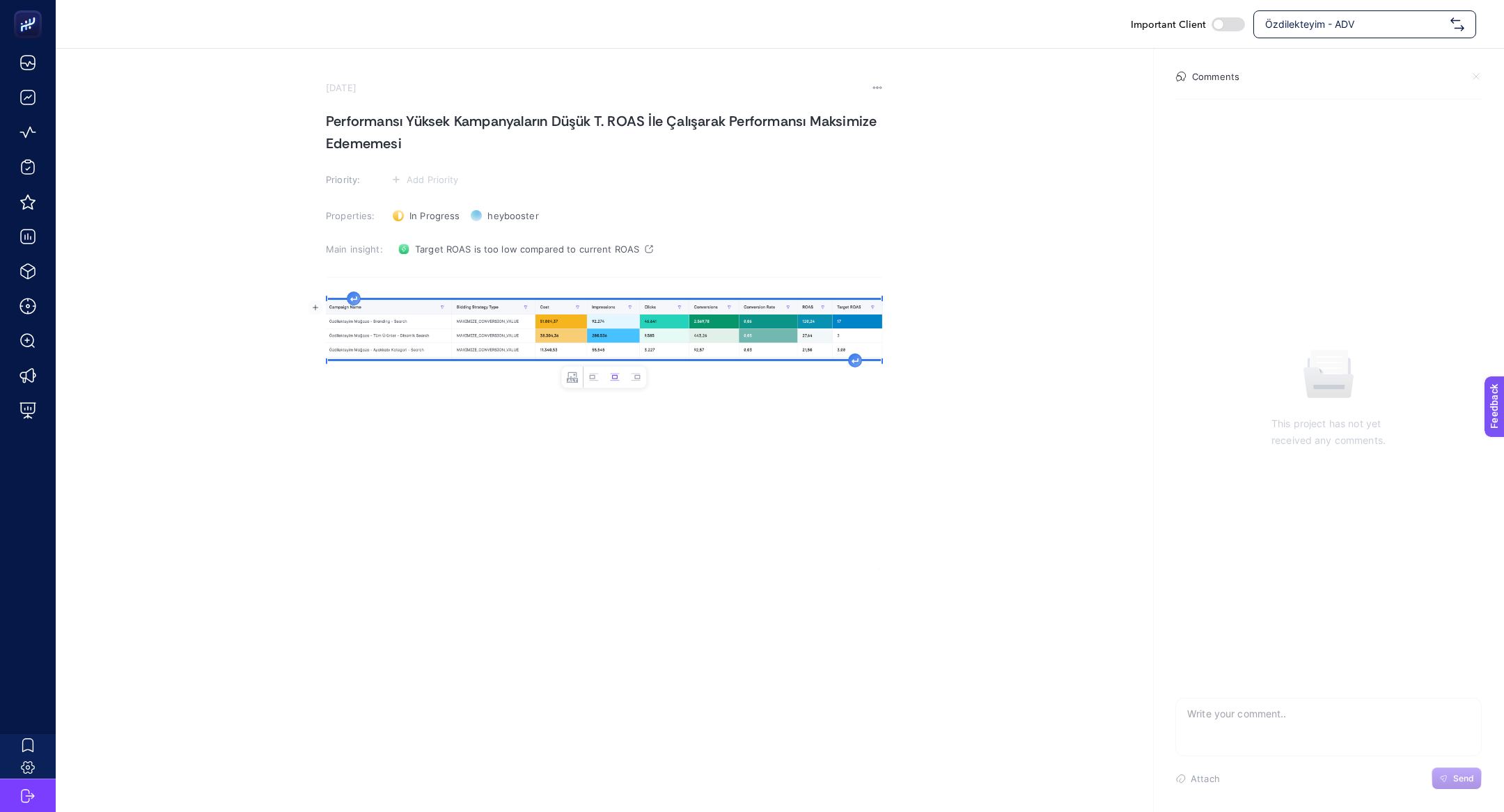
click at [352, 295] on div "image widget. Press Enter to type after or press Shift + Enter to type before t…" at bounding box center [604, 430] width 558 height 278
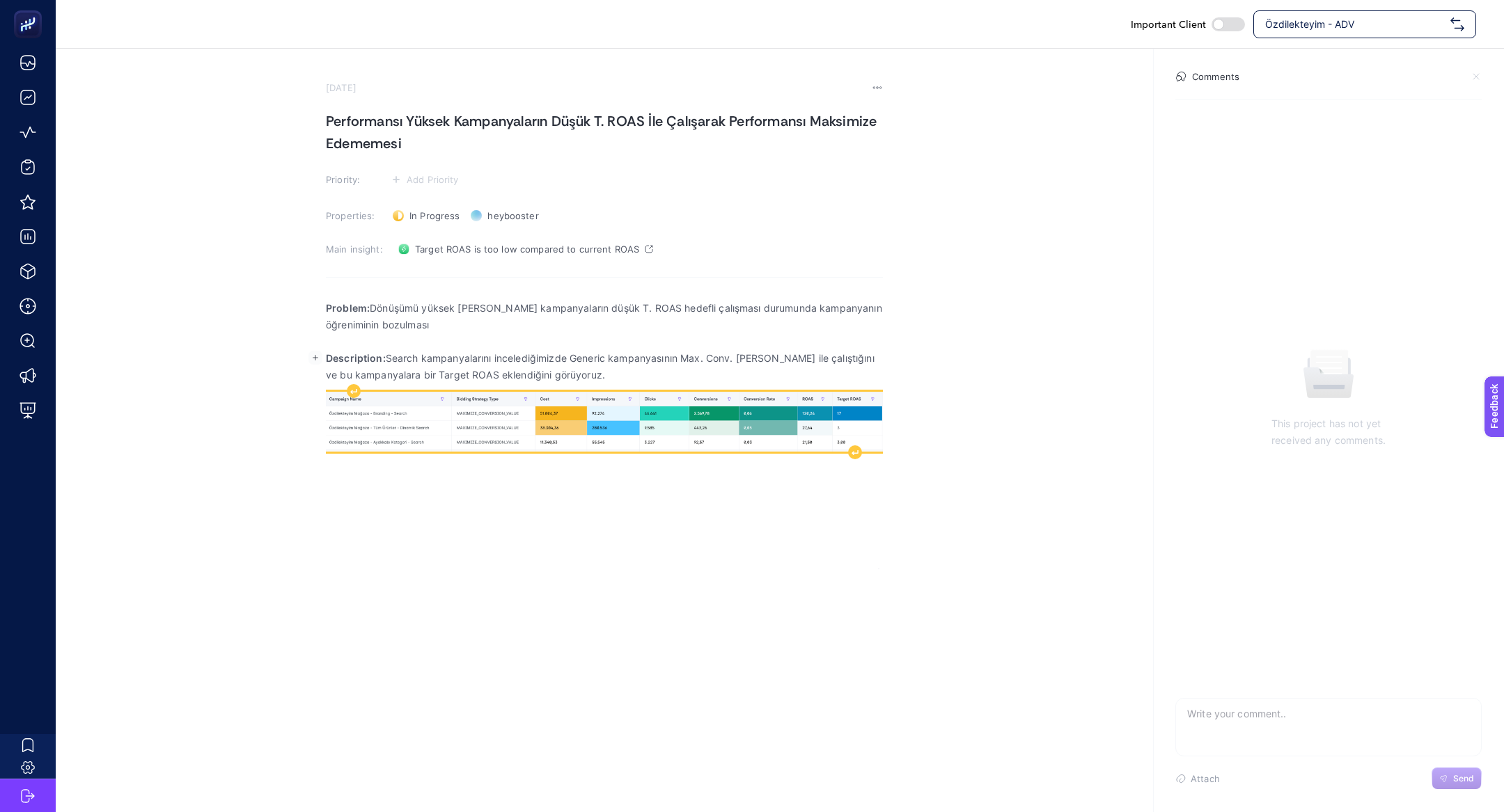
click at [615, 401] on img "Rich Text Editor. Editing area: main" at bounding box center [604, 422] width 558 height 59
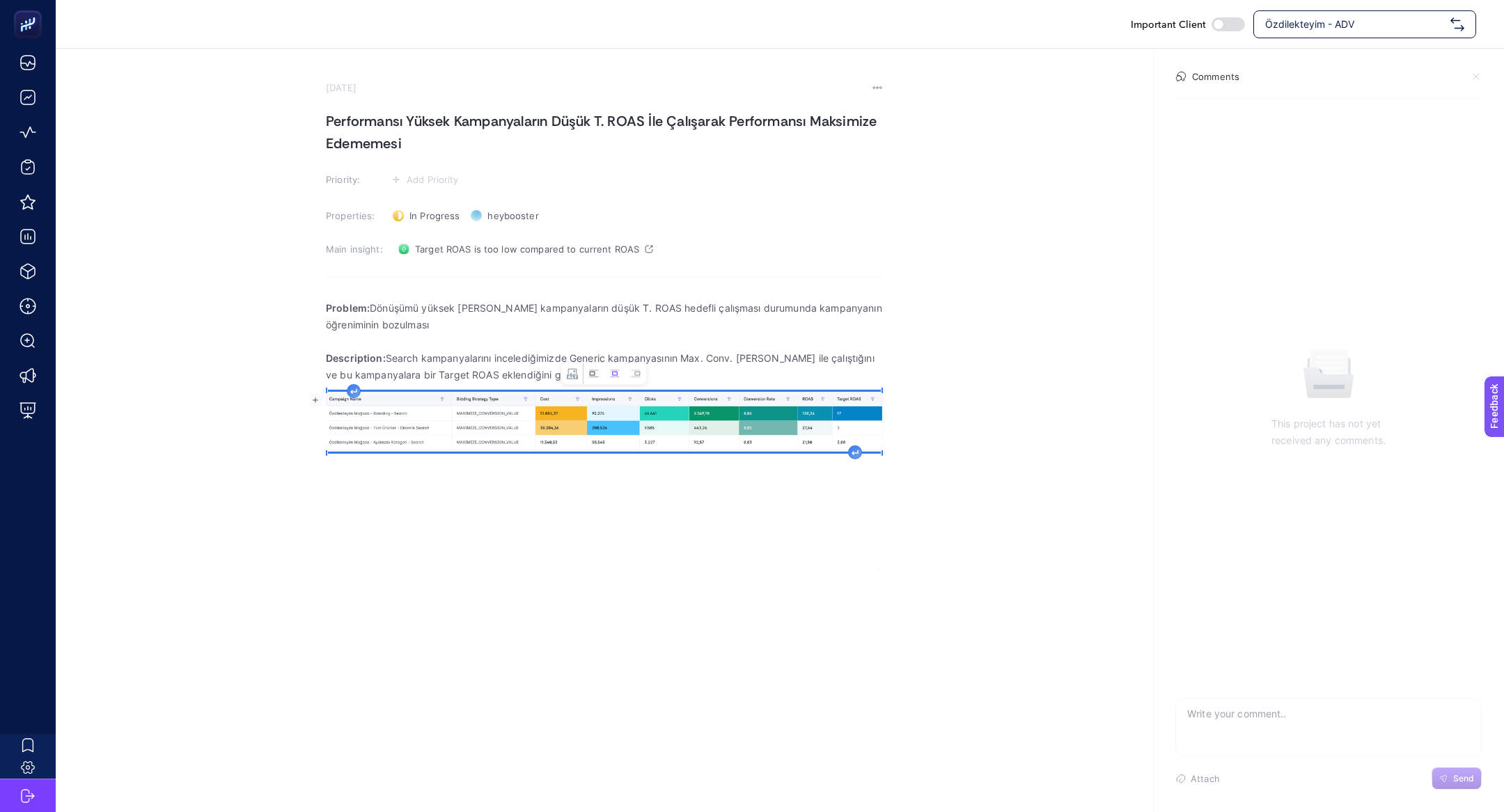
click at [590, 372] on icon "Image toolbar" at bounding box center [592, 374] width 6 height 4
click at [431, 449] on img "Rich Text Editor. Editing area: main" at bounding box center [597, 421] width 542 height 58
click at [431, 463] on div "Problem: Dönüşümü yüksek olan kampanyaların düşük T. ROAS hedefli çalışması dur…" at bounding box center [604, 430] width 558 height 278
click at [516, 422] on img "Rich Text Editor. Editing area: main" at bounding box center [597, 421] width 542 height 58
click at [841, 450] on icon "Rich Text Editor. Editing area: main" at bounding box center [841, 452] width 7 height 6
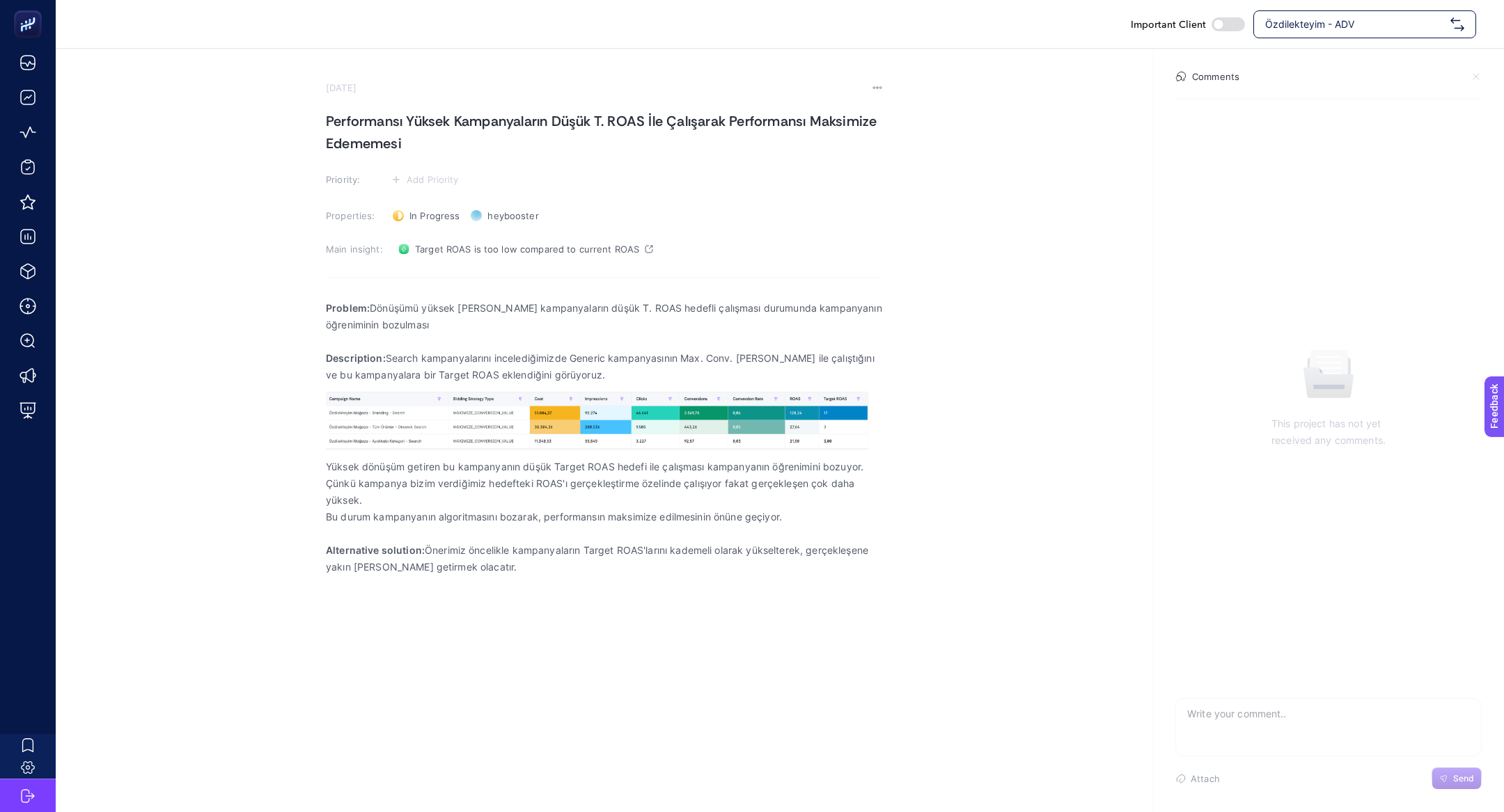
click at [512, 126] on h1 "Performansı Yüksek Kampanyaların Düşük T. ROAS İle Çalışarak Performansı Maksim…" at bounding box center [604, 132] width 558 height 44
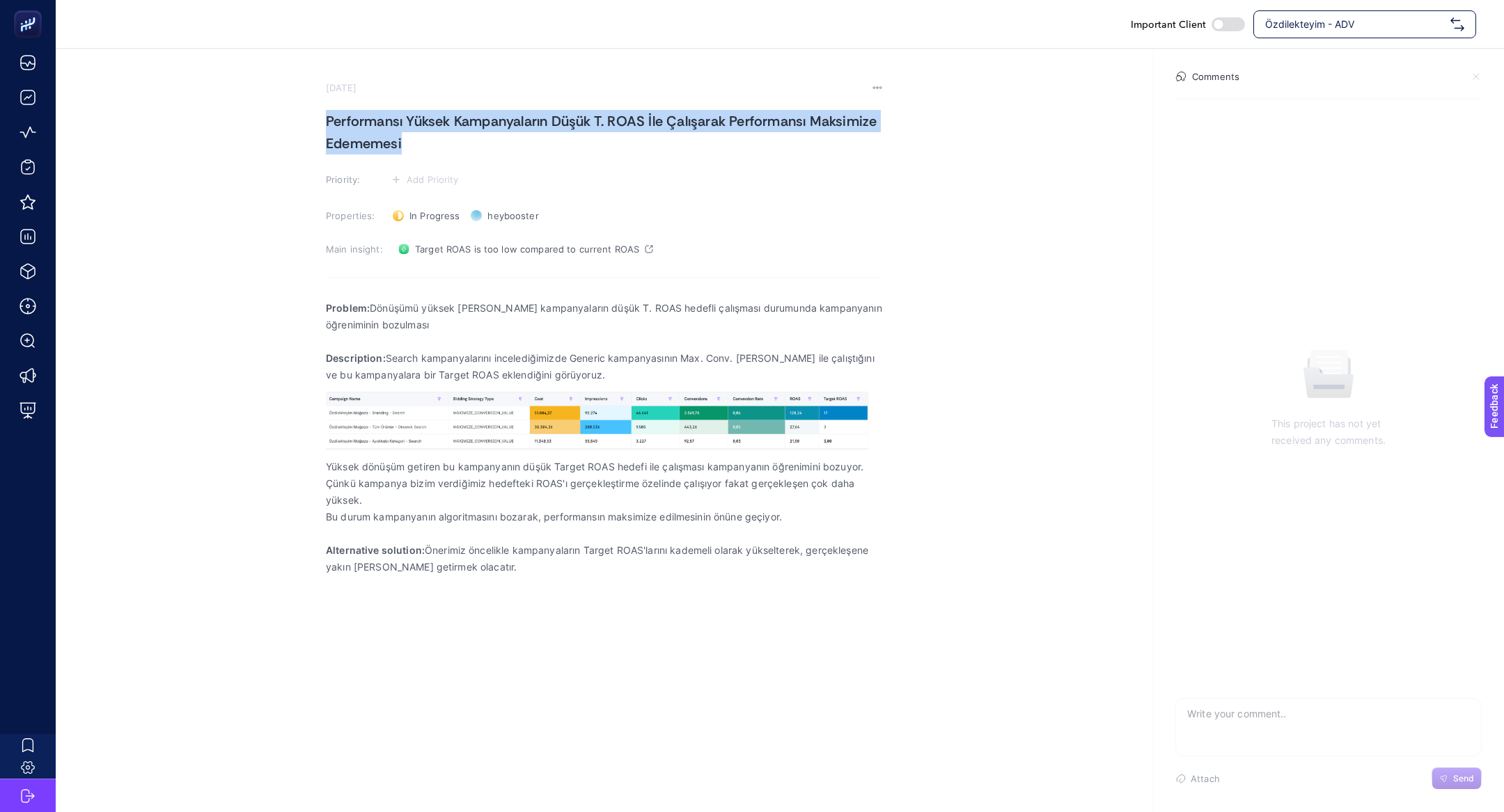
click at [512, 126] on h1 "Performansı Yüksek Kampanyaların Düşük T. ROAS İle Çalışarak Performansı Maksim…" at bounding box center [604, 132] width 558 height 44
copy h1 "Performansı Yüksek Kampanyaların Düşük T. ROAS İle Çalışarak Performansı Maksim…"
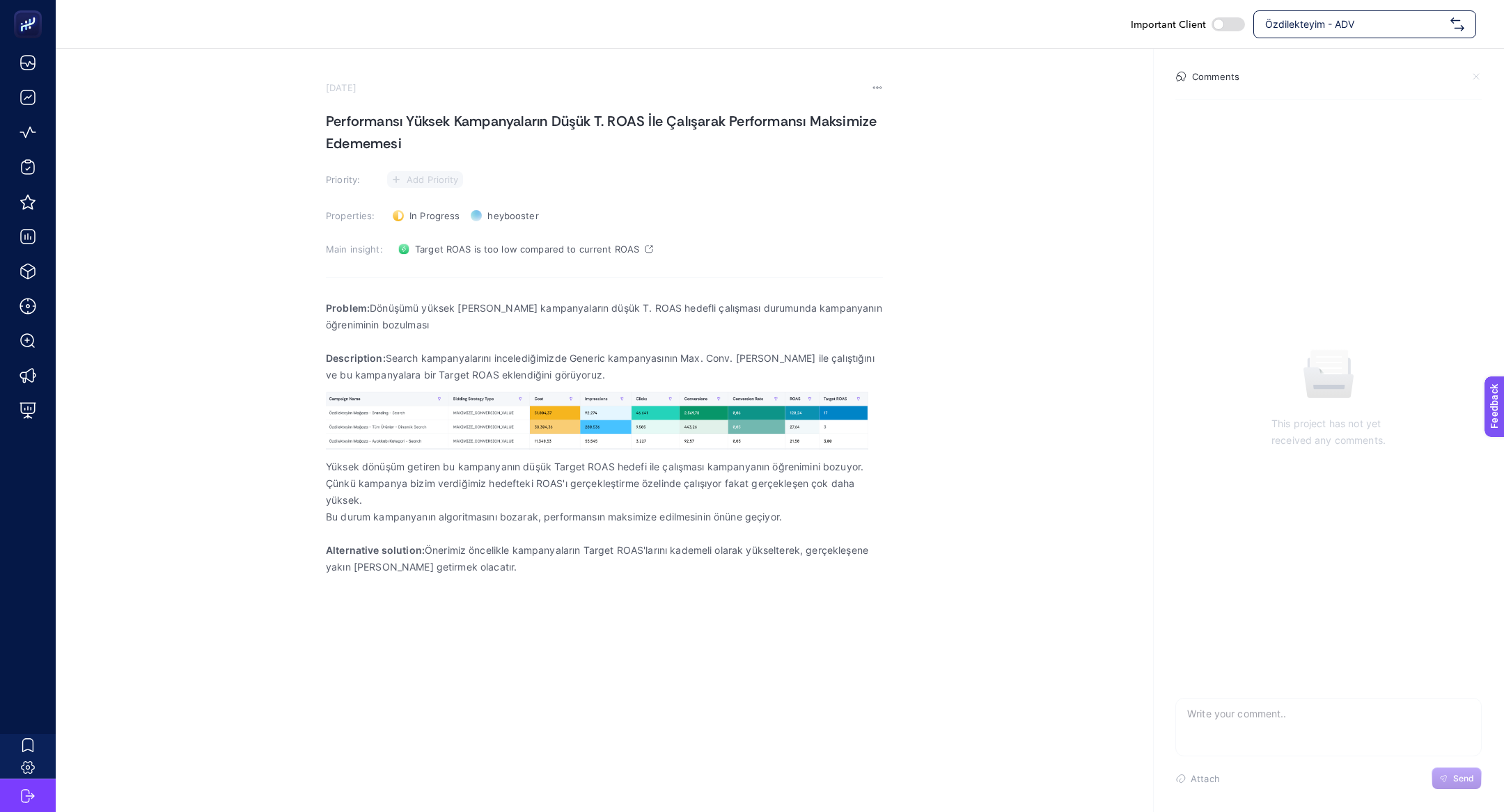
click at [431, 182] on span "Add Priority" at bounding box center [433, 179] width 52 height 11
click at [442, 220] on li at bounding box center [424, 232] width 68 height 25
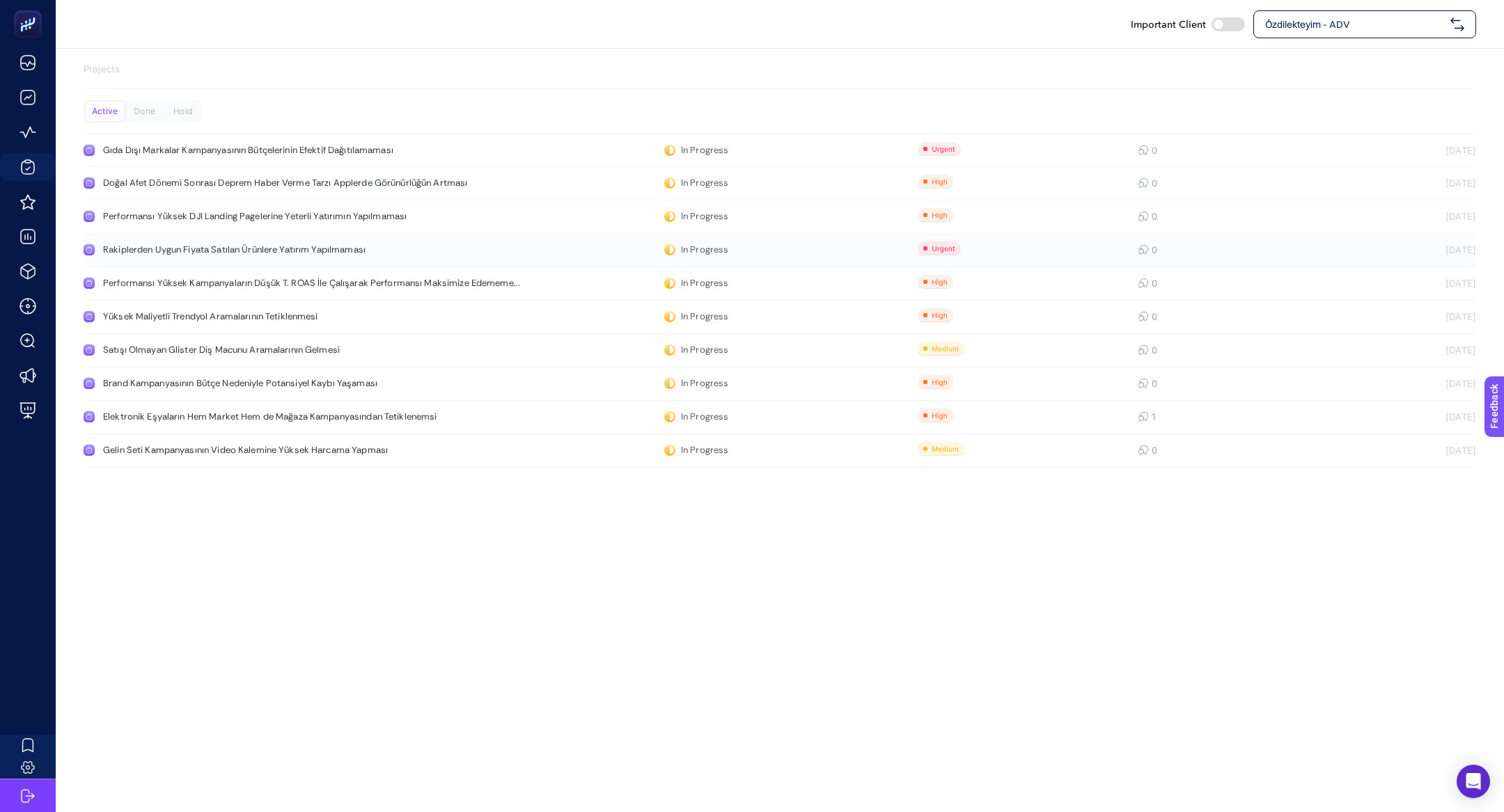
click at [367, 262] on link "Rakiplerden Uygun Fiyata Satılan Ürünlere Yatırım Yapılmaması In Progress 0 [DA…" at bounding box center [780, 251] width 1392 height 34
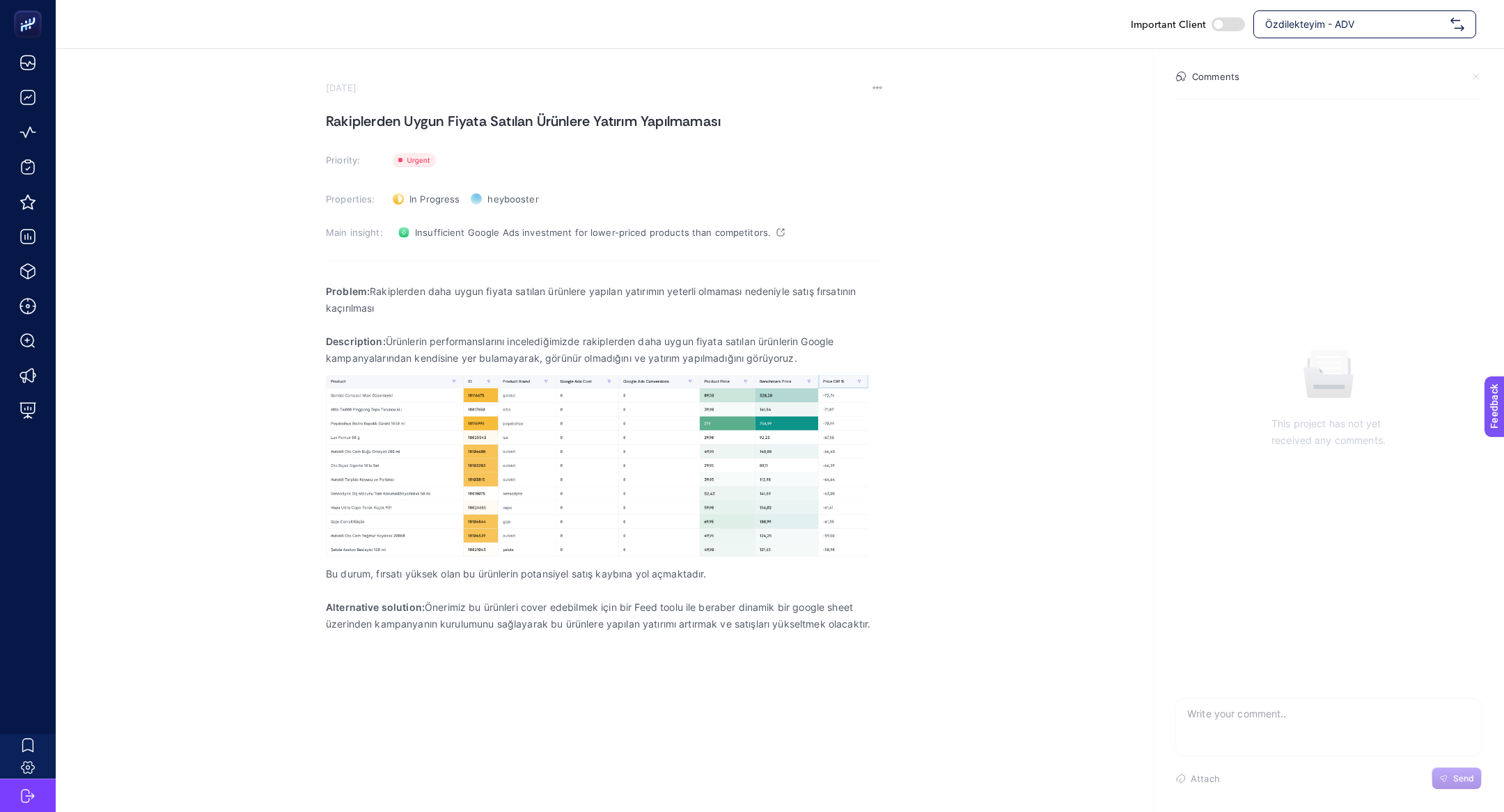
click at [485, 122] on h1 "Rakiplerden Uygun Fiyata Satılan Ürünlere Yatırım Yapılmaması" at bounding box center [604, 121] width 558 height 23
copy h1 "Rakiplerden Uygun Fiyata Satılan Ürünlere Yatırım Yapılmaması"
click at [396, 294] on p "Problem: Rakiplerden daha uygun fiyata satılan ürünlere yapılan yatırımın yeter…" at bounding box center [604, 300] width 558 height 34
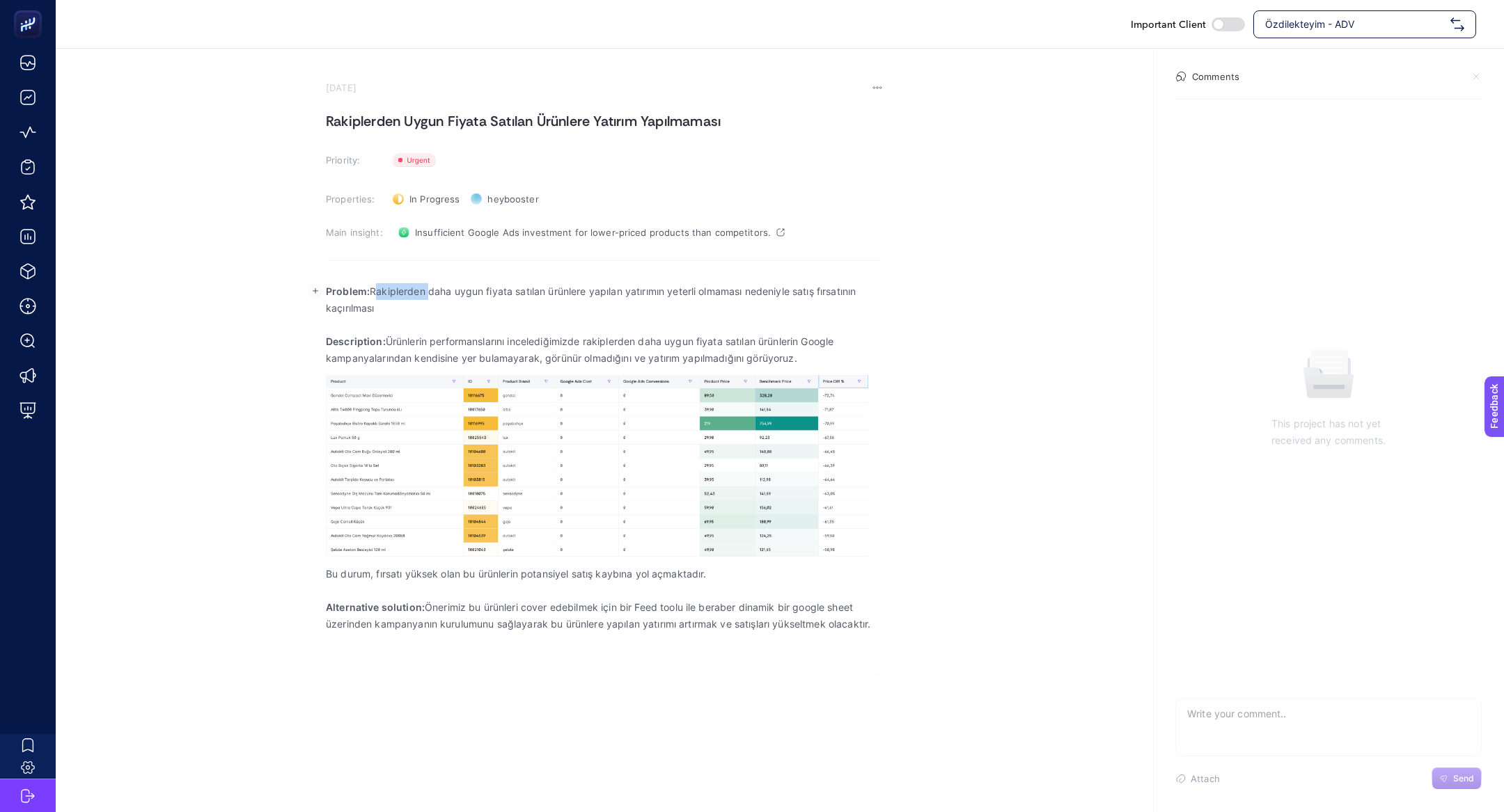
click at [396, 294] on p "Problem: Rakiplerden daha uygun fiyata satılan ürünlere yapılan yatırımın yeter…" at bounding box center [604, 300] width 558 height 34
drag, startPoint x: 329, startPoint y: 290, endPoint x: 833, endPoint y: 360, distance: 508.8
click at [833, 360] on div "Problem: Rakiplerden daha uygun fiyata satılan ürünlere yapılan yatırımın yeter…" at bounding box center [604, 474] width 558 height 401
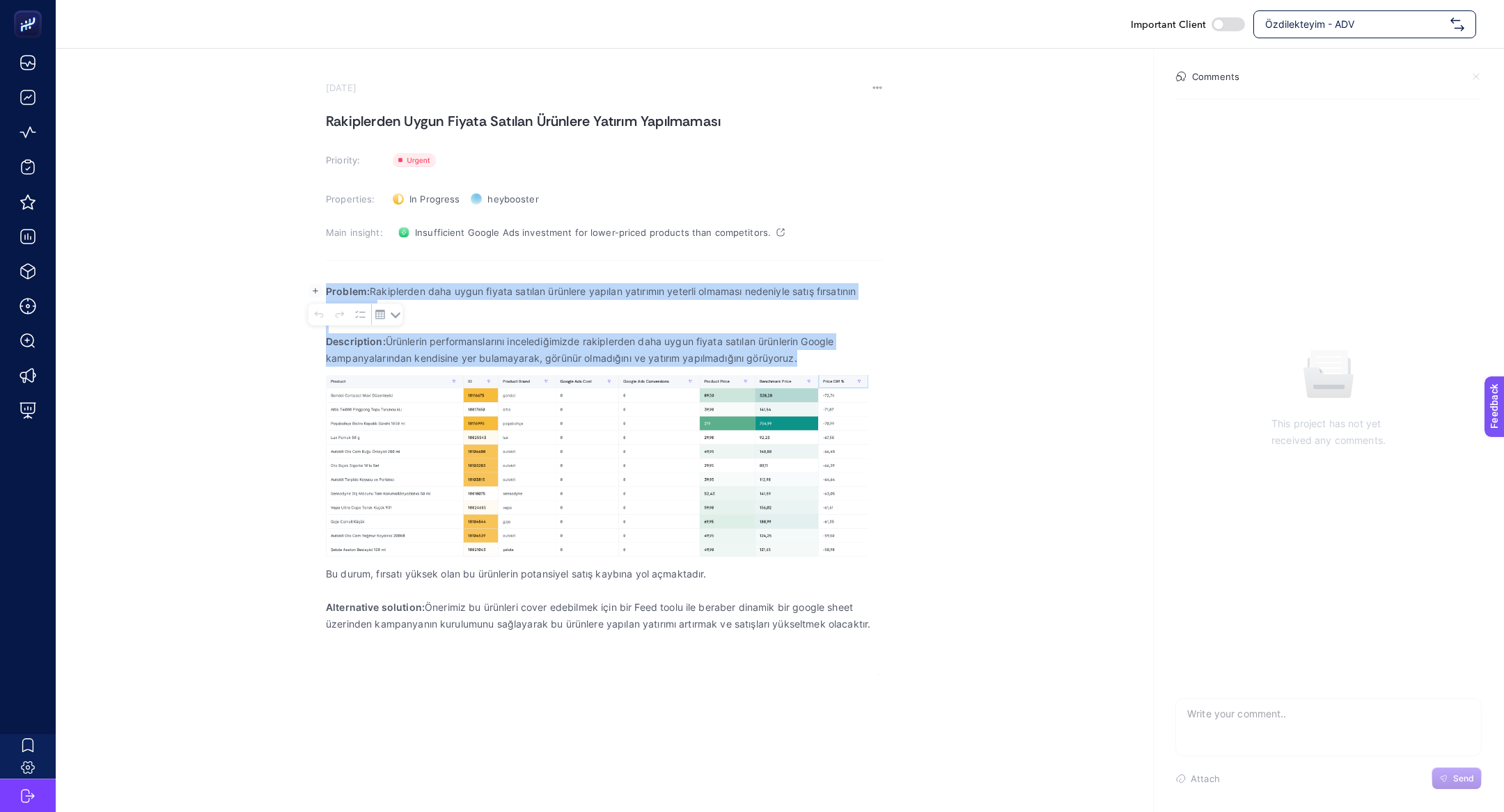
copy div "Problem: Rakiplerden daha uygun fiyata satılan ürünlere yapılan yatırımın yeter…"
drag, startPoint x: 833, startPoint y: 360, endPoint x: 325, endPoint y: 287, distance: 513.2
click at [325, 287] on body "Important Client Özdilekteyim - ADV September 10, 2025 Rakiplerden Uygun Fiyata…" at bounding box center [752, 406] width 1504 height 812
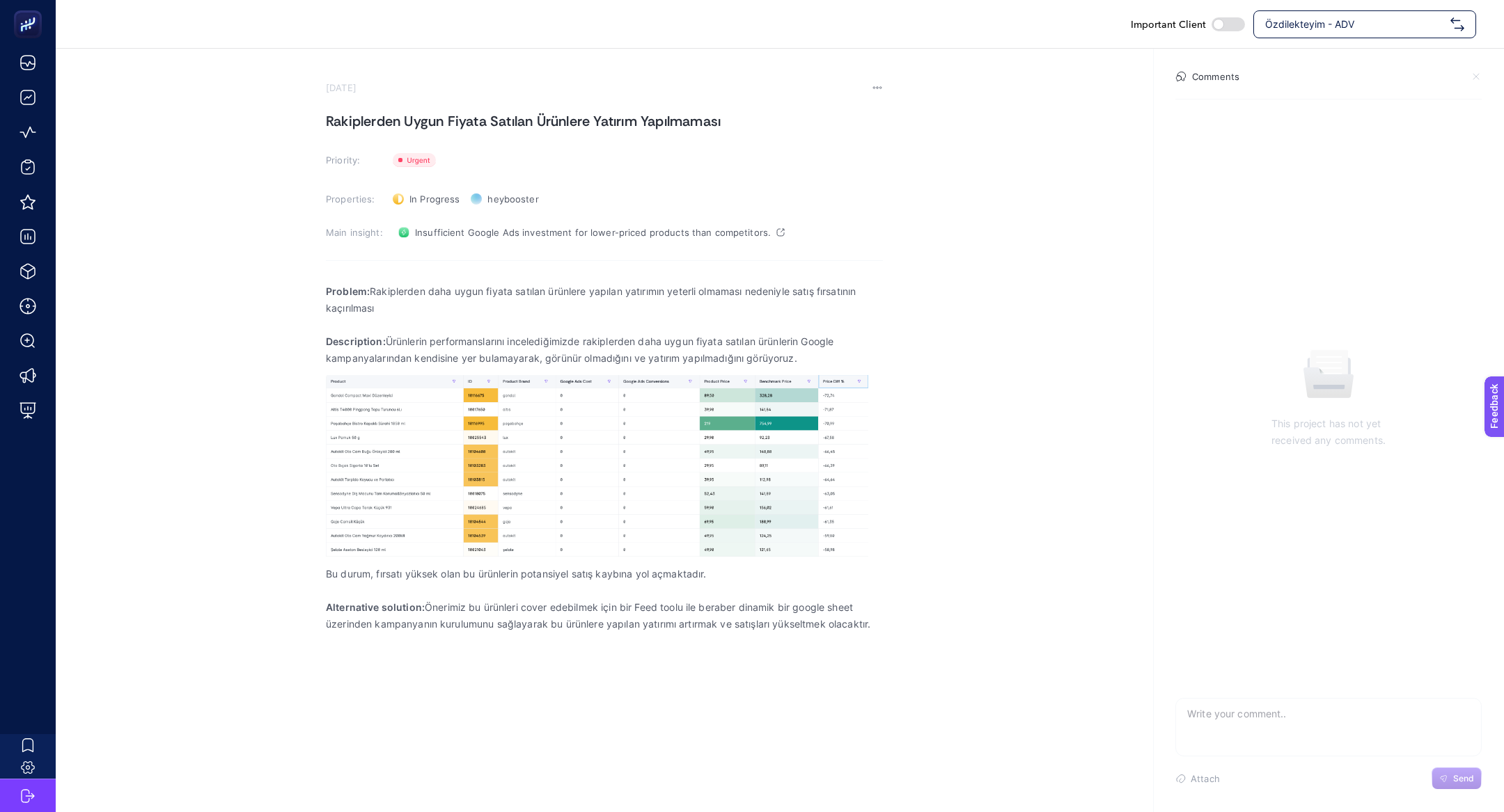
drag, startPoint x: 324, startPoint y: 571, endPoint x: 857, endPoint y: 629, distance: 536.1
click at [857, 629] on section "September 10, 2025 Rakiplerden Uygun Fiyata Satılan Ürünlere Yatırım Yapılmamas…" at bounding box center [780, 361] width 1449 height 626
drag, startPoint x: 878, startPoint y: 626, endPoint x: 292, endPoint y: 576, distance: 588.1
click at [292, 575] on section "September 10, 2025 Rakiplerden Uygun Fiyata Satılan Ürünlere Yatırım Yapılmamas…" at bounding box center [780, 361] width 1449 height 626
copy div "Bu durum, fırsatı yüksek olan bu ürünlerin potansiyel satış kaybına yol açmakta…"
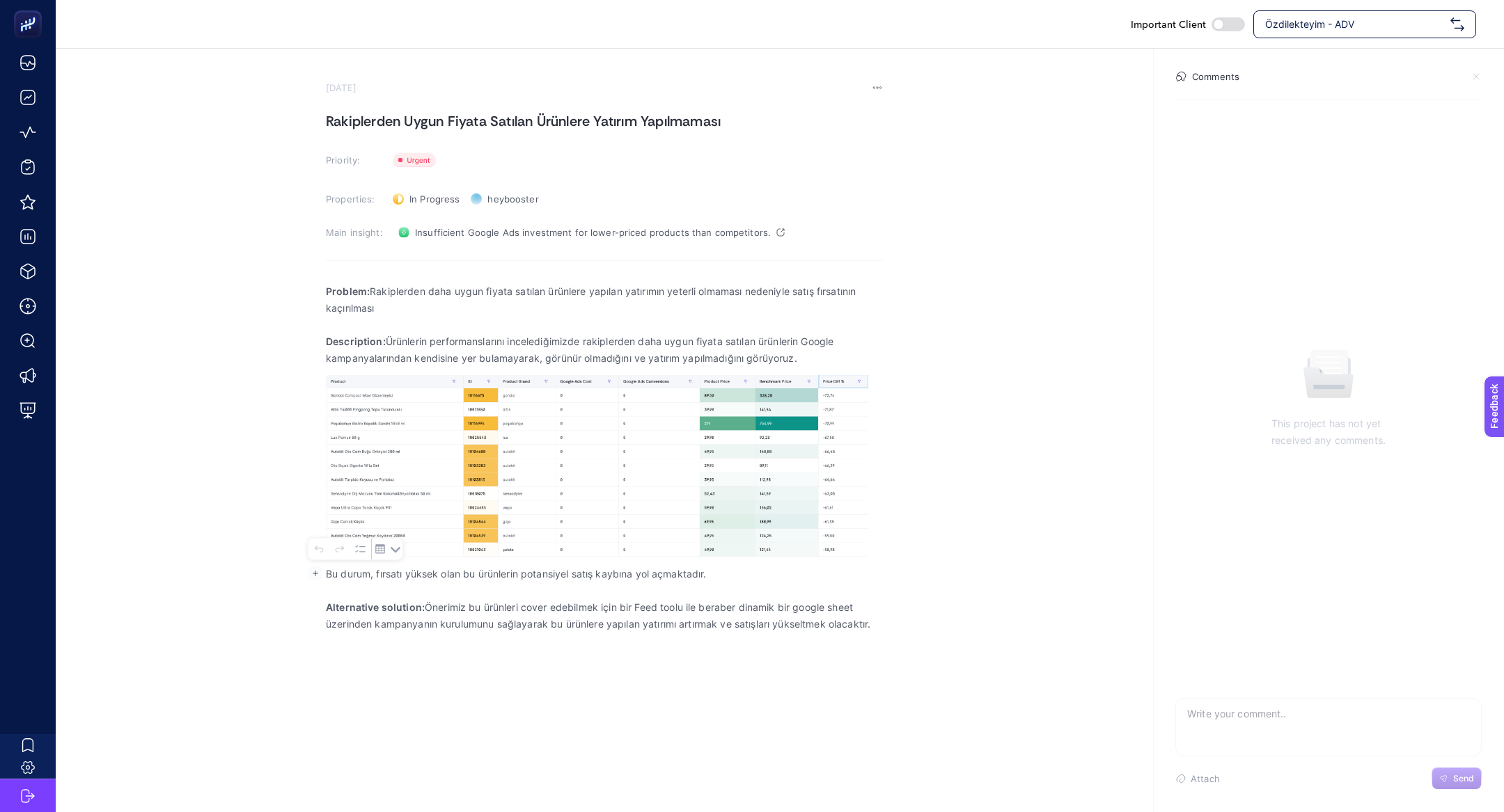
click at [879, 98] on section "September 10, 2025 Rakiplerden Uygun Fiyata Satılan Ürünlere Yatırım Yapılmamas…" at bounding box center [604, 378] width 558 height 592
click at [879, 83] on icon at bounding box center [877, 87] width 11 height 11
click at [852, 111] on span "Delete" at bounding box center [859, 107] width 30 height 11
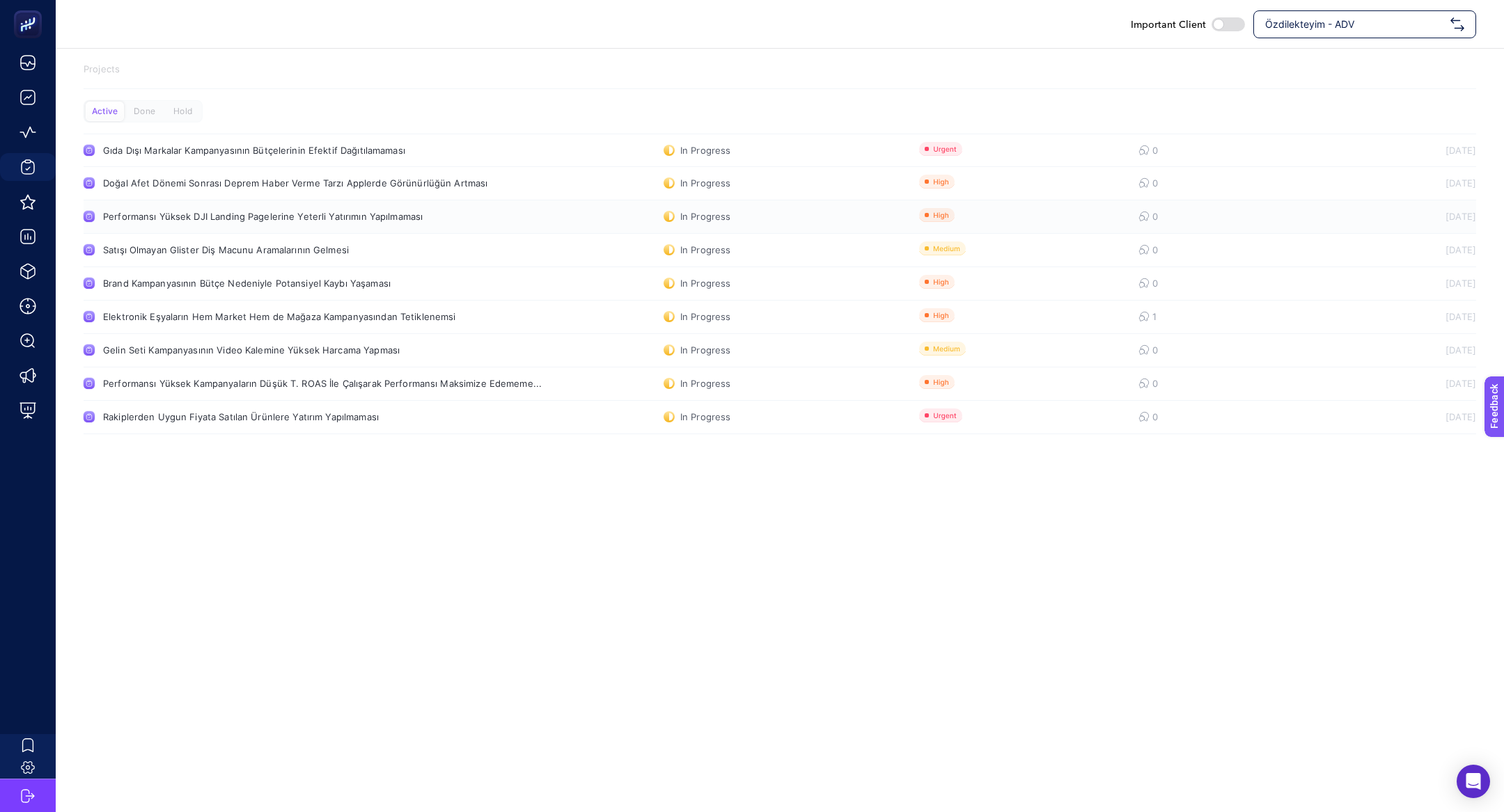
click at [297, 219] on div "Performansı Yüksek DJI Landing Pagelerine Yeterli Yatırımın Yapılmaması" at bounding box center [264, 216] width 322 height 11
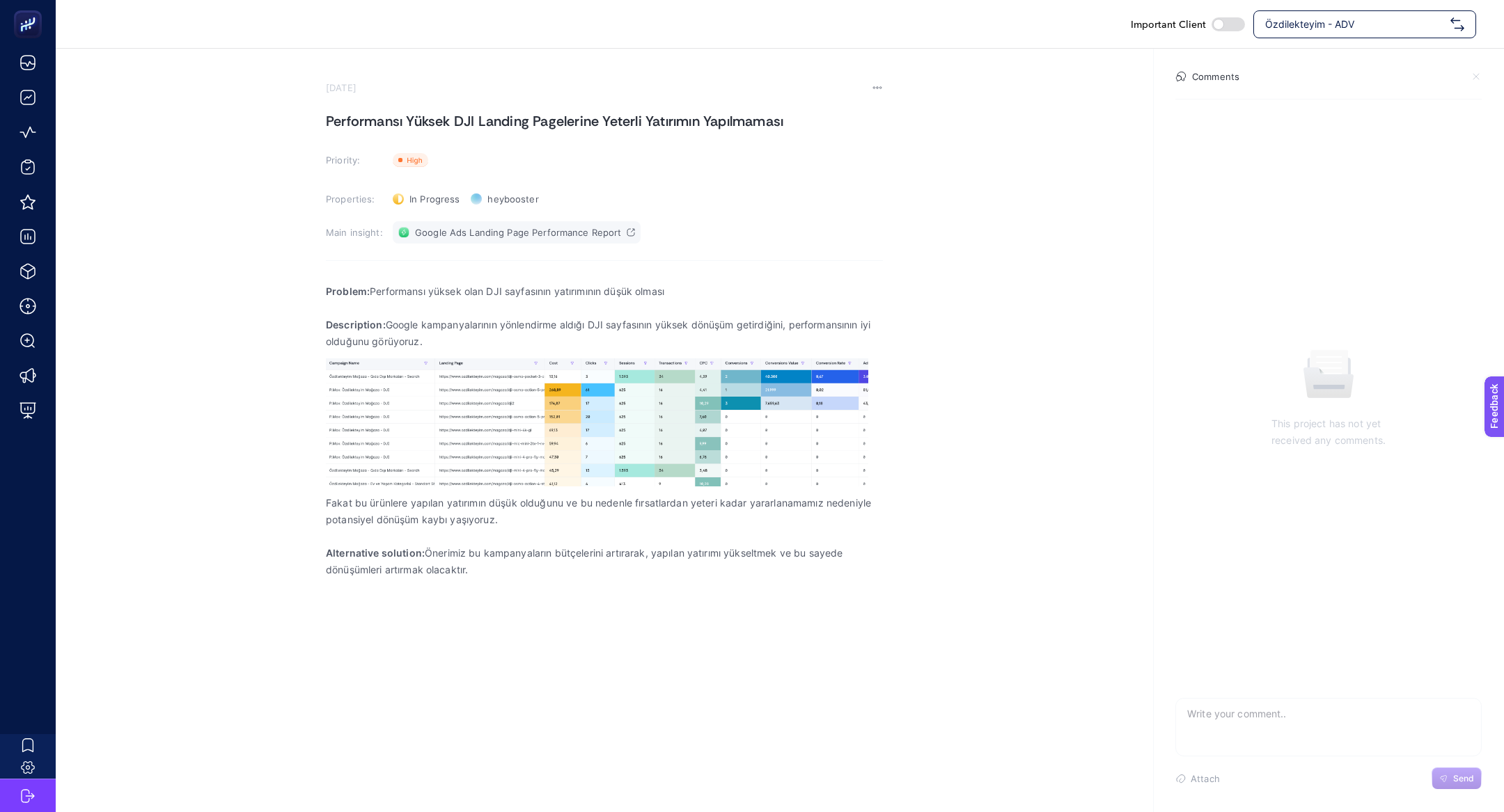
click at [495, 228] on span "Google Ads Landing Page Performance Report" at bounding box center [518, 232] width 206 height 11
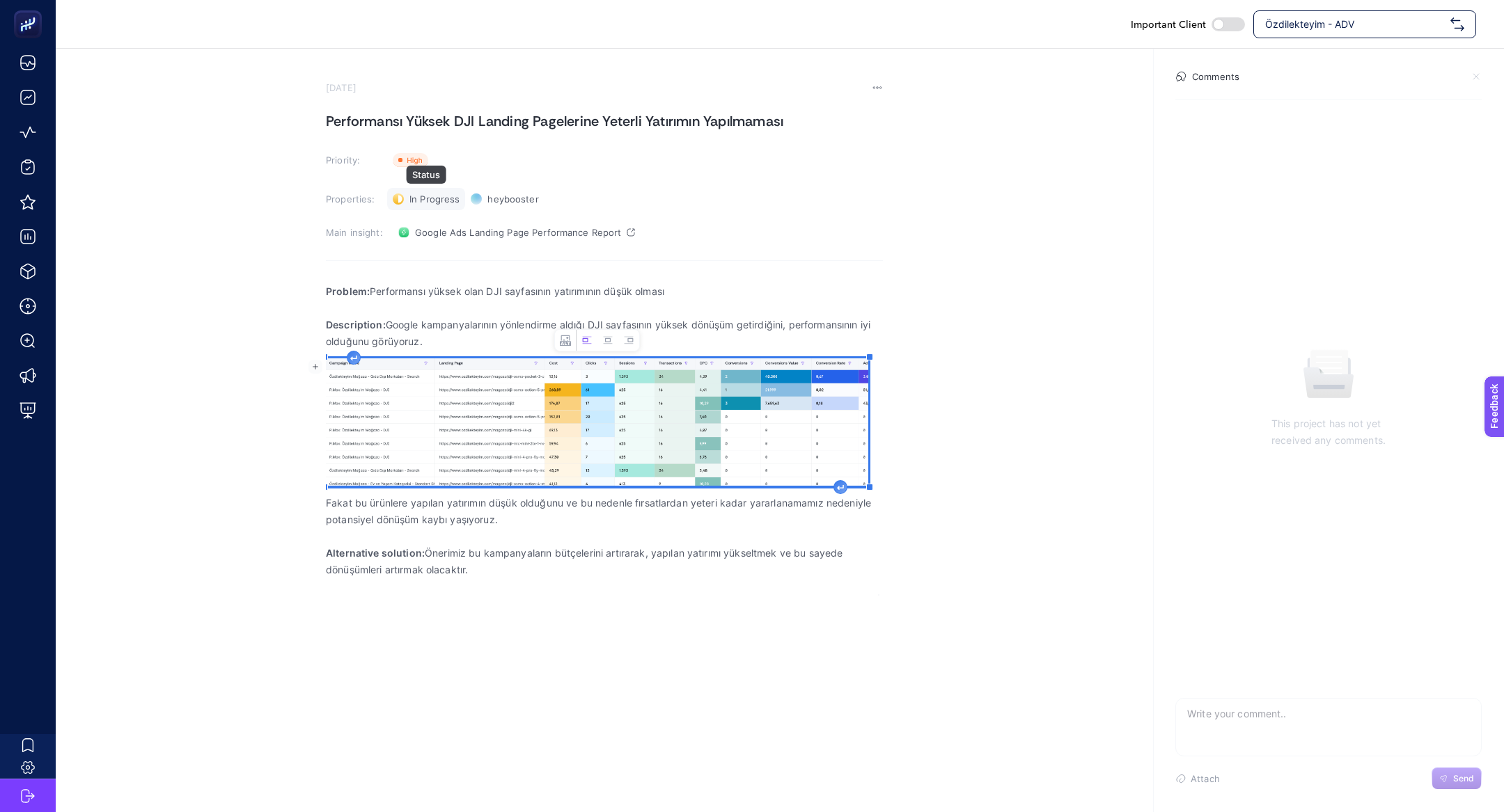
click at [442, 204] on span "In Progress" at bounding box center [434, 199] width 50 height 11
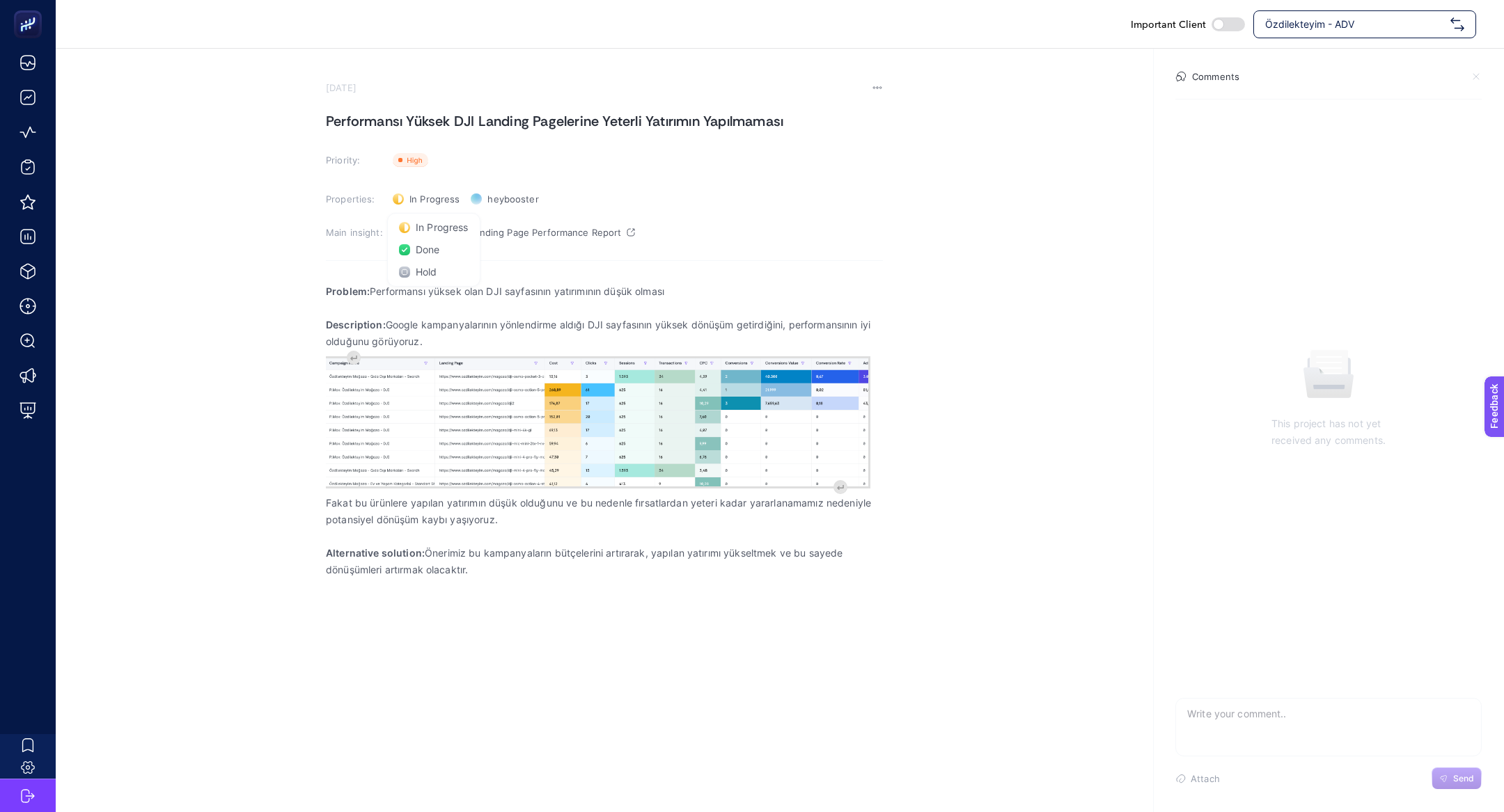
click at [656, 334] on p "Description: Google kampanyalarının yönlendirme aldığı DJI sayfasının yüksek dö…" at bounding box center [604, 334] width 558 height 34
click at [454, 187] on section "September 10, 2025 Performansı Yüksek DJI Landing Pagelerine Yeterli Yatırımın …" at bounding box center [604, 343] width 558 height 522
click at [445, 199] on span "In Progress" at bounding box center [434, 199] width 50 height 11
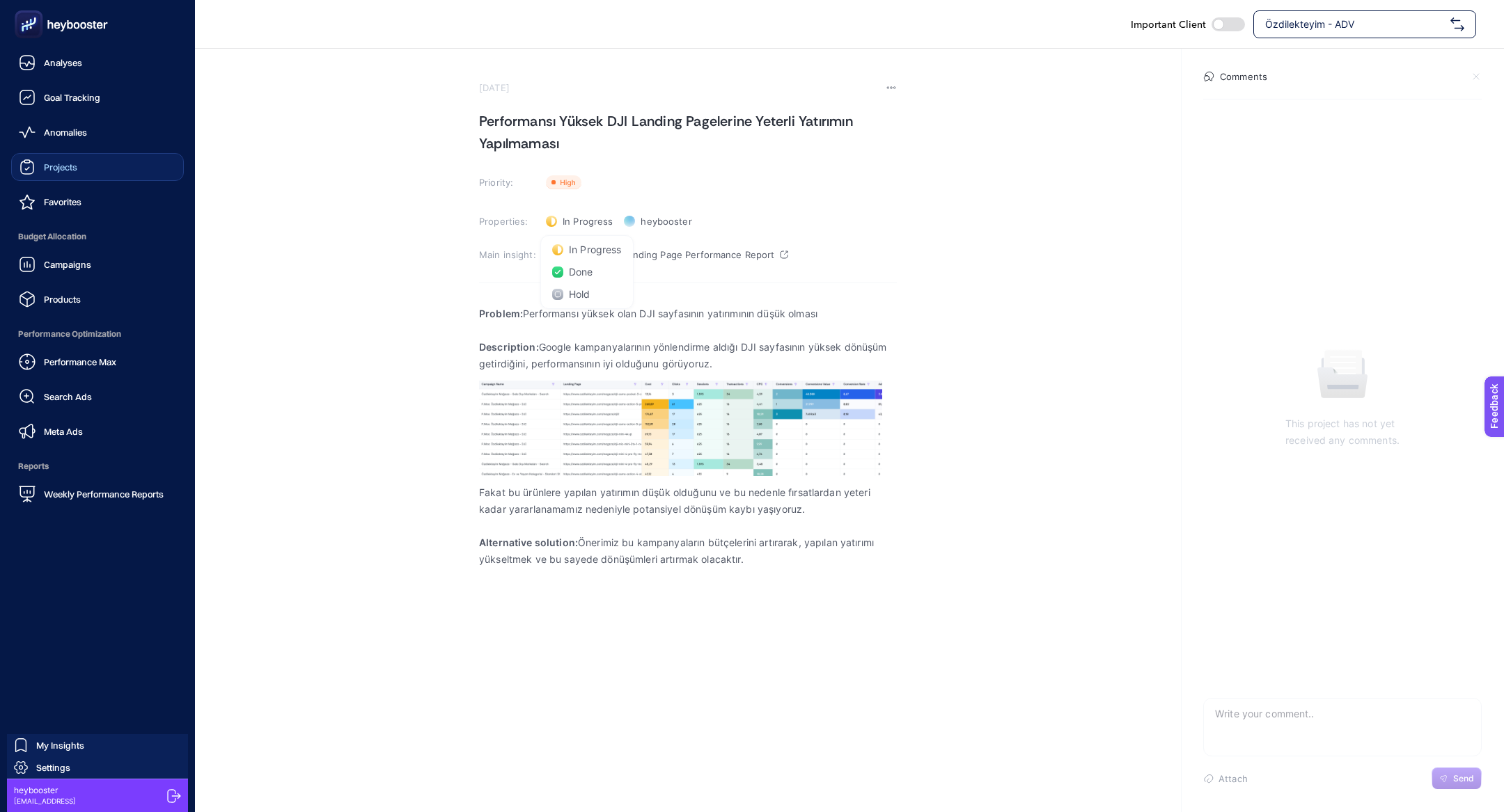
click at [101, 158] on link "Projects" at bounding box center [97, 167] width 173 height 28
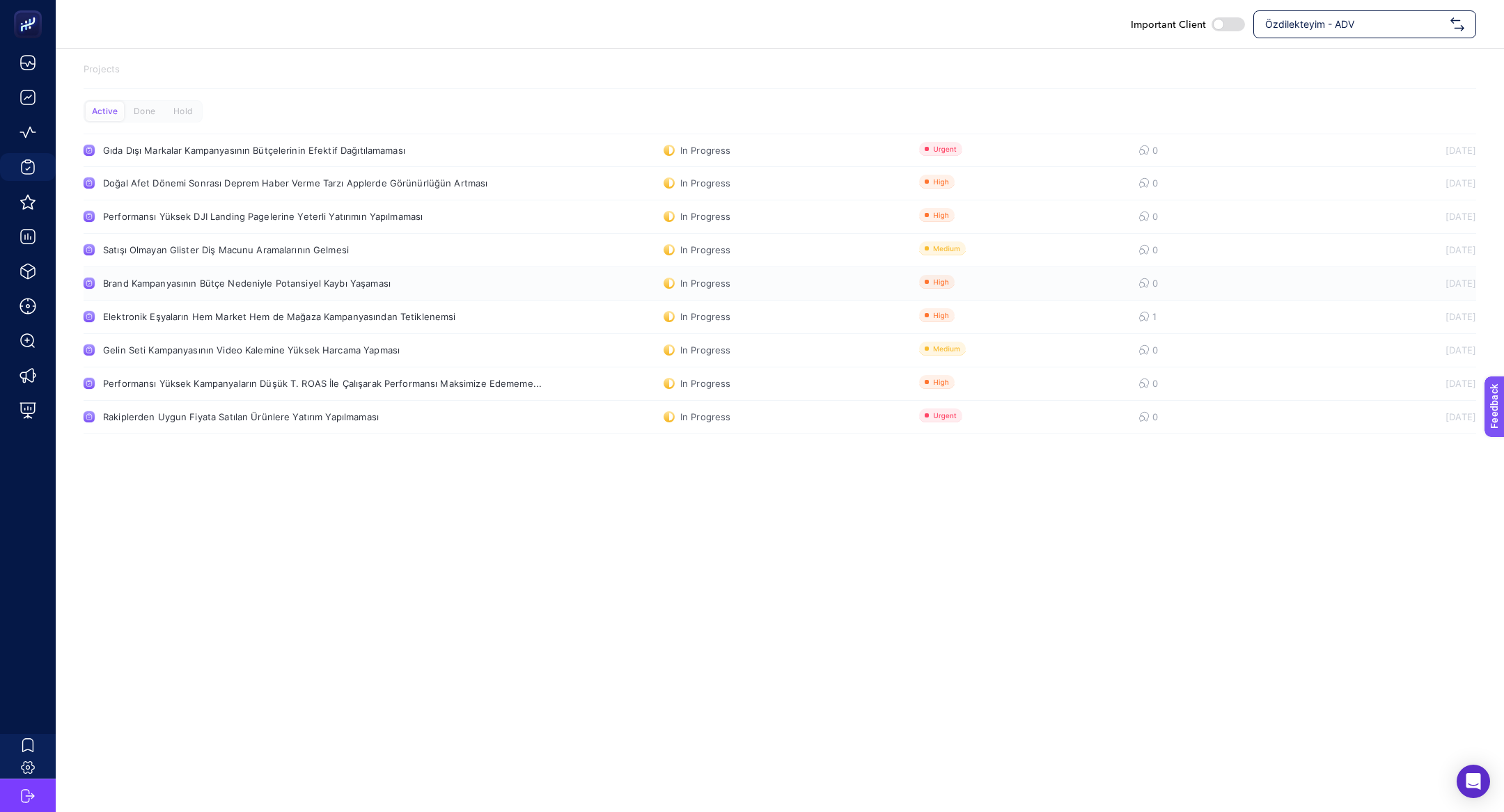
click at [241, 282] on div "Brand Kampanyasının Bütçe Nedeniyle Potansiyel Kaybı Yaşaması" at bounding box center [264, 282] width 322 height 11
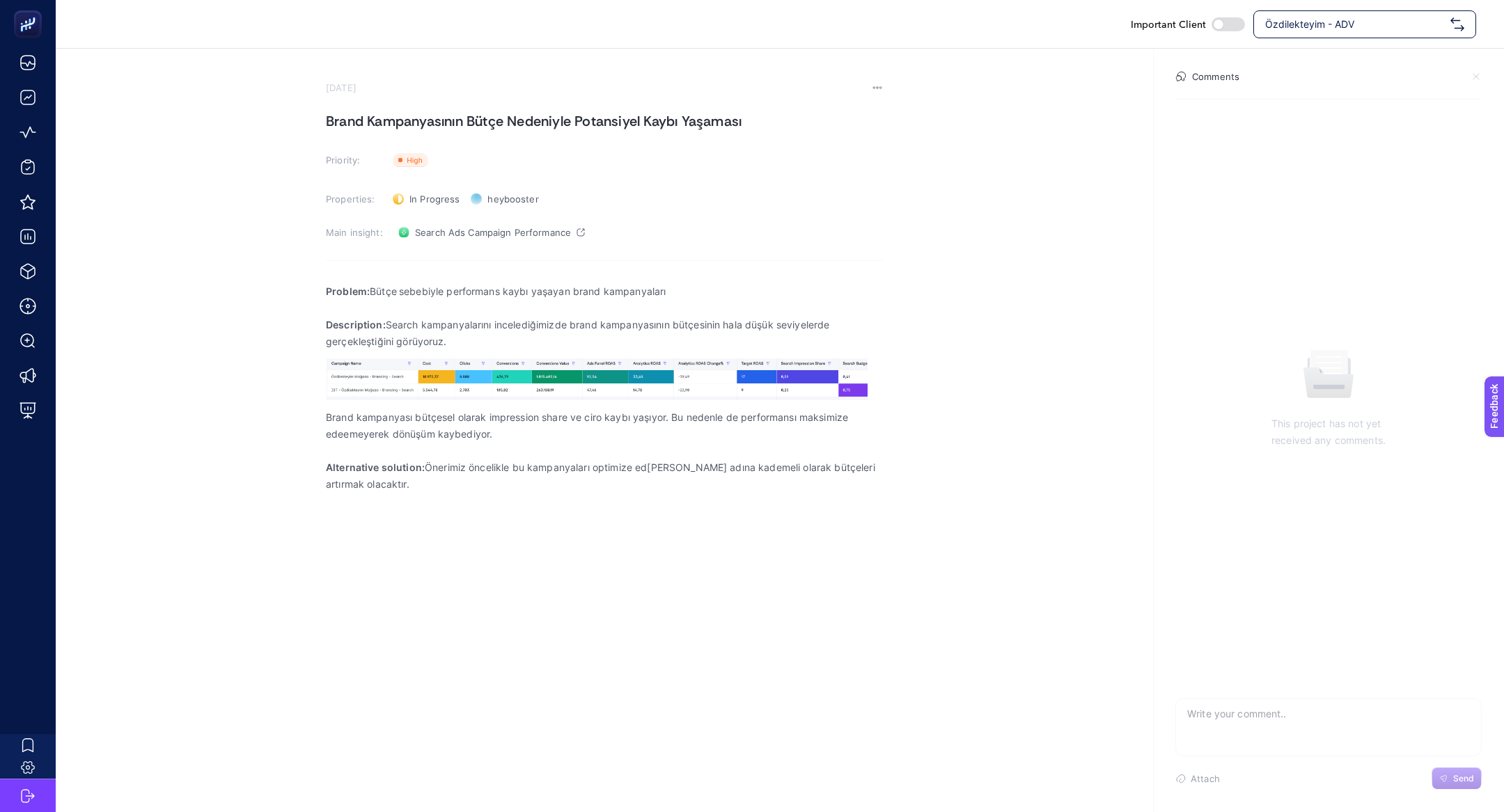
click at [406, 211] on section "September 18, 2025 Brand Kampanyasının Bütçe Nedeniyle Potansiyel Kaybı Yaşamas…" at bounding box center [604, 318] width 558 height 471
click at [406, 203] on div "In Progress Status" at bounding box center [426, 199] width 78 height 23
click at [422, 250] on span "Done" at bounding box center [428, 250] width 24 height 11
click at [1249, 719] on textarea at bounding box center [1329, 721] width 305 height 44
type textarea "sorunumuz çözülmüş görünüyor"
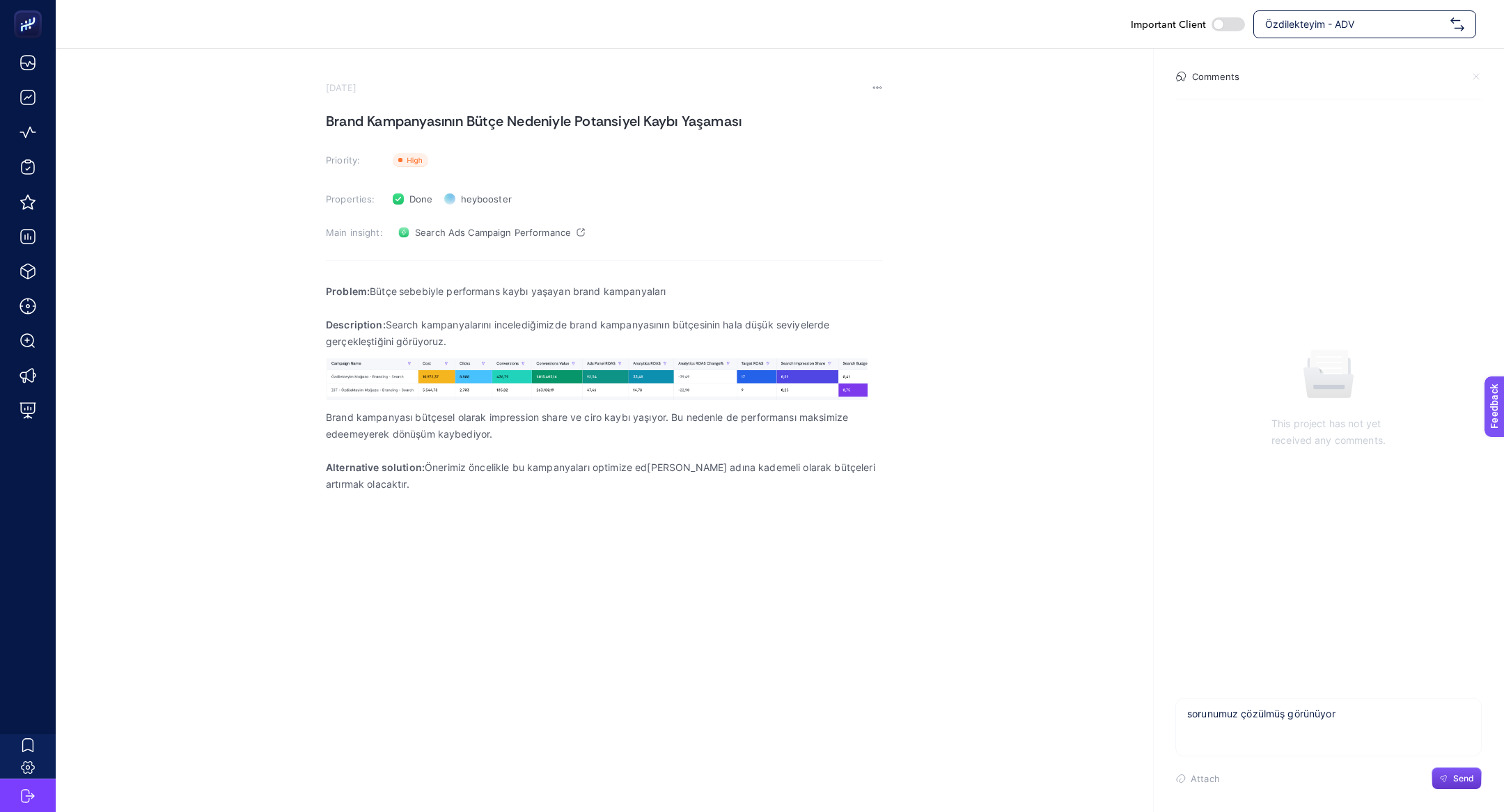
click at [1468, 779] on span "Send" at bounding box center [1464, 778] width 21 height 11
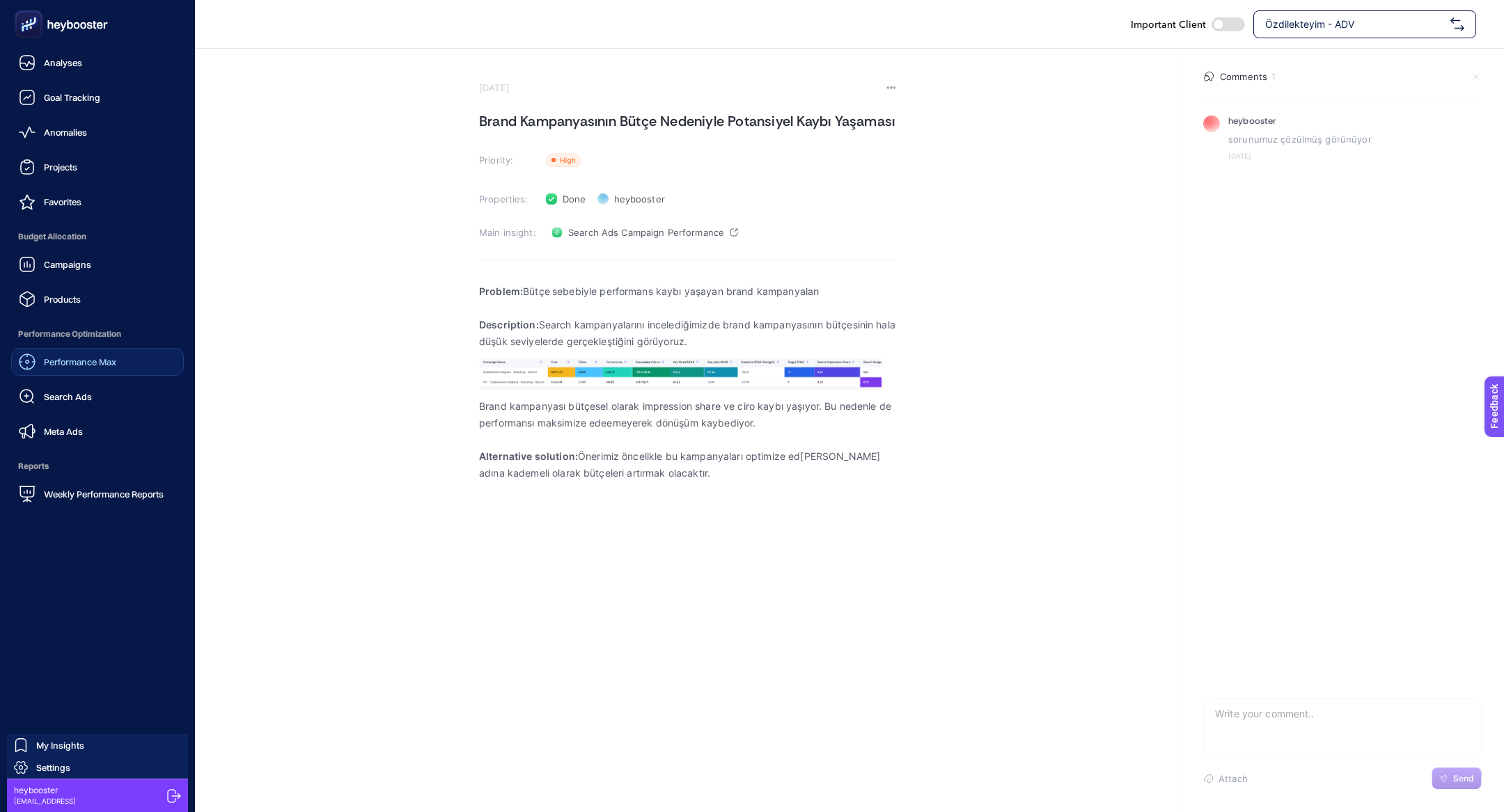
click at [109, 364] on span "Performance Max" at bounding box center [80, 361] width 72 height 11
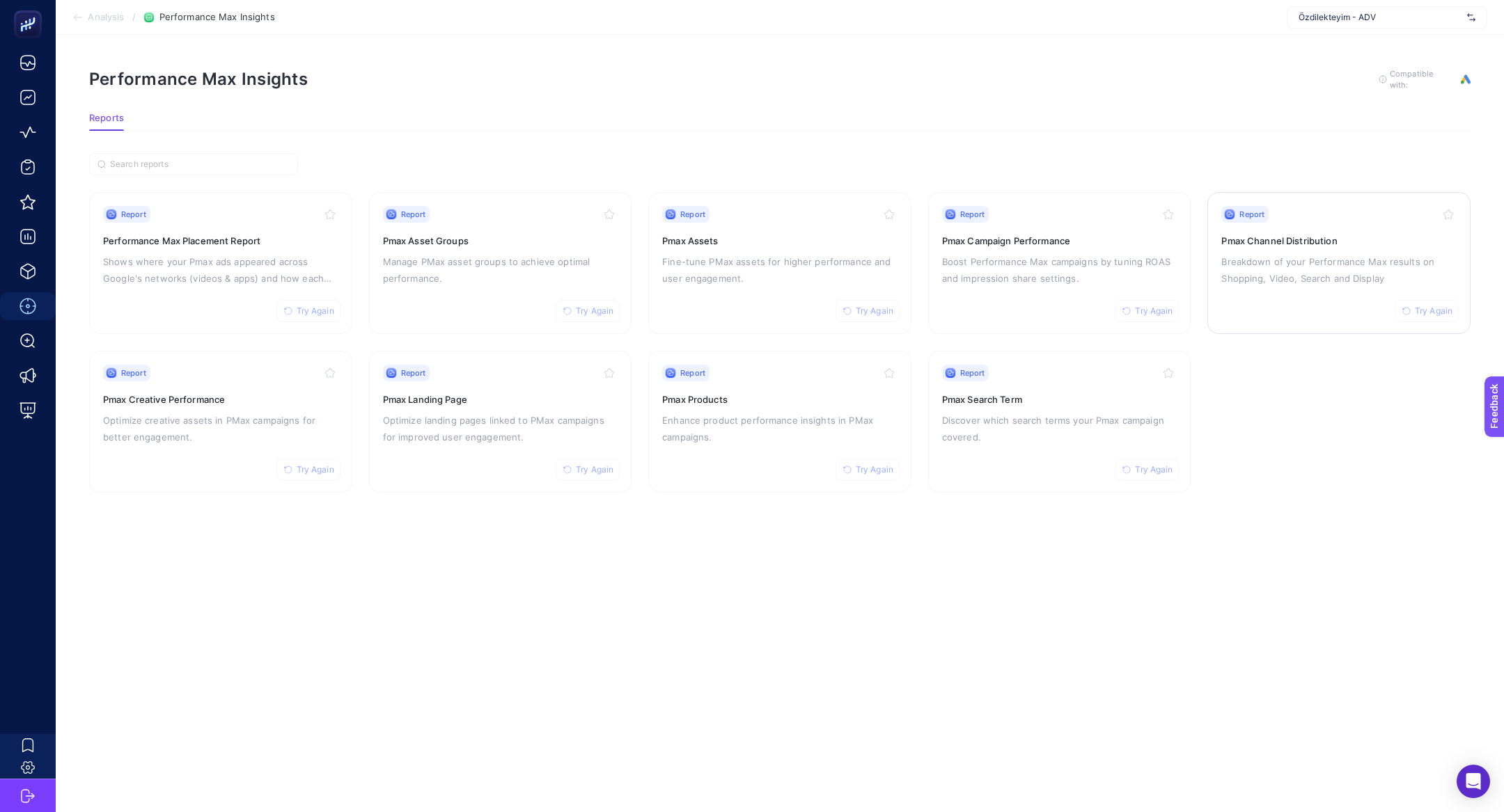
click at [1323, 294] on div "Report Try Again Pmax Channel Distribution Breakdown of your Performance Max re…" at bounding box center [1339, 263] width 236 height 114
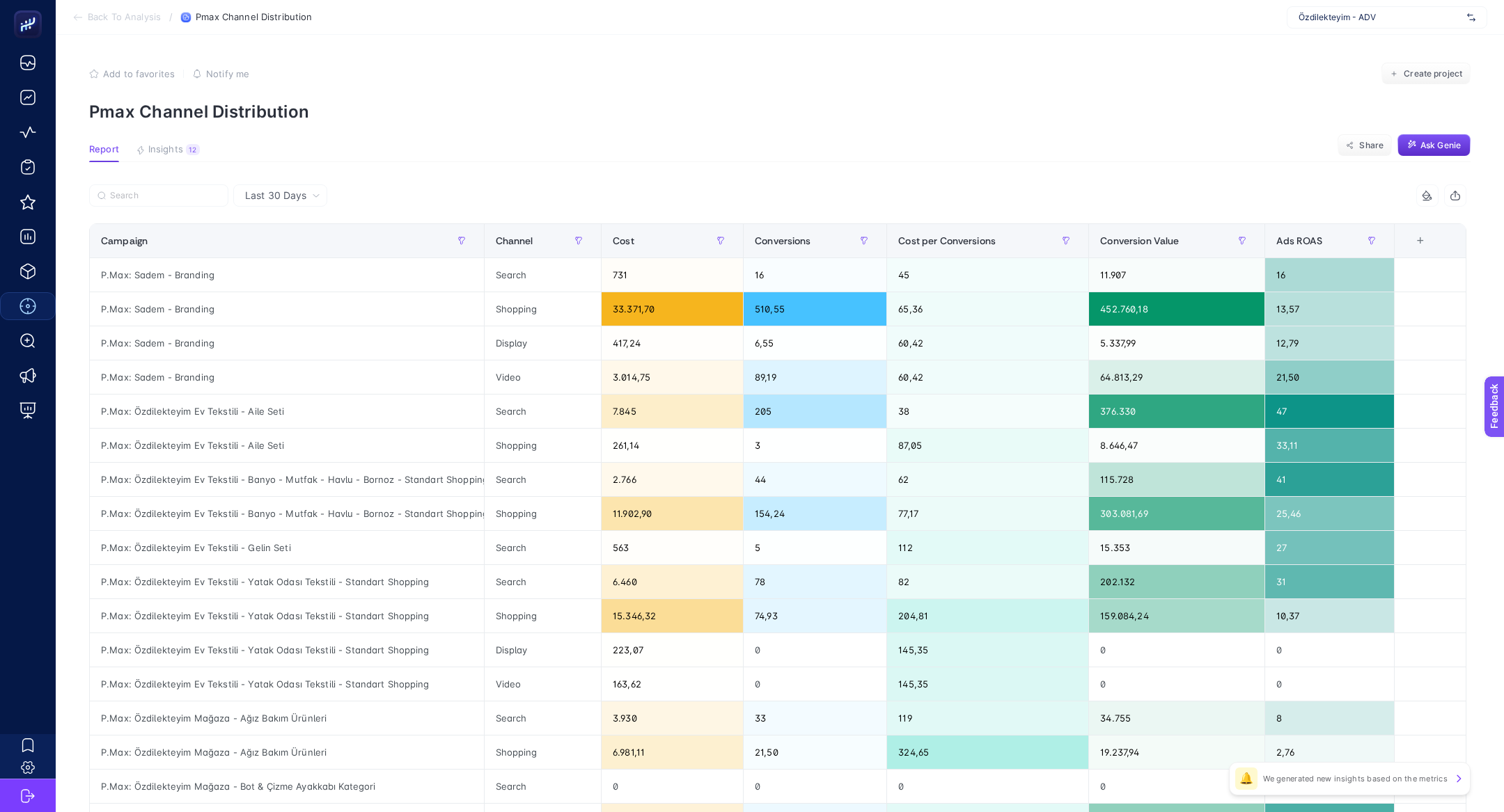
click at [174, 208] on div at bounding box center [433, 199] width 689 height 31
click at [174, 204] on label at bounding box center [158, 195] width 139 height 23
click at [174, 201] on input "Search" at bounding box center [164, 196] width 110 height 10
type input "e"
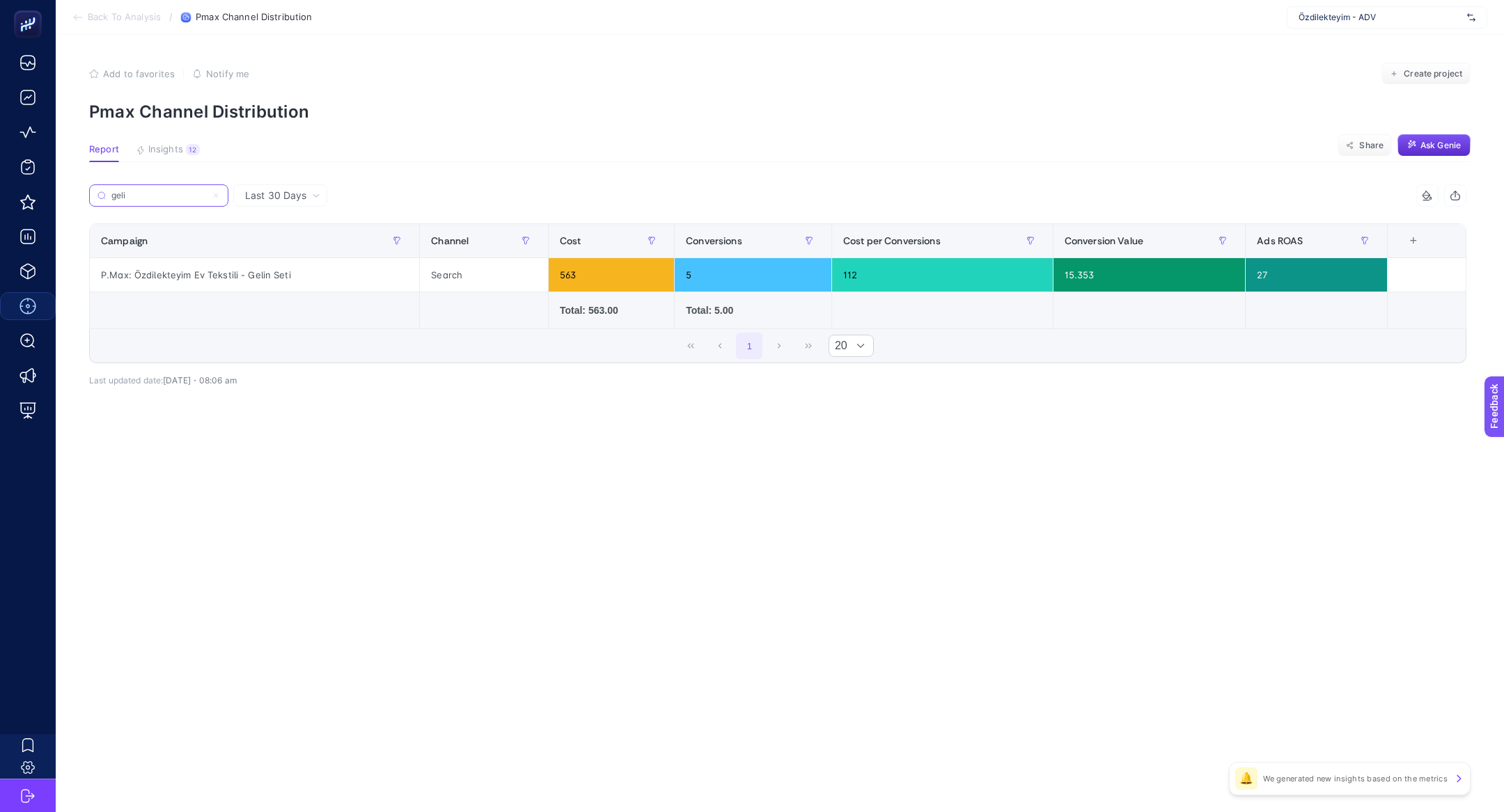
type input "geli"
click at [295, 194] on span "Last 30 Days" at bounding box center [275, 195] width 61 height 14
click at [289, 226] on li "Last 30 Days" at bounding box center [280, 225] width 86 height 25
click at [288, 193] on span "Last 30 Days" at bounding box center [275, 195] width 61 height 14
click at [289, 245] on li "Last 7 Days" at bounding box center [280, 250] width 86 height 25
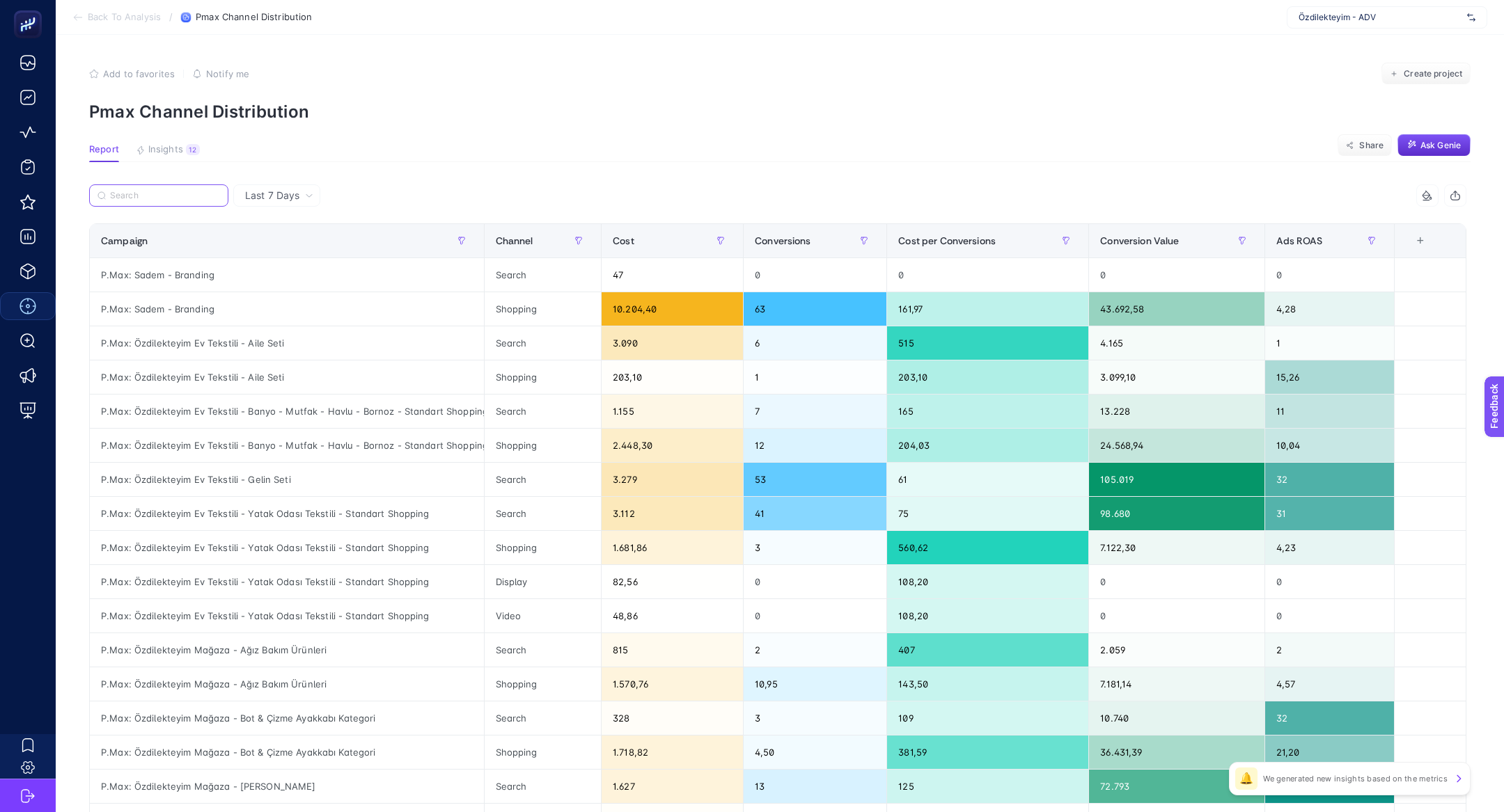
click at [163, 199] on input "Search" at bounding box center [164, 196] width 110 height 10
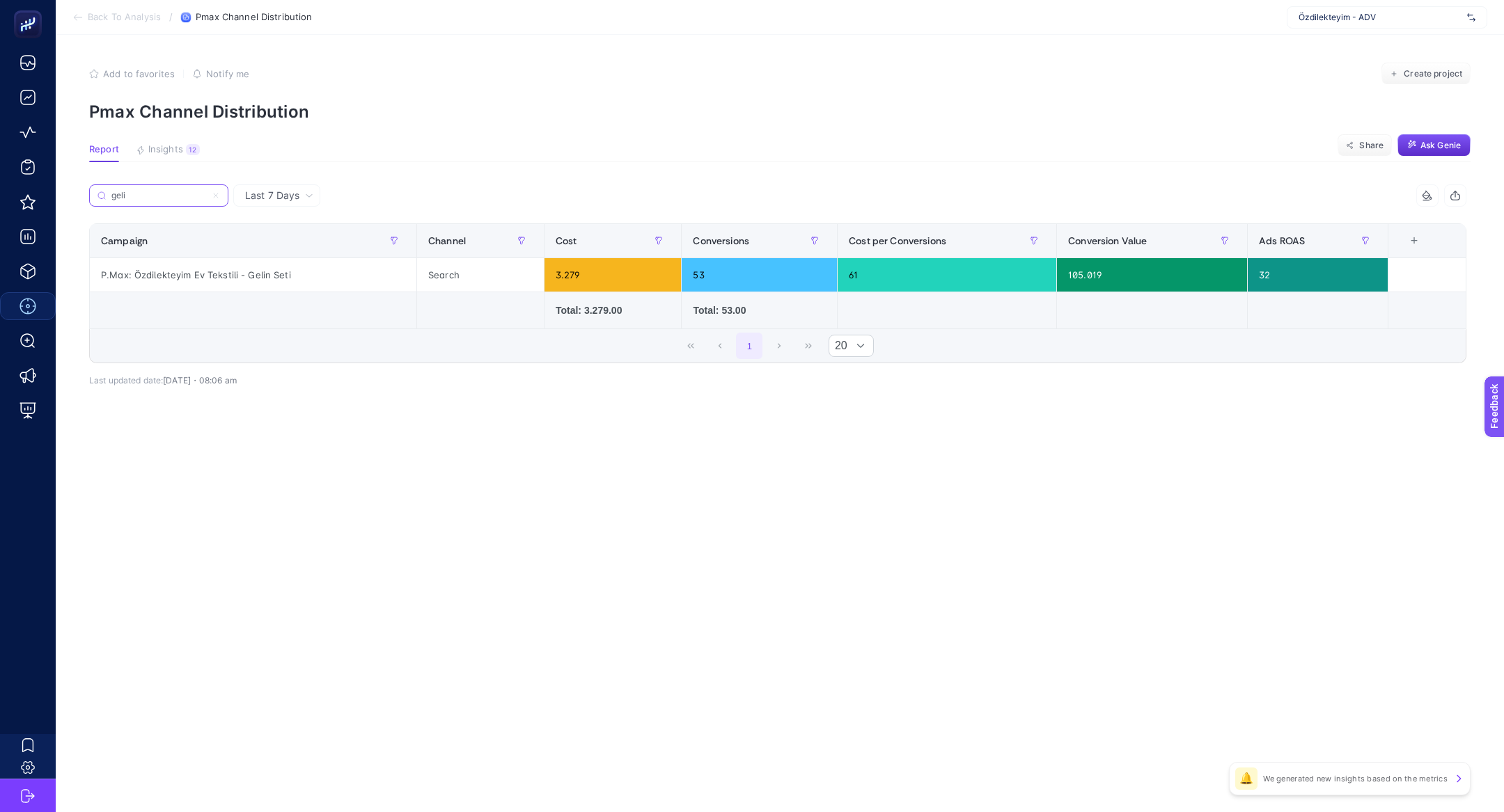
type input "geli"
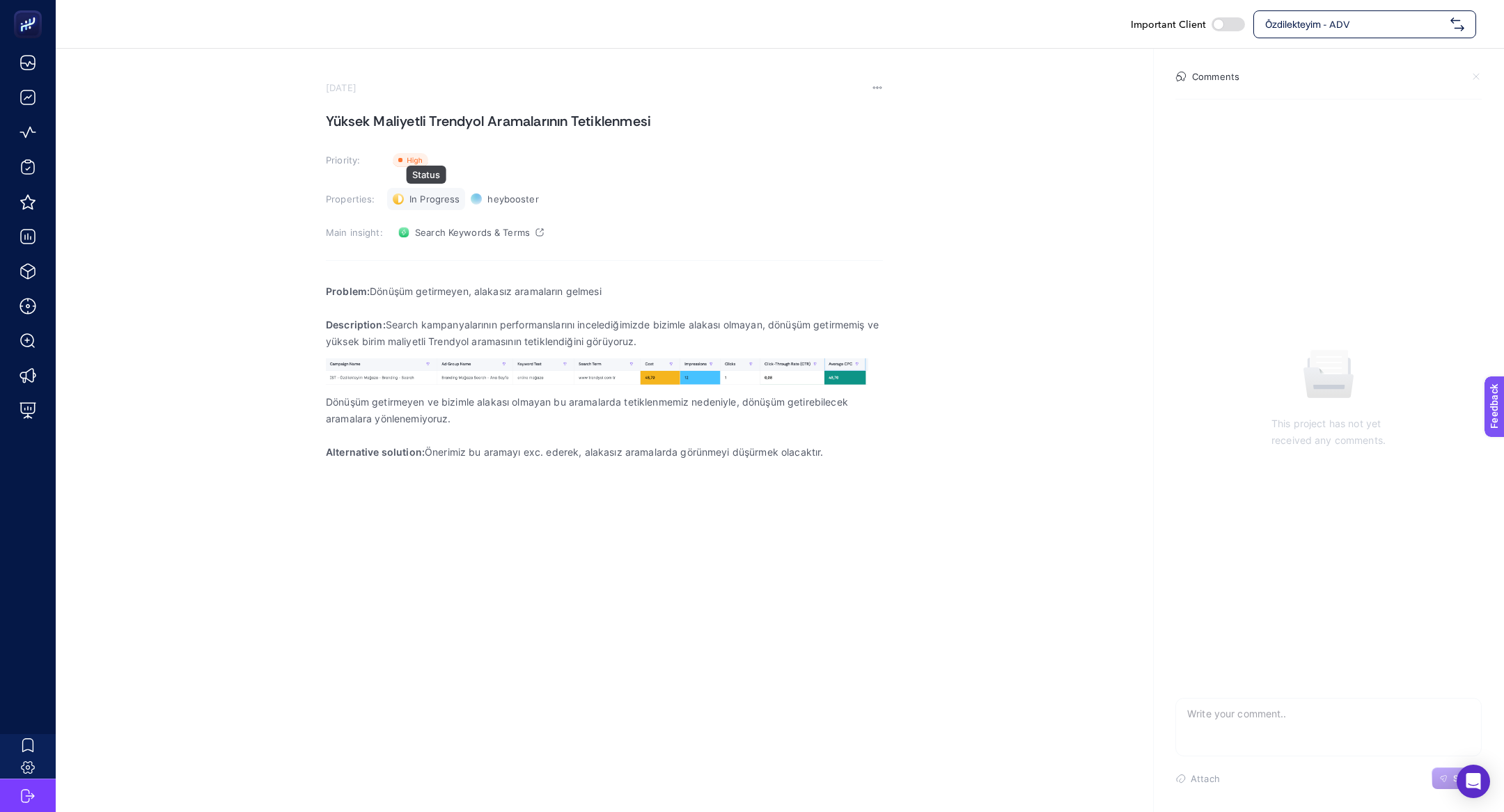
click at [446, 195] on span "In Progress" at bounding box center [434, 199] width 50 height 11
click at [425, 247] on span "Done" at bounding box center [428, 250] width 24 height 11
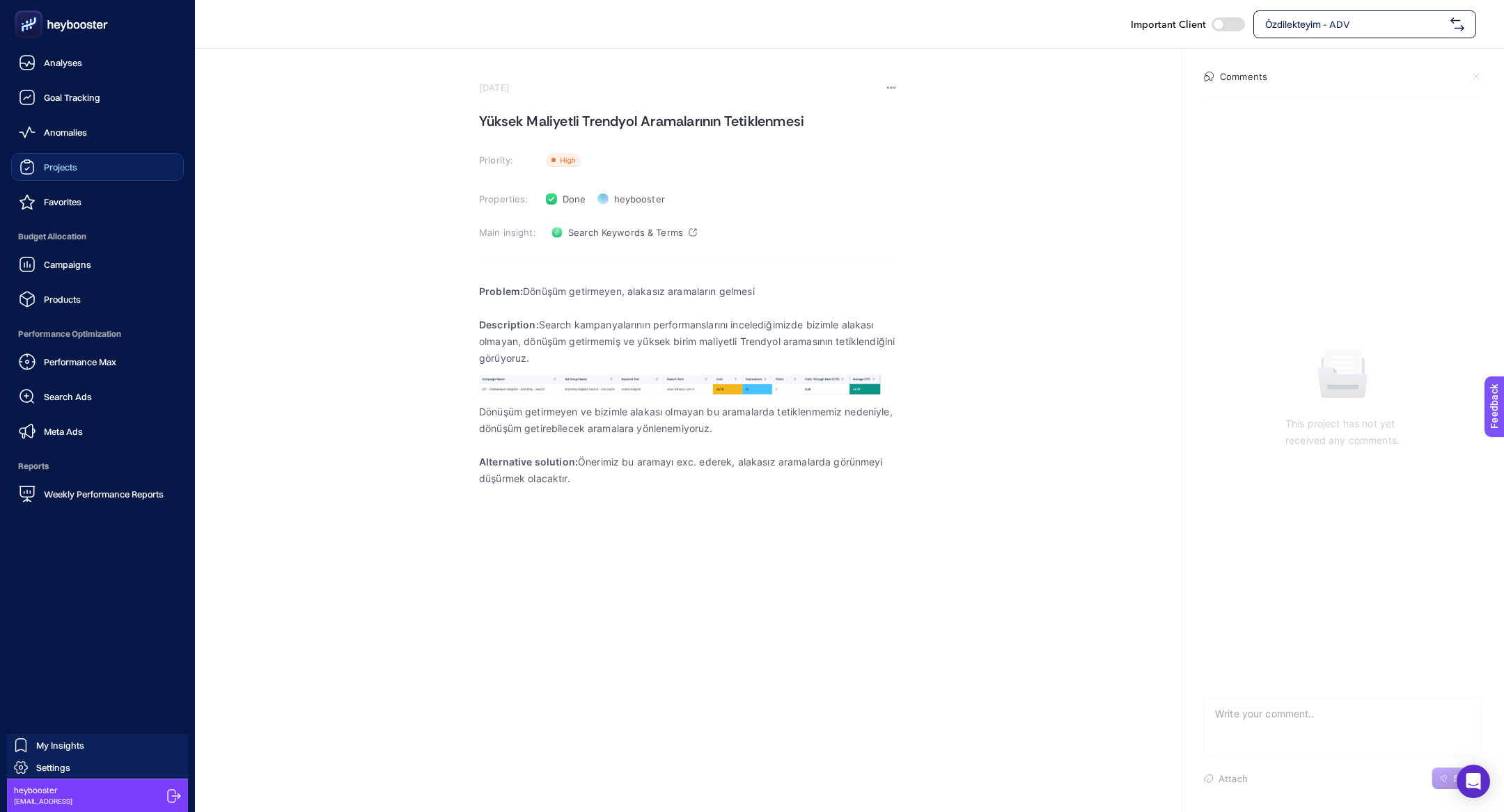
click at [83, 167] on link "Projects" at bounding box center [97, 167] width 173 height 28
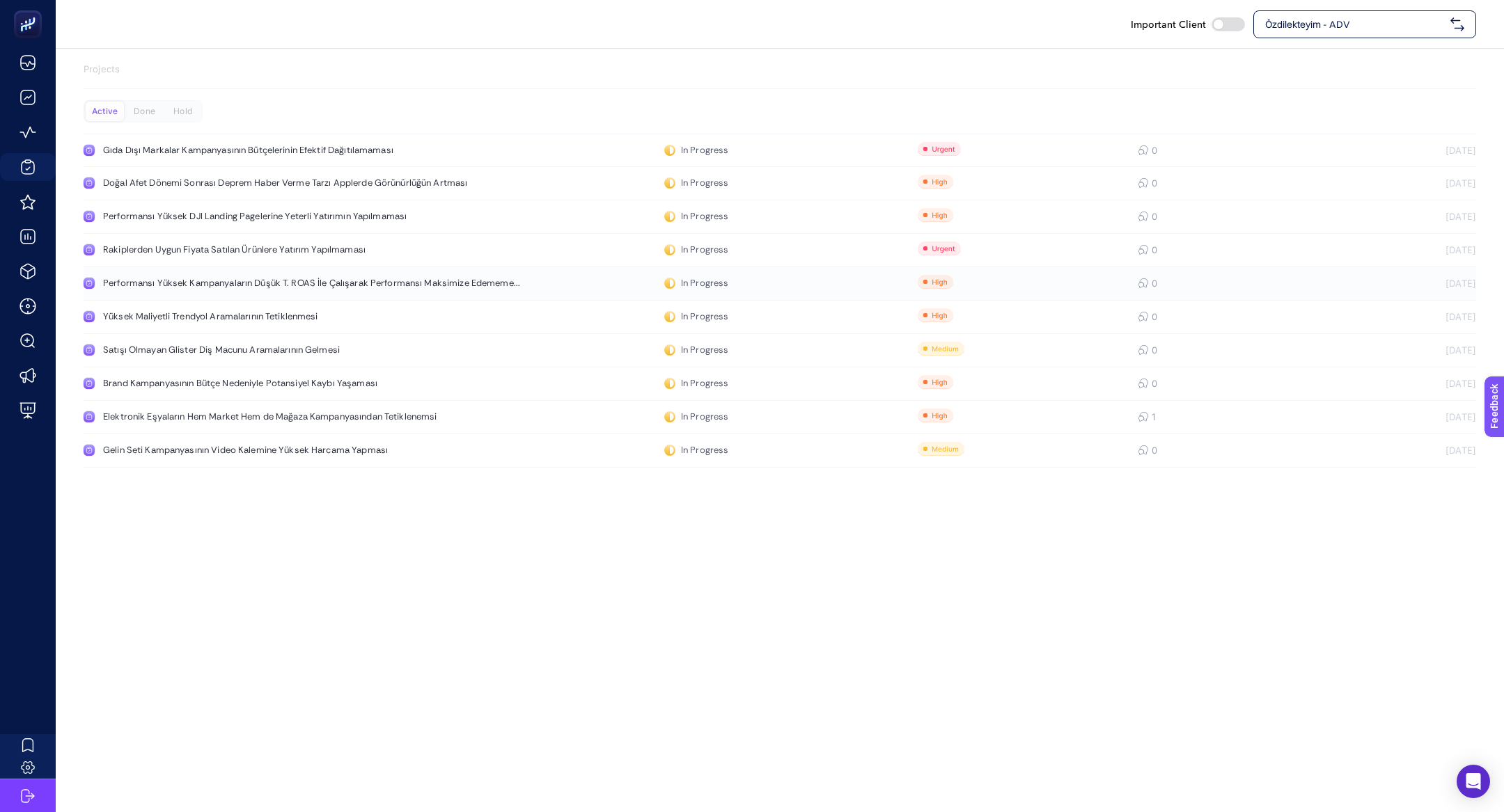
click at [276, 286] on div "Performansı Yüksek Kampanyaların Düşük T. ROAS İle Çalışarak Performansı Maksim…" at bounding box center [312, 282] width 417 height 11
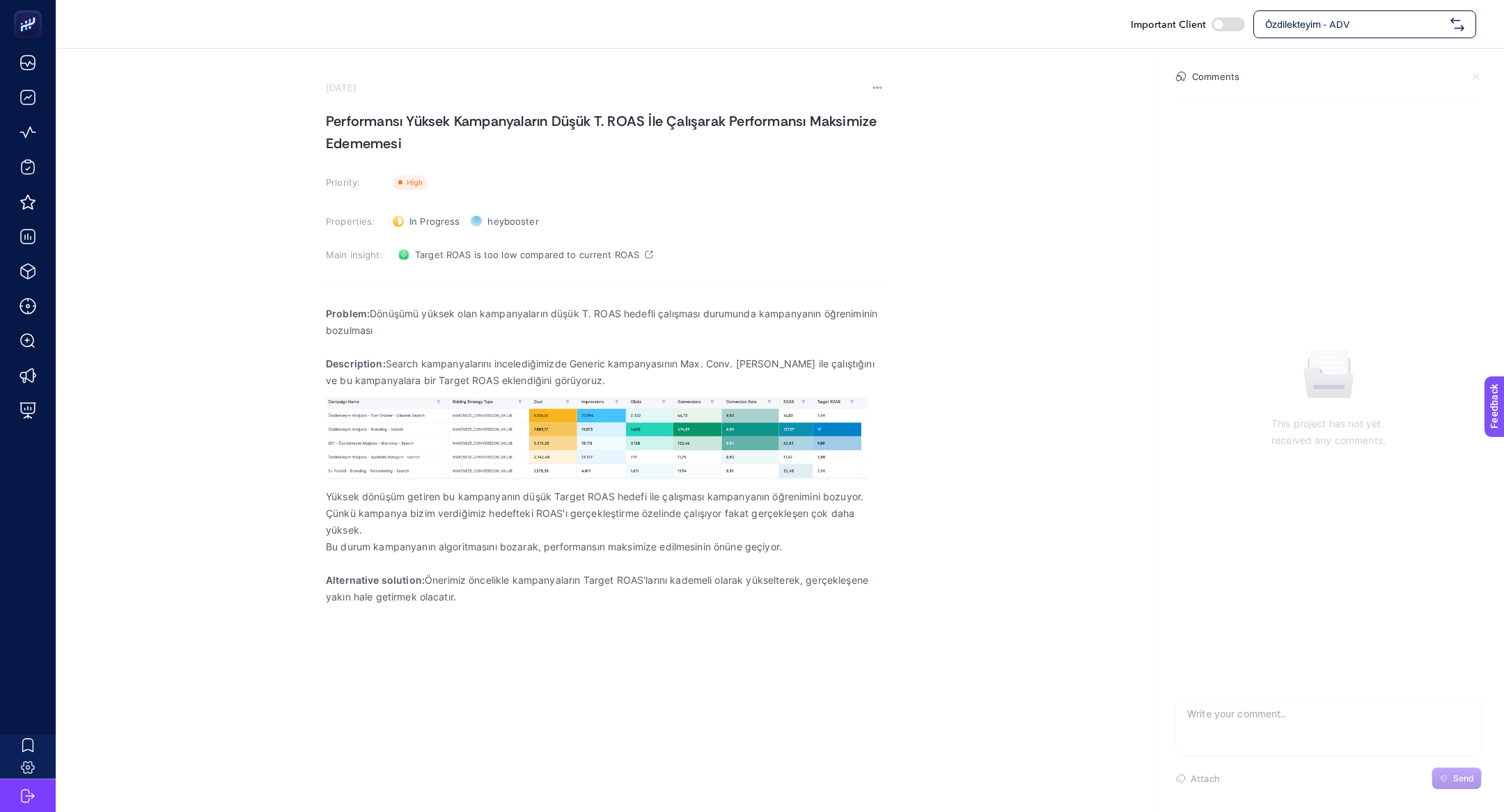
click at [401, 116] on h1 "Performansı Yüksek Kampanyaların Düşük T. ROAS İle Çalışarak Performansı Maksim…" at bounding box center [604, 132] width 558 height 44
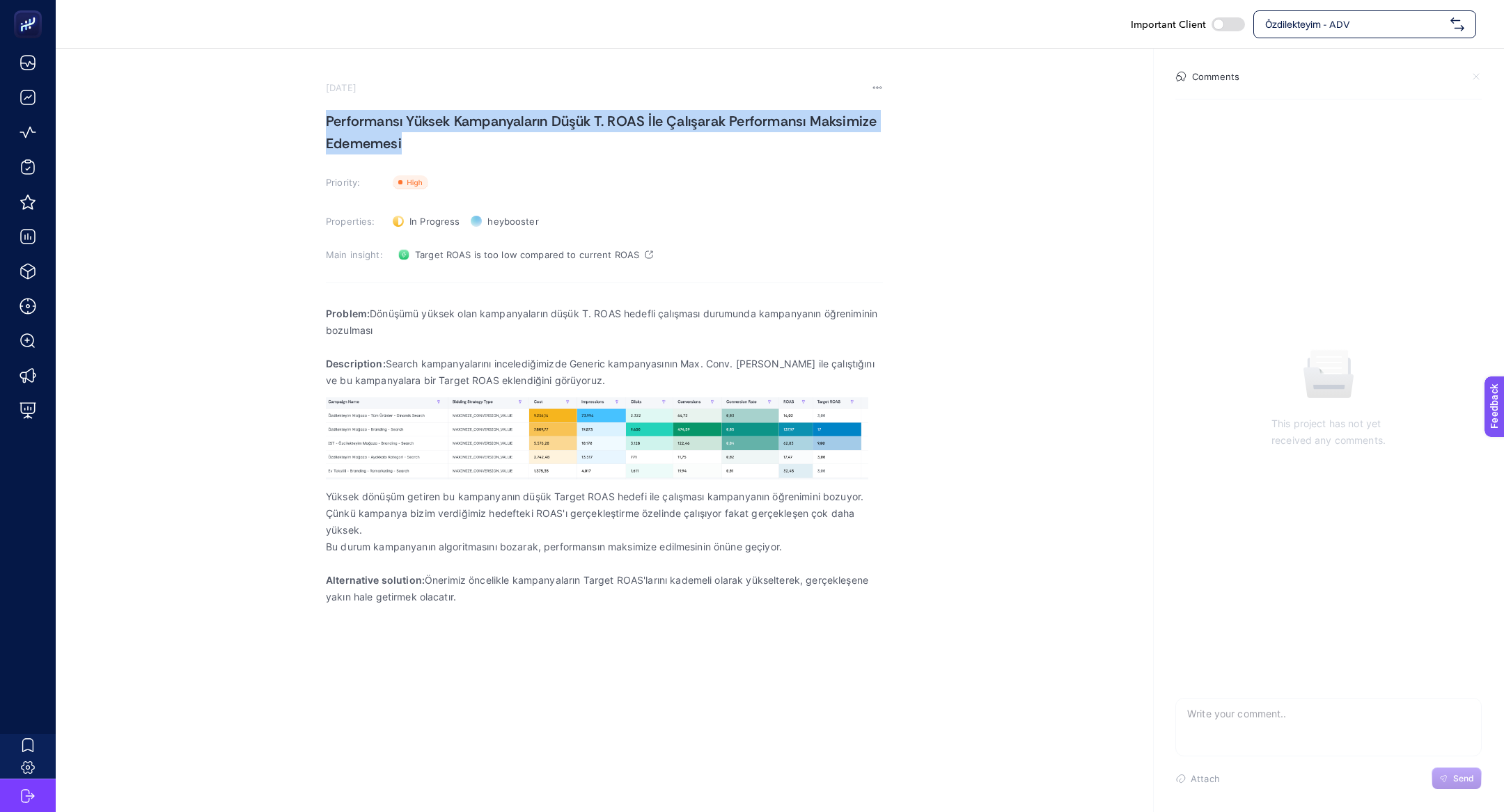
click at [401, 116] on h1 "Performansı Yüksek Kampanyaların Düşük T. ROAS İle Çalışarak Performansı Maksim…" at bounding box center [604, 132] width 558 height 44
copy h1 "Performansı Yüksek Kampanyaların Düşük T. ROAS İle Çalışarak Performansı Maksim…"
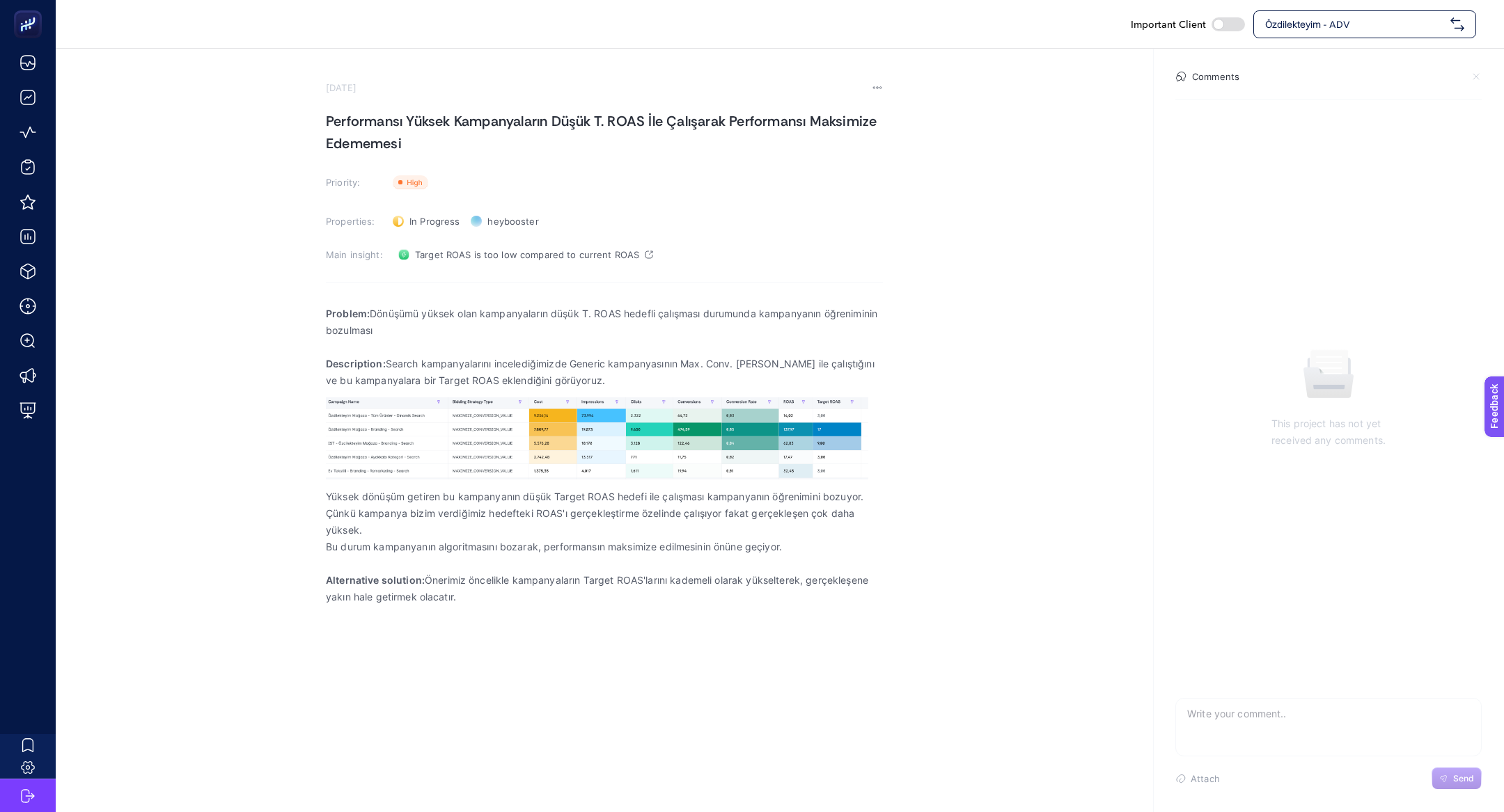
drag, startPoint x: 319, startPoint y: 308, endPoint x: 562, endPoint y: 372, distance: 251.3
click at [562, 372] on section "[DATE] Performansı Yüksek Kampanyaların Düşük T. ROAS İle Çalışarak Performansı…" at bounding box center [780, 356] width 1449 height 616
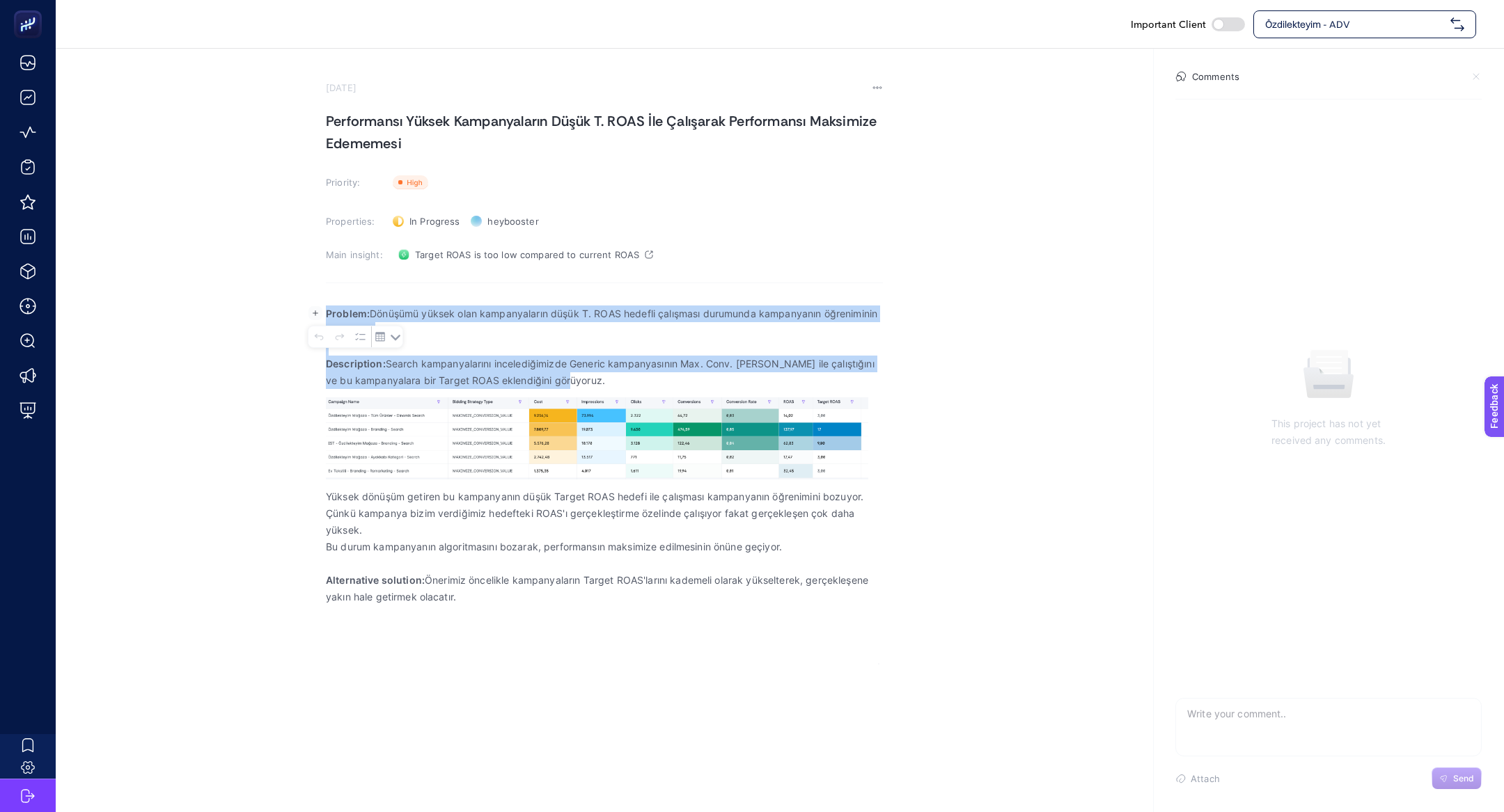
copy div "Problem: Dönüşümü yüksek olan kampanyaların düşük T. ROAS hedefli çalışması dur…"
drag, startPoint x: 590, startPoint y: 380, endPoint x: 324, endPoint y: 307, distance: 275.8
click at [323, 307] on body "Important Client Özdilekteyim - ADV [DATE] Performansı Yüksek Kampanyaların Düş…" at bounding box center [752, 406] width 1504 height 812
drag, startPoint x: 327, startPoint y: 498, endPoint x: 500, endPoint y: 601, distance: 201.3
click at [501, 603] on div "Problem: Dönüşümü yüksek olan kampanyaların düşük T. ROAS hedefli çalışması dur…" at bounding box center [604, 480] width 558 height 368
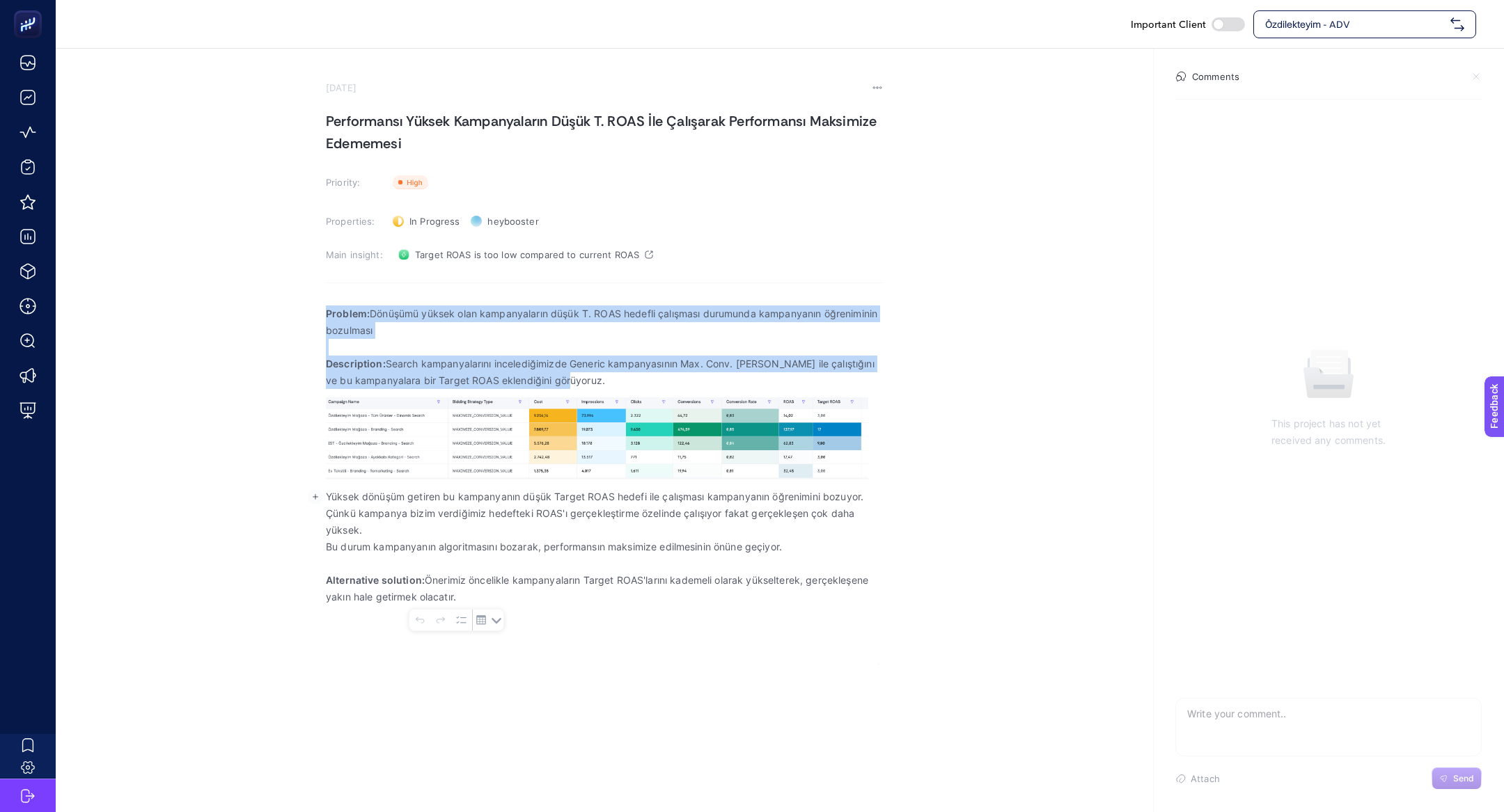
copy div "Yüksek dönüşüm getiren bu kampanyanın düşük Target ROAS hedefi ile çalışması ka…"
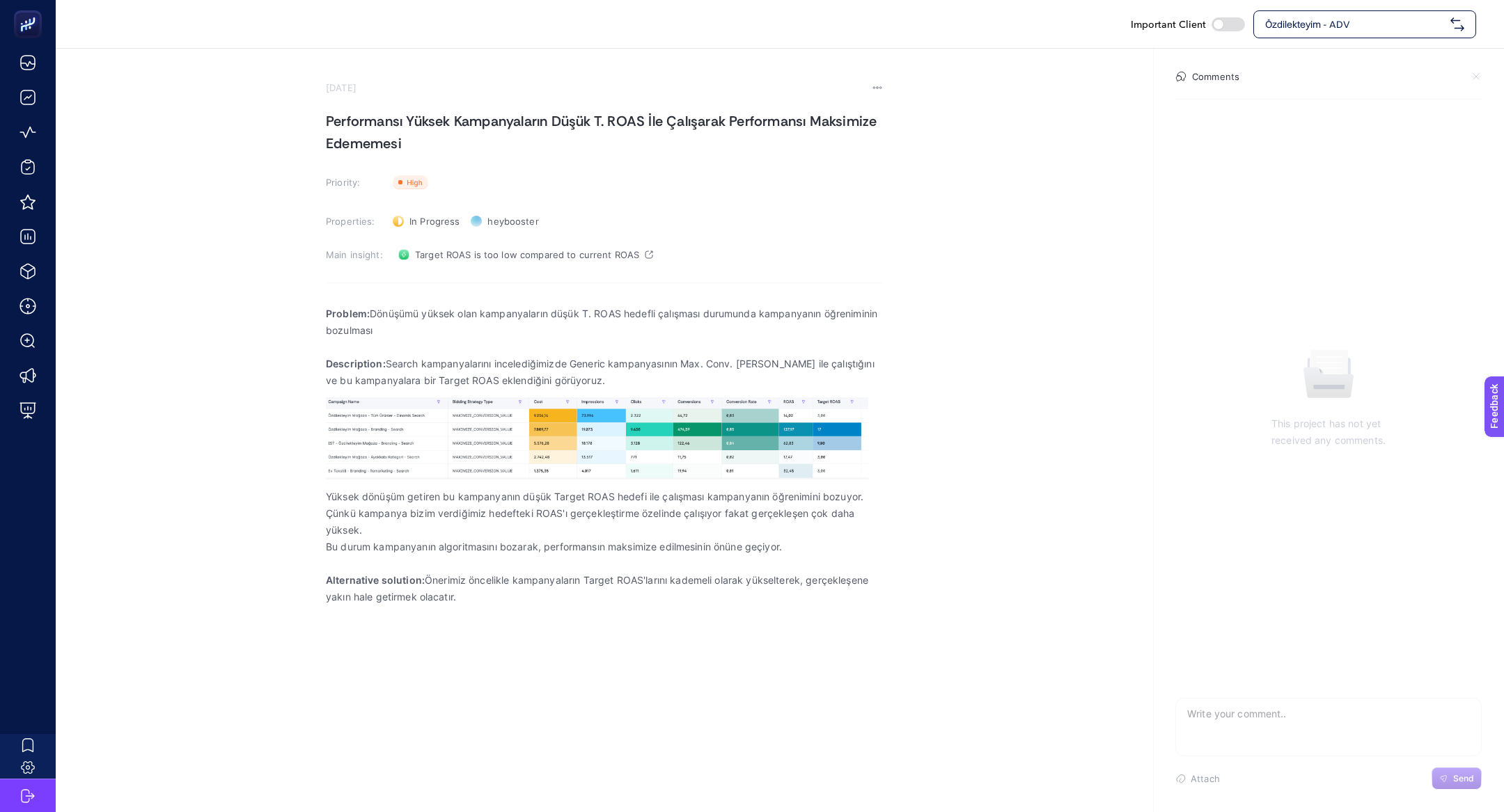
click at [874, 85] on icon at bounding box center [877, 87] width 11 height 11
click at [869, 107] on span "Delete" at bounding box center [859, 107] width 30 height 11
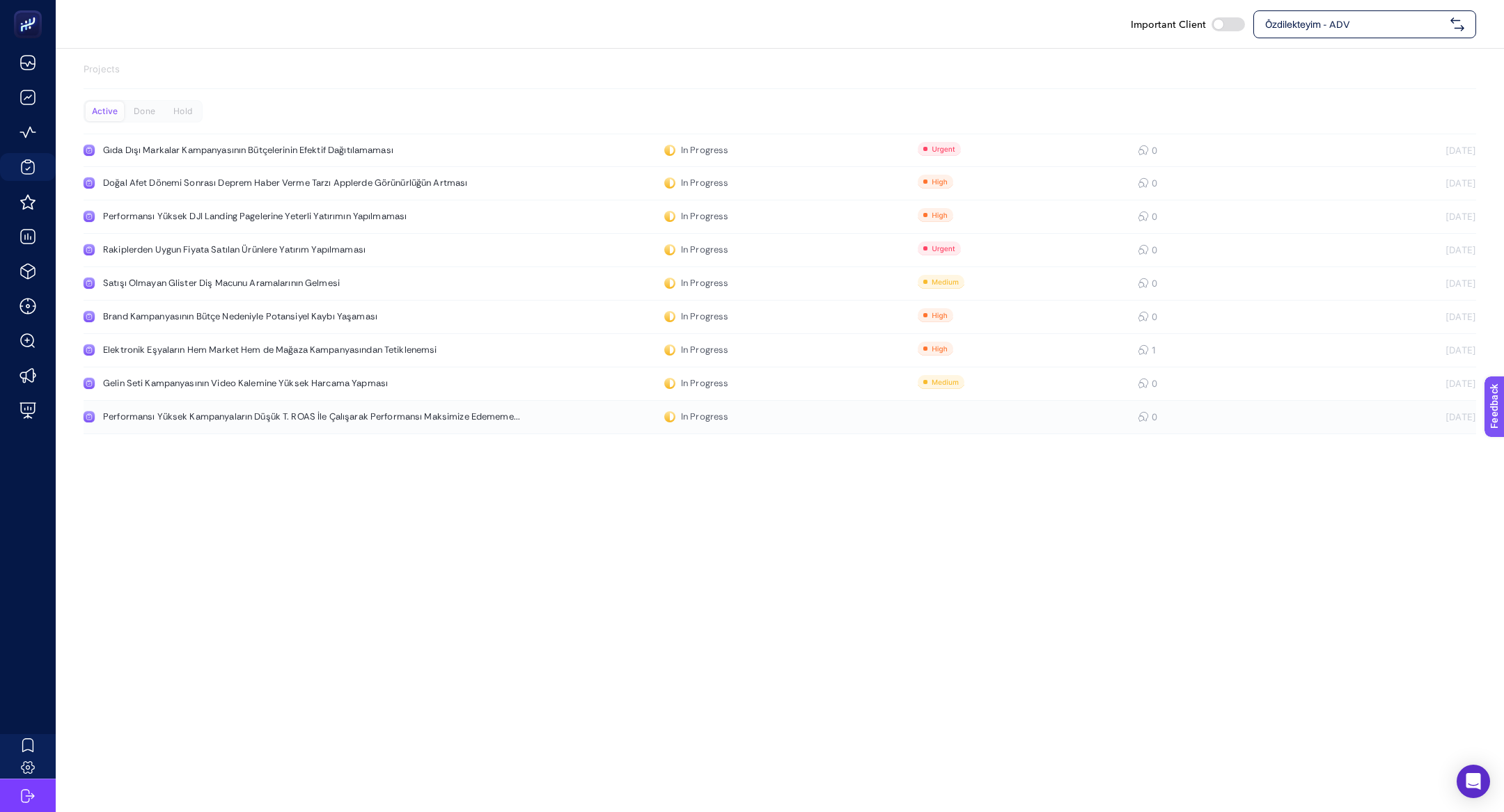
click at [344, 428] on link "Performansı Yüksek Kampanyaların Düşük T. ROAS İle Çalışarak Performansı Maksim…" at bounding box center [780, 417] width 1392 height 34
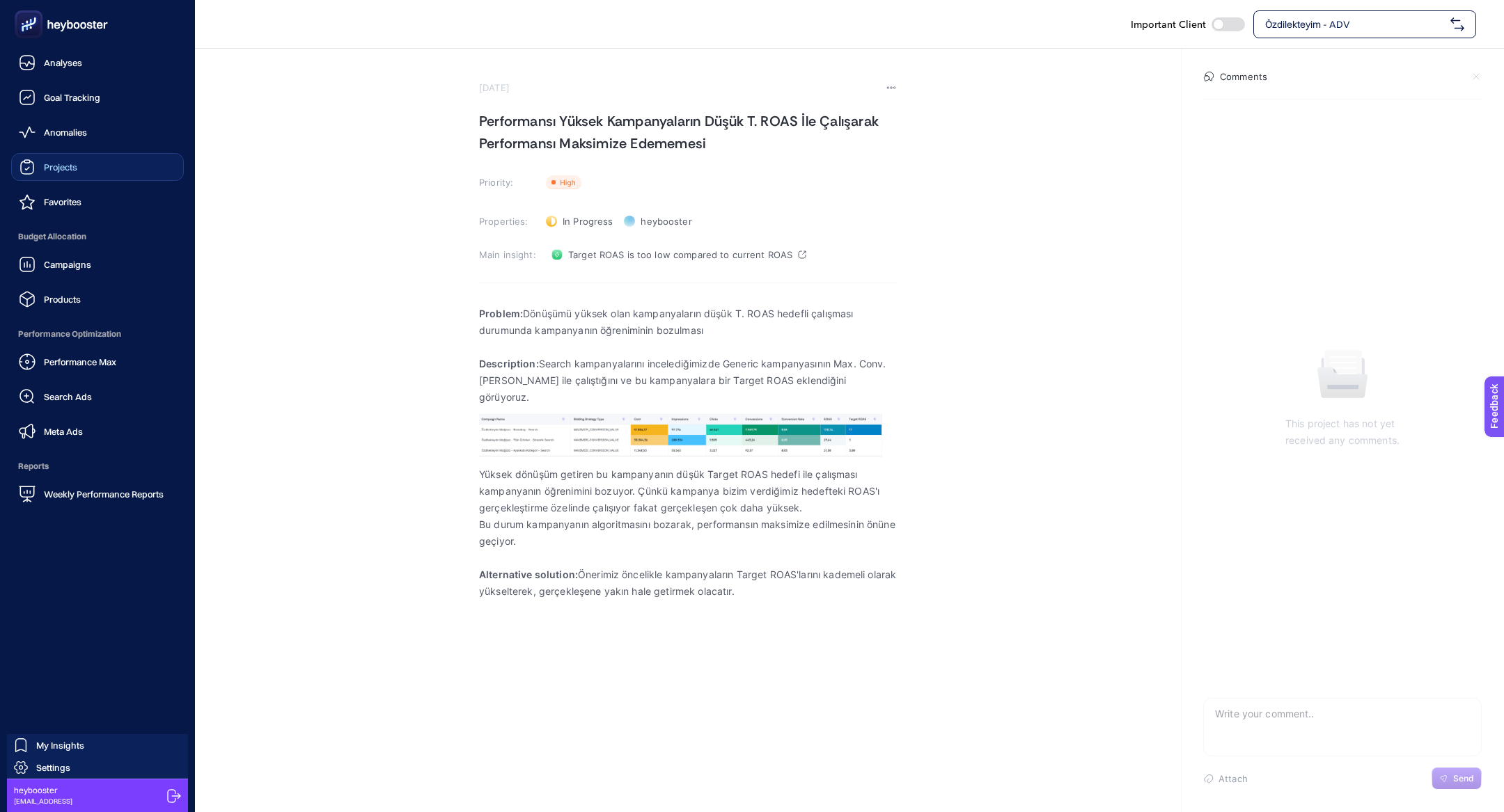
click at [60, 167] on span "Projects" at bounding box center [60, 167] width 34 height 11
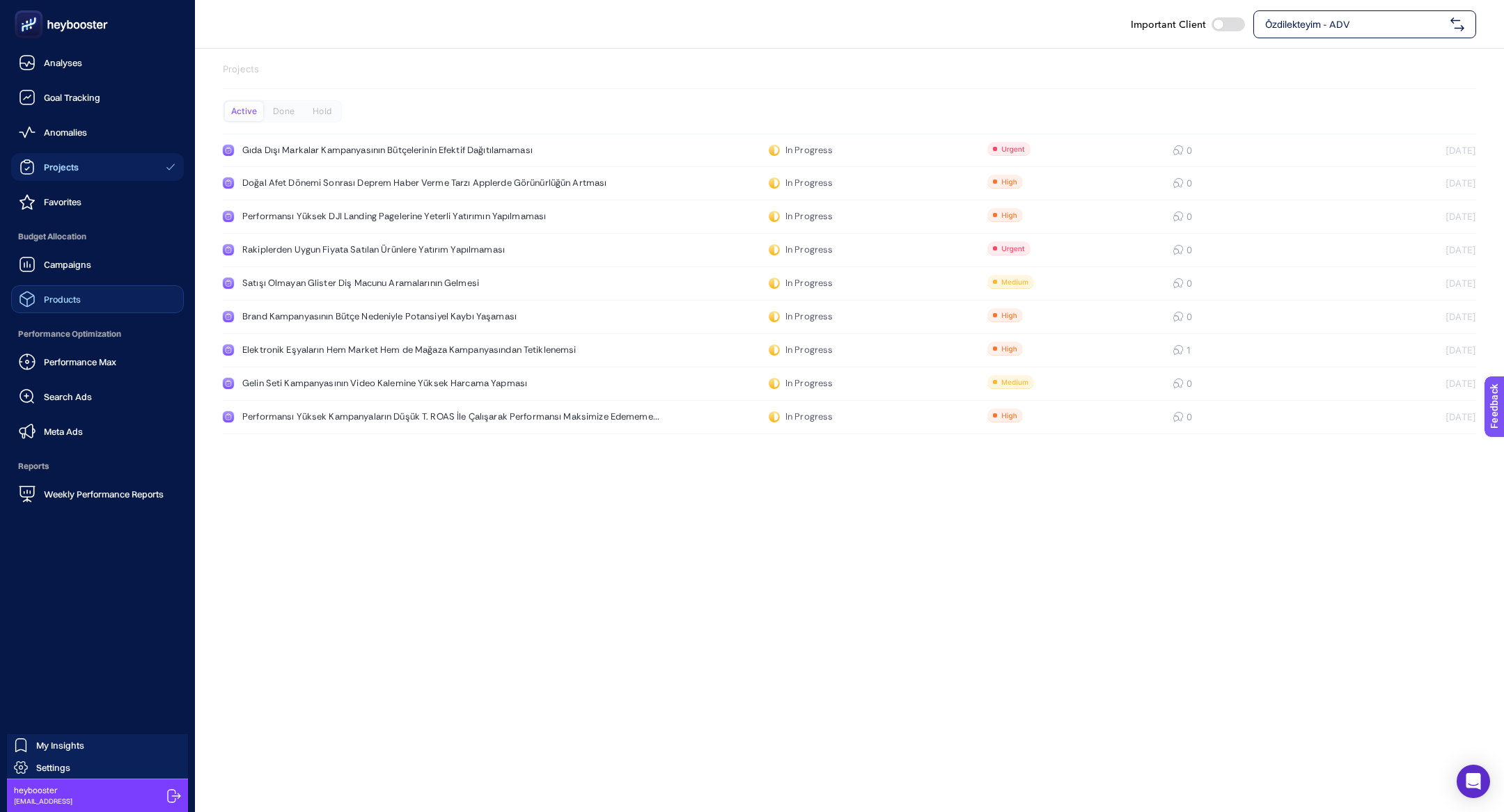
click at [90, 303] on link "Products" at bounding box center [97, 299] width 173 height 28
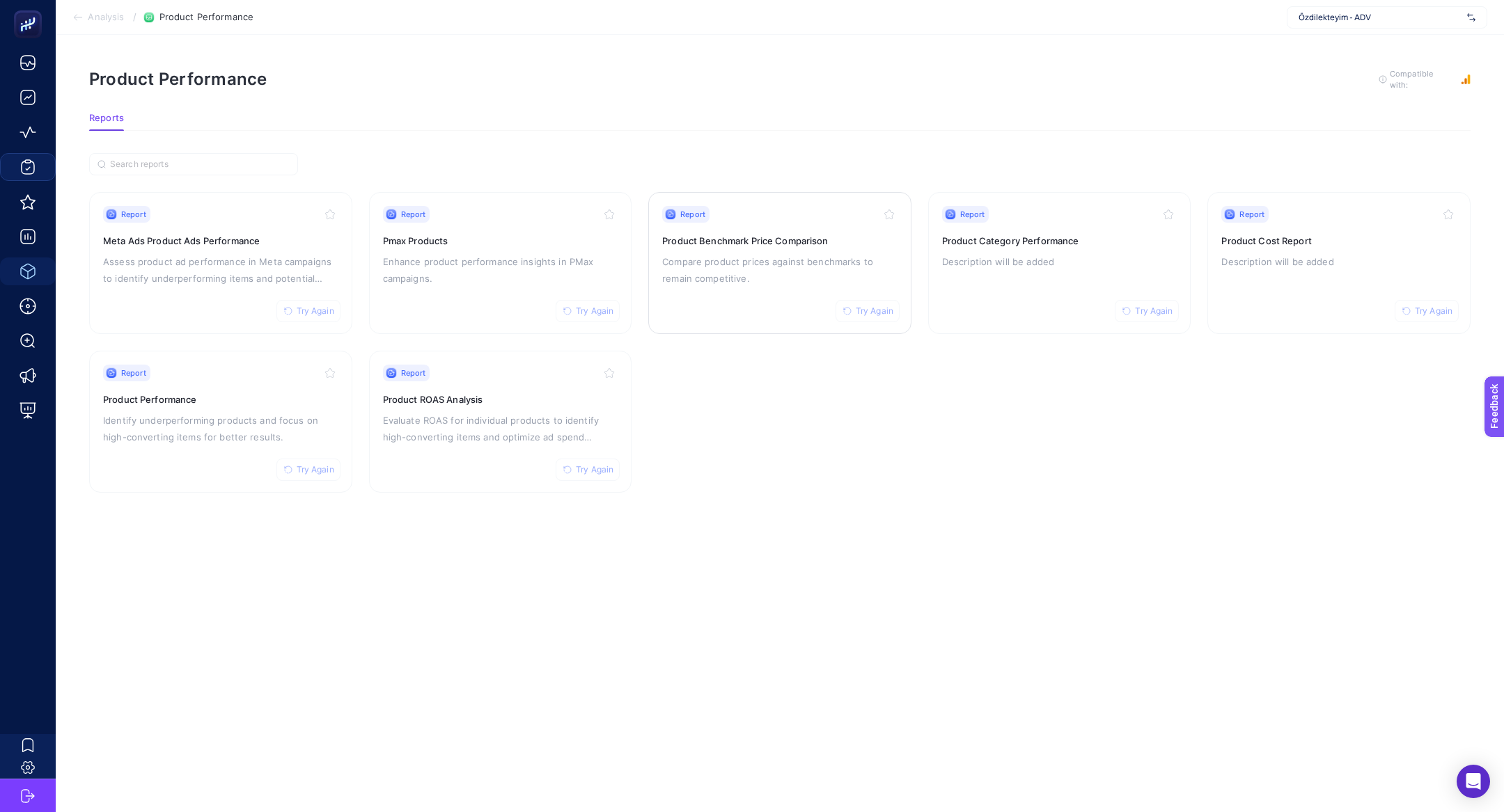
click at [857, 240] on h3 "Product Benchmark Price Comparison" at bounding box center [780, 240] width 236 height 14
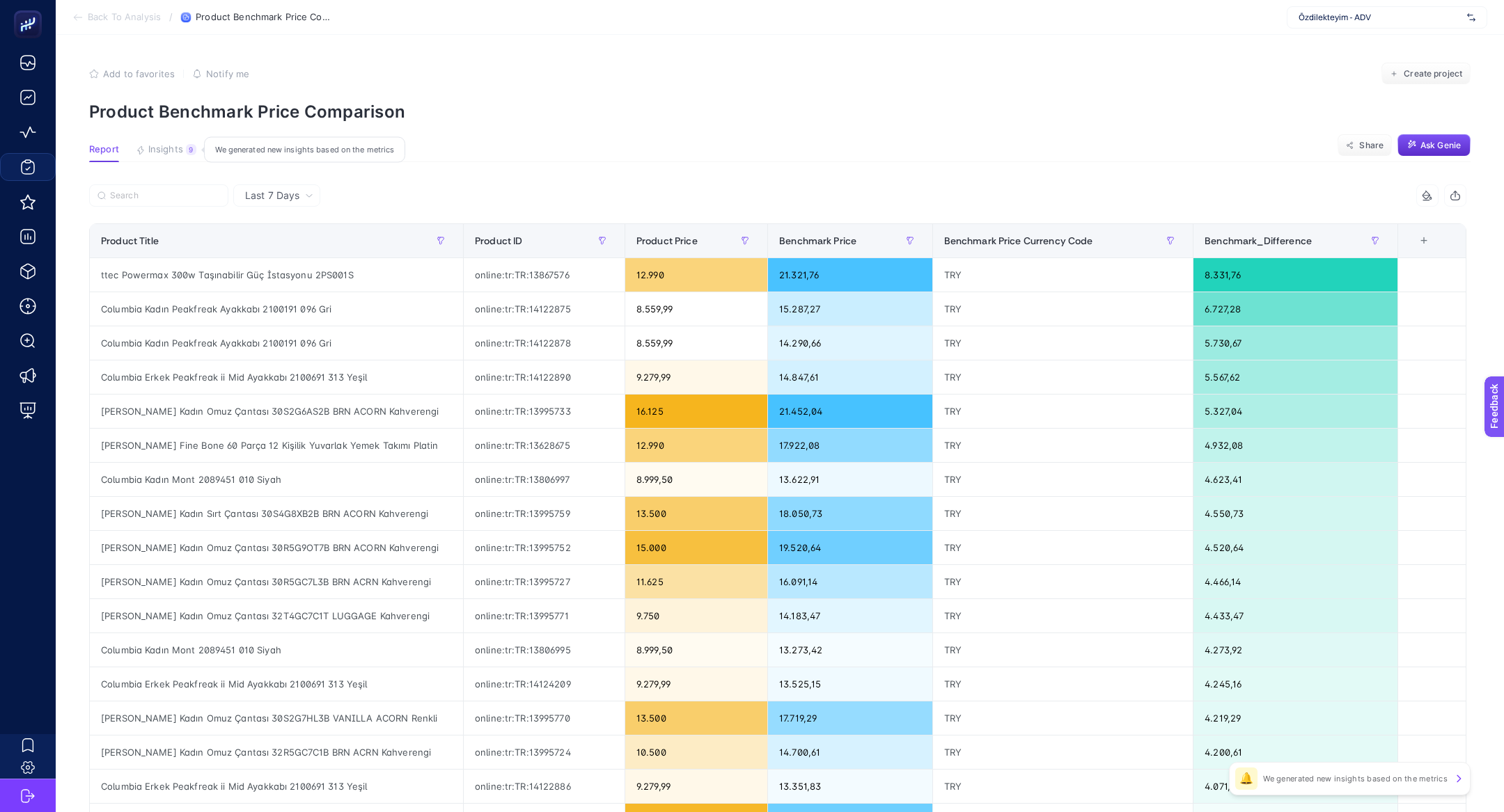
click at [175, 155] on button "Insights 9 We generated new insights based on the metrics" at bounding box center [166, 153] width 60 height 18
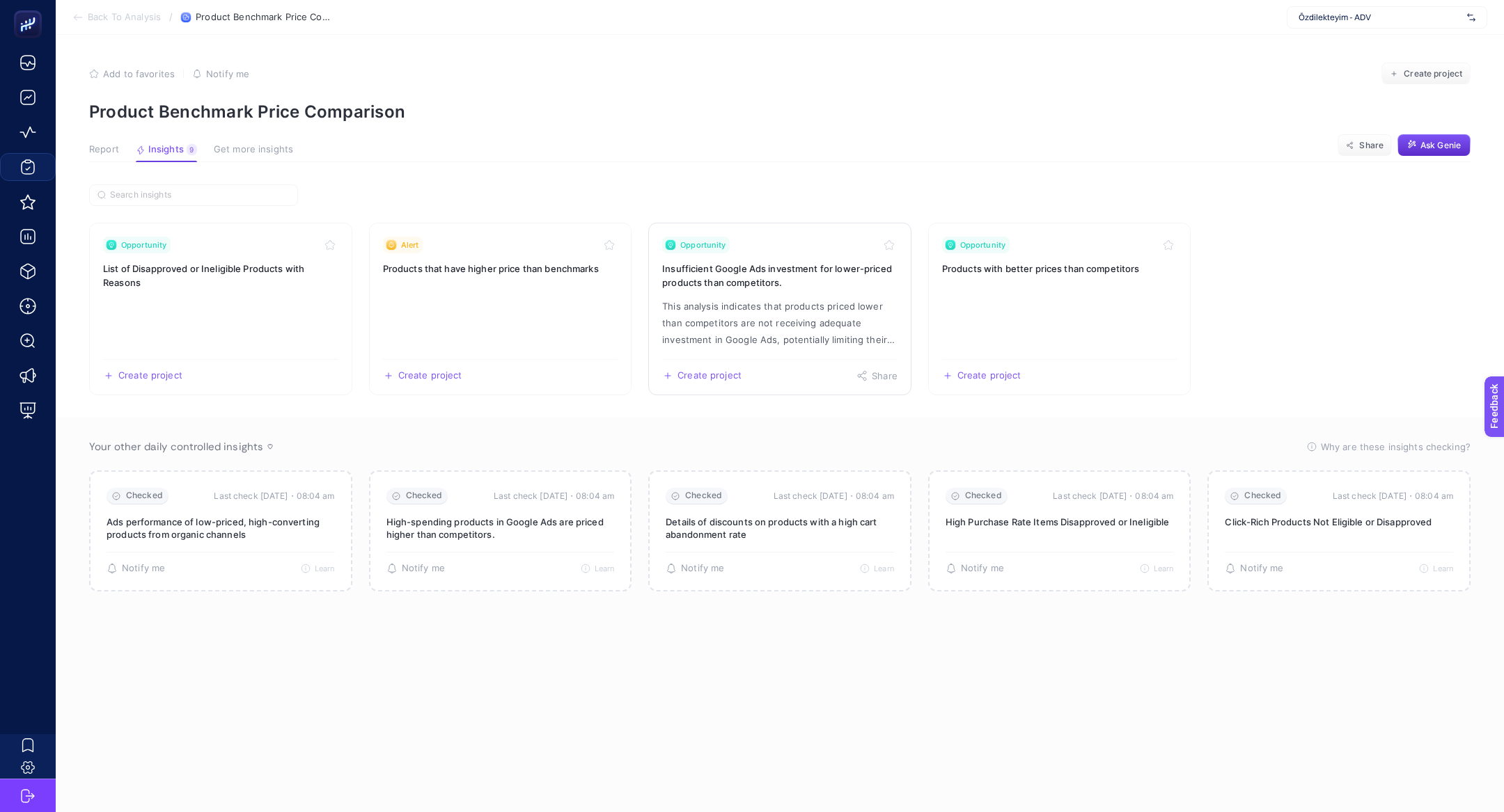
click at [832, 324] on p "This analysis indicates that products priced lower than competitors are not rec…" at bounding box center [780, 323] width 236 height 50
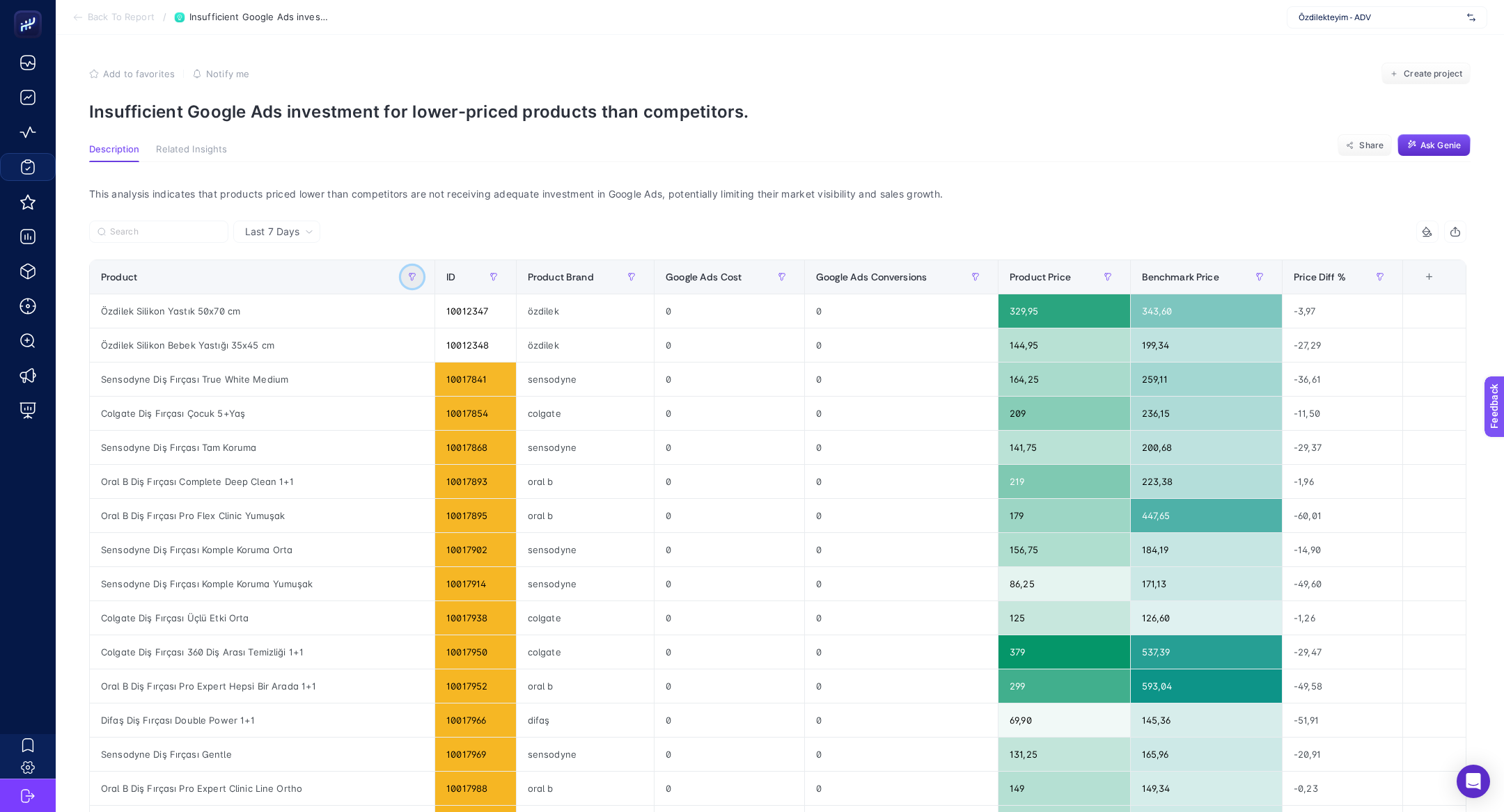
click at [409, 277] on icon "button" at bounding box center [412, 277] width 8 height 8
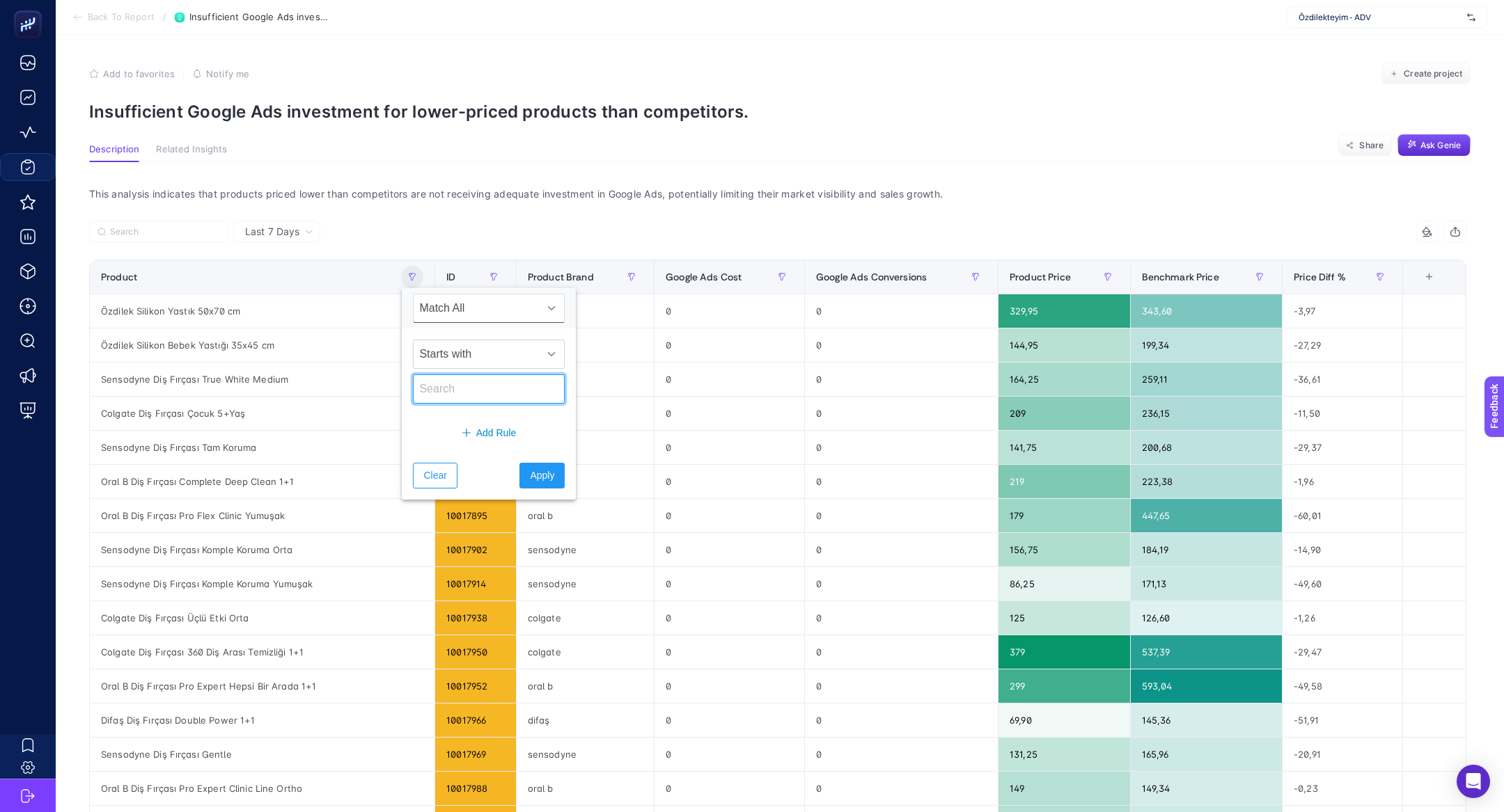
click at [464, 379] on input "text" at bounding box center [489, 389] width 152 height 29
click at [485, 355] on span "Starts with" at bounding box center [475, 354] width 124 height 28
click at [498, 442] on li "Not contains" at bounding box center [480, 442] width 134 height 28
click at [494, 380] on input "text" at bounding box center [489, 389] width 152 height 29
type input "özdilek"
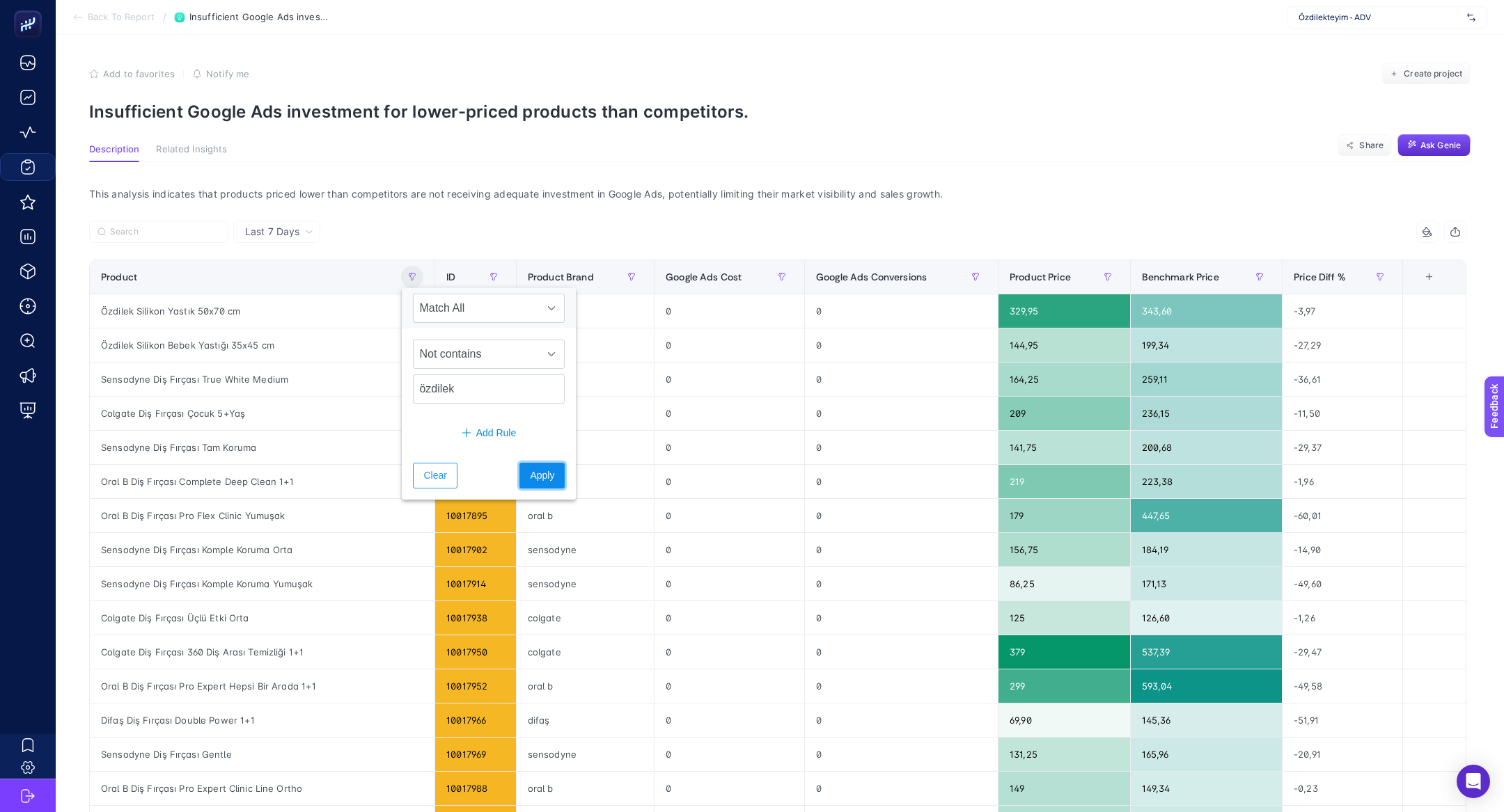
click at [530, 476] on span "Apply" at bounding box center [542, 475] width 24 height 14
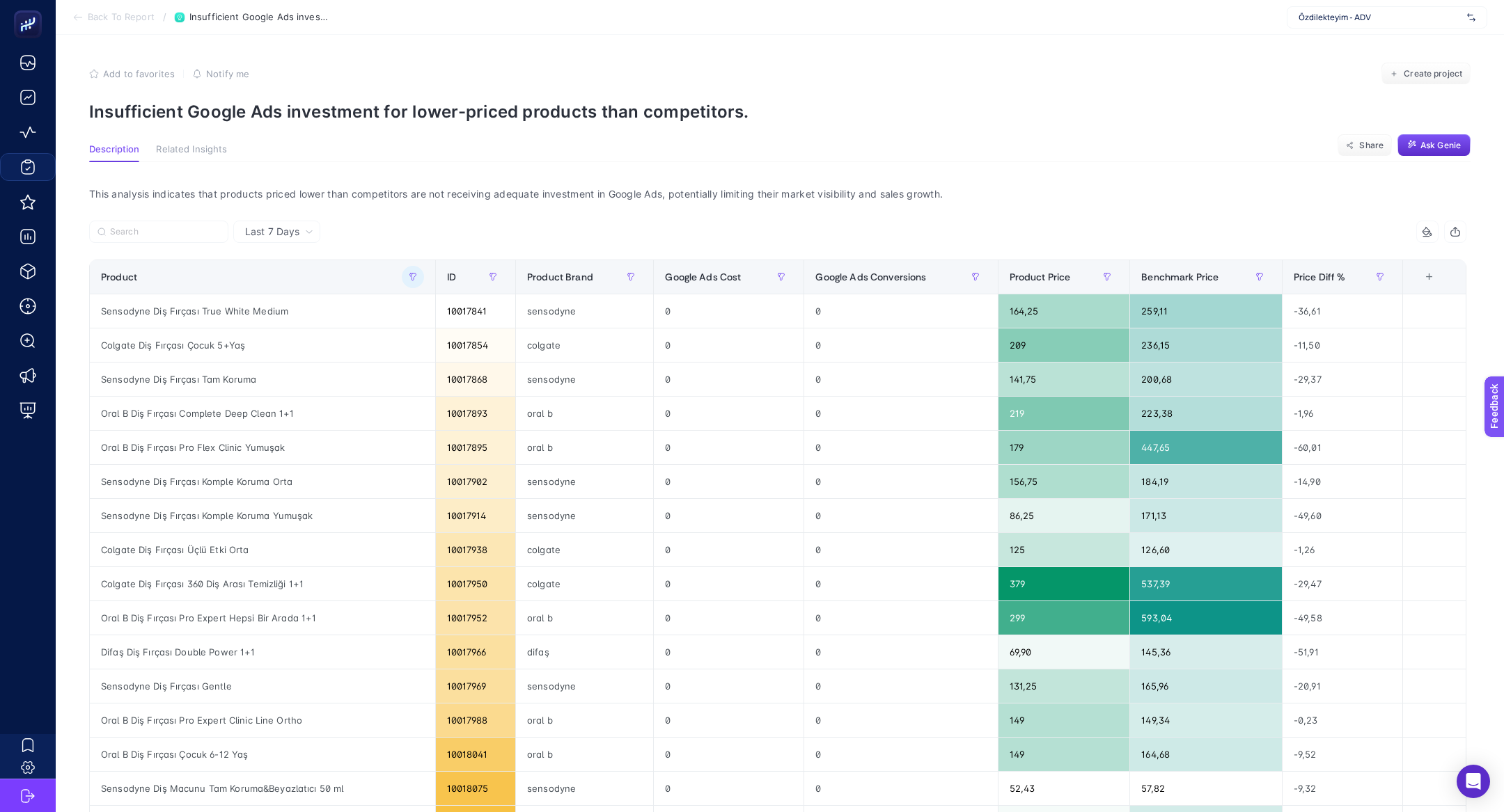
click at [623, 199] on div "This analysis indicates that products priced lower than competitors are not rec…" at bounding box center [778, 194] width 1400 height 19
click at [1061, 204] on div "This analysis indicates that products priced lower than competitors are not rec…" at bounding box center [778, 653] width 1400 height 980
click at [1451, 71] on span "Create project" at bounding box center [1434, 73] width 59 height 11
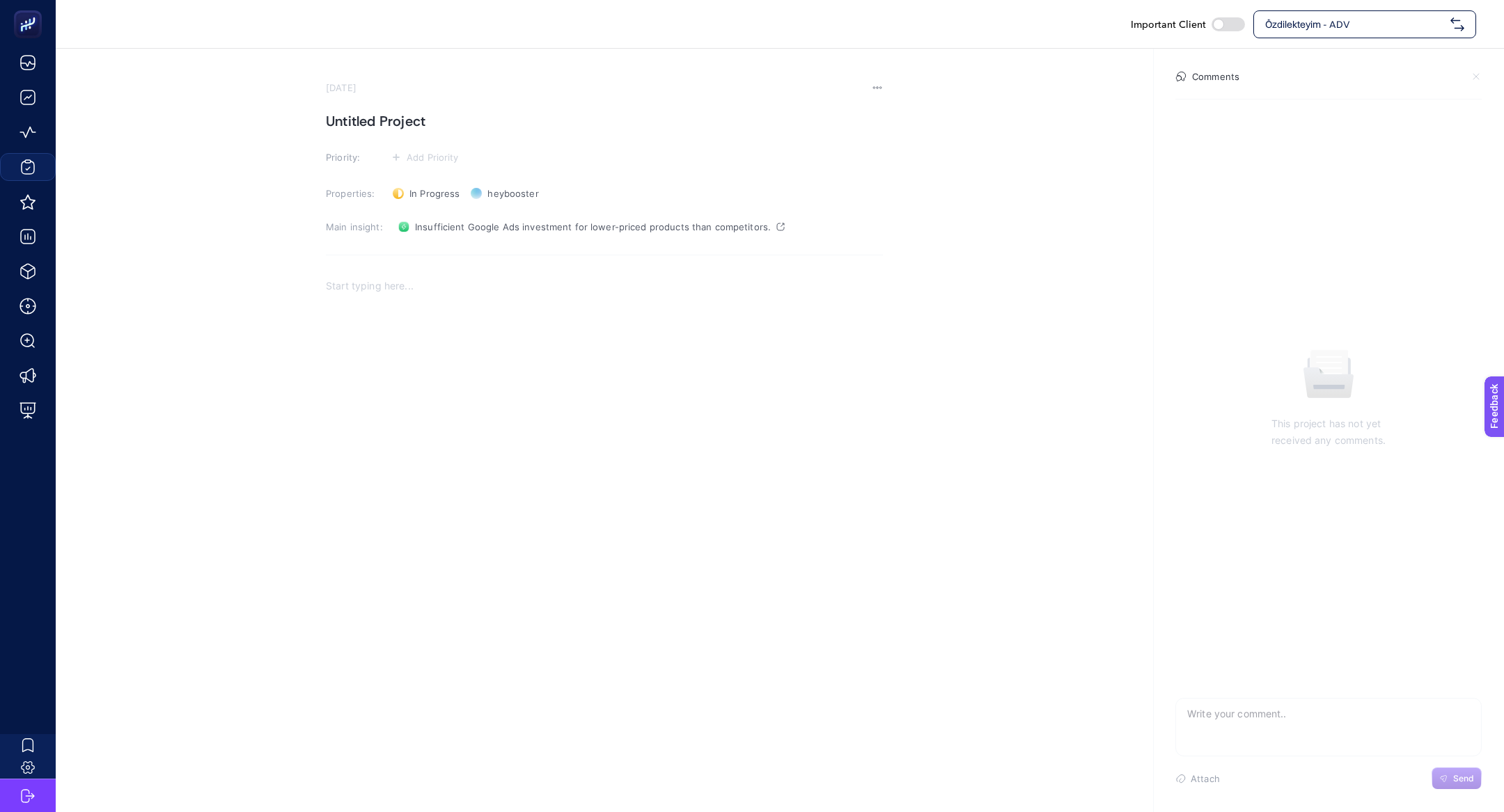
click at [490, 409] on div "Rich Text Editor. Editing area: main" at bounding box center [604, 408] width 558 height 278
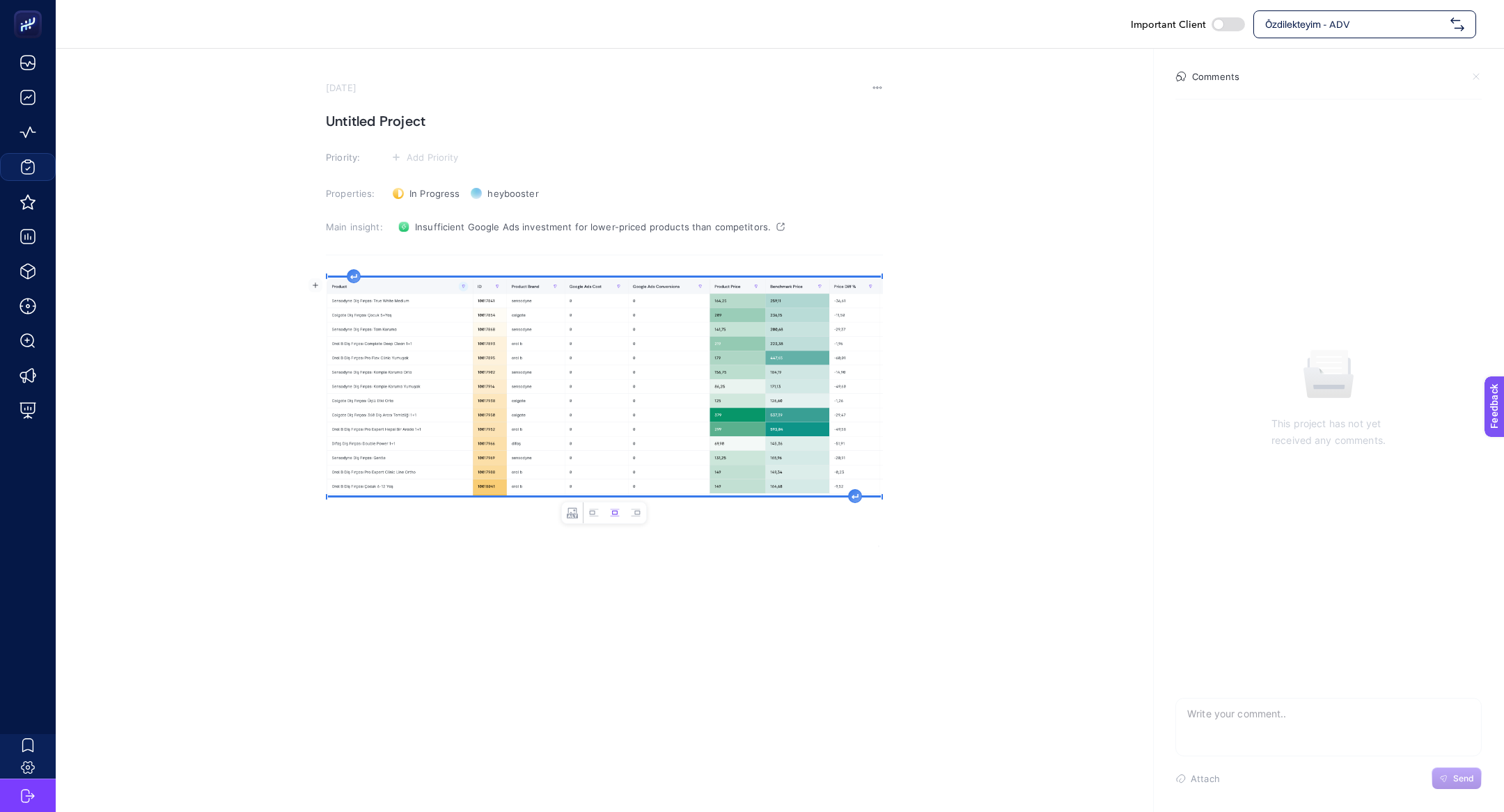
click at [422, 122] on h1 "Untitled Project" at bounding box center [604, 121] width 558 height 23
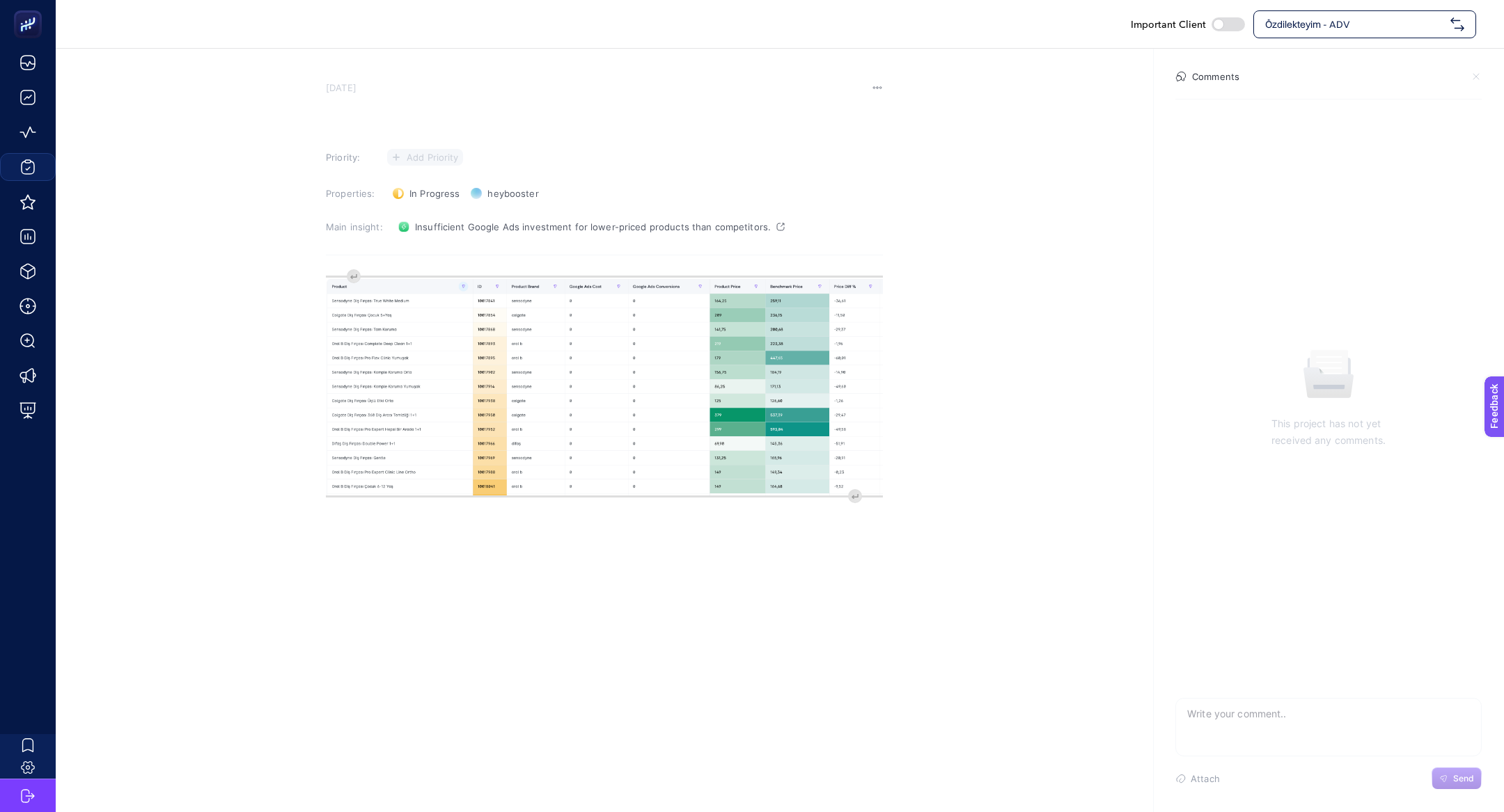
paste h1
click at [438, 162] on span "Add Priority" at bounding box center [433, 157] width 52 height 11
drag, startPoint x: 443, startPoint y: 206, endPoint x: 434, endPoint y: 187, distance: 21.0
click at [434, 187] on ul at bounding box center [424, 233] width 75 height 130
click at [434, 187] on rect at bounding box center [421, 184] width 44 height 14
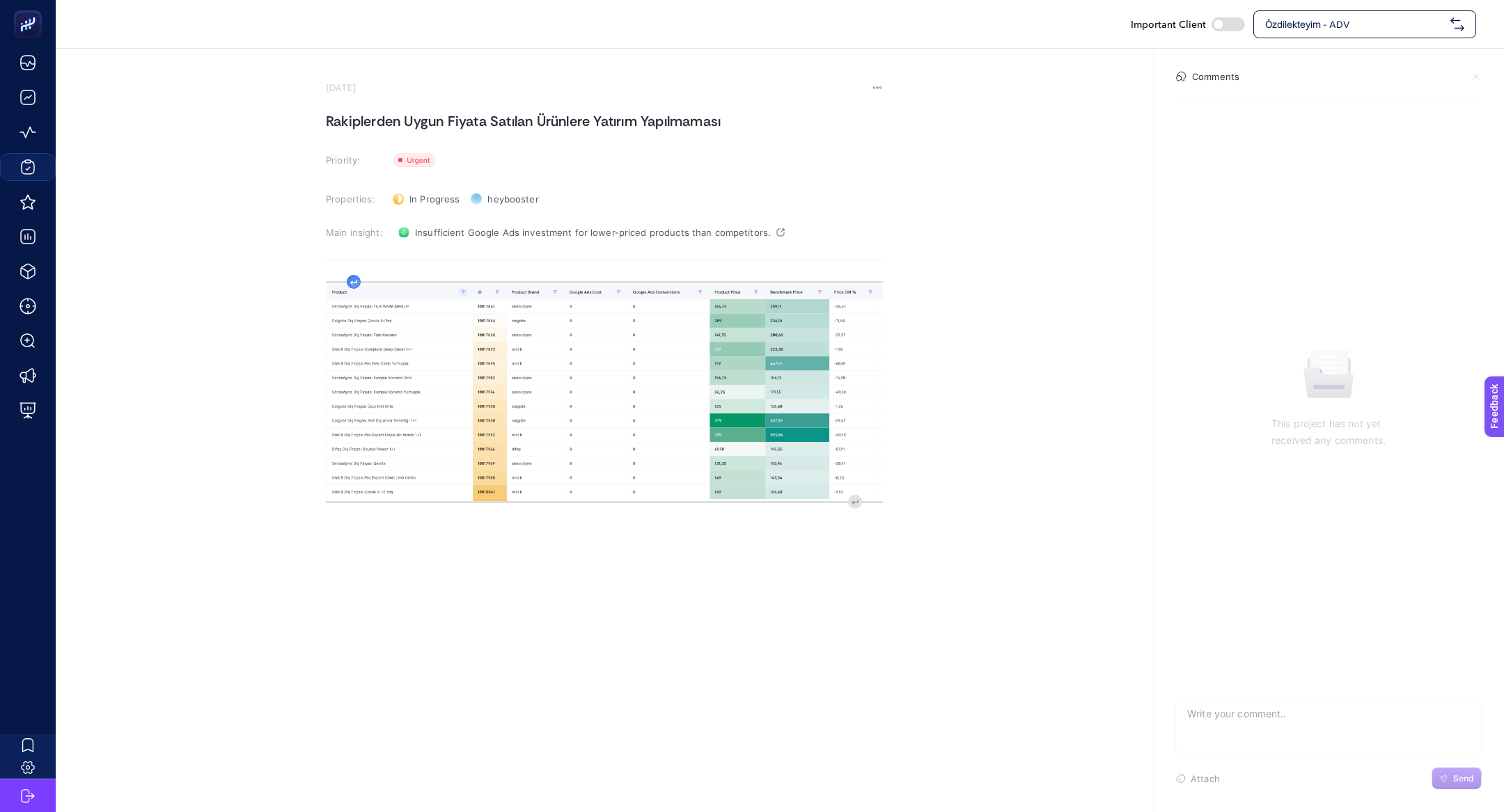
click at [351, 285] on div "image widget. Press Enter to type after or press Shift + Enter to type before t…" at bounding box center [604, 413] width 558 height 278
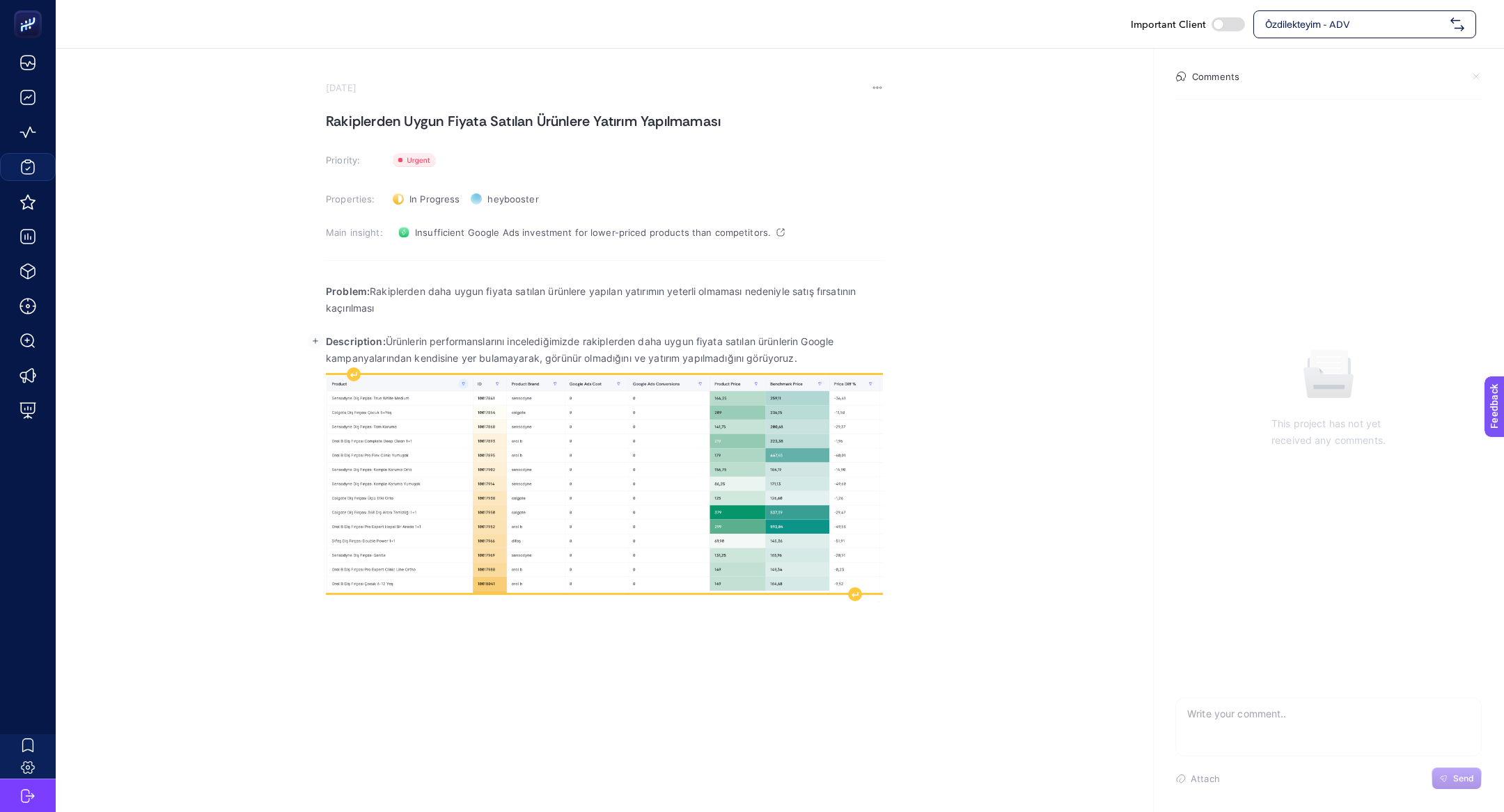
click at [689, 586] on img "Rich Text Editor. Editing area: main" at bounding box center [604, 484] width 558 height 218
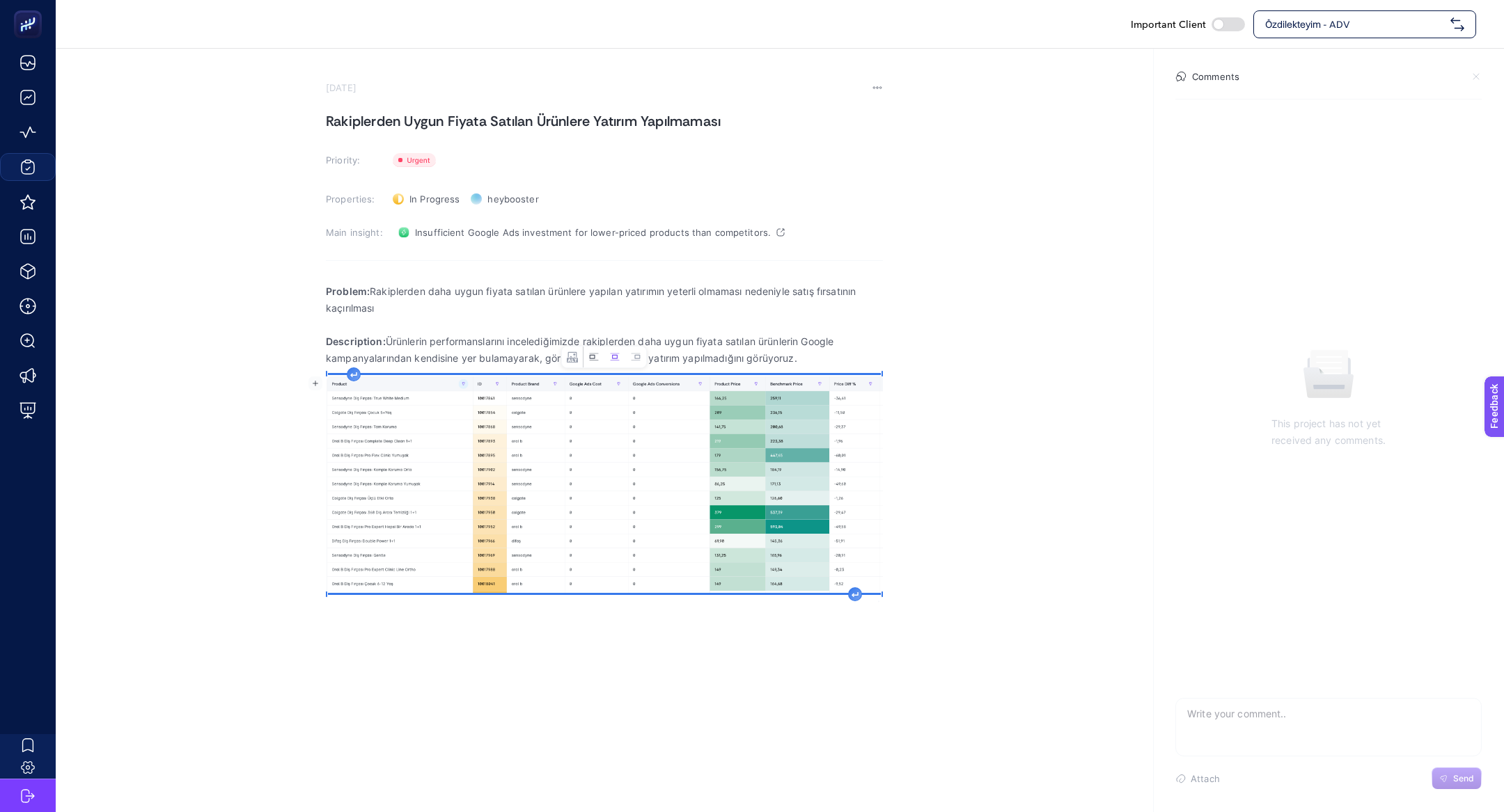
click at [590, 360] on icon "Image toolbar" at bounding box center [594, 357] width 11 height 11
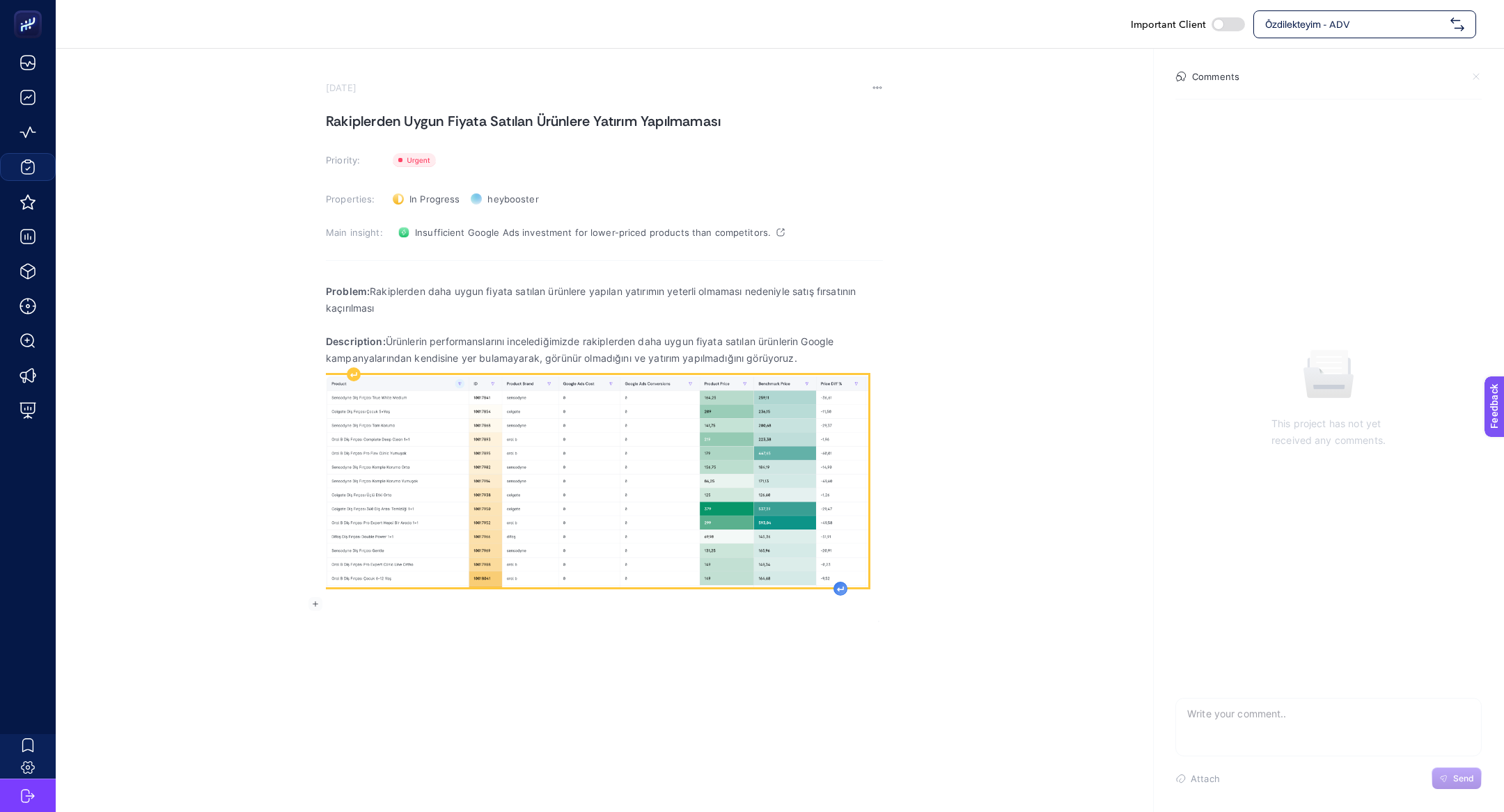
click at [846, 589] on div "Rich Text Editor. Editing area: main" at bounding box center [840, 588] width 14 height 14
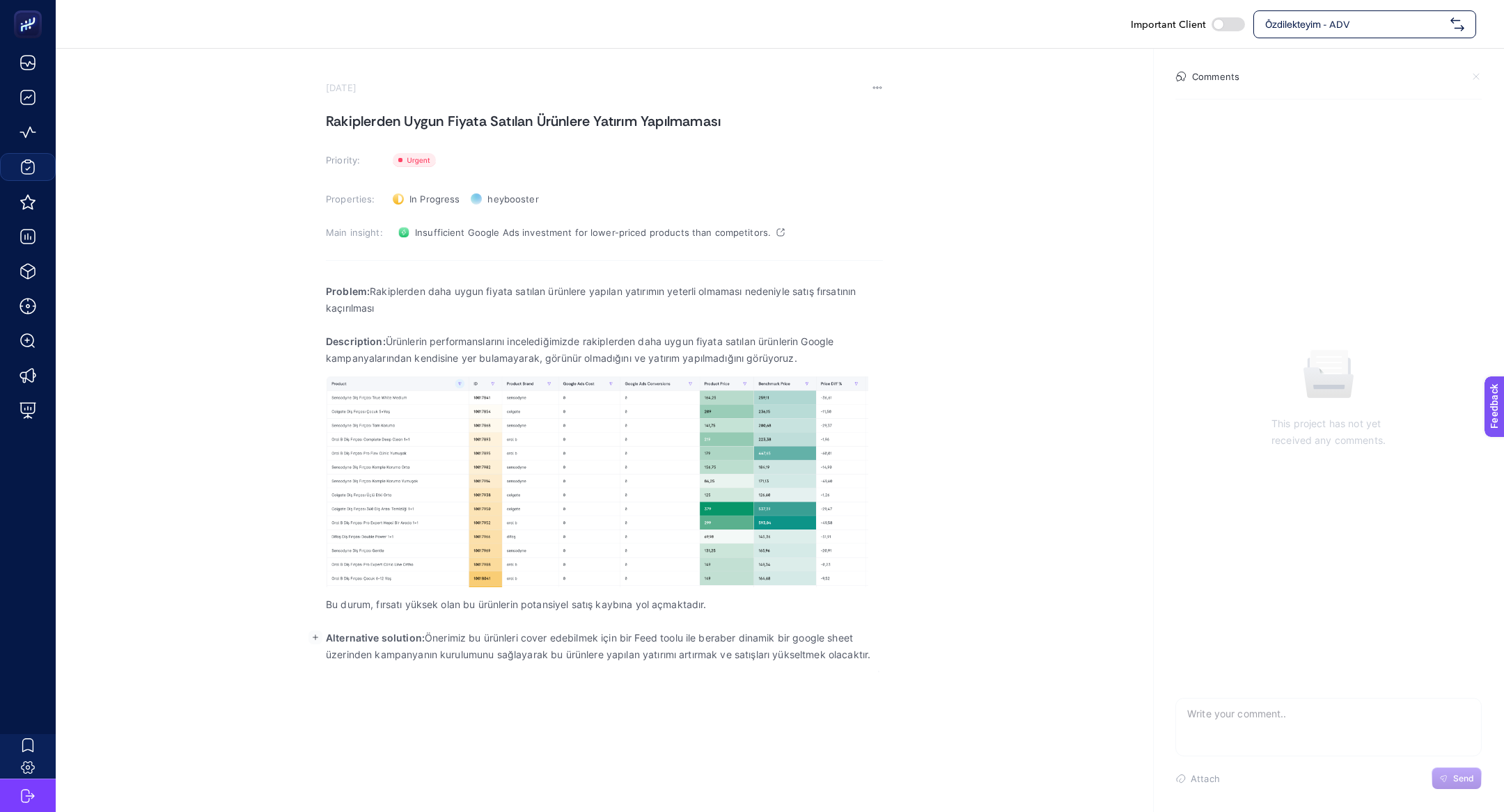
click at [413, 121] on h1 "Rakiplerden Uygun Fiyata Satılan Ürünlere Yatırım Yapılmaması" at bounding box center [604, 121] width 558 height 23
copy h1 "Rakiplerden Uygun Fiyata Satılan Ürünlere Yatırım Yapılmaması"
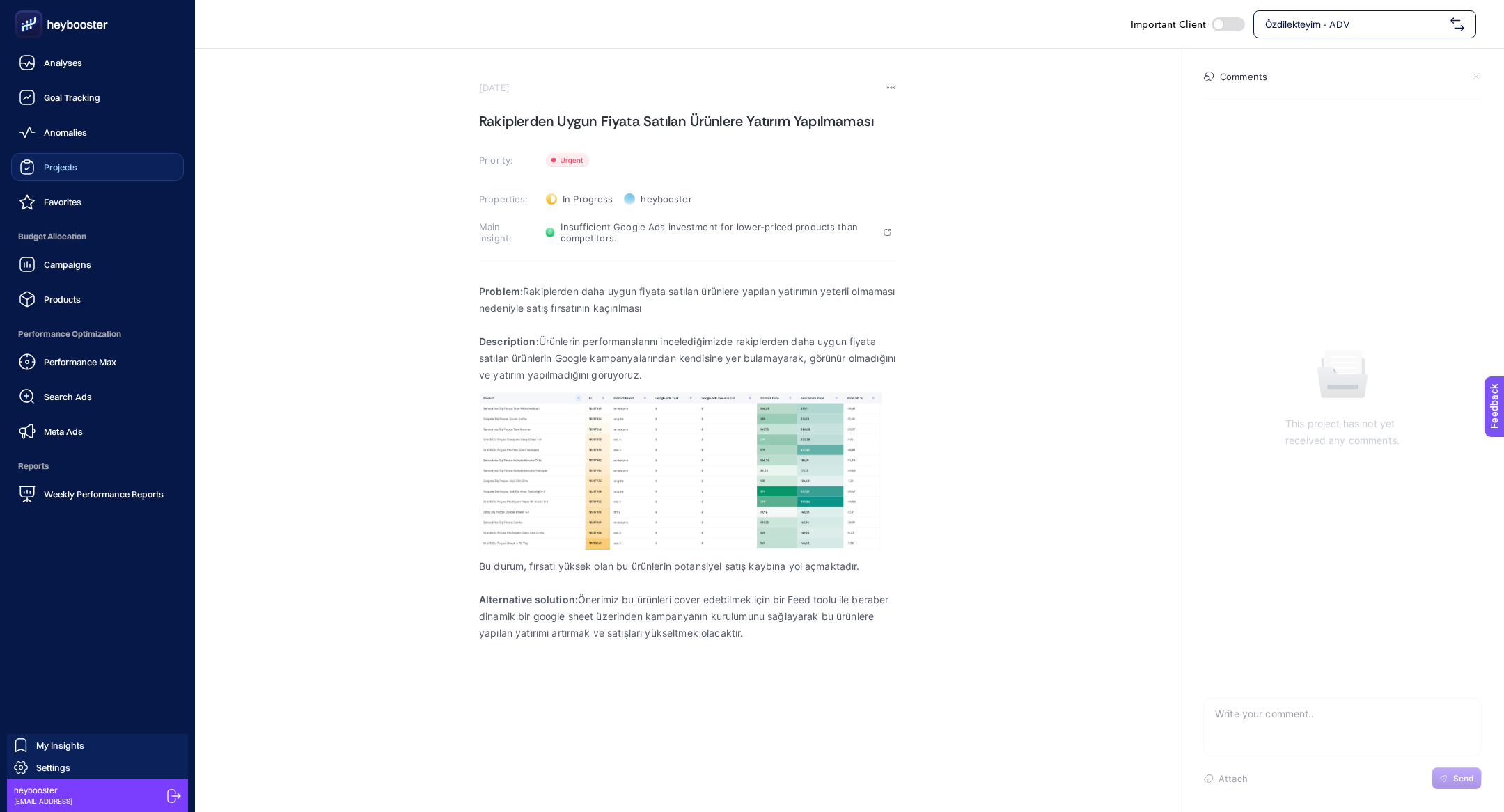
click at [55, 220] on ul "Analyses Goal Tracking Anomalies Projects Favorites Budget Allocation Campaigns…" at bounding box center [97, 278] width 173 height 459
click at [55, 184] on ul "Analyses Goal Tracking Anomalies Projects Favorites Budget Allocation Campaigns…" at bounding box center [97, 278] width 173 height 459
click at [55, 172] on span "Projects" at bounding box center [60, 167] width 34 height 11
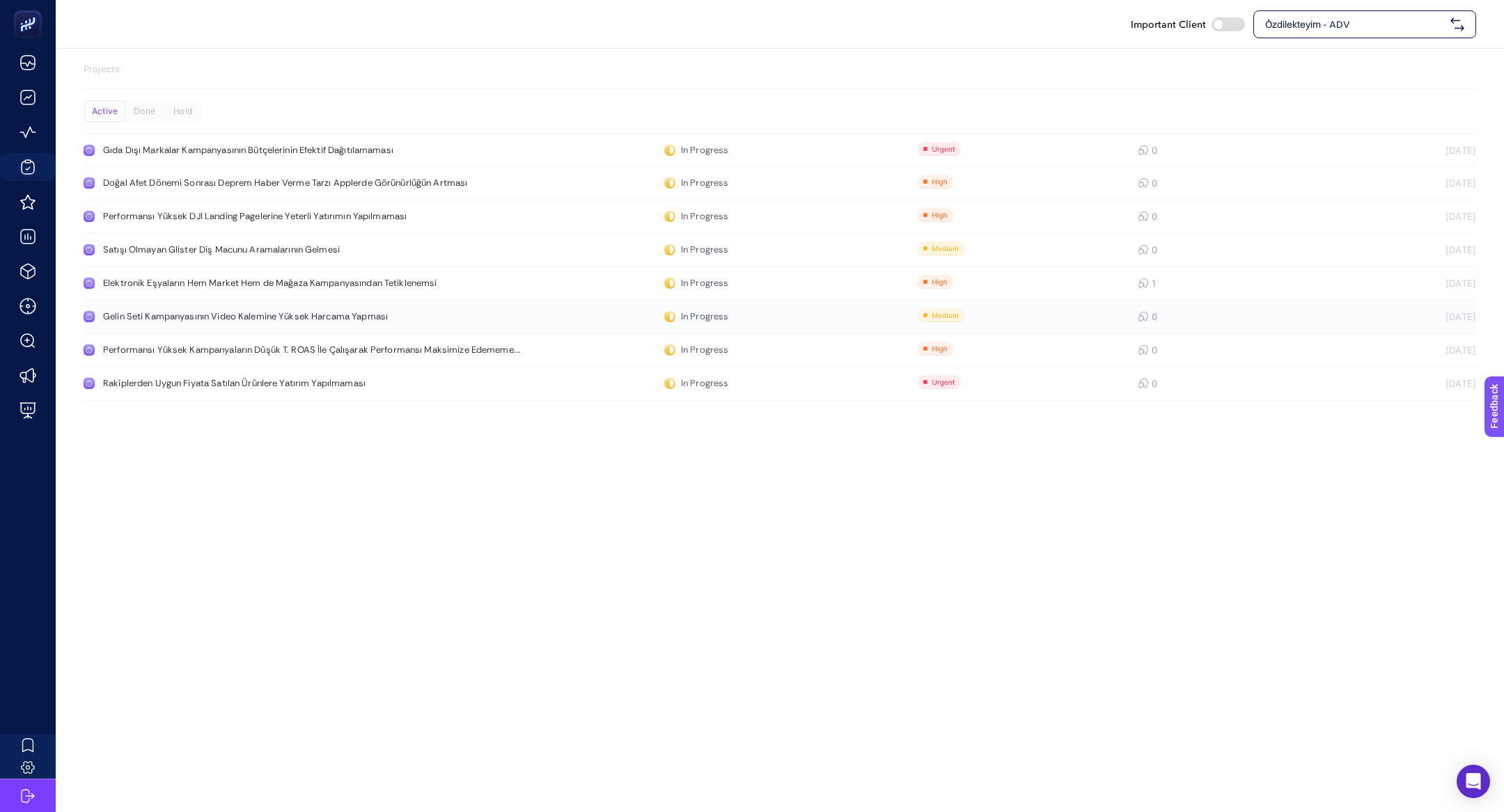
click at [222, 328] on link "Gelin Seti Kampanyasının Video Kalemine Yüksek Harcama Yapması In Progress 0 21…" at bounding box center [780, 318] width 1392 height 34
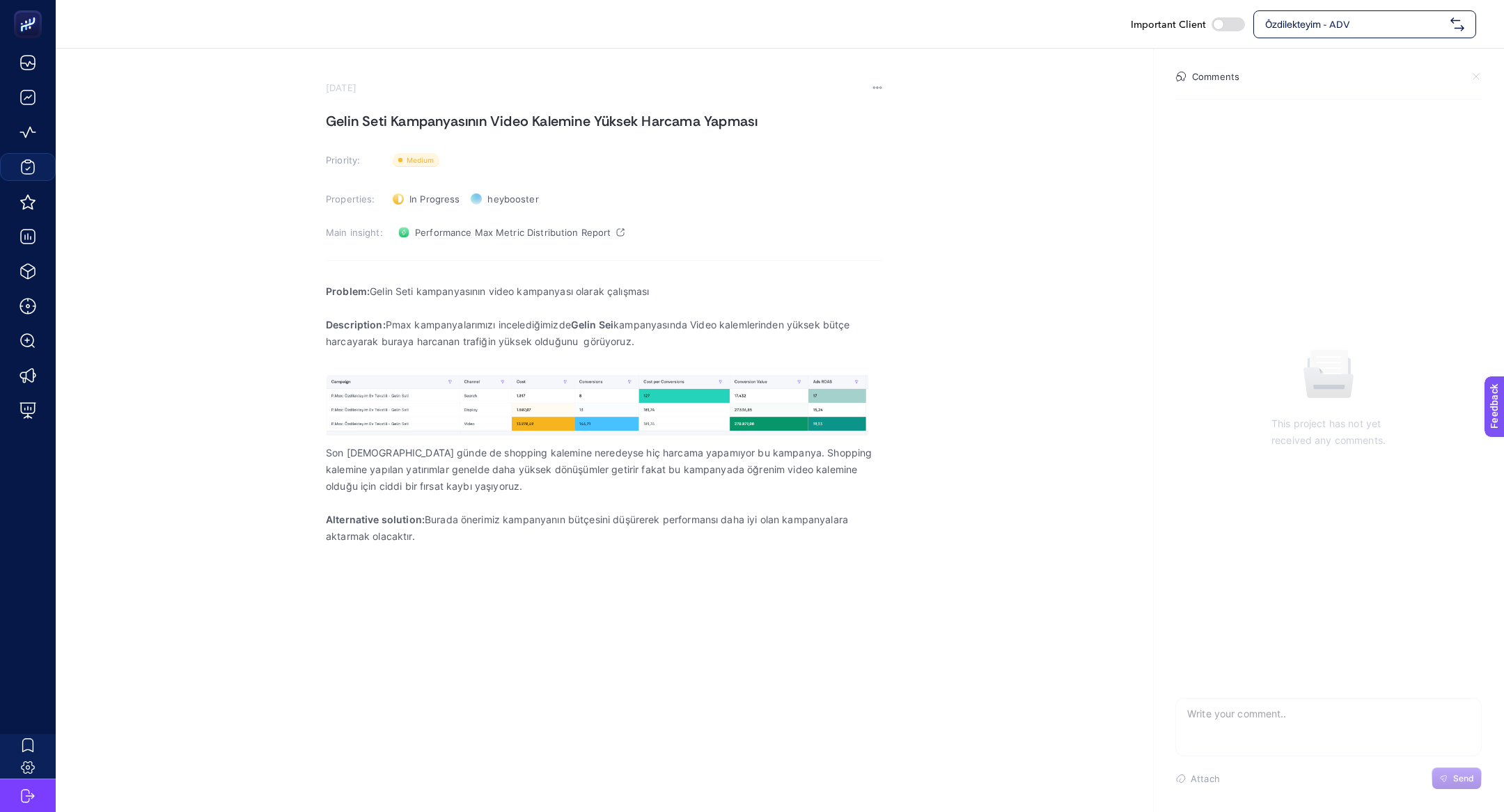
click at [442, 187] on section "September 18, 2025 Gelin Seti Kampanyasının Video Kalemine Yüksek Harcama Yapma…" at bounding box center [604, 326] width 558 height 489
click at [442, 199] on span "In Progress" at bounding box center [434, 199] width 50 height 11
click at [432, 245] on span "Done" at bounding box center [428, 250] width 24 height 11
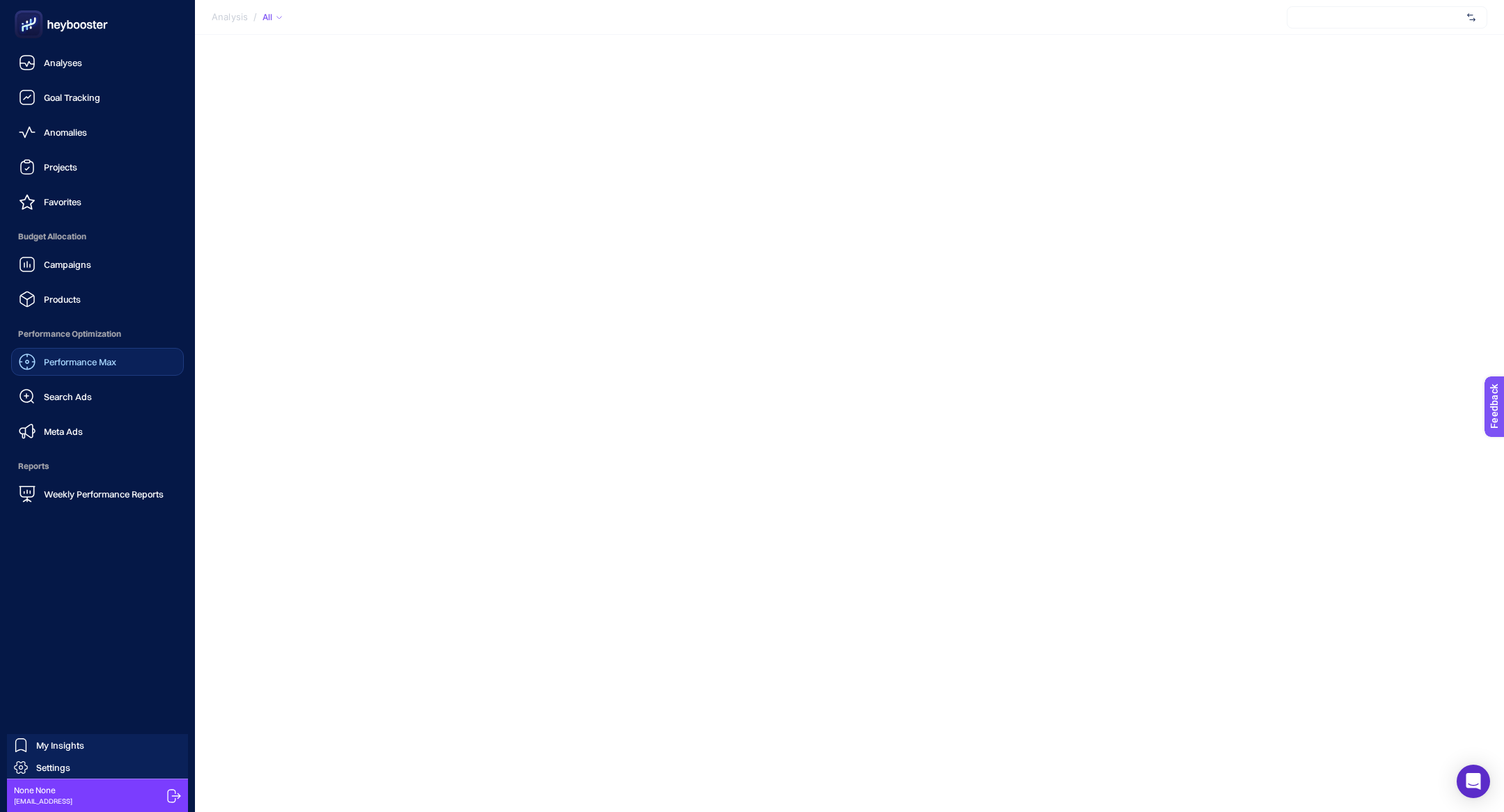
click at [90, 367] on span "Performance Max" at bounding box center [80, 361] width 72 height 11
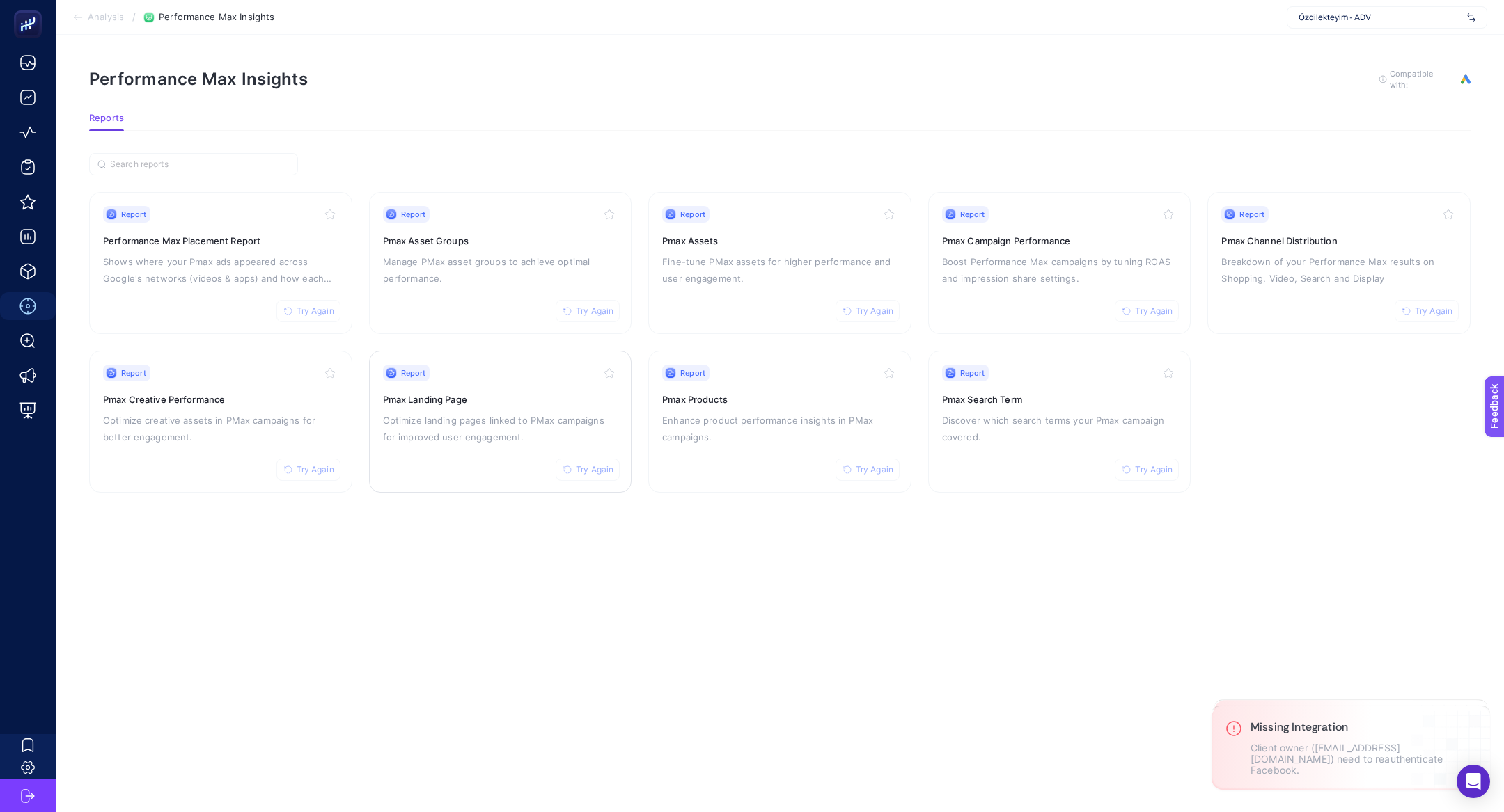
click at [491, 440] on p "Optimize landing pages linked to PMax campaigns for improved user engagement." at bounding box center [500, 429] width 236 height 34
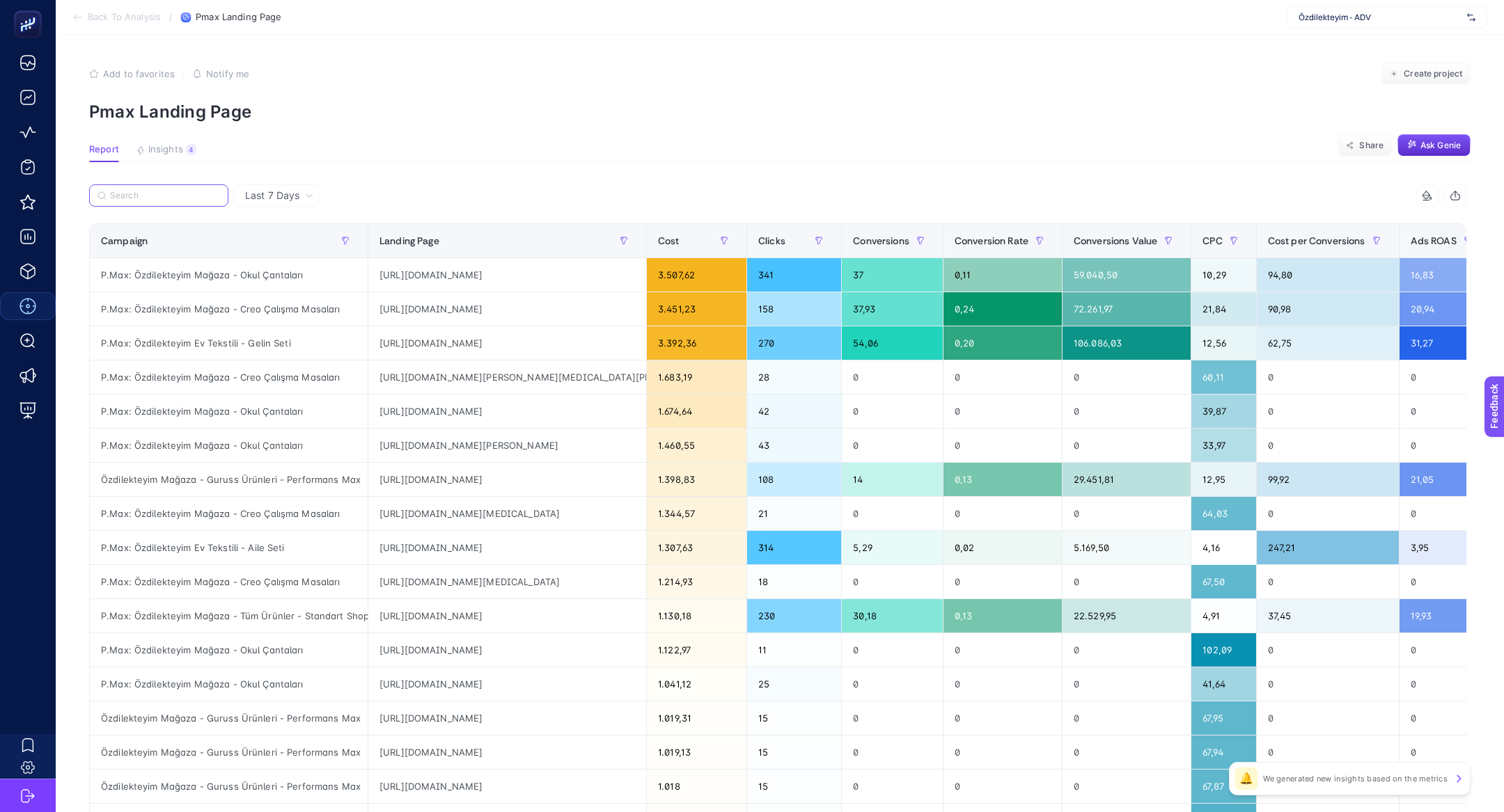
click at [160, 194] on input "Search" at bounding box center [164, 196] width 110 height 10
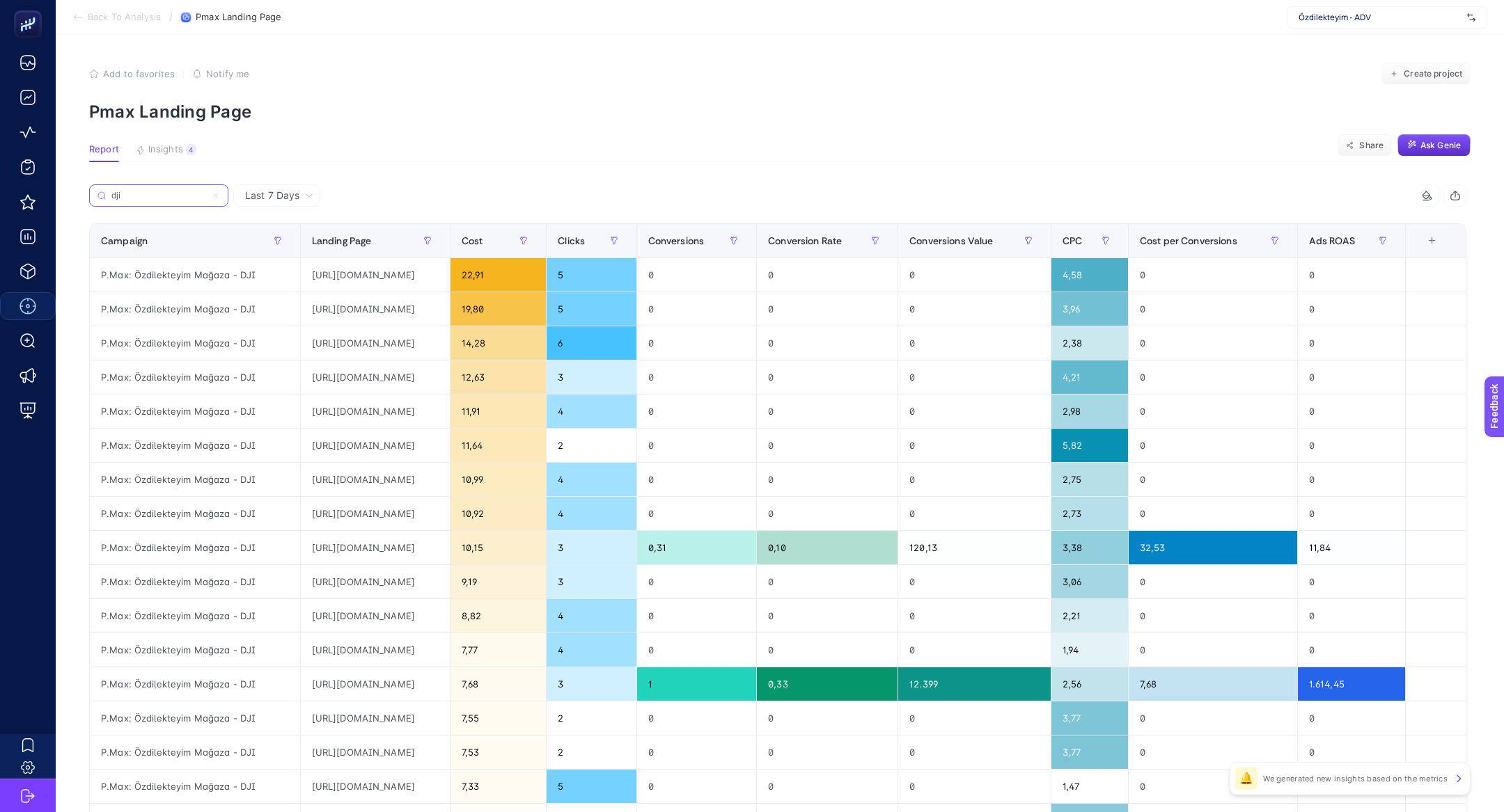
scroll to position [307, 0]
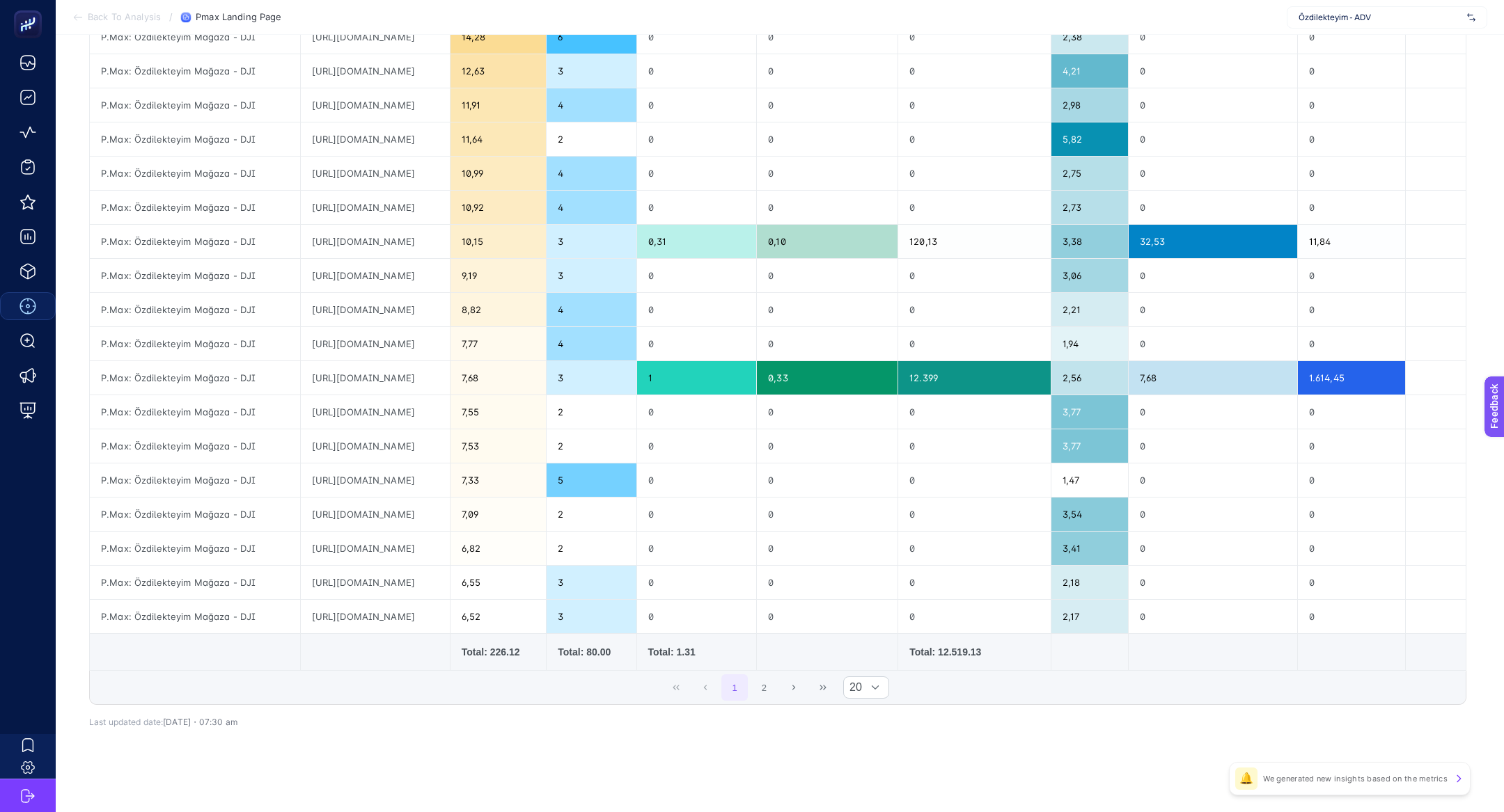
type input "dji"
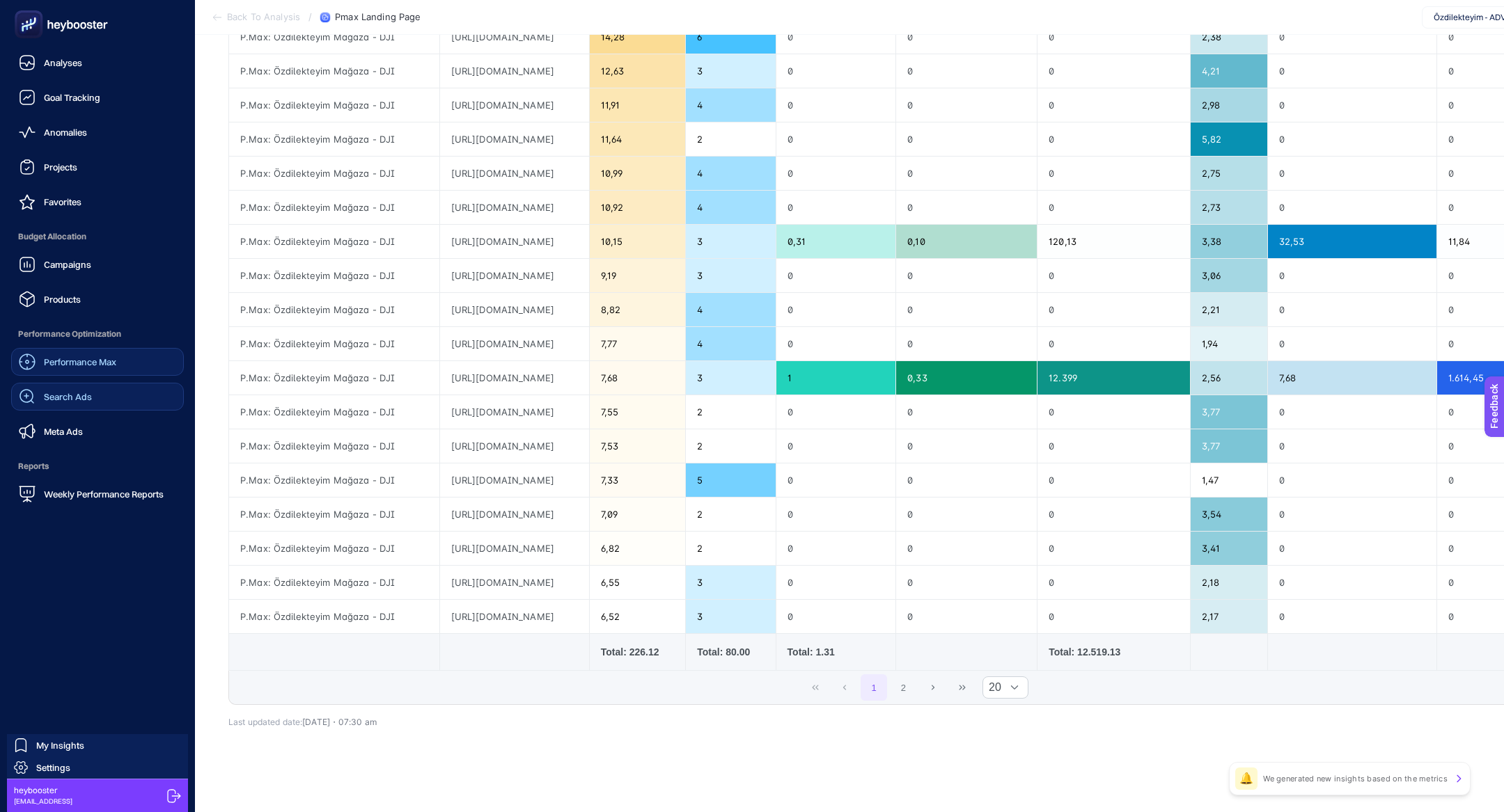
click at [84, 389] on div "Search Ads" at bounding box center [54, 397] width 73 height 17
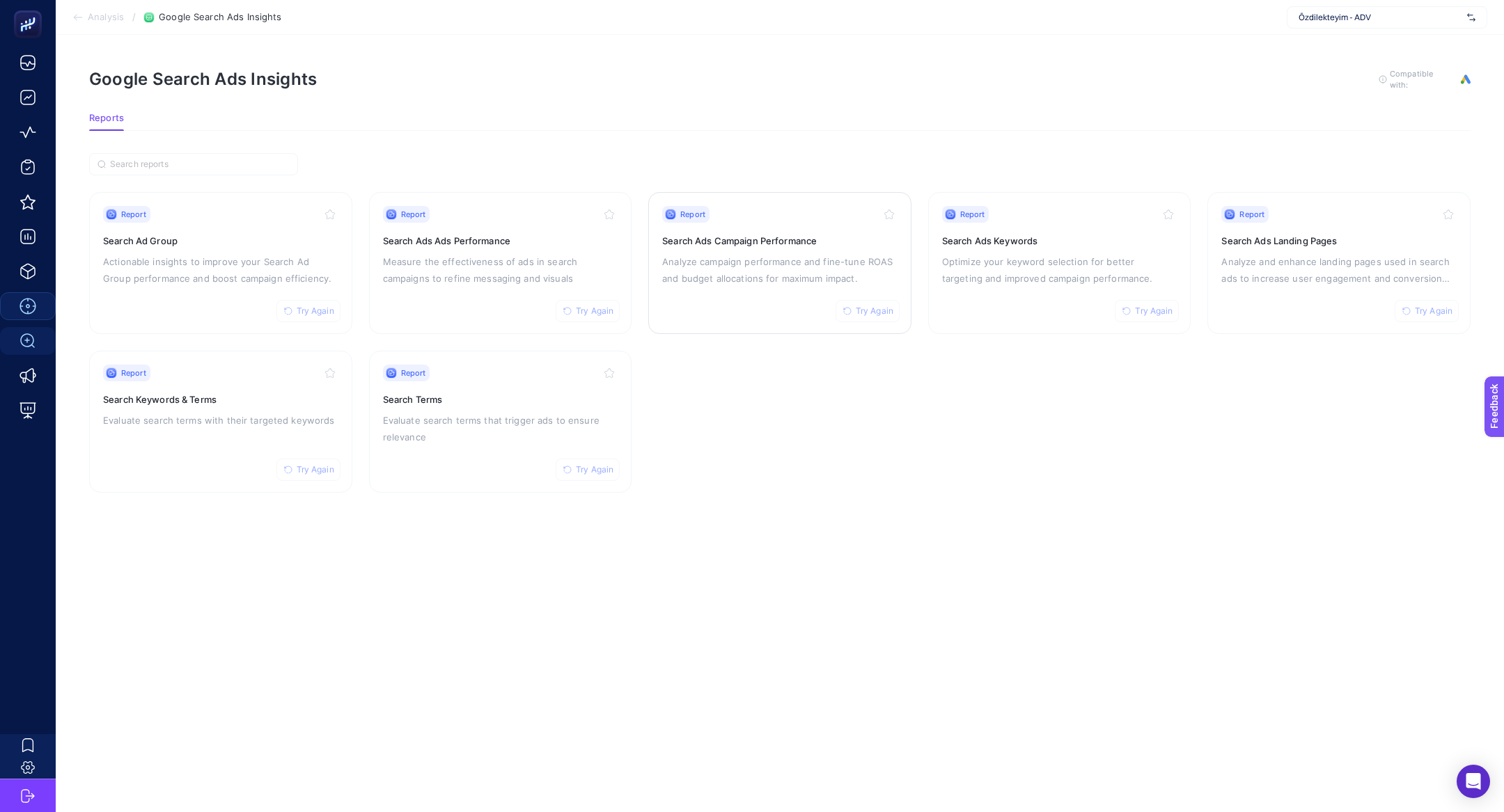
click at [812, 281] on p "Analyze campaign performance and fine-tune ROAS and budget allocations for maxi…" at bounding box center [780, 270] width 236 height 34
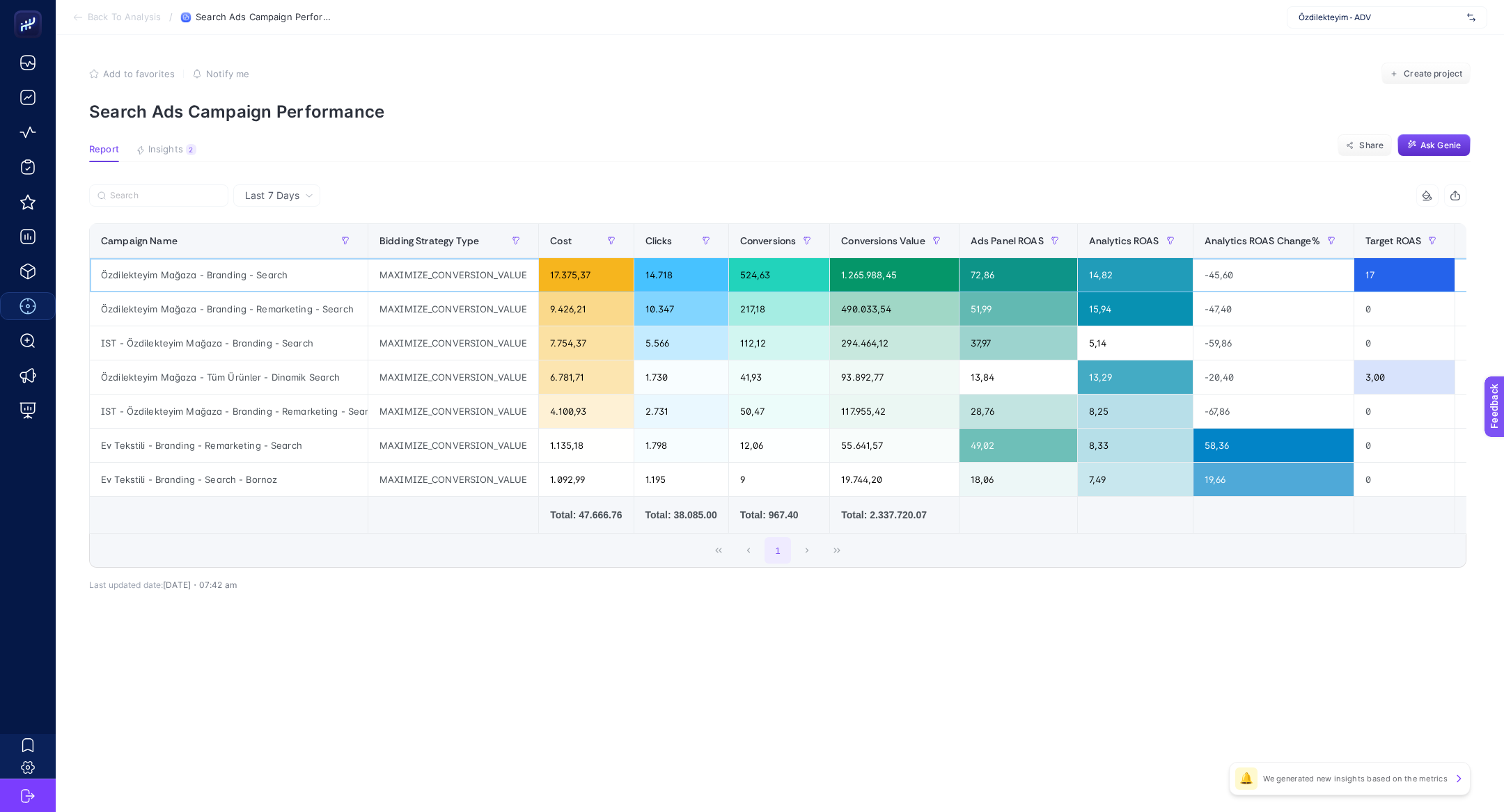
click at [238, 273] on div "Özdilekteyim Mağaza - Branding - Search" at bounding box center [228, 275] width 277 height 34
copy tr "Özdilekteyim Mağaza - Branding - Search"
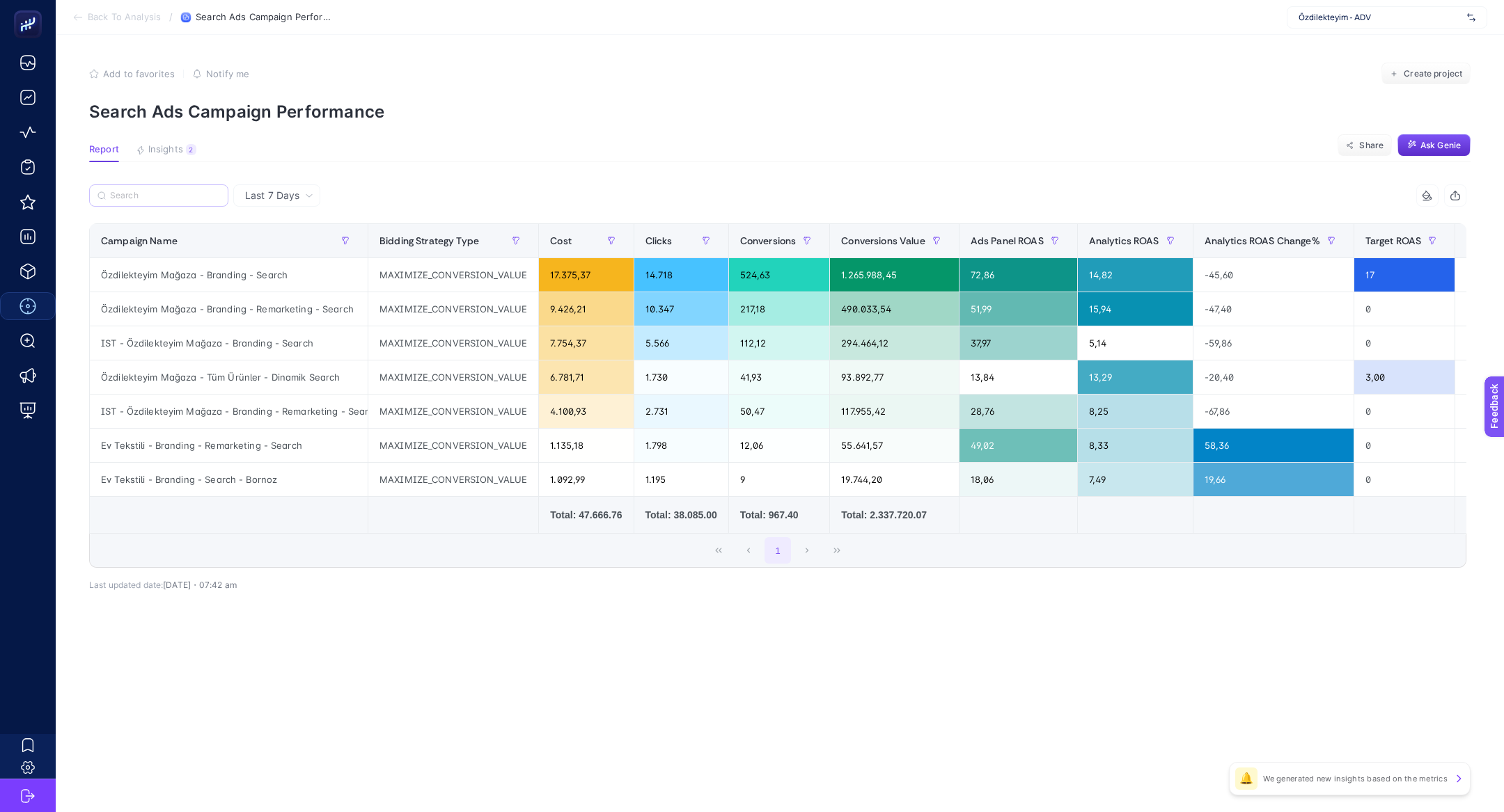
click at [190, 204] on label at bounding box center [158, 195] width 139 height 23
click at [190, 201] on input "Search" at bounding box center [164, 196] width 110 height 10
click at [188, 195] on input "Search" at bounding box center [166, 196] width 109 height 10
type input "b"
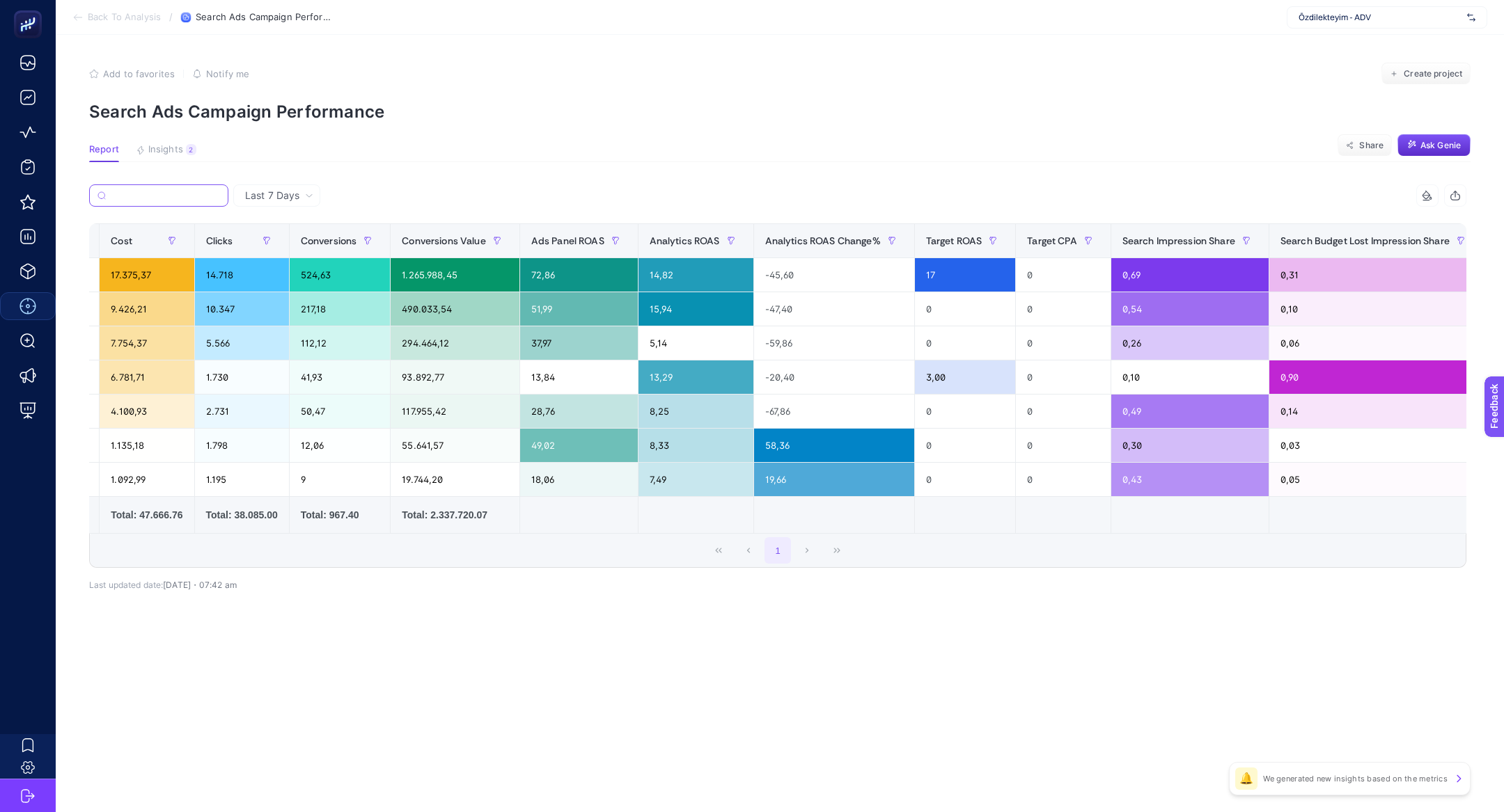
scroll to position [0, 920]
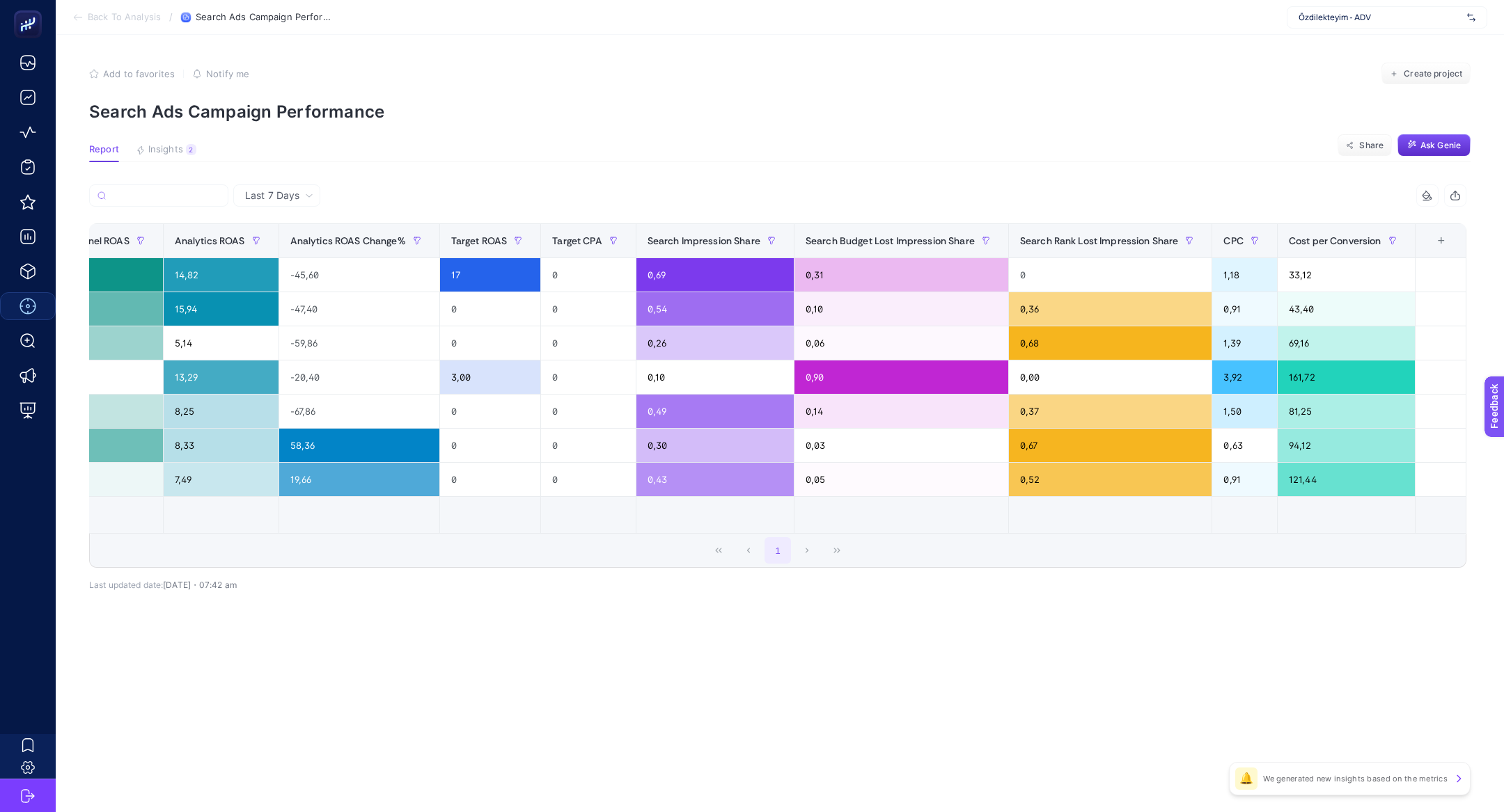
click at [1451, 231] on th "16 items selected +" at bounding box center [1440, 240] width 51 height 34
click at [1451, 241] on div "+" at bounding box center [1442, 240] width 27 height 11
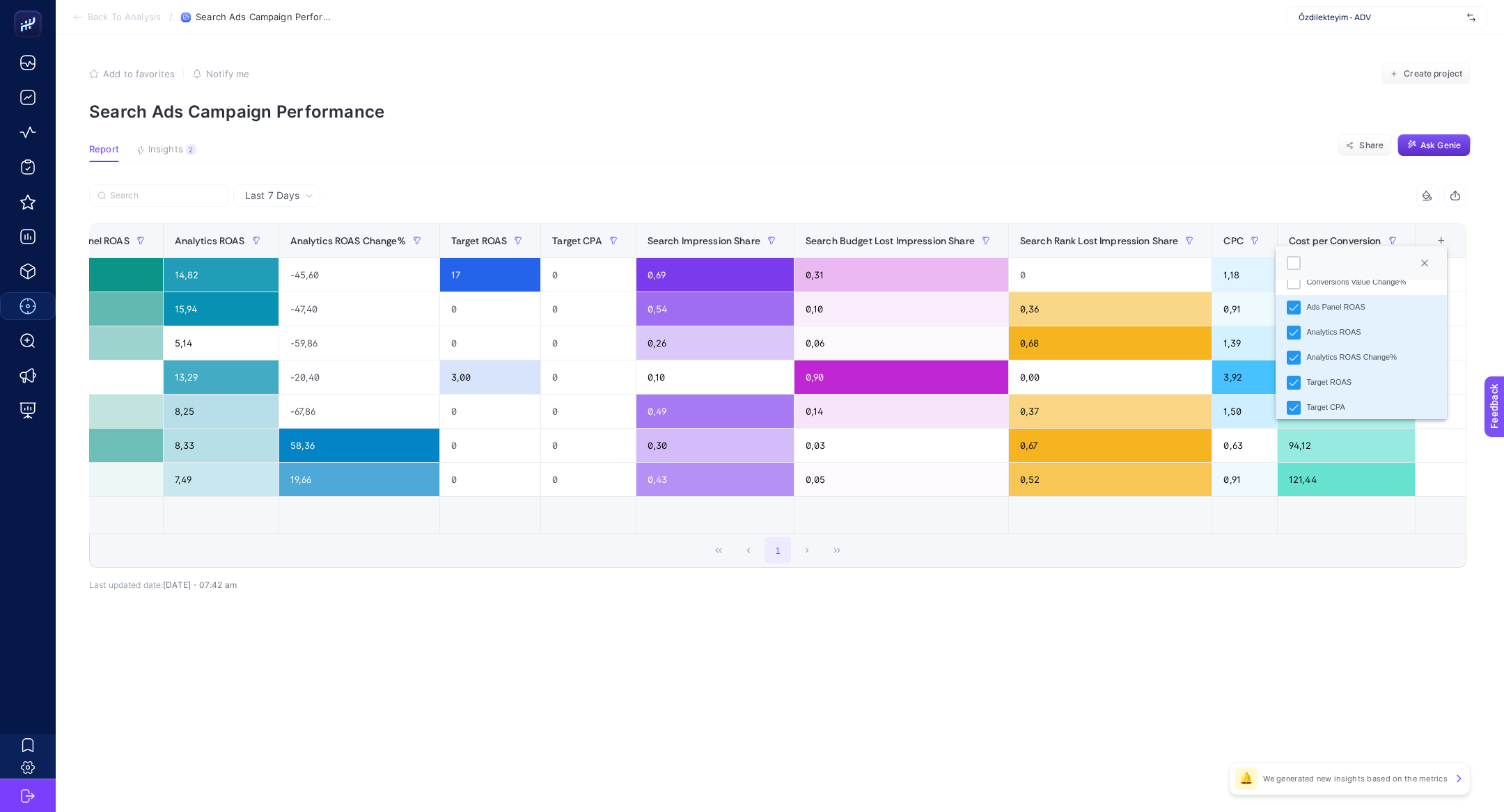
scroll to position [267, 0]
click at [1367, 362] on li "Analytics ROAS Change%" at bounding box center [1361, 356] width 171 height 25
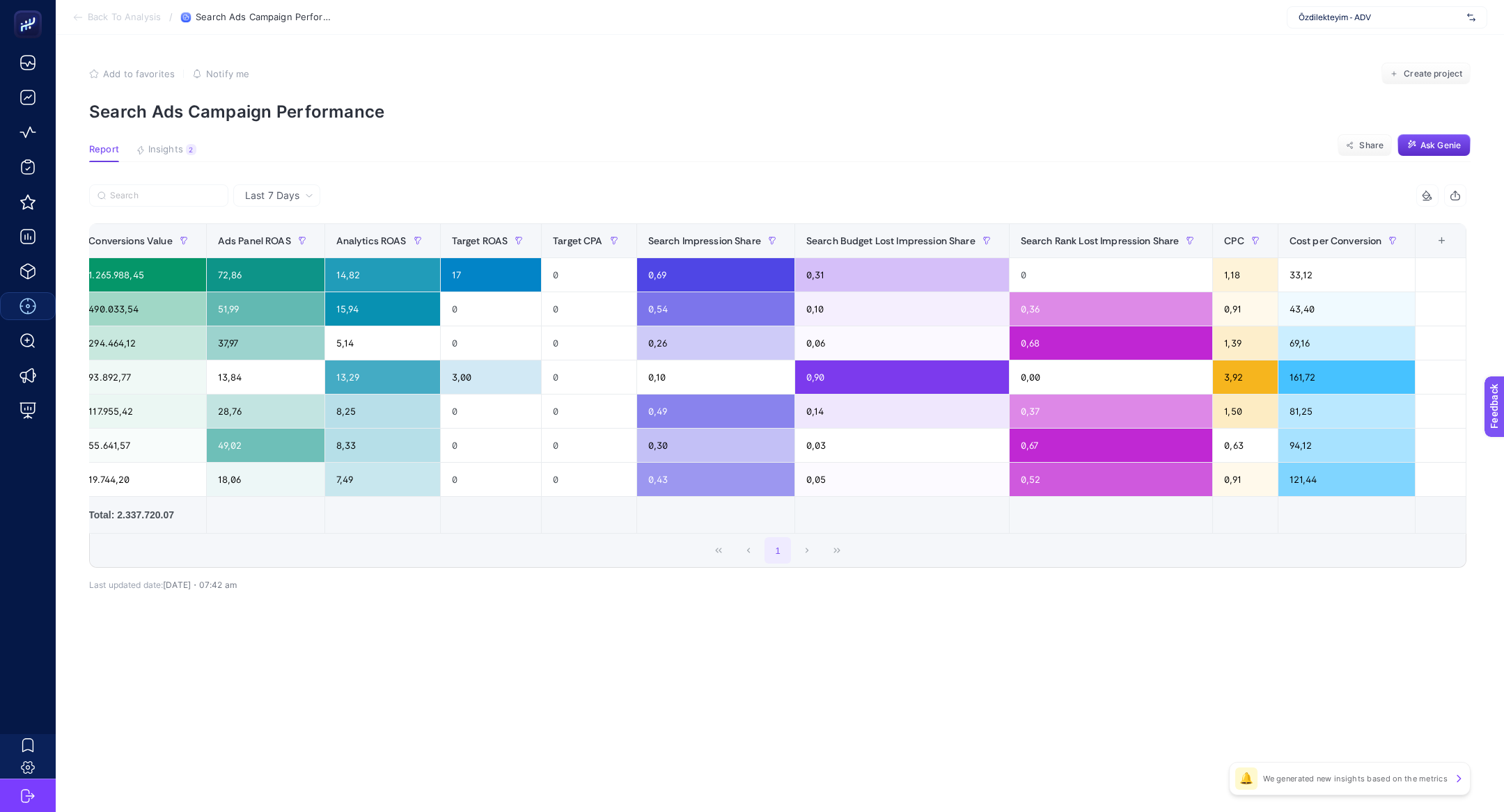
scroll to position [0, 759]
click at [1448, 239] on div "+" at bounding box center [1443, 240] width 27 height 11
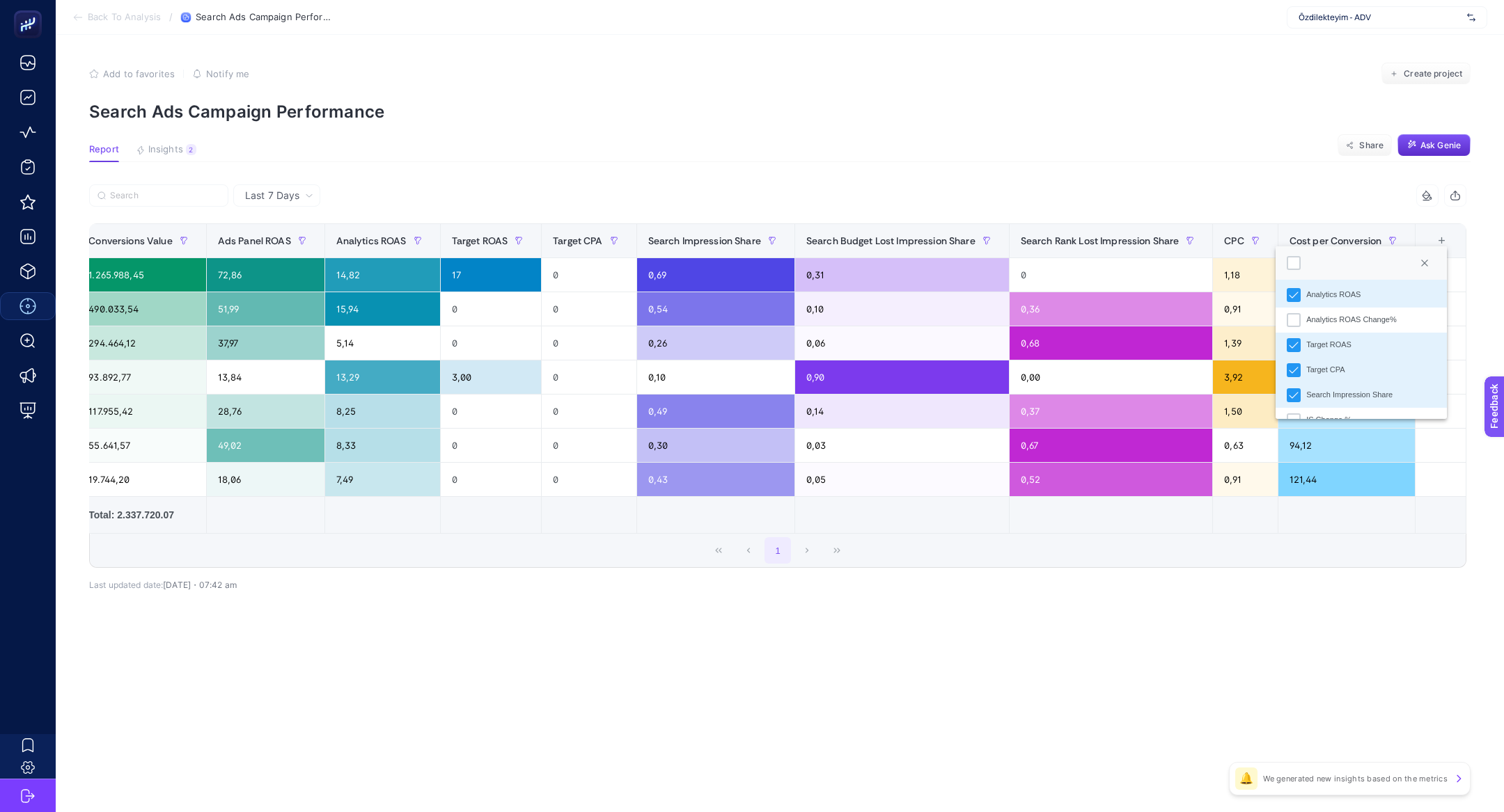
scroll to position [318, 0]
drag, startPoint x: 1335, startPoint y: 367, endPoint x: 1331, endPoint y: 355, distance: 12.6
click at [1331, 355] on ul "Campaign Name Bidding Strategy Type Campaign Status Campaign Serving Status Cos…" at bounding box center [1361, 318] width 171 height 713
click at [1331, 355] on div "Target CPA" at bounding box center [1325, 355] width 39 height 12
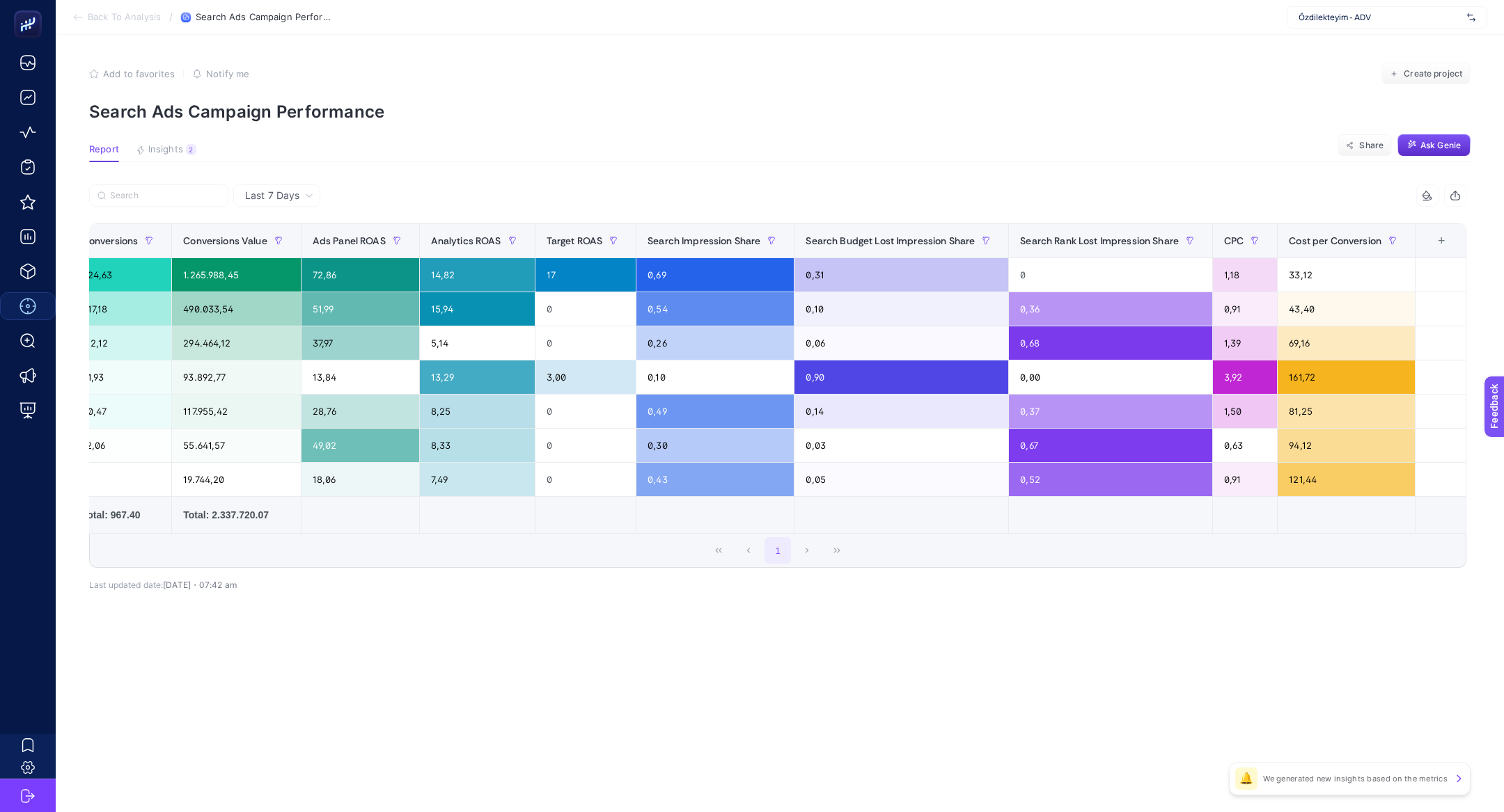
click at [1212, 678] on article "Add to favorites false Notify me Create project Search Ads Campaign Performance…" at bounding box center [780, 424] width 1449 height 778
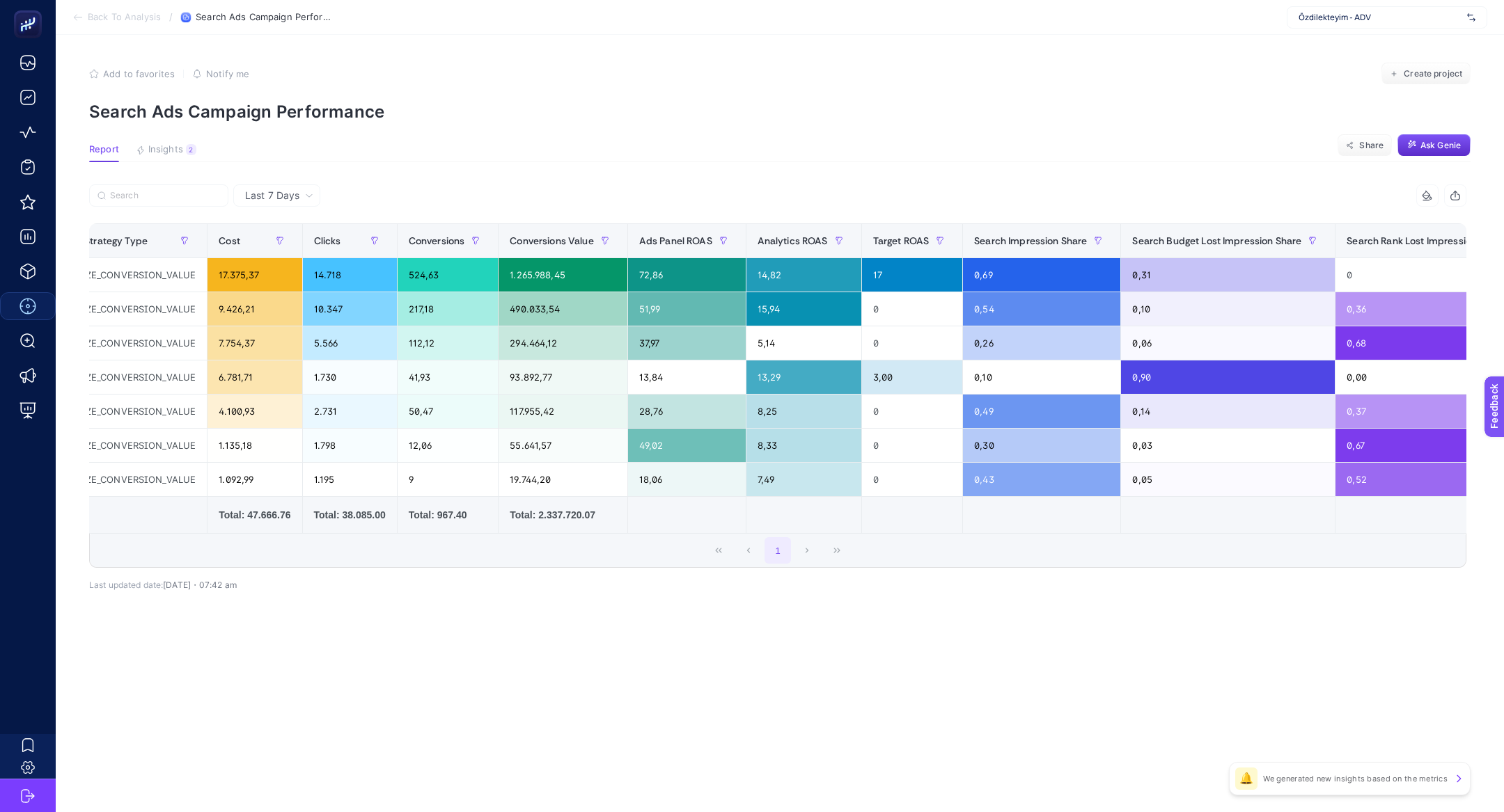
scroll to position [0, 0]
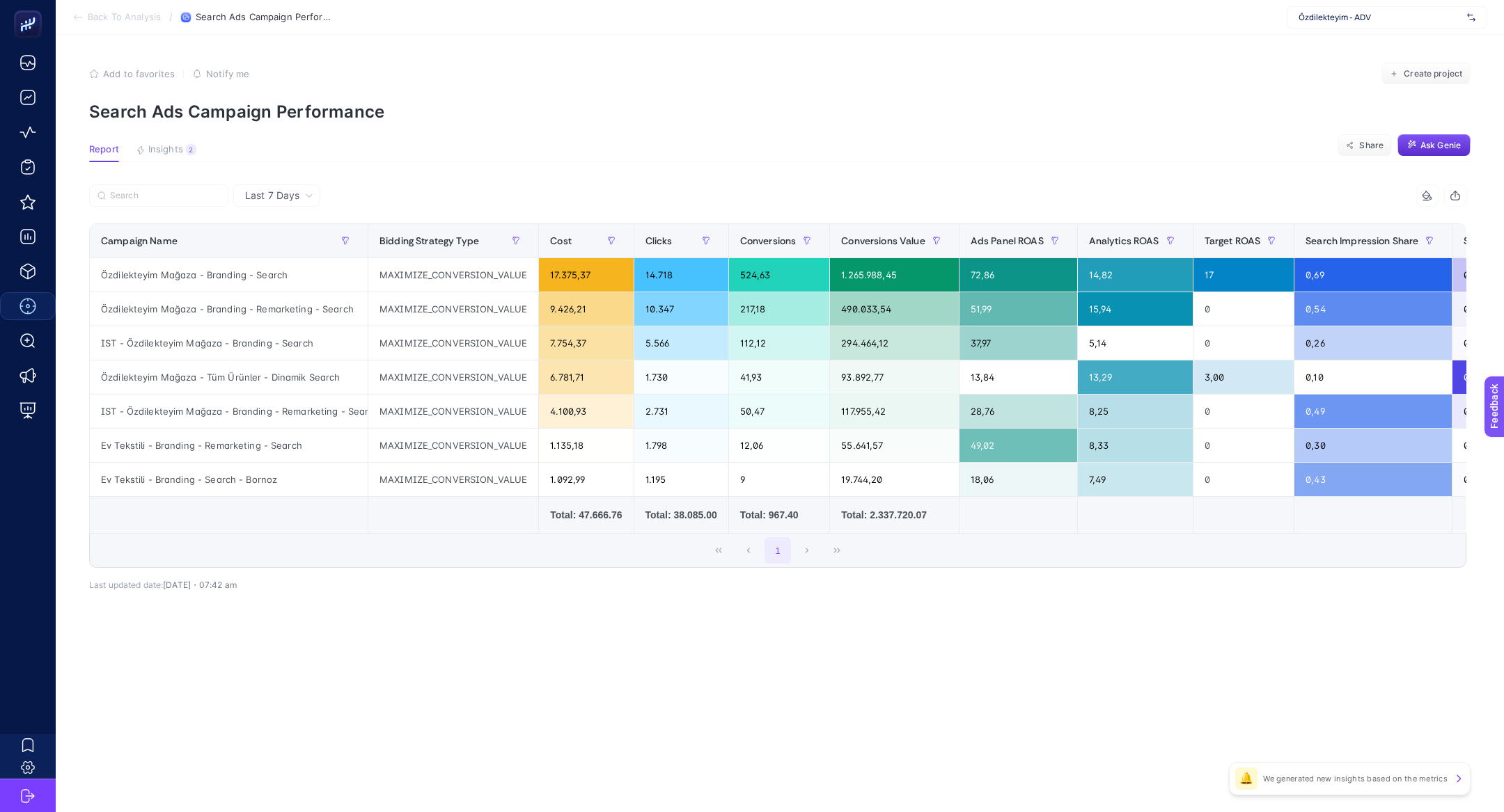
click at [185, 211] on div at bounding box center [433, 199] width 689 height 31
click at [171, 191] on input "Search" at bounding box center [164, 196] width 110 height 10
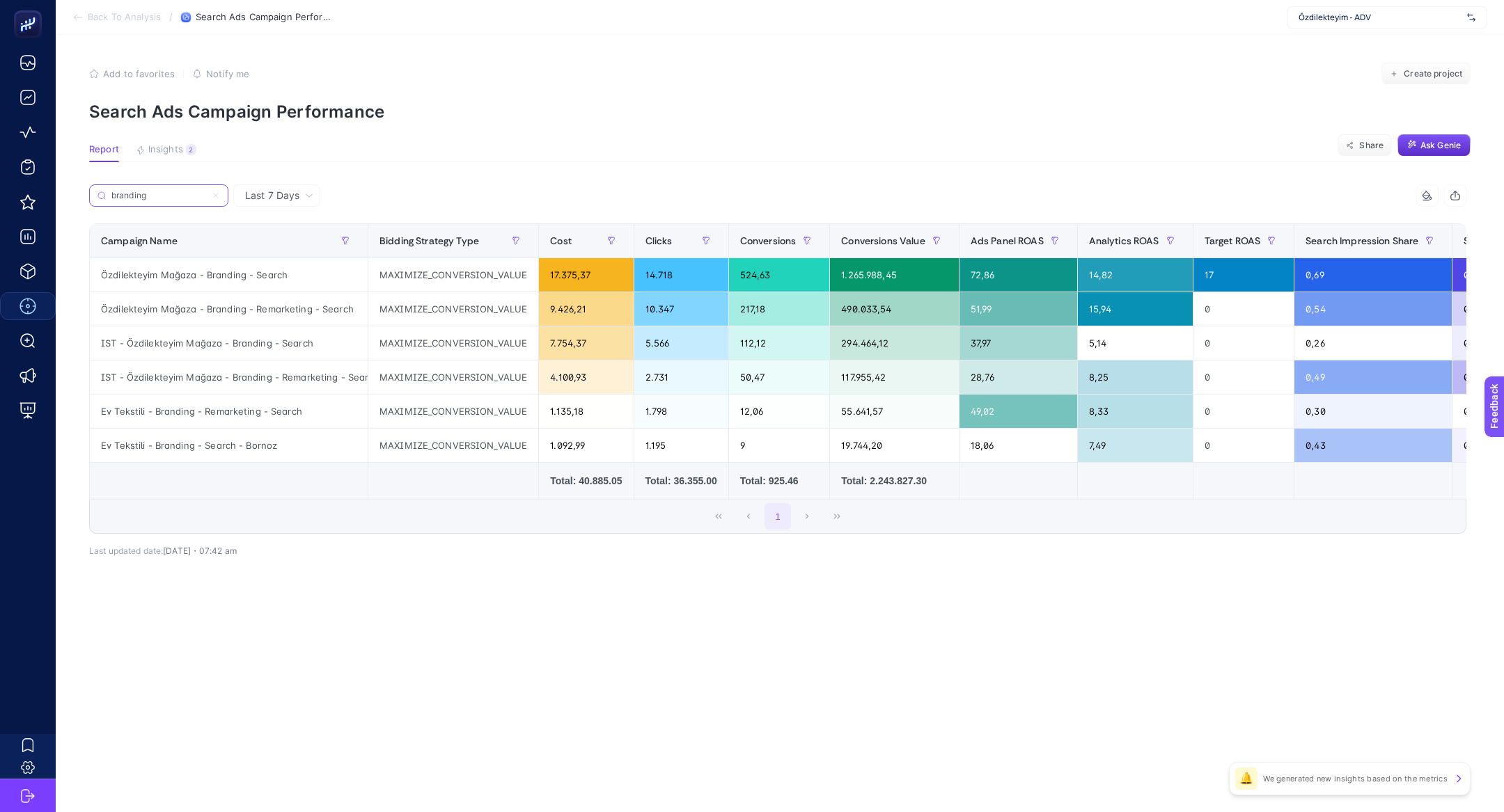
type input "branding"
click at [571, 240] on div "Cost" at bounding box center [586, 240] width 72 height 23
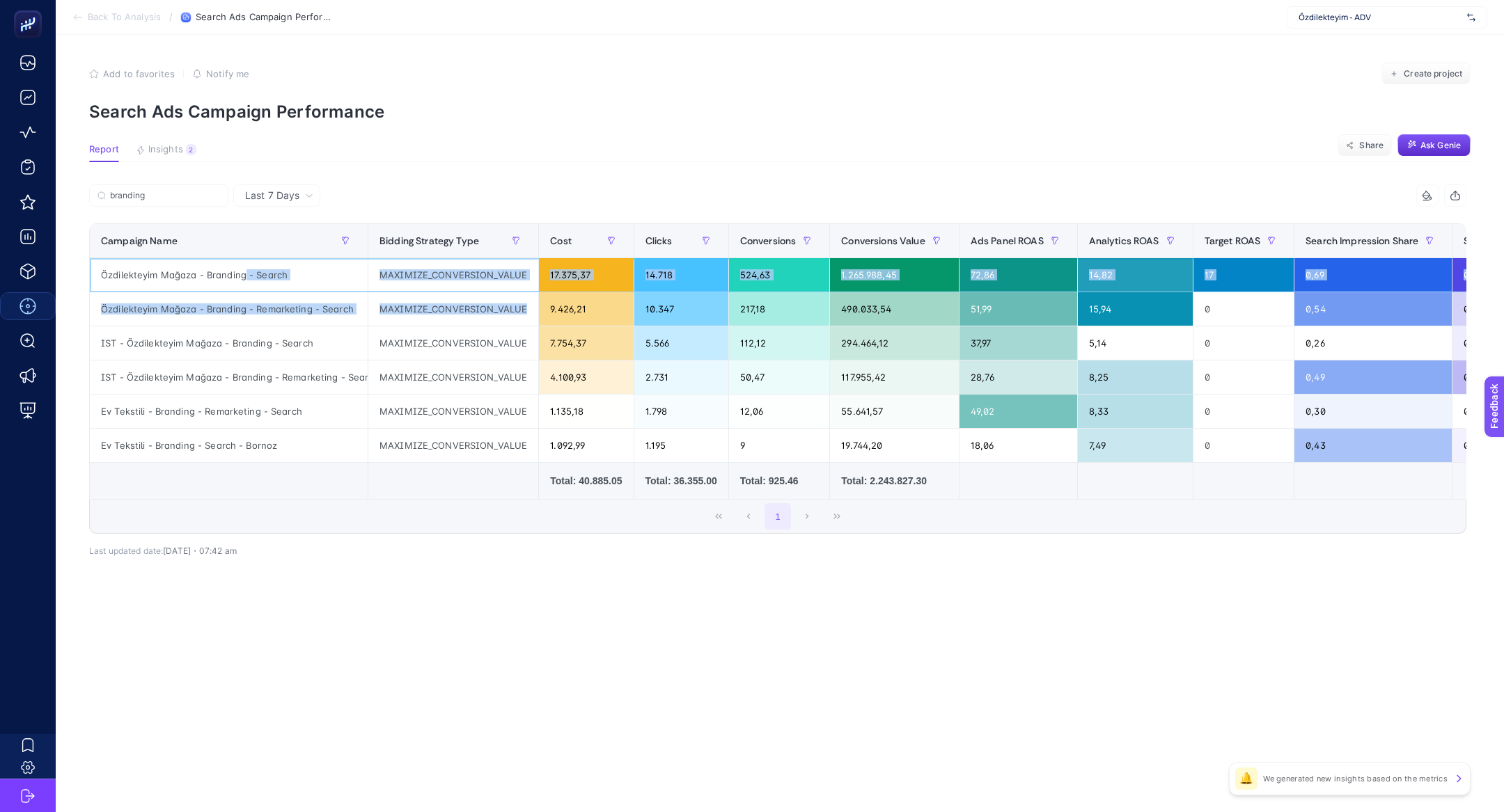
drag, startPoint x: 245, startPoint y: 269, endPoint x: 393, endPoint y: 327, distance: 159.0
click at [393, 327] on tbody "Özdilekteyim Mağaza - Branding - Search MAXIMIZE_CONVERSION_VALUE 17.375,37 14.…" at bounding box center [1107, 360] width 2035 height 204
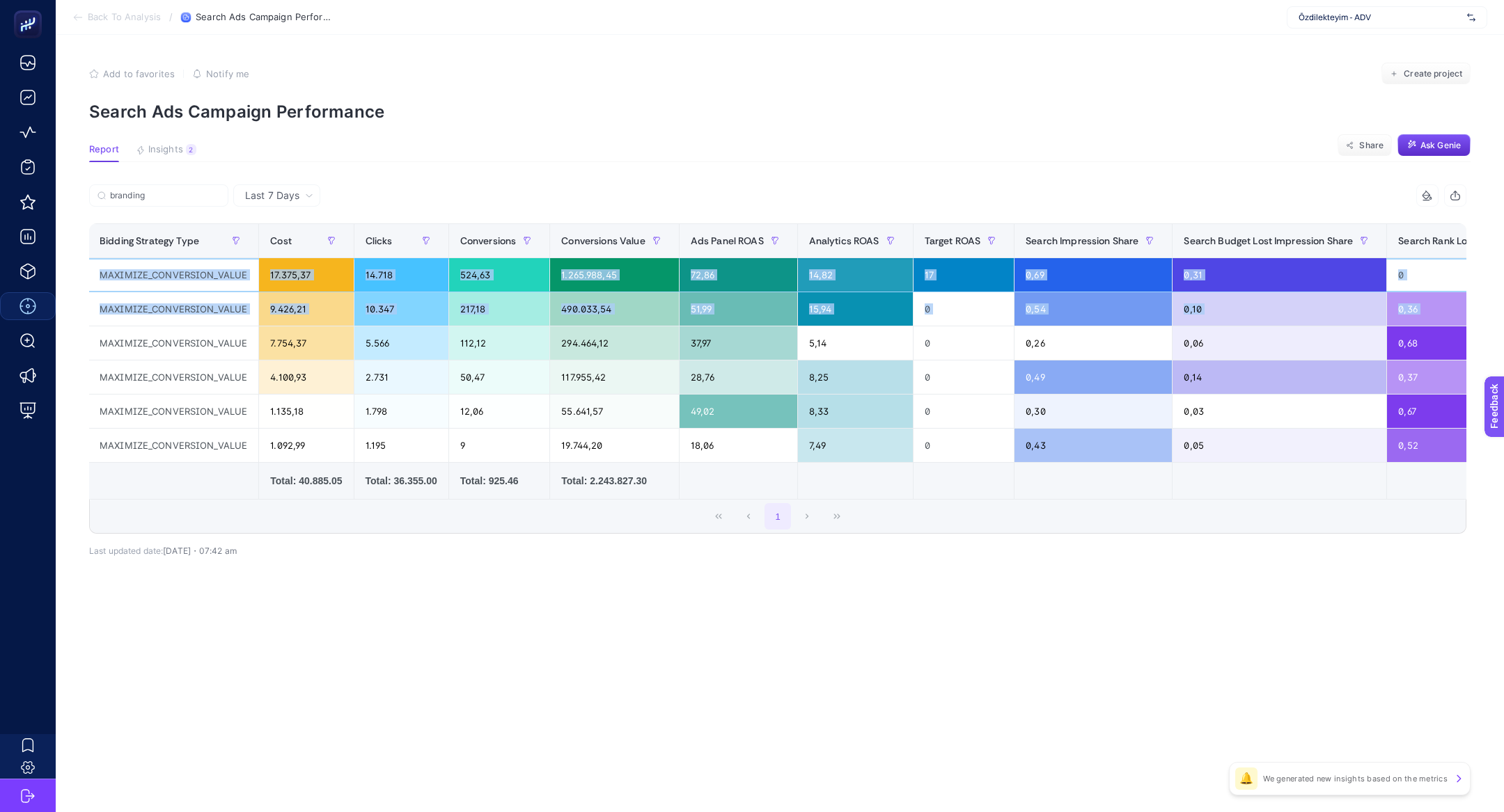
scroll to position [0, 508]
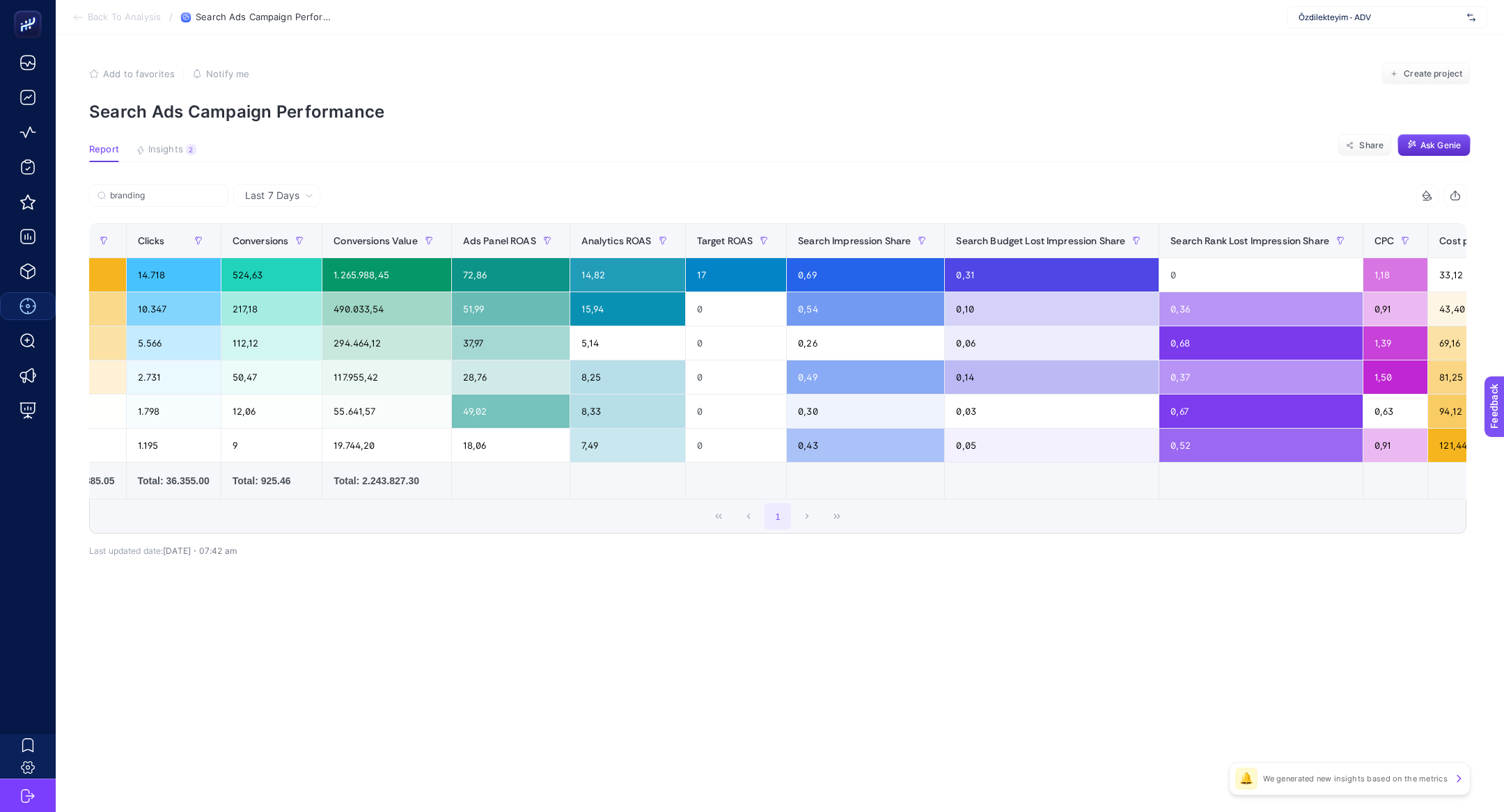
click at [433, 656] on article "Add to favorites false Notify me Create project Search Ads Campaign Performance…" at bounding box center [780, 424] width 1449 height 778
